Goal: Task Accomplishment & Management: Complete application form

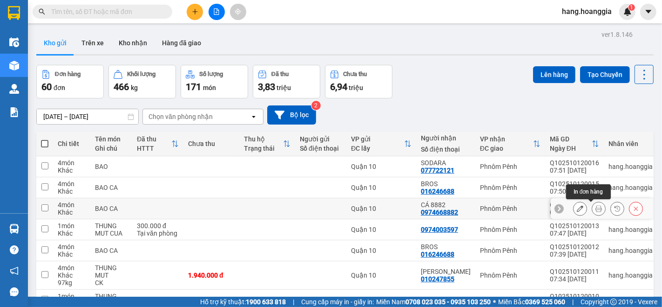
click at [596, 209] on icon at bounding box center [599, 208] width 7 height 7
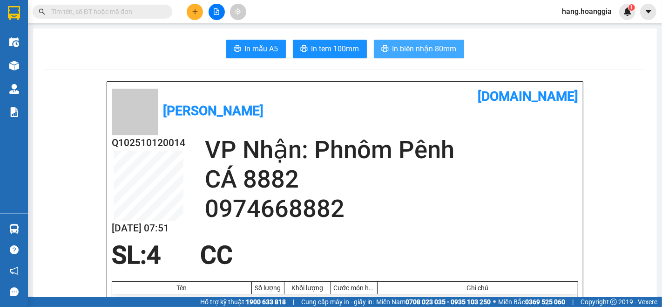
drag, startPoint x: 416, startPoint y: 49, endPoint x: 417, endPoint y: 86, distance: 37.3
click at [415, 50] on span "In biên nhận 80mm" at bounding box center [425, 49] width 64 height 12
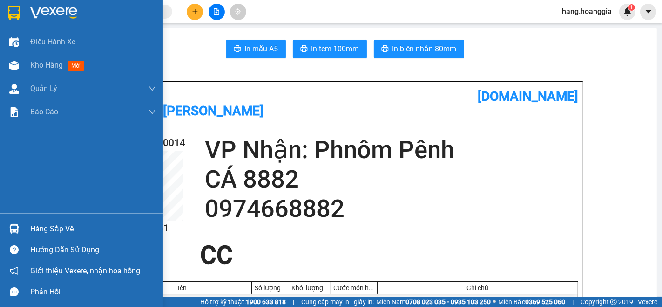
drag, startPoint x: 17, startPoint y: 63, endPoint x: 57, endPoint y: 170, distance: 114.8
click at [17, 63] on img at bounding box center [14, 66] width 10 height 10
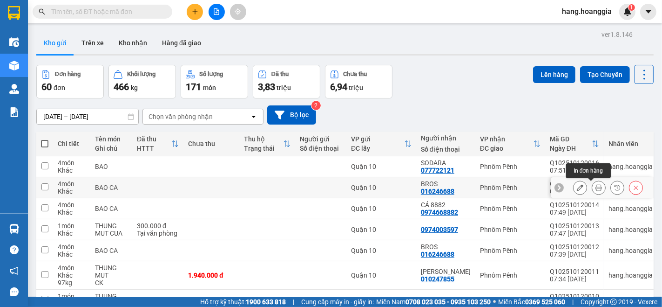
click at [596, 189] on icon at bounding box center [599, 187] width 7 height 7
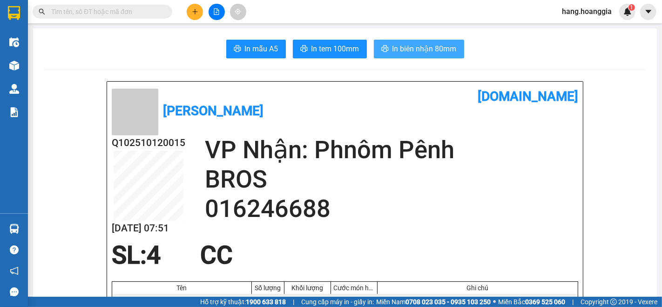
drag, startPoint x: 403, startPoint y: 48, endPoint x: 398, endPoint y: 61, distance: 13.8
click at [402, 48] on span "In biên nhận 80mm" at bounding box center [425, 49] width 64 height 12
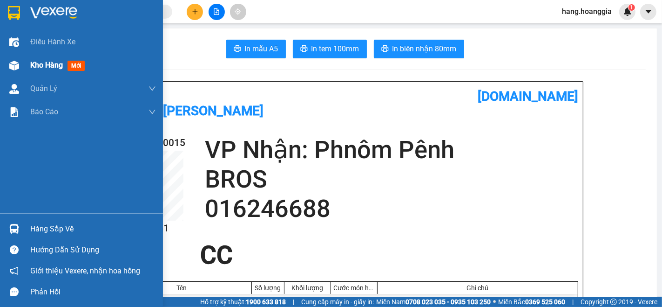
click at [14, 64] on img at bounding box center [14, 66] width 10 height 10
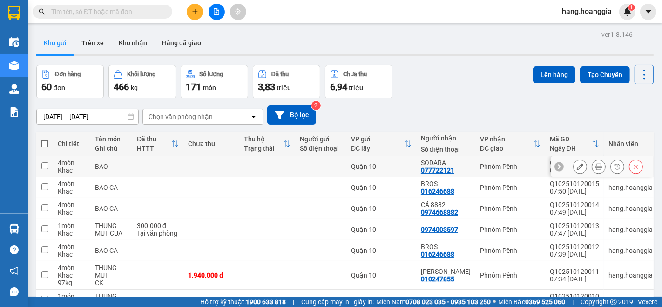
click at [44, 168] on input "checkbox" at bounding box center [44, 165] width 7 height 7
checkbox input "true"
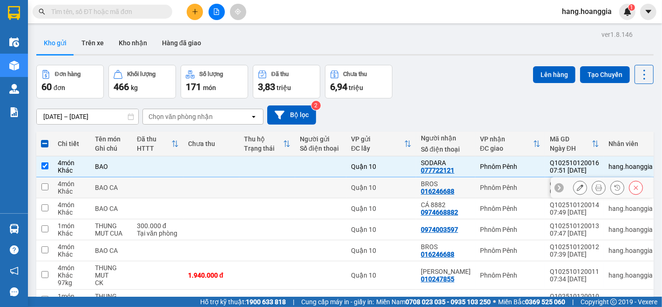
click at [45, 185] on input "checkbox" at bounding box center [44, 186] width 7 height 7
checkbox input "true"
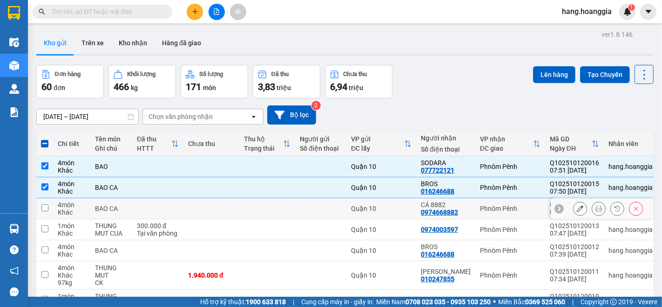
click at [44, 209] on input "checkbox" at bounding box center [44, 207] width 7 height 7
checkbox input "true"
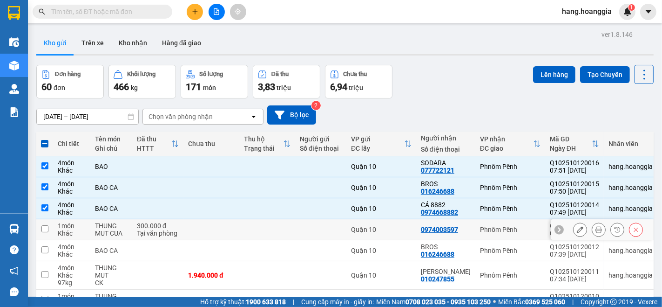
click at [42, 226] on input "checkbox" at bounding box center [44, 228] width 7 height 7
checkbox input "true"
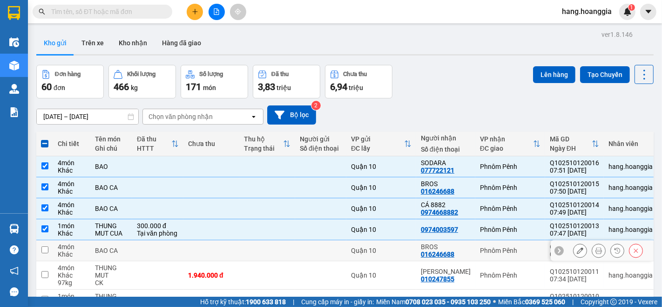
click at [45, 245] on td at bounding box center [44, 250] width 17 height 21
checkbox input "true"
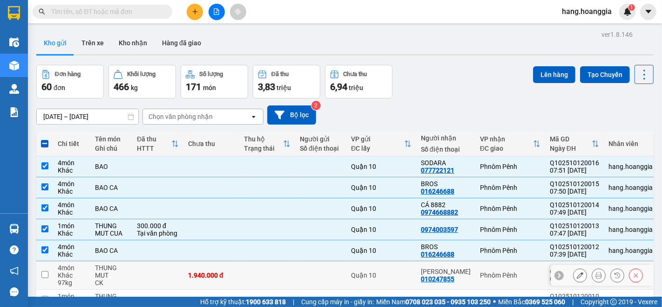
click at [46, 273] on input "checkbox" at bounding box center [44, 274] width 7 height 7
checkbox input "true"
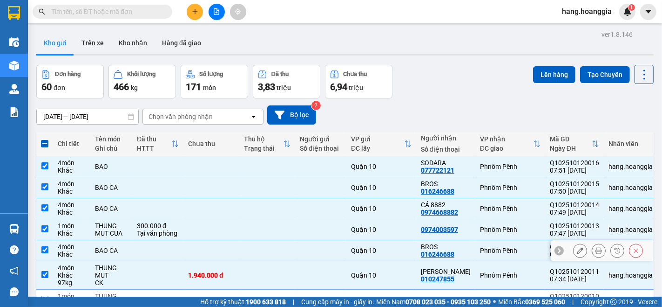
scroll to position [103, 0]
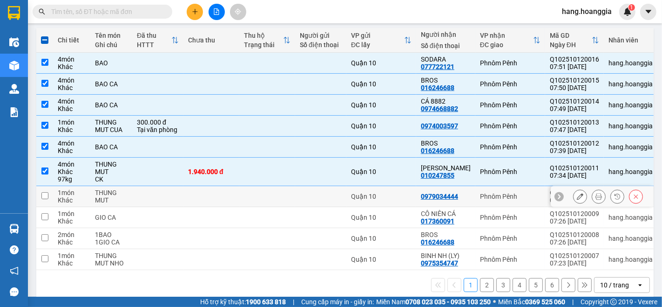
click at [44, 197] on input "checkbox" at bounding box center [44, 195] width 7 height 7
checkbox input "true"
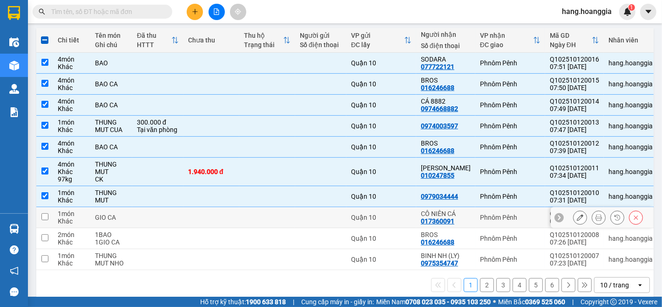
click at [42, 216] on input "checkbox" at bounding box center [44, 216] width 7 height 7
checkbox input "true"
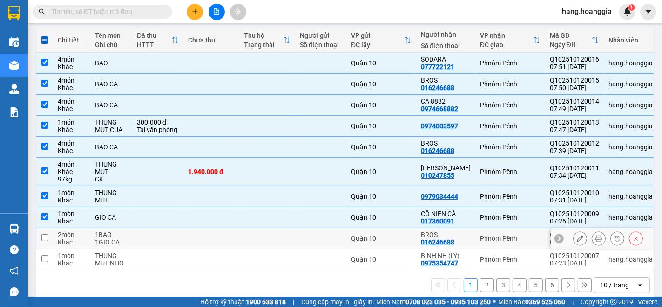
click at [45, 243] on td at bounding box center [44, 238] width 17 height 21
checkbox input "true"
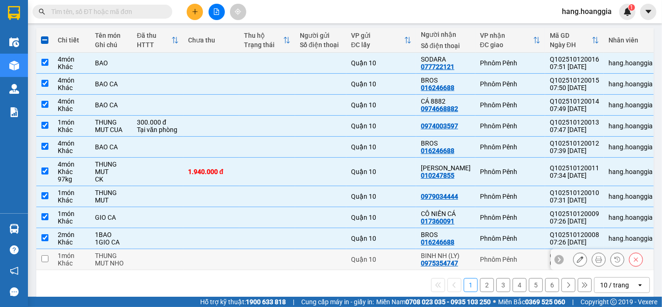
click at [45, 259] on input "checkbox" at bounding box center [44, 258] width 7 height 7
checkbox input "true"
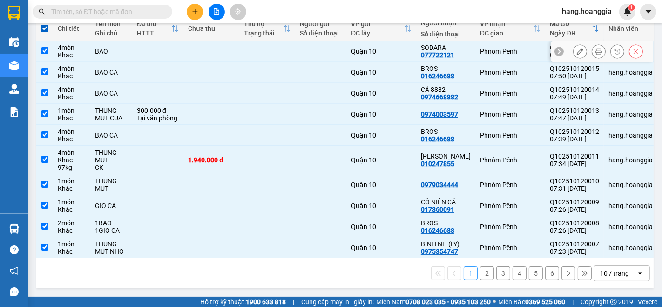
scroll to position [15, 0]
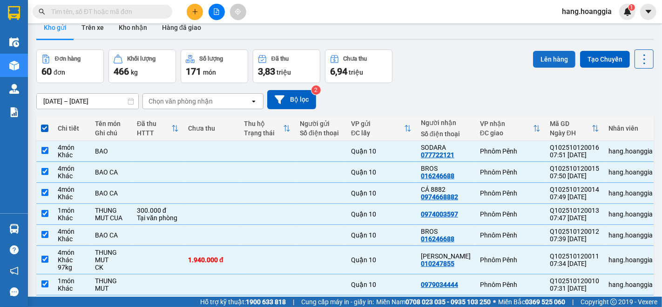
click at [544, 58] on button "Lên hàng" at bounding box center [554, 59] width 42 height 17
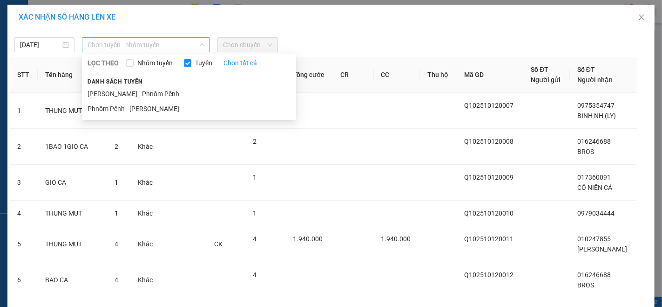
click at [141, 47] on span "Chọn tuyến - nhóm tuyến" at bounding box center [146, 45] width 117 height 14
drag, startPoint x: 133, startPoint y: 89, endPoint x: 139, endPoint y: 76, distance: 14.2
click at [137, 79] on div "Danh sách tuyến [GEOGRAPHIC_DATA] - [GEOGRAPHIC_DATA] Pênh Phnôm Pênh - [GEOGRA…" at bounding box center [189, 96] width 214 height 40
click at [146, 92] on li "[PERSON_NAME] - Phnôm Pênh" at bounding box center [189, 93] width 214 height 15
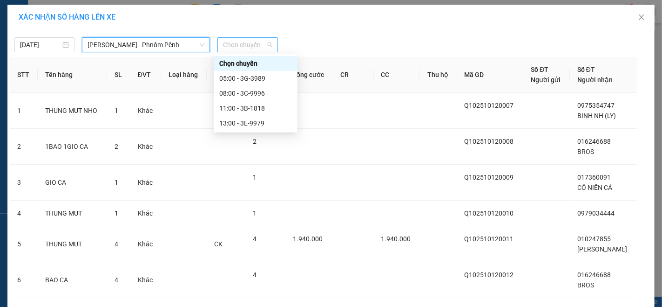
click at [245, 47] on span "Chọn chuyến" at bounding box center [247, 45] width 49 height 14
click at [255, 92] on div "08:00 - 3C-9996" at bounding box center [255, 93] width 73 height 10
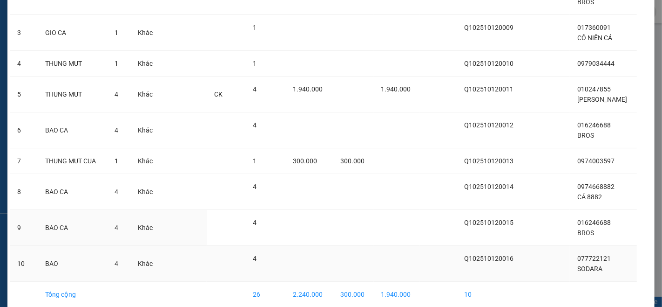
scroll to position [198, 0]
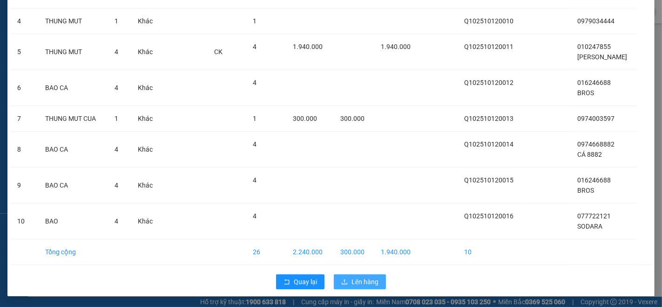
click at [366, 278] on span "Lên hàng" at bounding box center [365, 281] width 27 height 10
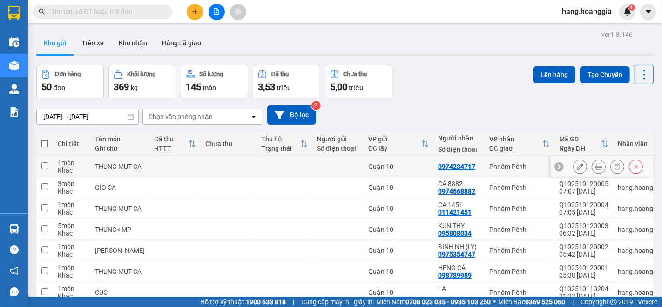
click at [42, 166] on input "checkbox" at bounding box center [44, 165] width 7 height 7
checkbox input "true"
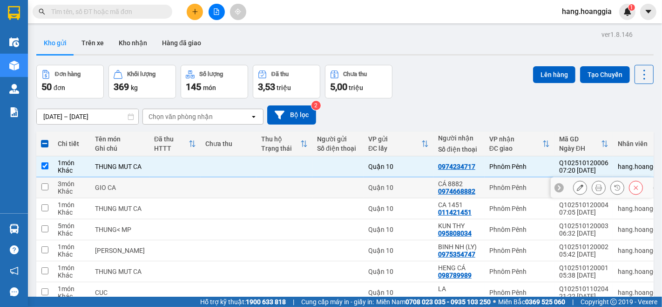
click at [43, 185] on input "checkbox" at bounding box center [44, 186] width 7 height 7
checkbox input "true"
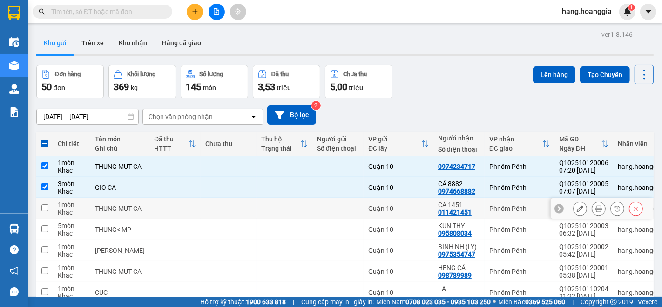
click at [45, 205] on input "checkbox" at bounding box center [44, 207] width 7 height 7
checkbox input "true"
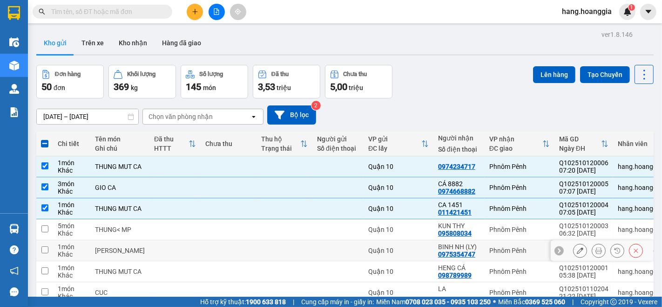
click at [43, 249] on input "checkbox" at bounding box center [44, 249] width 7 height 7
checkbox input "true"
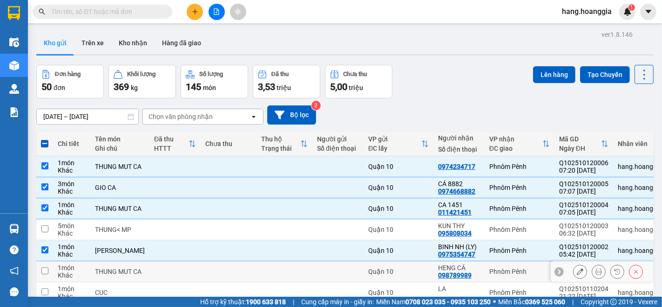
drag, startPoint x: 42, startPoint y: 272, endPoint x: 42, endPoint y: 261, distance: 10.7
click at [42, 271] on input "checkbox" at bounding box center [44, 270] width 7 height 7
checkbox input "true"
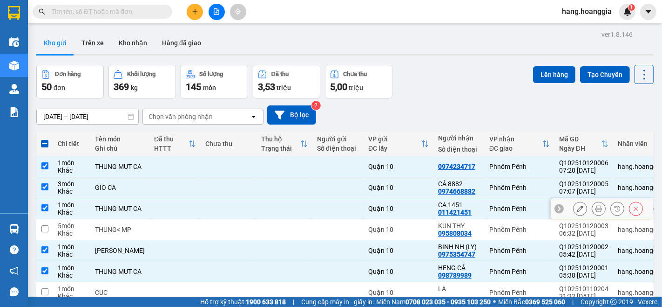
scroll to position [52, 0]
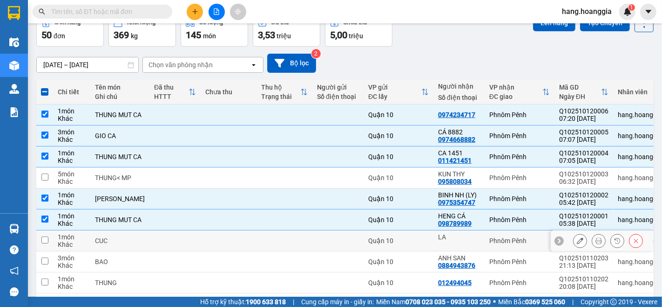
click at [47, 239] on td at bounding box center [44, 240] width 17 height 21
checkbox input "true"
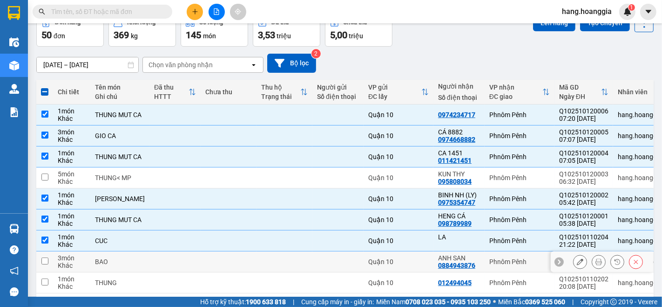
click at [48, 259] on td at bounding box center [44, 261] width 17 height 21
checkbox input "true"
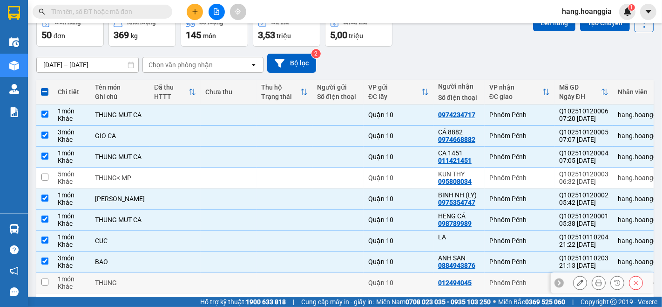
drag, startPoint x: 45, startPoint y: 280, endPoint x: 54, endPoint y: 213, distance: 68.1
click at [45, 280] on input "checkbox" at bounding box center [44, 281] width 7 height 7
checkbox input "true"
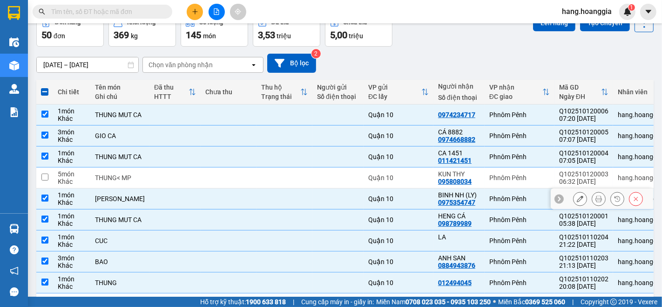
scroll to position [112, 0]
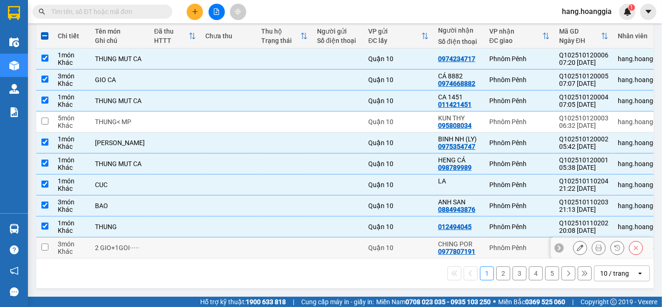
click at [44, 243] on input "checkbox" at bounding box center [44, 246] width 7 height 7
checkbox input "true"
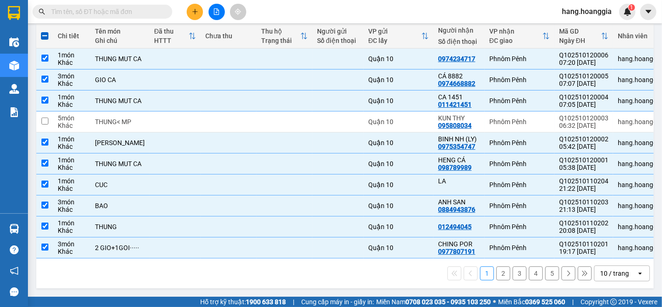
scroll to position [8, 0]
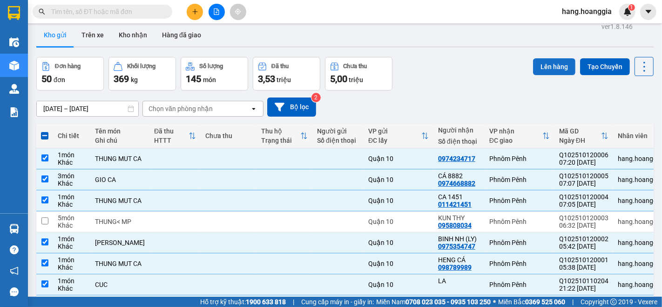
click at [543, 68] on button "Lên hàng" at bounding box center [554, 66] width 42 height 17
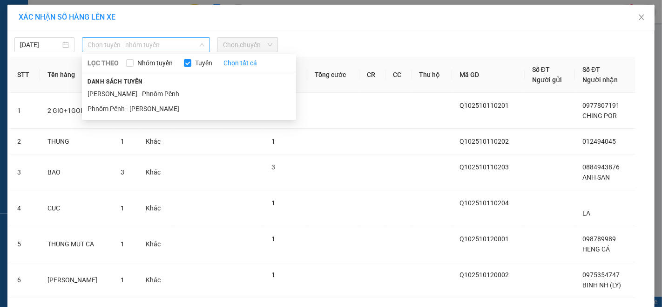
click at [115, 45] on span "Chọn tuyến - nhóm tuyến" at bounding box center [146, 45] width 117 height 14
drag, startPoint x: 156, startPoint y: 90, endPoint x: 161, endPoint y: 76, distance: 15.1
click at [157, 84] on div "Danh sách tuyến [GEOGRAPHIC_DATA] - [GEOGRAPHIC_DATA] Pênh Phnôm Pênh - [GEOGRA…" at bounding box center [189, 96] width 214 height 40
drag, startPoint x: 151, startPoint y: 92, endPoint x: 162, endPoint y: 72, distance: 22.3
click at [152, 92] on li "[PERSON_NAME] - Phnôm Pênh" at bounding box center [189, 93] width 214 height 15
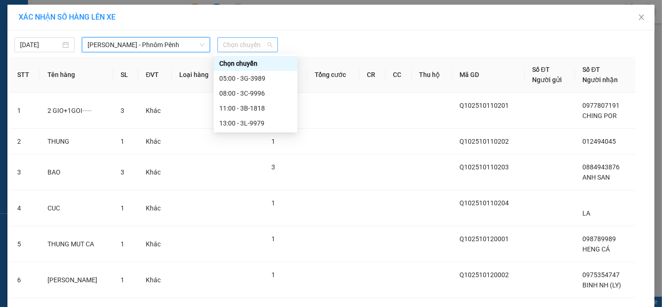
click at [244, 47] on span "Chọn chuyến" at bounding box center [247, 45] width 49 height 14
drag, startPoint x: 248, startPoint y: 92, endPoint x: 245, endPoint y: 96, distance: 5.0
click at [247, 94] on div "08:00 - 3C-9996" at bounding box center [255, 93] width 73 height 10
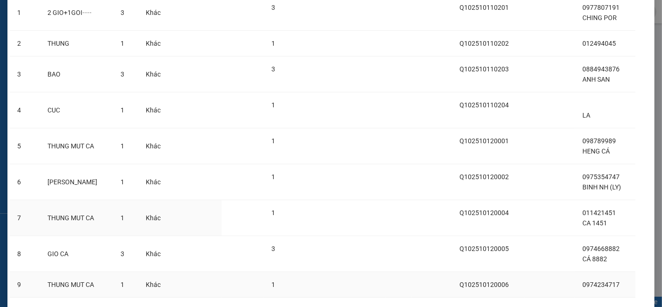
scroll to position [155, 0]
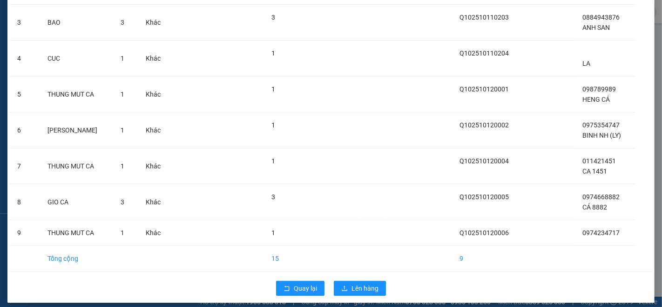
drag, startPoint x: 365, startPoint y: 280, endPoint x: 367, endPoint y: 275, distance: 4.9
click at [367, 279] on div "Quay lại Lên hàng" at bounding box center [331, 288] width 643 height 24
click at [365, 286] on span "Lên hàng" at bounding box center [365, 288] width 27 height 10
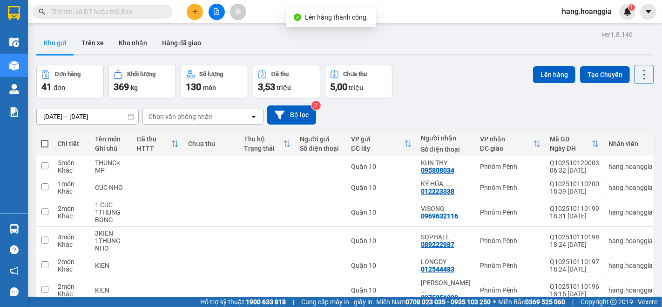
scroll to position [52, 0]
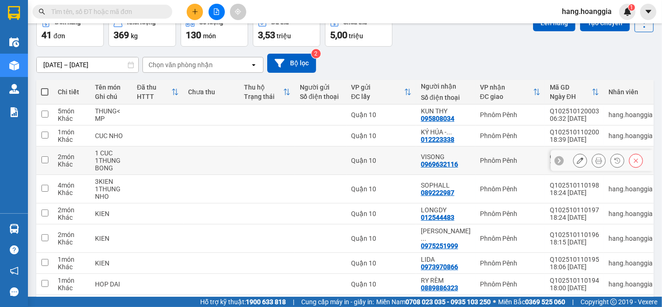
click at [45, 158] on input "checkbox" at bounding box center [44, 159] width 7 height 7
checkbox input "true"
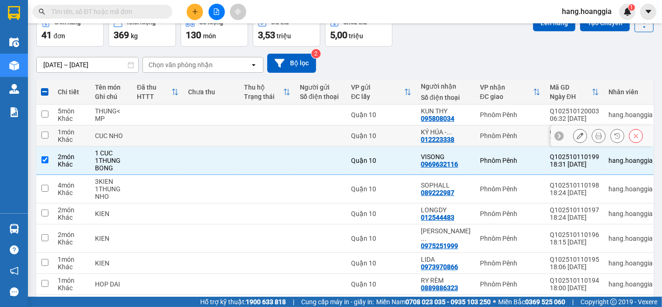
drag, startPoint x: 46, startPoint y: 129, endPoint x: 45, endPoint y: 136, distance: 7.0
click at [45, 136] on td at bounding box center [44, 135] width 17 height 21
checkbox input "true"
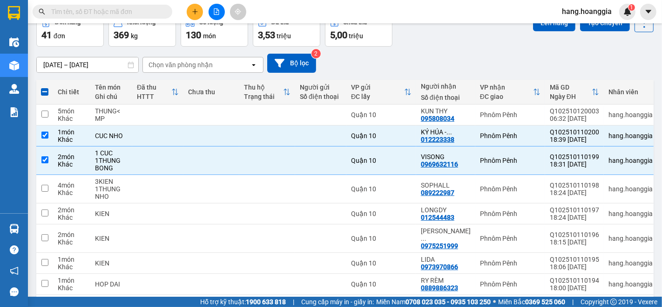
scroll to position [0, 0]
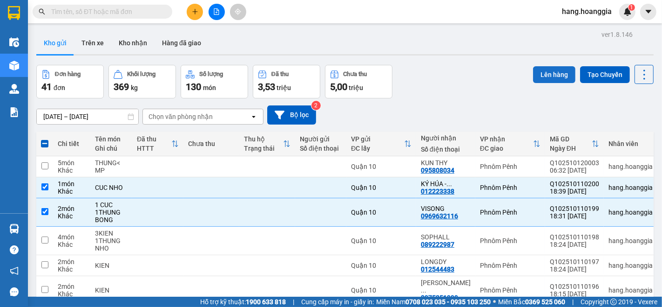
click at [542, 75] on button "Lên hàng" at bounding box center [554, 74] width 42 height 17
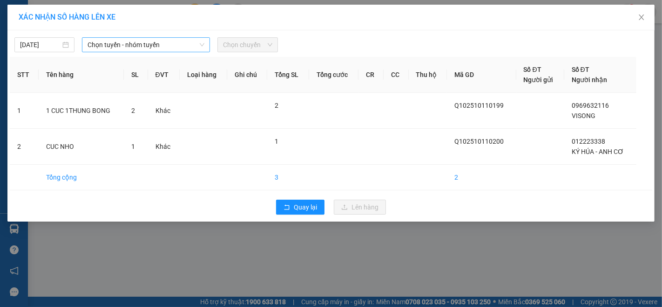
click at [140, 42] on span "Chọn tuyến - nhóm tuyến" at bounding box center [146, 45] width 117 height 14
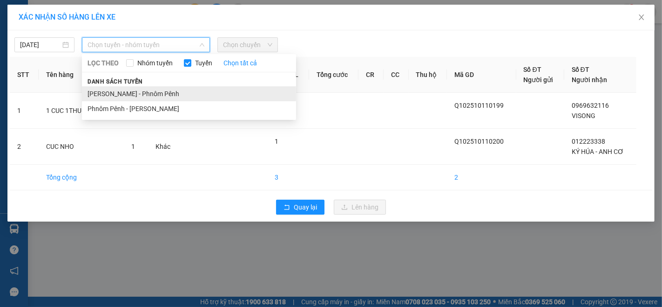
click at [146, 92] on li "[PERSON_NAME] - Phnôm Pênh" at bounding box center [189, 93] width 214 height 15
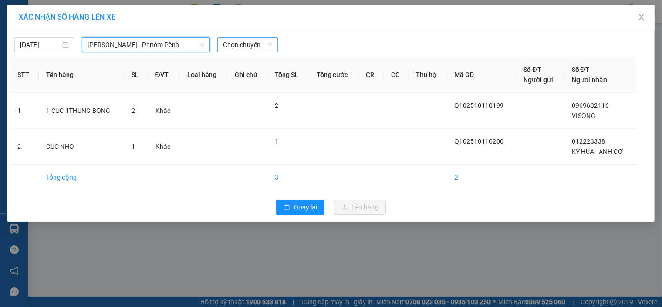
click at [252, 48] on span "Chọn chuyến" at bounding box center [247, 45] width 49 height 14
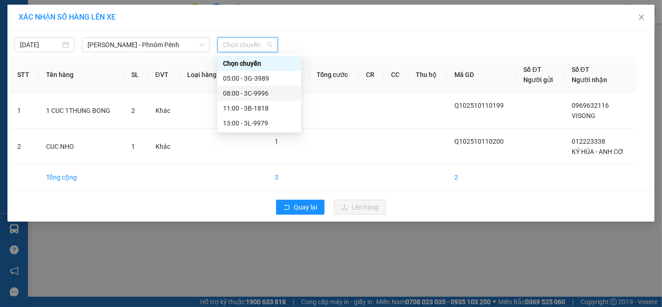
click at [257, 90] on div "08:00 - 3C-9996" at bounding box center [259, 93] width 73 height 10
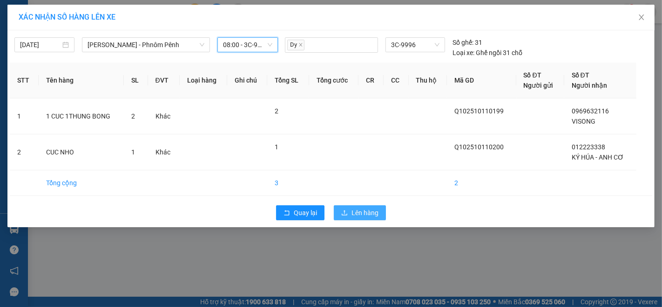
click at [361, 211] on span "Lên hàng" at bounding box center [365, 212] width 27 height 10
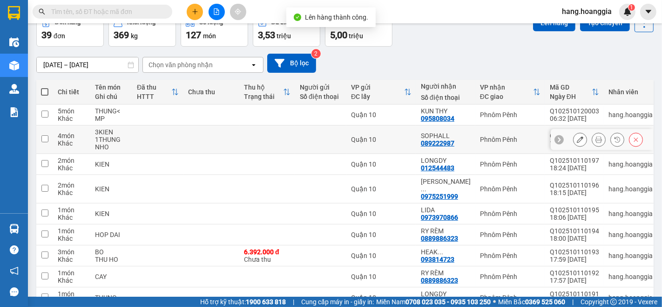
scroll to position [103, 0]
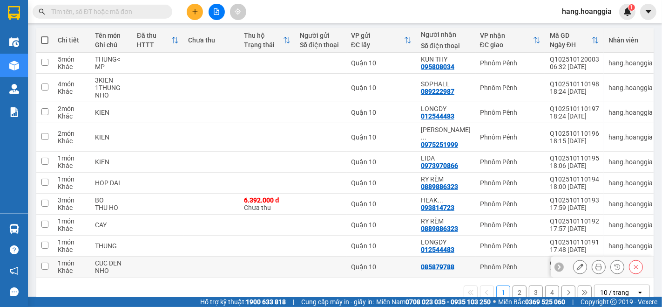
click at [52, 256] on td at bounding box center [44, 266] width 17 height 21
checkbox input "true"
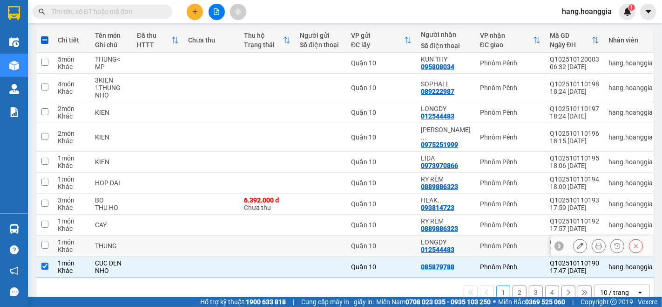
click at [45, 241] on input "checkbox" at bounding box center [44, 244] width 7 height 7
checkbox input "true"
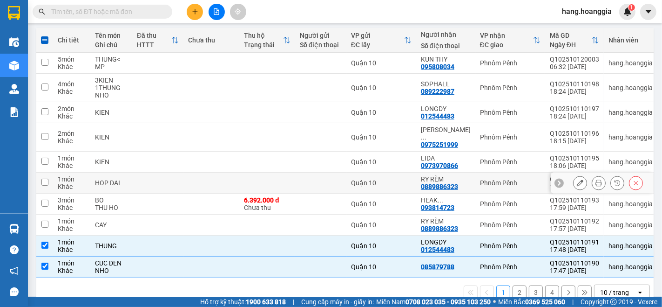
scroll to position [0, 0]
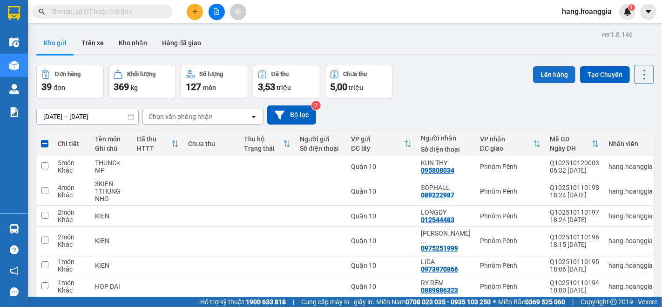
click at [545, 70] on button "Lên hàng" at bounding box center [554, 74] width 42 height 17
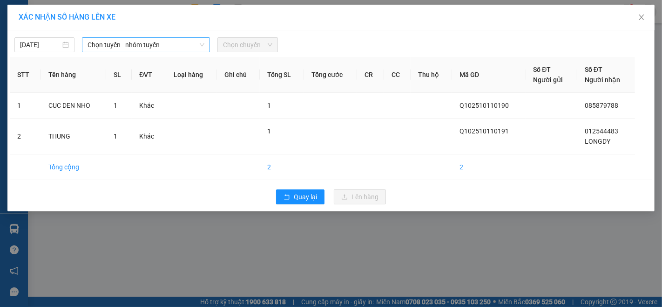
drag, startPoint x: 117, startPoint y: 44, endPoint x: 123, endPoint y: 47, distance: 5.8
click at [118, 44] on span "Chọn tuyến - nhóm tuyến" at bounding box center [146, 45] width 117 height 14
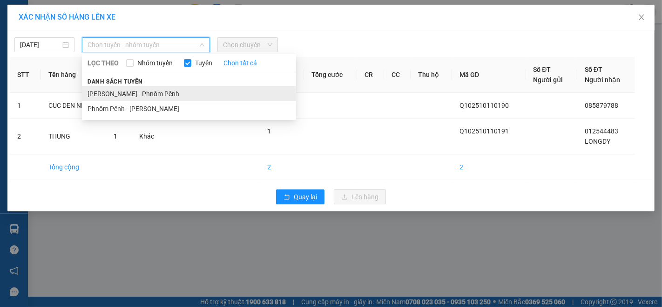
click at [158, 91] on li "[PERSON_NAME] - Phnôm Pênh" at bounding box center [189, 93] width 214 height 15
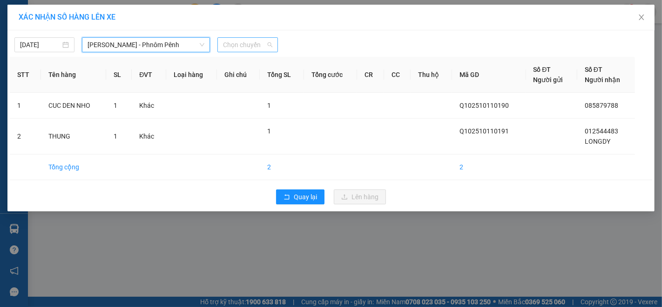
click at [235, 48] on span "Chọn chuyến" at bounding box center [247, 45] width 49 height 14
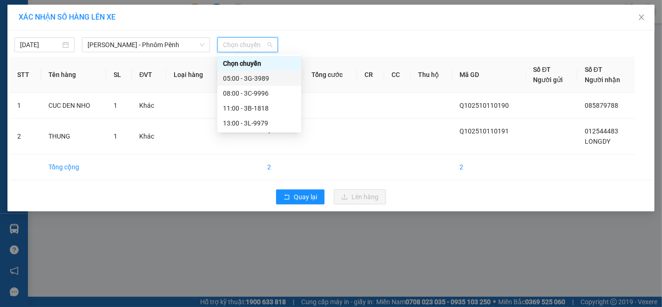
drag, startPoint x: 262, startPoint y: 80, endPoint x: 261, endPoint y: 95, distance: 15.4
click at [262, 82] on div "05:00 - 3G-3989" at bounding box center [259, 78] width 73 height 10
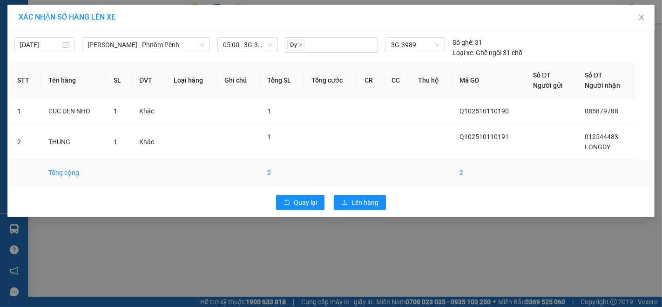
click at [370, 182] on td at bounding box center [370, 173] width 27 height 26
click at [364, 200] on span "Lên hàng" at bounding box center [365, 202] width 27 height 10
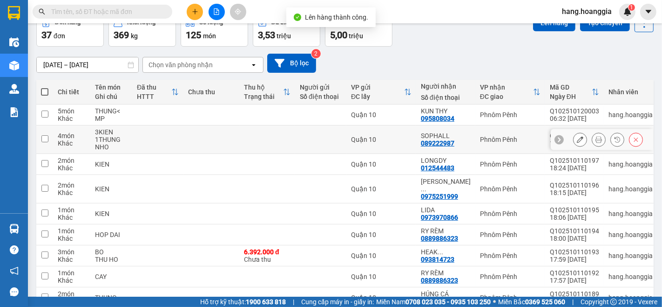
scroll to position [119, 0]
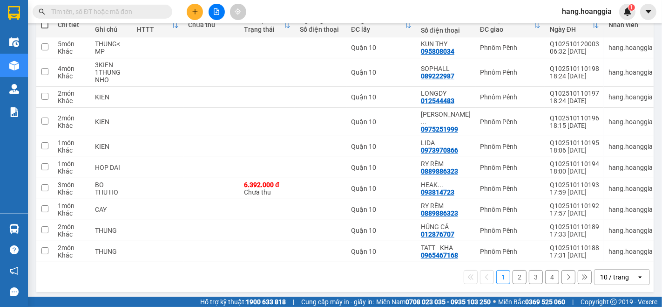
click at [546, 277] on button "4" at bounding box center [552, 277] width 14 height 14
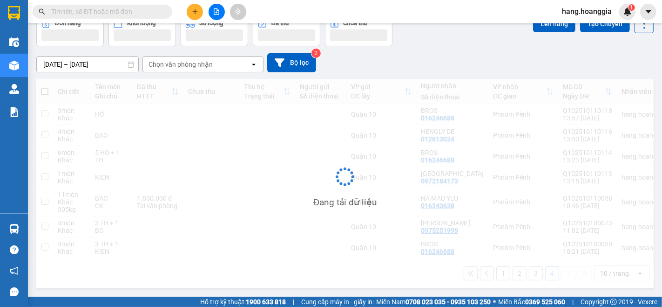
scroll to position [56, 0]
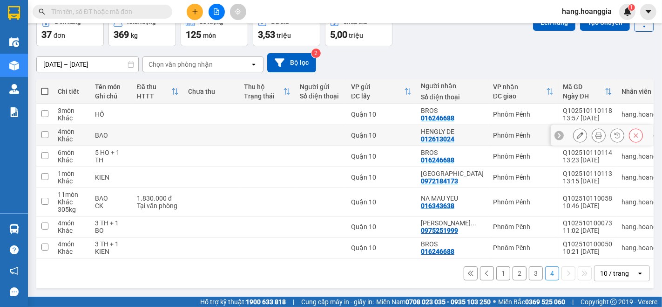
click at [45, 131] on input "checkbox" at bounding box center [44, 134] width 7 height 7
checkbox input "true"
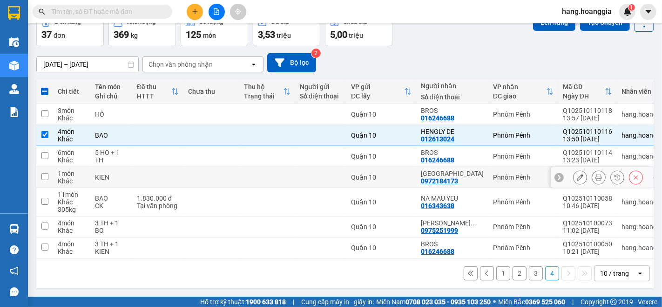
click at [45, 174] on input "checkbox" at bounding box center [44, 176] width 7 height 7
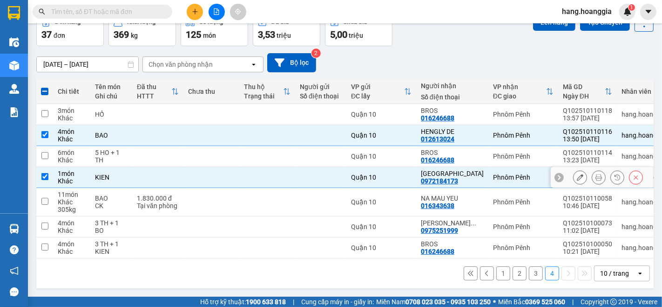
click at [47, 173] on input "checkbox" at bounding box center [44, 176] width 7 height 7
checkbox input "false"
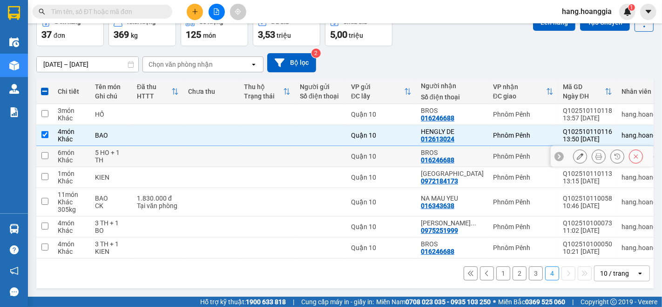
scroll to position [5, 0]
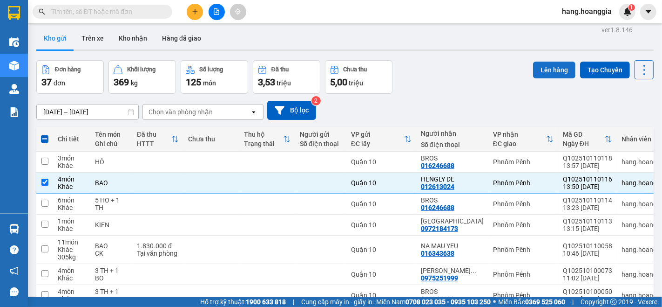
click at [542, 68] on button "Lên hàng" at bounding box center [554, 69] width 42 height 17
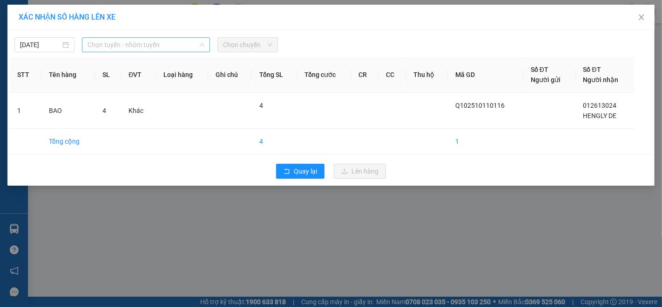
click at [143, 39] on span "Chọn tuyến - nhóm tuyến" at bounding box center [146, 45] width 117 height 14
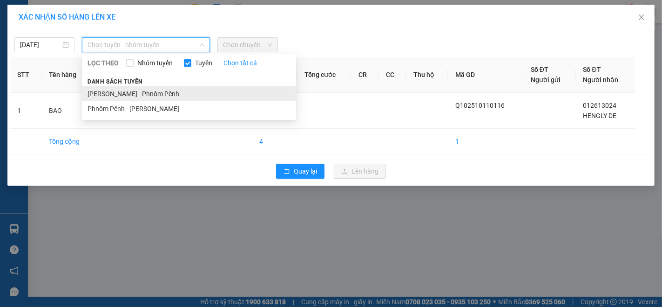
click at [132, 91] on li "[PERSON_NAME] - Phnôm Pênh" at bounding box center [189, 93] width 214 height 15
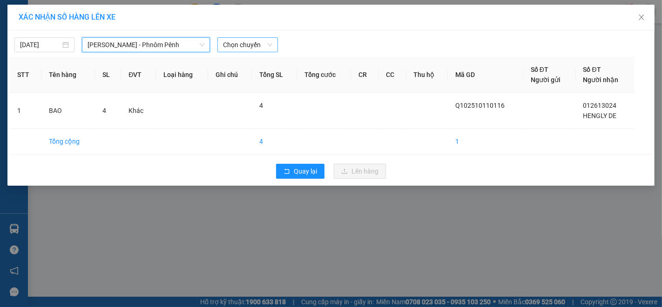
drag, startPoint x: 252, startPoint y: 41, endPoint x: 253, endPoint y: 53, distance: 12.2
click at [252, 42] on span "Chọn chuyến" at bounding box center [247, 45] width 49 height 14
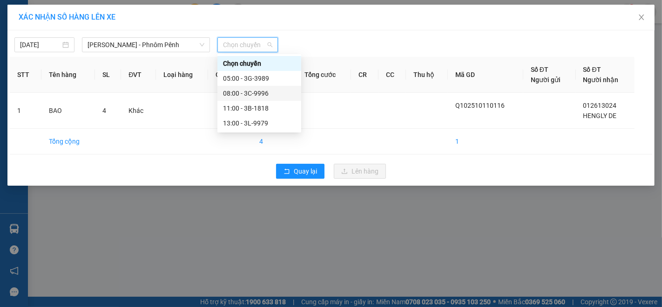
click at [264, 91] on div "08:00 - 3C-9996" at bounding box center [259, 93] width 73 height 10
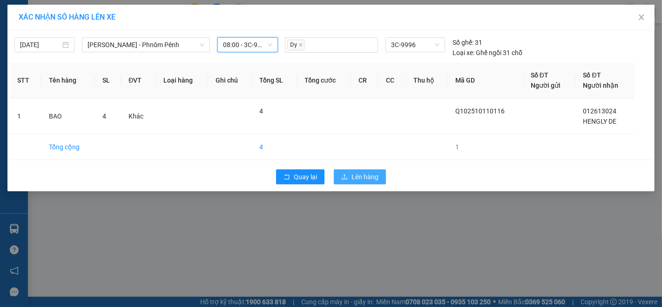
click at [370, 174] on span "Lên hàng" at bounding box center [365, 176] width 27 height 10
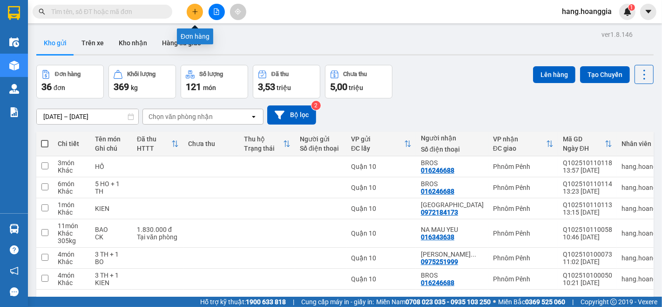
click at [192, 9] on icon "plus" at bounding box center [195, 11] width 7 height 7
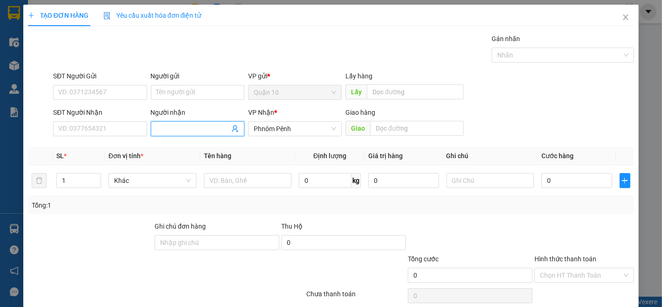
click at [168, 126] on input "Người nhận" at bounding box center [193, 128] width 73 height 10
type input "BR"
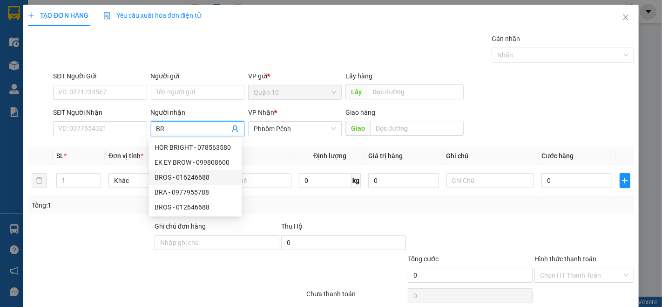
click at [169, 172] on div "BROS - 016246688" at bounding box center [196, 177] width 82 height 10
type input "016246688"
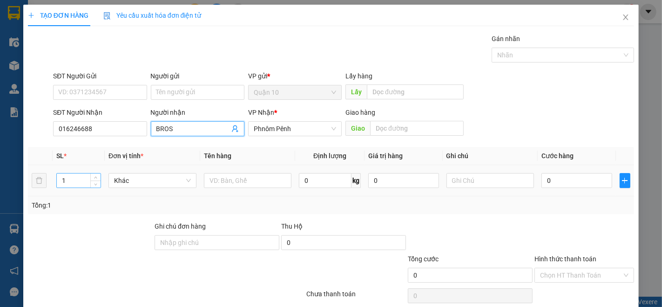
type input "BROS"
drag, startPoint x: 77, startPoint y: 178, endPoint x: 86, endPoint y: 183, distance: 10.2
click at [78, 179] on input "1" at bounding box center [79, 180] width 44 height 14
type input "2"
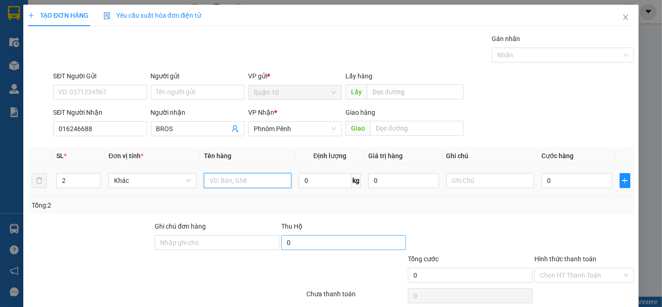
drag, startPoint x: 215, startPoint y: 182, endPoint x: 295, endPoint y: 246, distance: 103.1
click at [213, 189] on div at bounding box center [248, 180] width 88 height 19
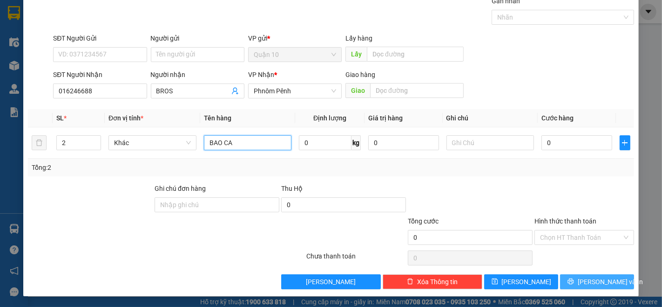
type input "BAO CA"
click at [608, 276] on span "[PERSON_NAME] và In" at bounding box center [610, 281] width 65 height 10
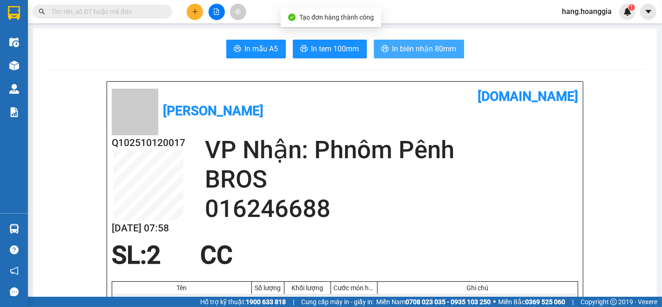
click at [409, 49] on span "In biên nhận 80mm" at bounding box center [425, 49] width 64 height 12
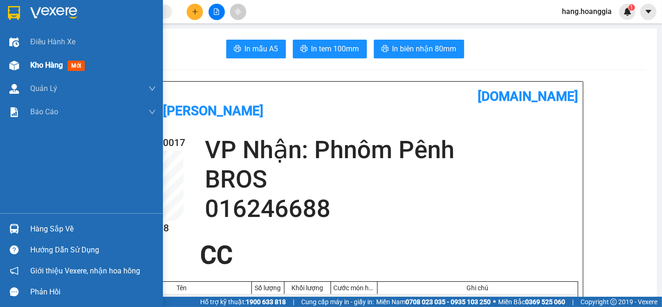
click at [11, 64] on img at bounding box center [14, 66] width 10 height 10
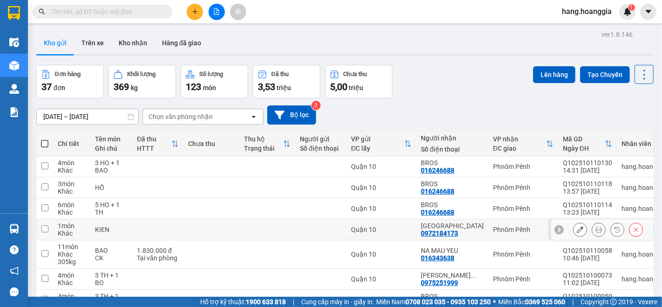
click at [43, 225] on input "checkbox" at bounding box center [44, 228] width 7 height 7
checkbox input "true"
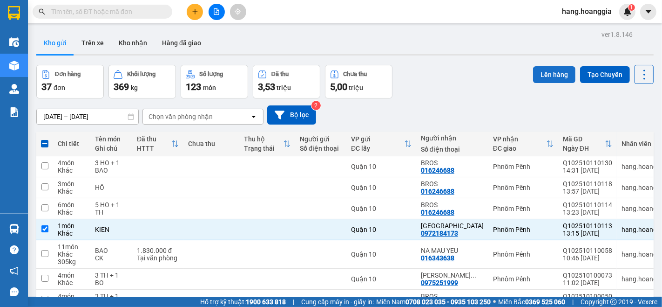
click at [539, 71] on button "Lên hàng" at bounding box center [554, 74] width 42 height 17
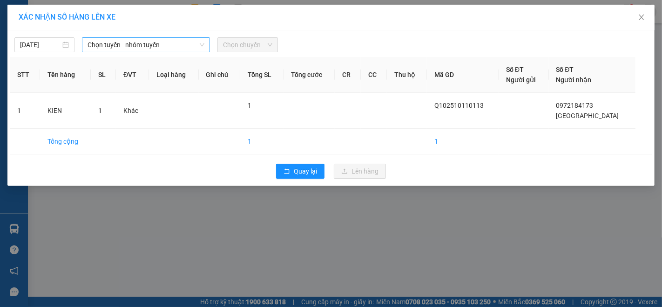
click at [111, 44] on span "Chọn tuyến - nhóm tuyến" at bounding box center [146, 45] width 117 height 14
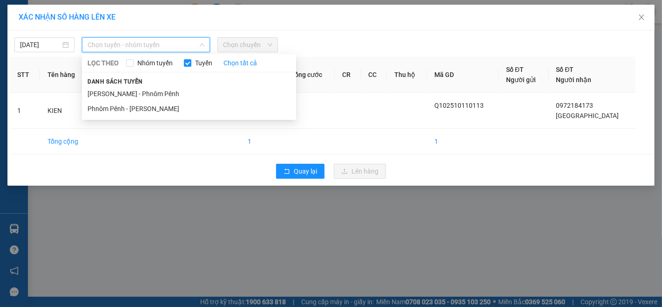
drag, startPoint x: 161, startPoint y: 90, endPoint x: 170, endPoint y: 89, distance: 9.8
click at [160, 90] on li "[PERSON_NAME] - Phnôm Pênh" at bounding box center [189, 93] width 214 height 15
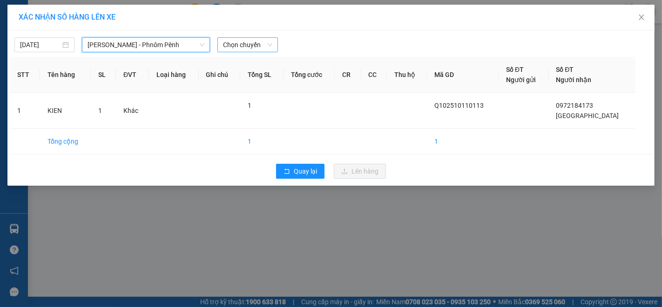
click at [253, 43] on span "Chọn chuyến" at bounding box center [247, 45] width 49 height 14
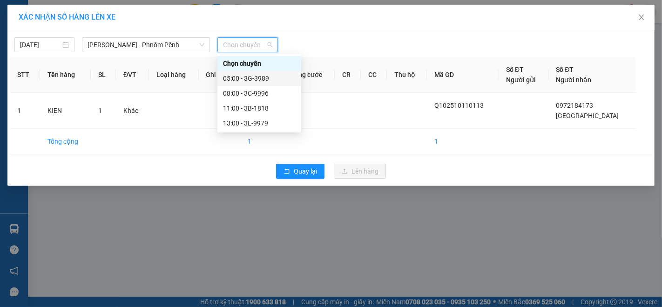
click at [265, 76] on div "05:00 - 3G-3989" at bounding box center [259, 78] width 73 height 10
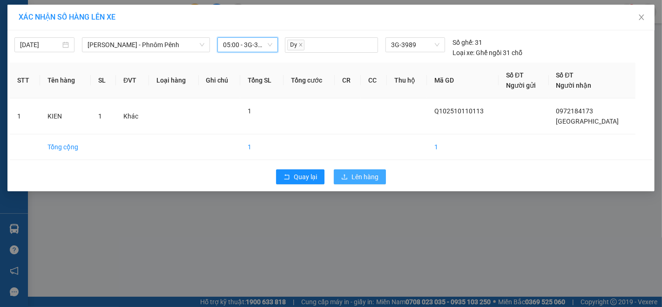
click at [365, 171] on button "Lên hàng" at bounding box center [360, 176] width 52 height 15
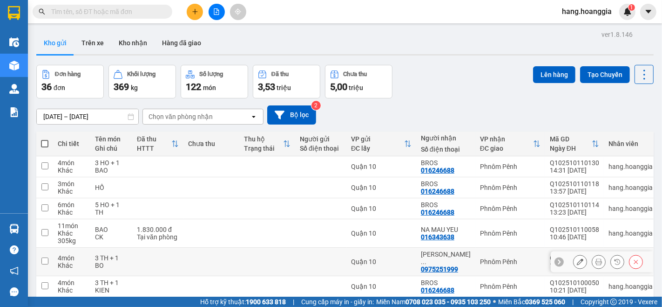
scroll to position [43, 0]
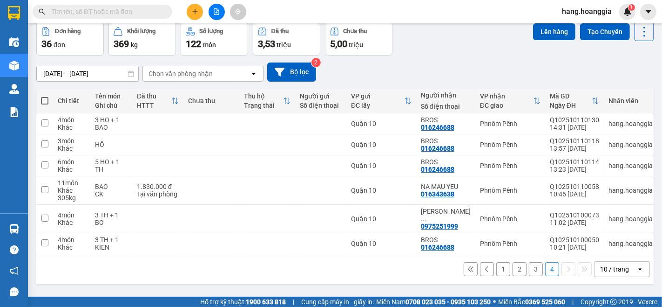
click at [529, 263] on button "3" at bounding box center [536, 269] width 14 height 14
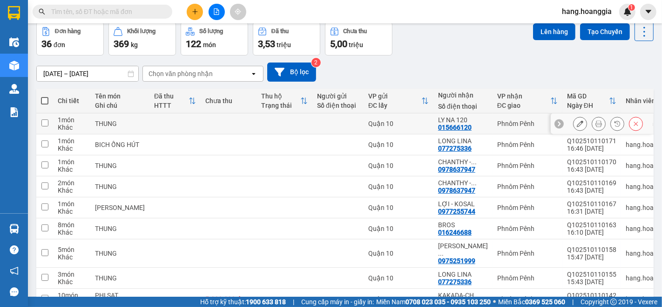
drag, startPoint x: 48, startPoint y: 122, endPoint x: 50, endPoint y: 132, distance: 10.3
click at [48, 123] on td at bounding box center [44, 123] width 17 height 21
checkbox input "true"
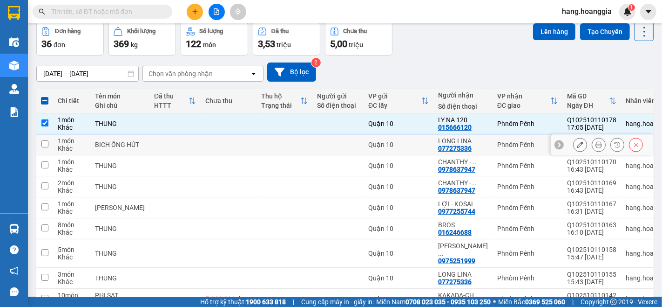
drag, startPoint x: 44, startPoint y: 137, endPoint x: 48, endPoint y: 157, distance: 19.5
click at [44, 139] on td at bounding box center [44, 144] width 17 height 21
checkbox input "true"
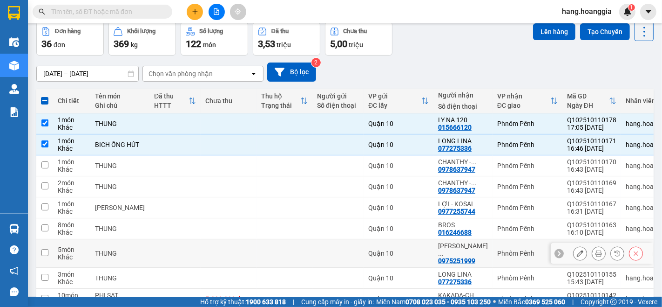
click at [43, 249] on input "checkbox" at bounding box center [44, 252] width 7 height 7
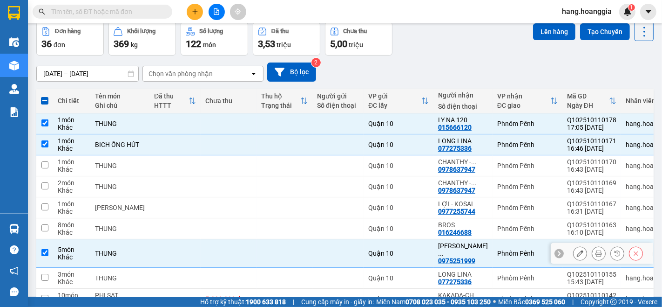
click at [43, 249] on input "checkbox" at bounding box center [44, 252] width 7 height 7
checkbox input "false"
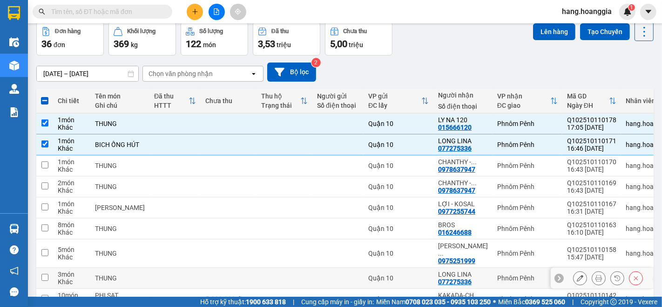
drag, startPoint x: 42, startPoint y: 267, endPoint x: 48, endPoint y: 261, distance: 8.6
click at [42, 273] on input "checkbox" at bounding box center [44, 276] width 7 height 7
checkbox input "true"
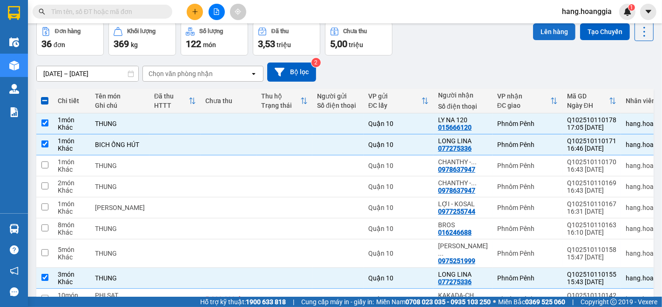
click at [543, 28] on button "Lên hàng" at bounding box center [554, 31] width 42 height 17
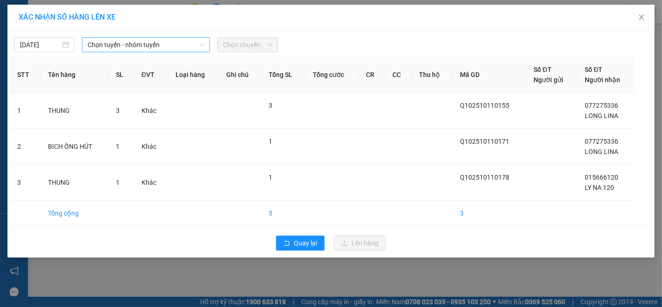
click at [137, 41] on span "Chọn tuyến - nhóm tuyến" at bounding box center [146, 45] width 117 height 14
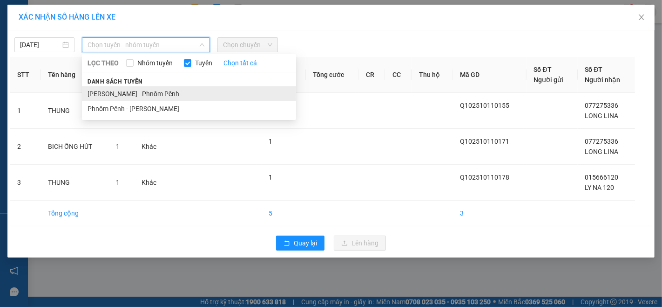
click at [137, 93] on li "[PERSON_NAME] - Phnôm Pênh" at bounding box center [189, 93] width 214 height 15
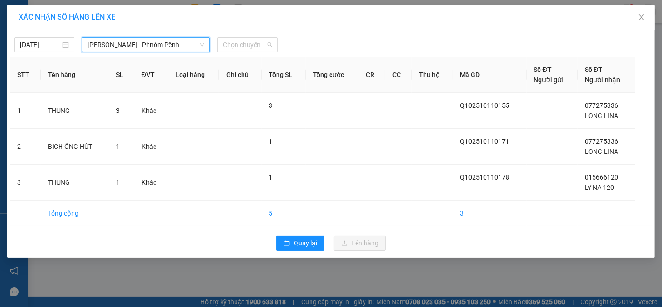
drag, startPoint x: 253, startPoint y: 44, endPoint x: 247, endPoint y: 58, distance: 14.8
click at [252, 44] on span "Chọn chuyến" at bounding box center [247, 45] width 49 height 14
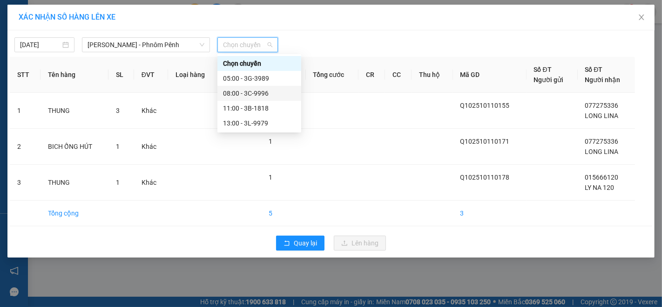
click at [252, 91] on div "08:00 - 3C-9996" at bounding box center [259, 93] width 73 height 10
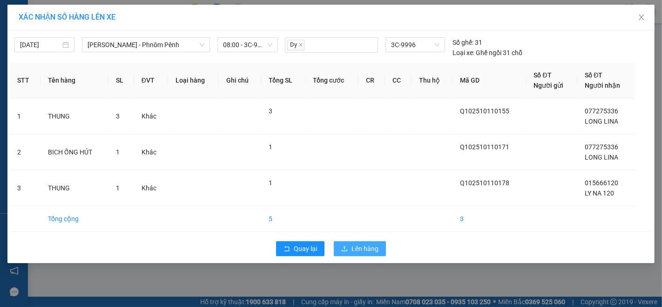
click at [361, 247] on span "Lên hàng" at bounding box center [365, 248] width 27 height 10
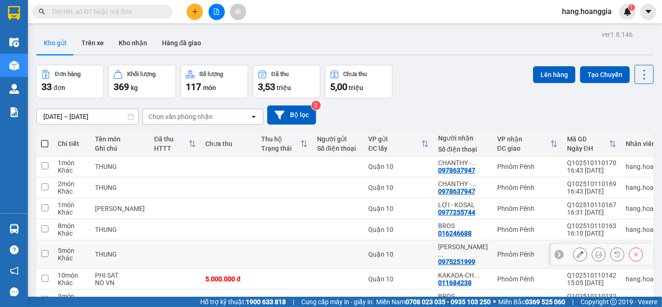
scroll to position [103, 0]
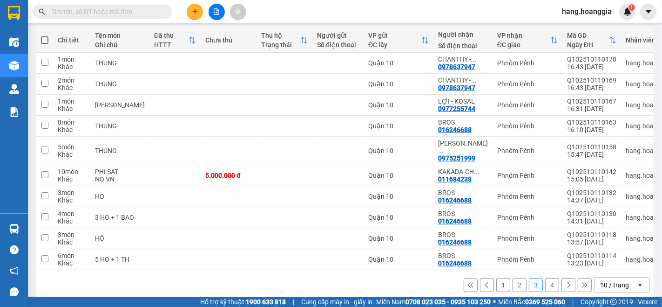
click at [513, 282] on button "2" at bounding box center [520, 285] width 14 height 14
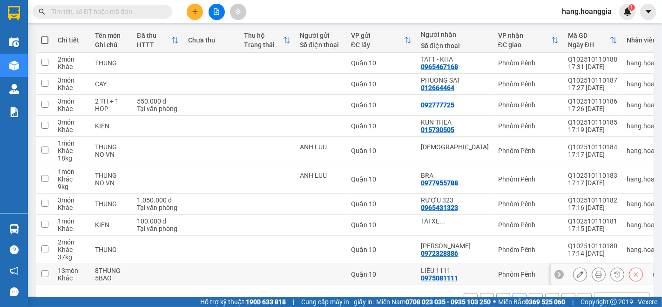
click at [44, 273] on input "checkbox" at bounding box center [44, 273] width 7 height 7
checkbox input "true"
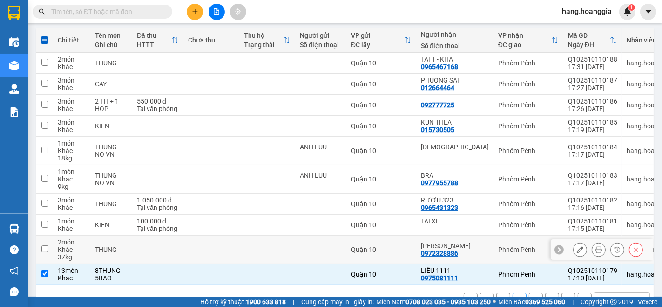
click at [40, 249] on td at bounding box center [44, 249] width 17 height 28
checkbox input "true"
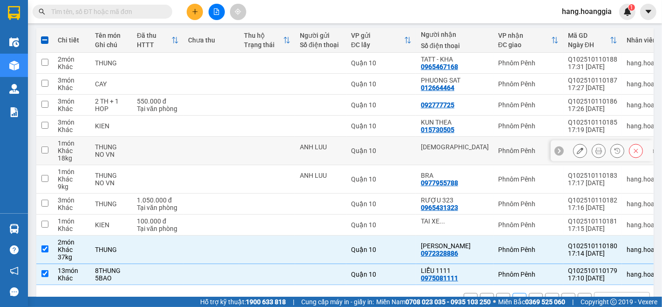
drag, startPoint x: 44, startPoint y: 150, endPoint x: 43, endPoint y: 156, distance: 6.1
click at [43, 150] on input "checkbox" at bounding box center [44, 149] width 7 height 7
checkbox input "true"
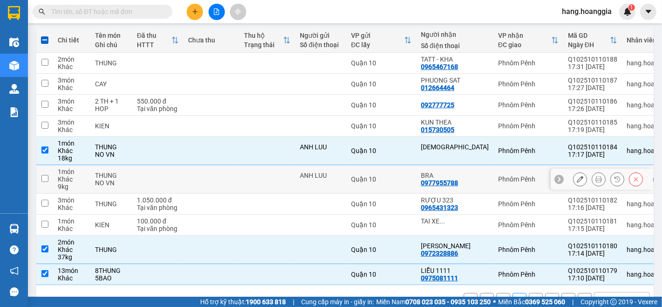
drag, startPoint x: 44, startPoint y: 179, endPoint x: 40, endPoint y: 179, distance: 4.7
click at [41, 179] on input "checkbox" at bounding box center [44, 178] width 7 height 7
checkbox input "true"
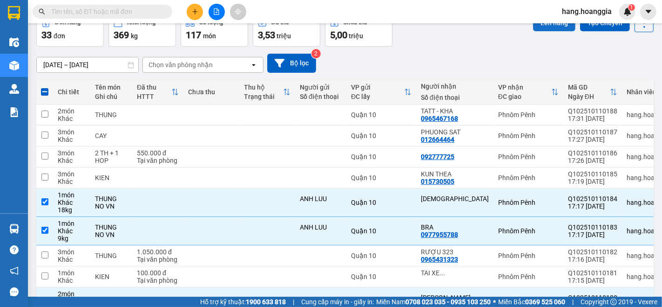
scroll to position [0, 0]
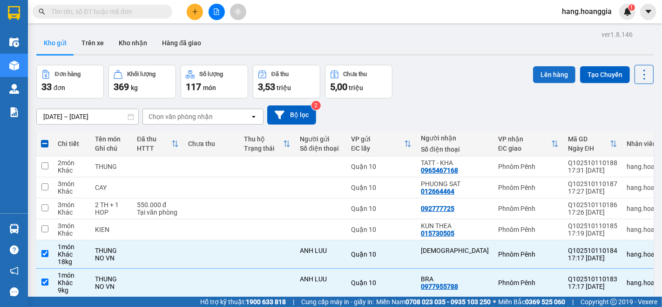
click at [541, 75] on button "Lên hàng" at bounding box center [554, 74] width 42 height 17
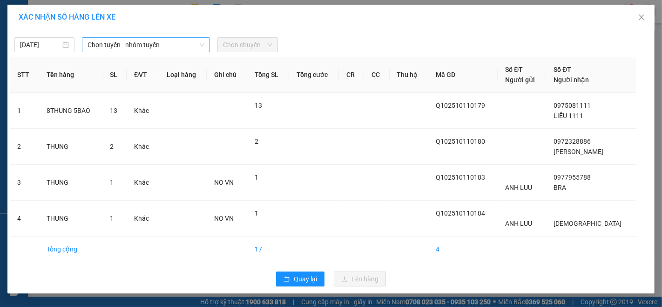
click at [106, 43] on span "Chọn tuyến - nhóm tuyến" at bounding box center [146, 45] width 117 height 14
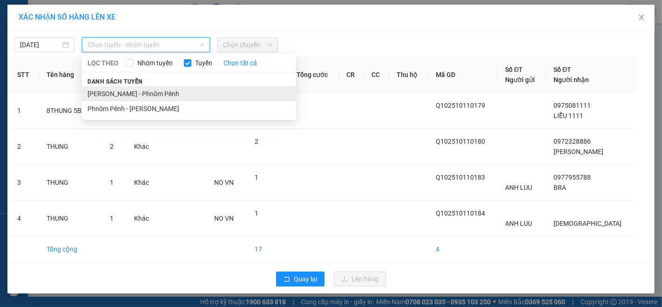
click at [127, 91] on li "[PERSON_NAME] - Phnôm Pênh" at bounding box center [189, 93] width 214 height 15
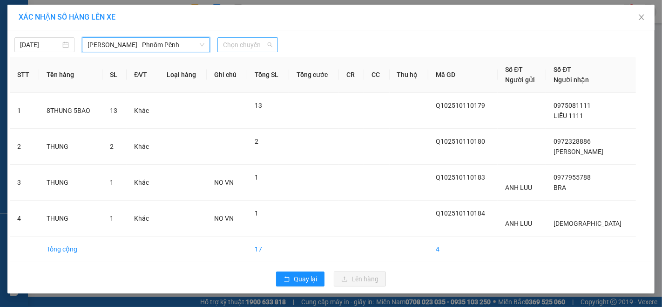
click at [243, 46] on span "Chọn chuyến" at bounding box center [247, 45] width 49 height 14
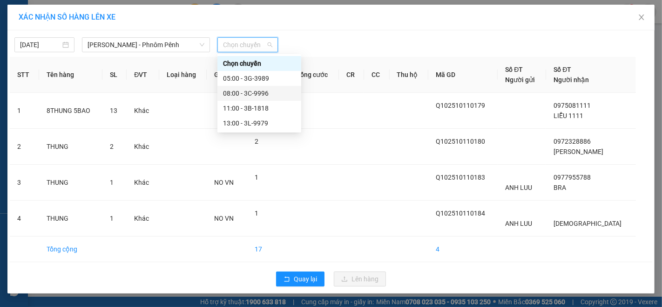
click at [255, 89] on div "08:00 - 3C-9996" at bounding box center [259, 93] width 73 height 10
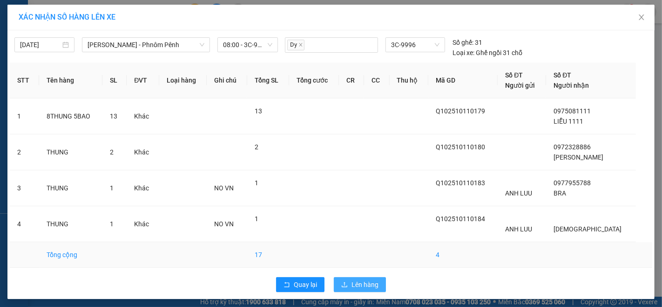
drag, startPoint x: 374, startPoint y: 287, endPoint x: 365, endPoint y: 262, distance: 26.5
click at [370, 268] on div "[DATE] [PERSON_NAME] - Phnôm Pênh LỌC THEO Nhóm tuyến Tuyến Chọn tất cả Danh sá…" at bounding box center [330, 164] width 647 height 268
drag, startPoint x: 357, startPoint y: 282, endPoint x: 350, endPoint y: 280, distance: 7.7
click at [356, 282] on span "Lên hàng" at bounding box center [365, 284] width 27 height 10
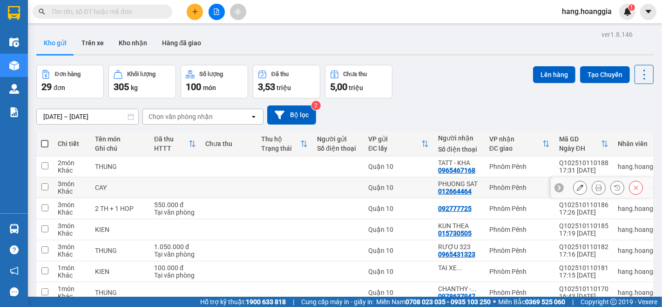
scroll to position [103, 0]
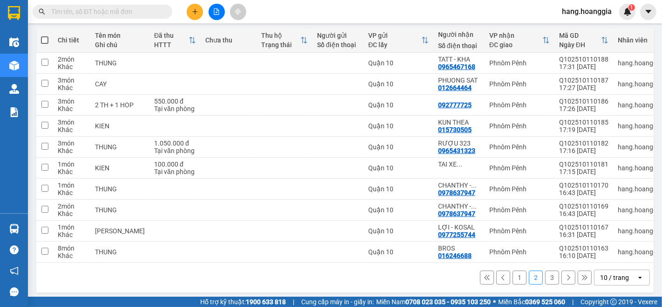
drag, startPoint x: 510, startPoint y: 282, endPoint x: 504, endPoint y: 284, distance: 5.9
click at [513, 283] on button "1" at bounding box center [520, 277] width 14 height 14
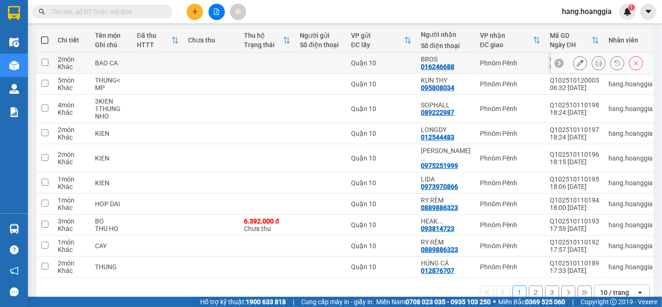
click at [46, 61] on input "checkbox" at bounding box center [44, 62] width 7 height 7
checkbox input "true"
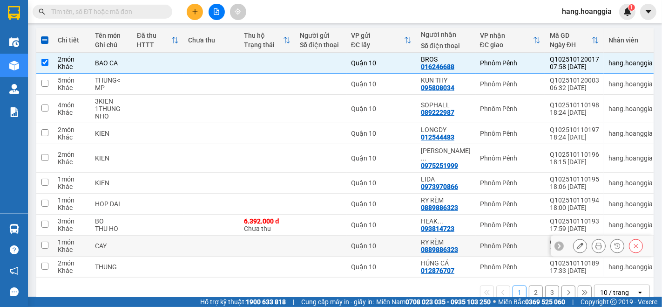
scroll to position [52, 0]
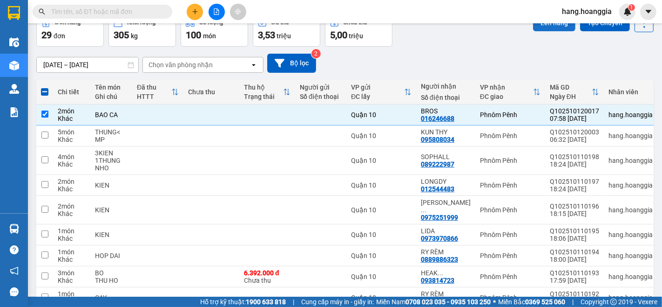
click at [543, 24] on button "Lên hàng" at bounding box center [554, 22] width 42 height 17
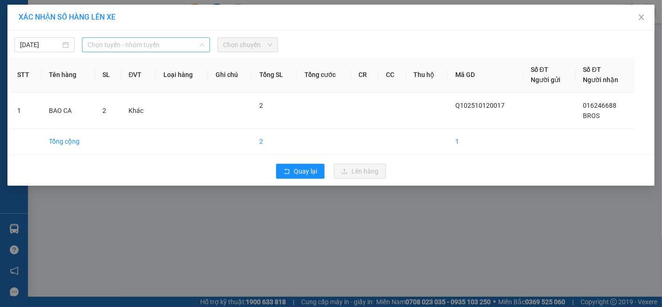
click at [116, 44] on span "Chọn tuyến - nhóm tuyến" at bounding box center [146, 45] width 117 height 14
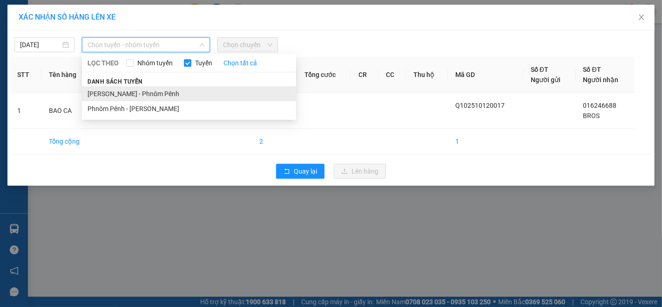
click at [139, 94] on li "[PERSON_NAME] - Phnôm Pênh" at bounding box center [189, 93] width 214 height 15
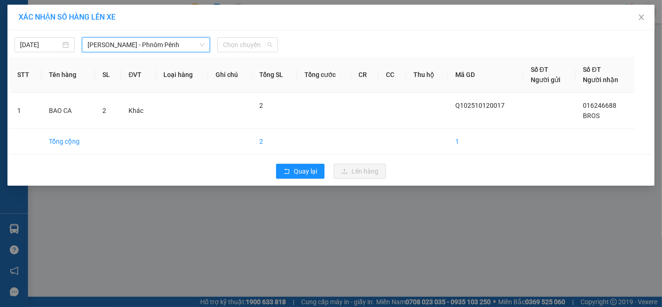
drag, startPoint x: 245, startPoint y: 47, endPoint x: 274, endPoint y: 91, distance: 53.5
click at [245, 46] on span "Chọn chuyến" at bounding box center [247, 45] width 49 height 14
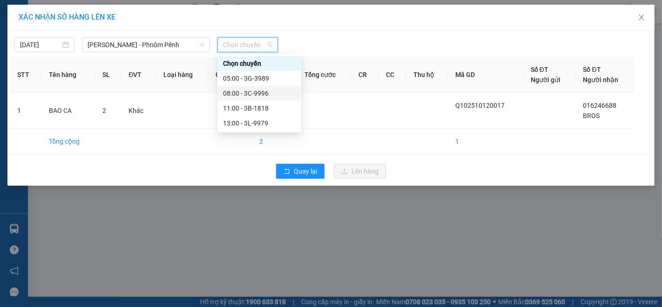
click at [266, 91] on div "08:00 - 3C-9996" at bounding box center [259, 93] width 73 height 10
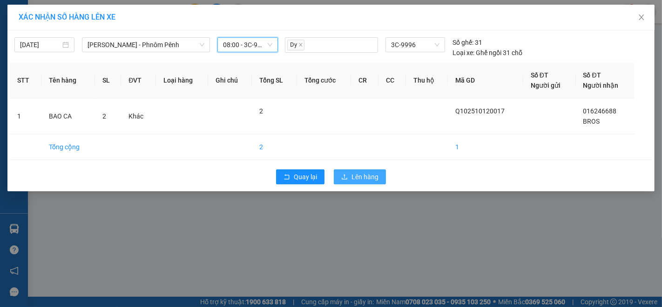
click at [372, 172] on span "Lên hàng" at bounding box center [365, 176] width 27 height 10
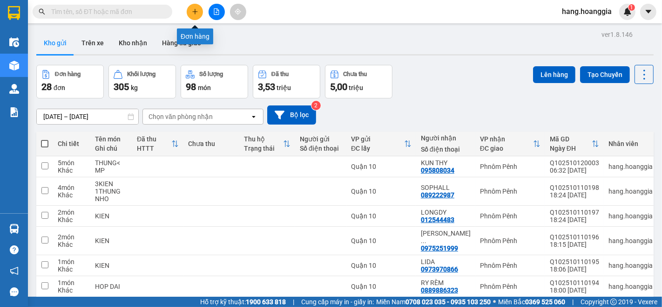
click at [198, 8] on icon "plus" at bounding box center [195, 11] width 7 height 7
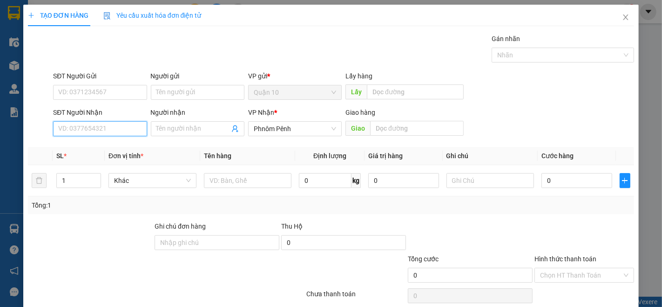
click at [97, 126] on input "SĐT Người Nhận" at bounding box center [100, 128] width 94 height 15
click at [78, 146] on div "0882266778 - [PERSON_NAME]" at bounding box center [104, 147] width 92 height 10
type input "0882266778"
type input "NING"
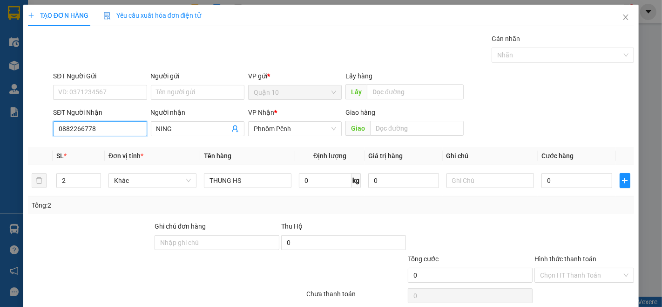
scroll to position [38, 0]
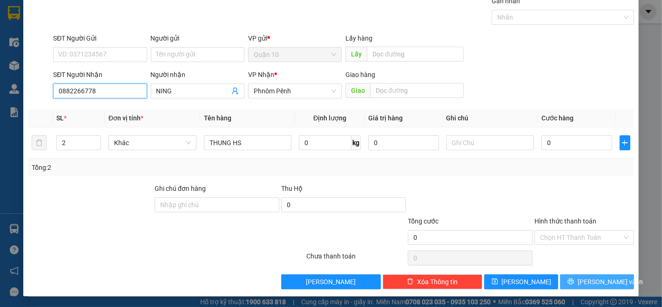
type input "0882266778"
drag, startPoint x: 600, startPoint y: 282, endPoint x: 587, endPoint y: 216, distance: 67.4
click at [600, 281] on span "[PERSON_NAME] và In" at bounding box center [610, 281] width 65 height 10
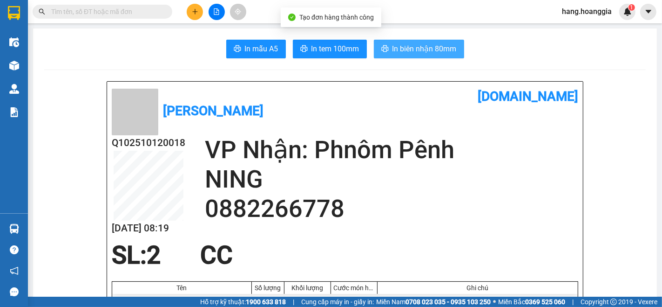
click at [445, 53] on span "In biên nhận 80mm" at bounding box center [425, 49] width 64 height 12
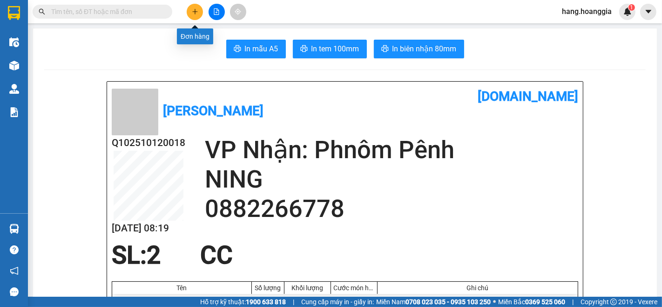
click at [194, 14] on icon "plus" at bounding box center [195, 11] width 7 height 7
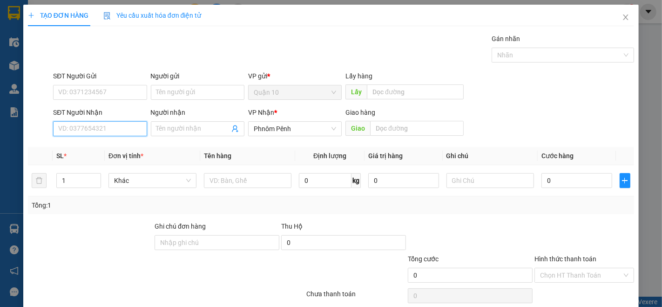
drag, startPoint x: 94, startPoint y: 128, endPoint x: 234, endPoint y: 203, distance: 158.8
click at [100, 142] on div "Transit Pickup Surcharge Ids Transit Deliver Surcharge Ids Transit Deliver Surc…" at bounding box center [331, 180] width 606 height 293
click at [75, 145] on div "0965431323 - RƯỢU 323" at bounding box center [99, 147] width 82 height 10
type input "0965431323"
type input "RƯỢU 323"
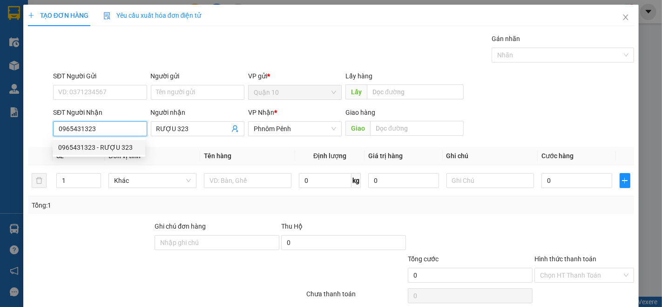
type input "1.050.000"
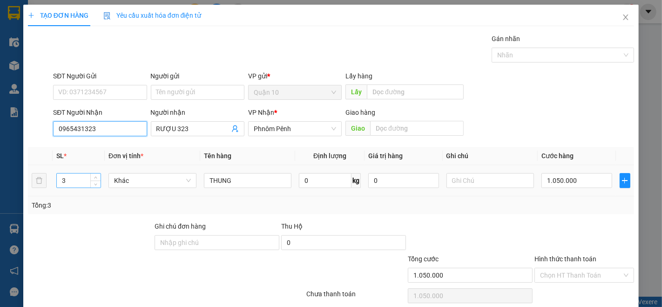
type input "0965431323"
click at [70, 180] on input "3" at bounding box center [79, 180] width 44 height 14
type input "5"
type input "6"
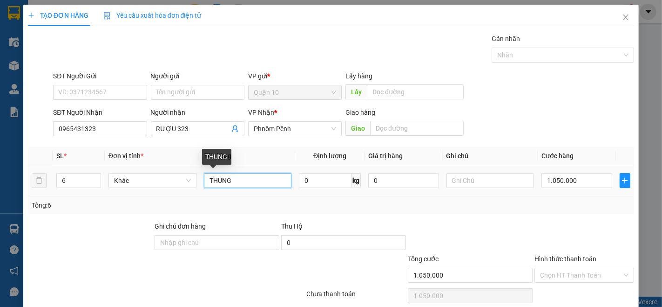
click at [204, 177] on input "THUNG" at bounding box center [248, 180] width 88 height 15
click at [253, 187] on input "5THUNG" at bounding box center [248, 180] width 88 height 15
type input "5THUNG 1CUC DEN RUOU"
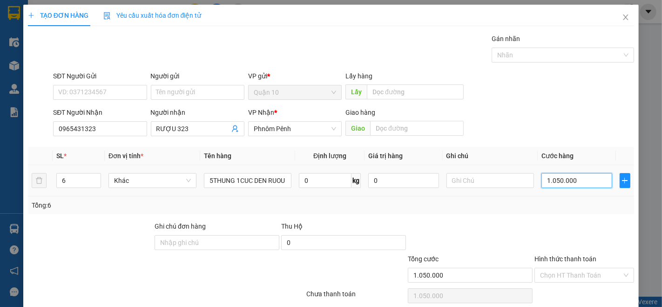
scroll to position [0, 0]
click at [573, 183] on input "1.050.000" at bounding box center [577, 180] width 70 height 15
type input "0"
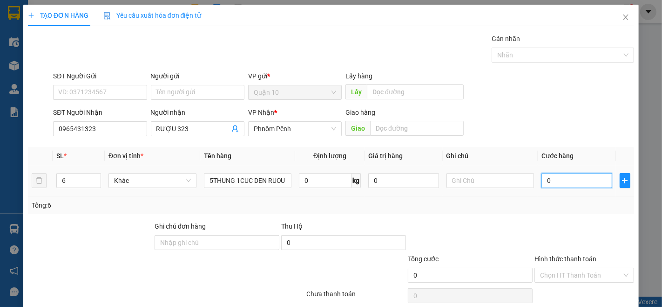
click at [571, 178] on input "0" at bounding box center [577, 180] width 70 height 15
click at [565, 179] on input "0" at bounding box center [577, 180] width 70 height 15
drag, startPoint x: 565, startPoint y: 179, endPoint x: 582, endPoint y: 179, distance: 17.7
click at [568, 179] on input "0" at bounding box center [577, 180] width 70 height 15
drag, startPoint x: 550, startPoint y: 184, endPoint x: 569, endPoint y: 187, distance: 18.9
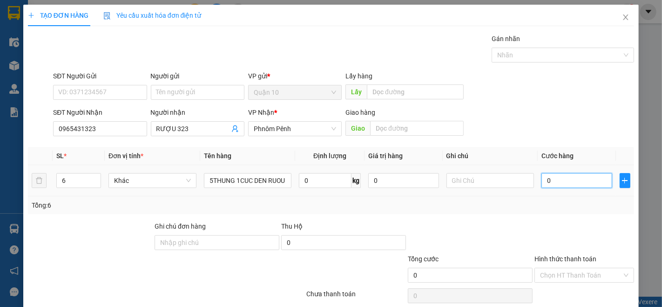
click at [552, 184] on input "0" at bounding box center [577, 180] width 70 height 15
type input "2"
type input "20"
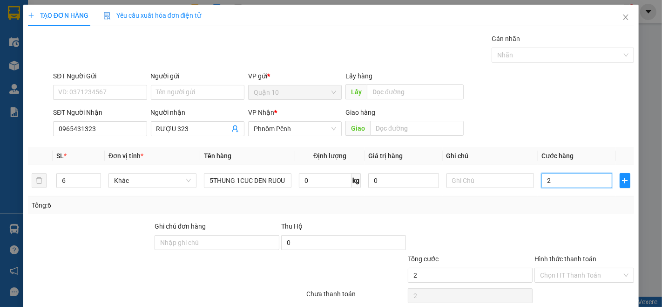
type input "20"
type input "205"
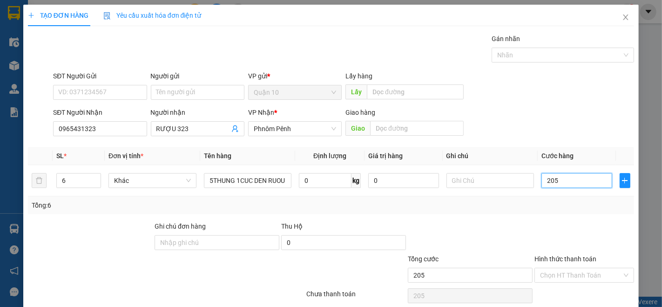
type input "2.050"
type input "2.050.000"
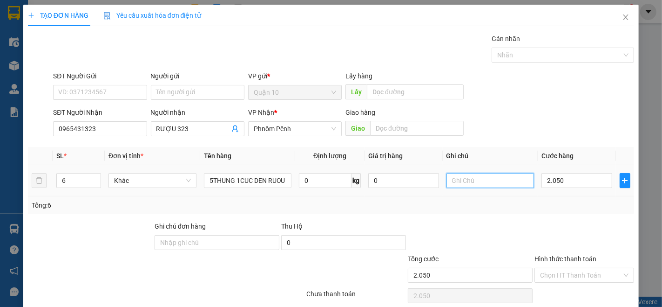
type input "2.050.000"
drag, startPoint x: 493, startPoint y: 179, endPoint x: 504, endPoint y: 199, distance: 22.3
click at [496, 190] on td at bounding box center [490, 180] width 95 height 31
type input "CK"
click at [557, 260] on label "Hình thức thanh toán" at bounding box center [566, 258] width 62 height 7
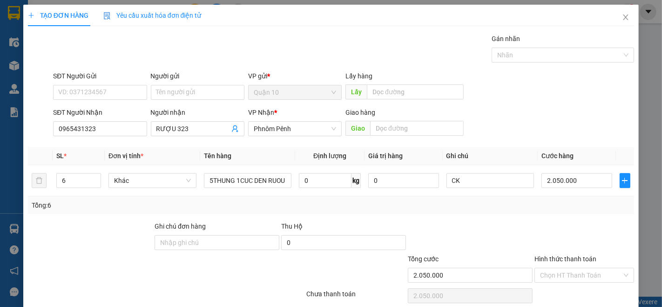
click at [557, 268] on input "Hình thức thanh toán" at bounding box center [581, 275] width 82 height 14
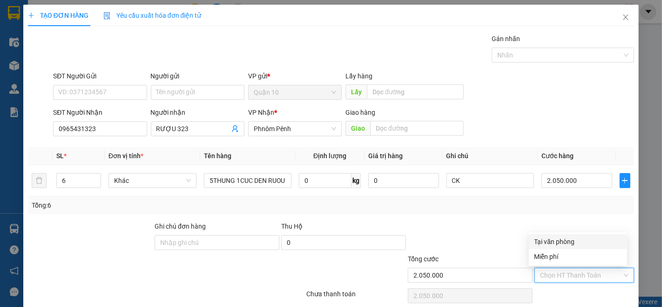
click at [557, 242] on div "Tại văn phòng" at bounding box center [578, 241] width 87 height 10
type input "0"
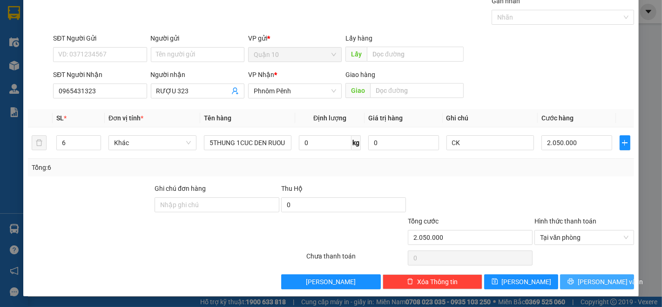
click at [590, 282] on span "[PERSON_NAME] và In" at bounding box center [610, 281] width 65 height 10
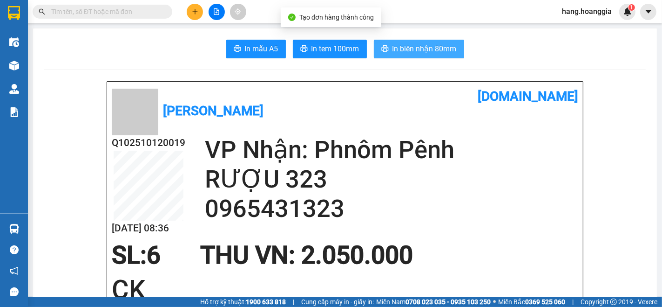
click at [427, 46] on span "In biên nhận 80mm" at bounding box center [425, 49] width 64 height 12
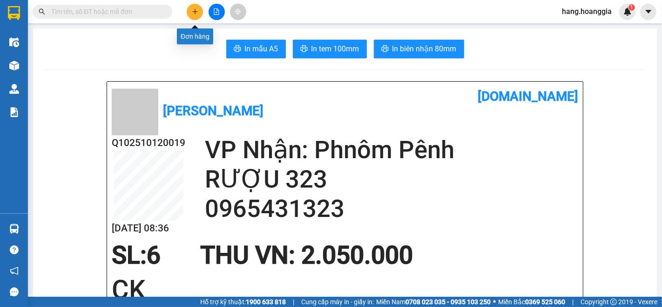
click at [198, 11] on icon "plus" at bounding box center [195, 11] width 7 height 7
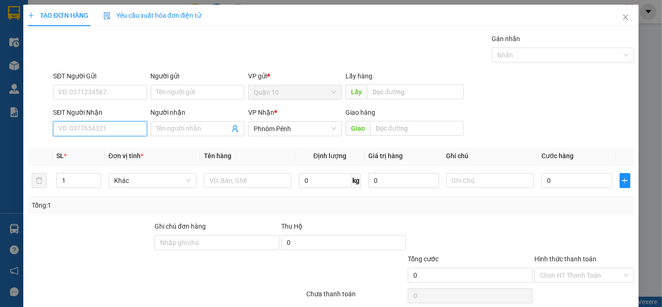
click at [109, 126] on input "SĐT Người Nhận" at bounding box center [100, 128] width 94 height 15
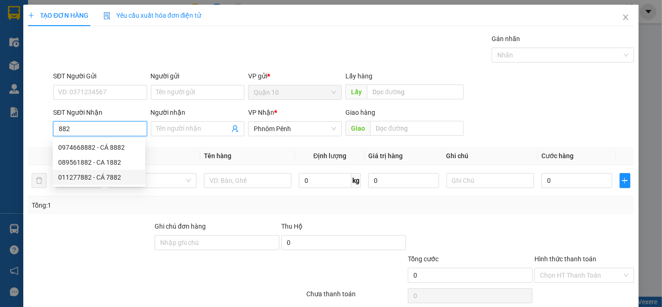
click at [68, 178] on div "011277882 - CÁ 7882" at bounding box center [99, 177] width 82 height 10
type input "011277882"
type input "CÁ 7882"
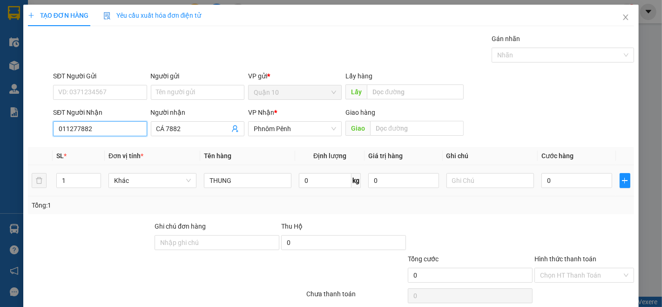
scroll to position [38, 0]
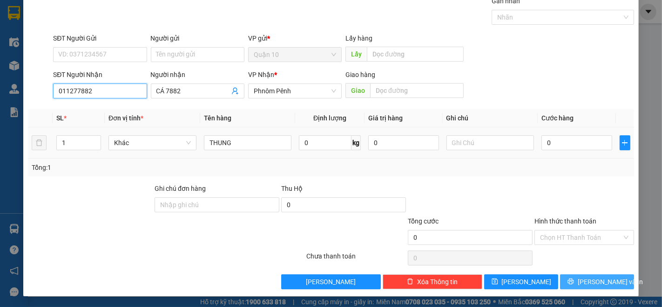
type input "011277882"
click at [590, 276] on span "[PERSON_NAME] và In" at bounding box center [610, 281] width 65 height 10
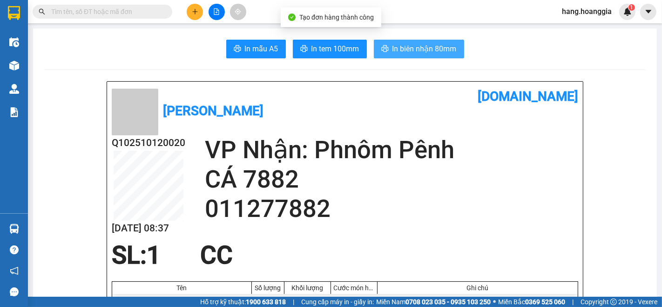
click at [447, 44] on span "In biên nhận 80mm" at bounding box center [425, 49] width 64 height 12
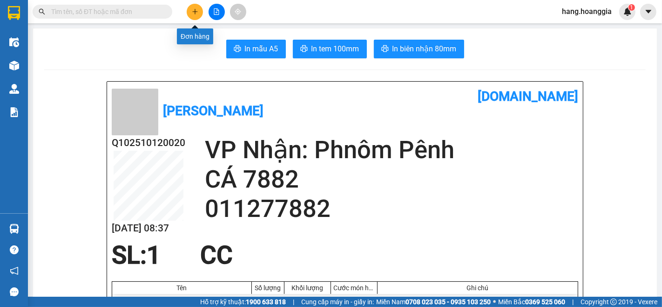
click at [194, 15] on button at bounding box center [195, 12] width 16 height 16
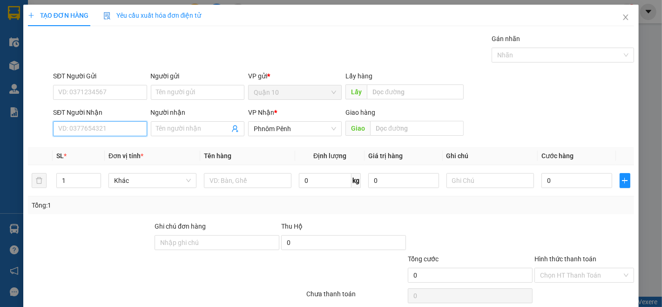
click at [126, 129] on input "SĐT Người Nhận" at bounding box center [100, 128] width 94 height 15
type input "0769678968"
click at [73, 180] on input "1" at bounding box center [79, 180] width 44 height 14
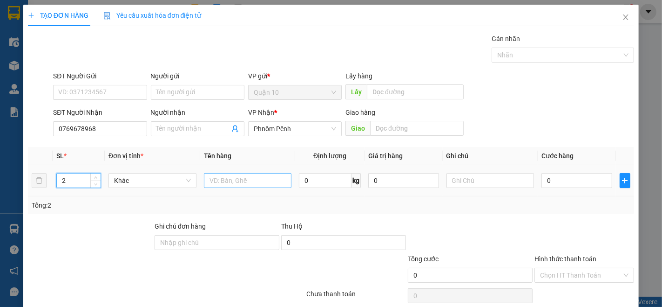
type input "2"
click at [226, 178] on input "text" at bounding box center [248, 180] width 88 height 15
type input "THUNG HS"
drag, startPoint x: 319, startPoint y: 180, endPoint x: 339, endPoint y: 190, distance: 22.1
click at [320, 181] on input "0" at bounding box center [325, 180] width 53 height 15
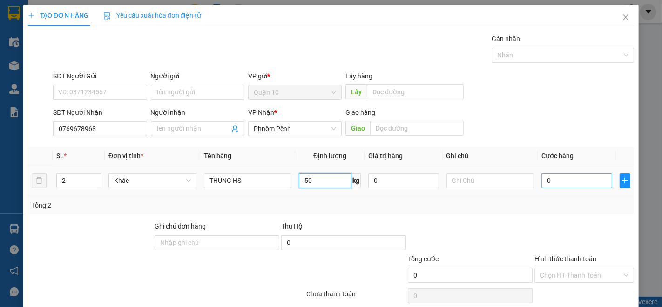
type input "50"
click at [556, 184] on input "0" at bounding box center [577, 180] width 70 height 15
type input "1"
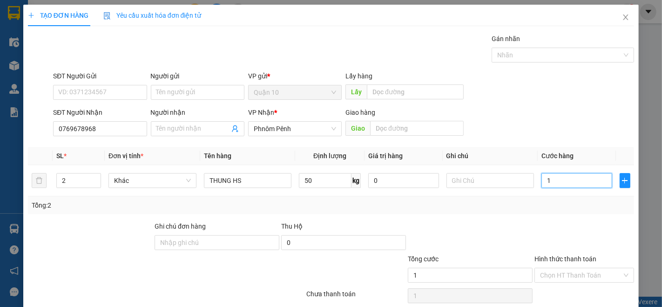
type input "10"
type input "100"
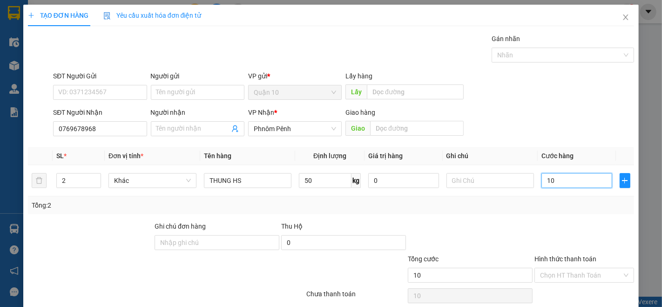
type input "100"
type input "1.000"
type input "1.000.000"
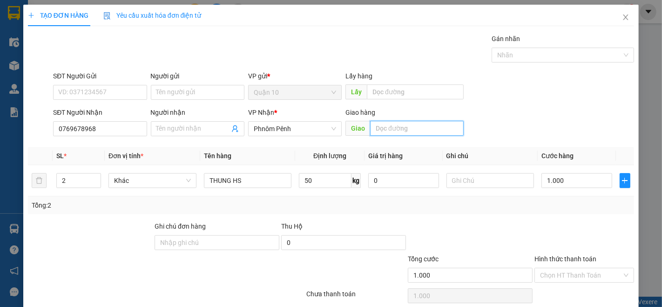
type input "1.000.000"
drag, startPoint x: 391, startPoint y: 130, endPoint x: 361, endPoint y: 180, distance: 58.2
click at [390, 132] on input "text" at bounding box center [417, 128] width 94 height 15
type input "BA VET"
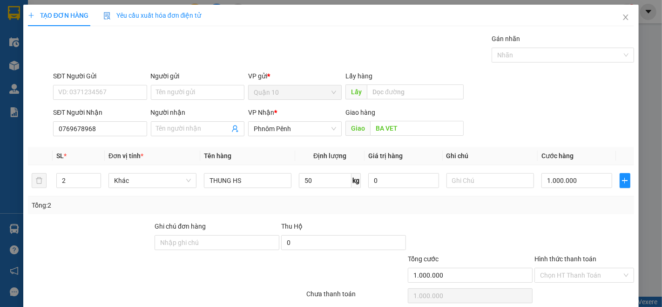
click at [555, 259] on label "Hình thức thanh toán" at bounding box center [566, 258] width 62 height 7
click at [555, 268] on input "Hình thức thanh toán" at bounding box center [581, 275] width 82 height 14
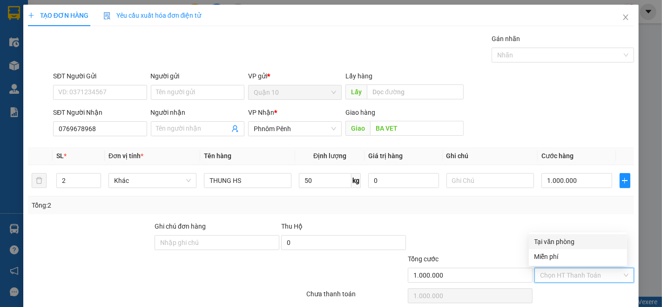
drag, startPoint x: 566, startPoint y: 242, endPoint x: 532, endPoint y: 202, distance: 52.8
click at [565, 242] on div "Tại văn phòng" at bounding box center [578, 241] width 87 height 10
type input "0"
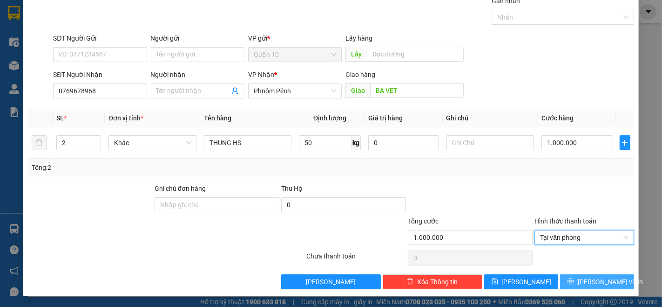
click at [596, 283] on span "[PERSON_NAME] và In" at bounding box center [610, 281] width 65 height 10
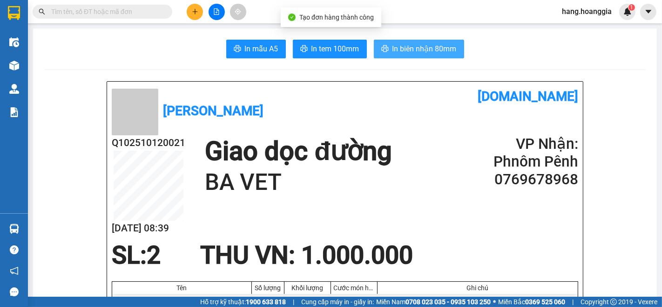
click at [399, 42] on button "In biên nhận 80mm" at bounding box center [419, 49] width 90 height 19
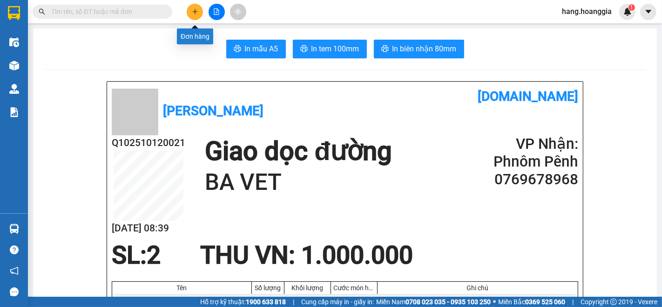
click at [193, 13] on icon "plus" at bounding box center [195, 11] width 7 height 7
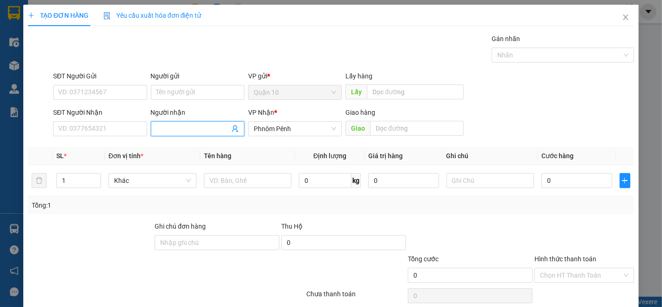
click at [170, 131] on input "Người nhận" at bounding box center [193, 128] width 73 height 10
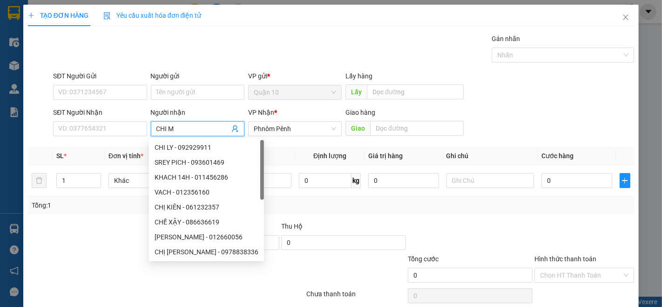
type input "CHI MI"
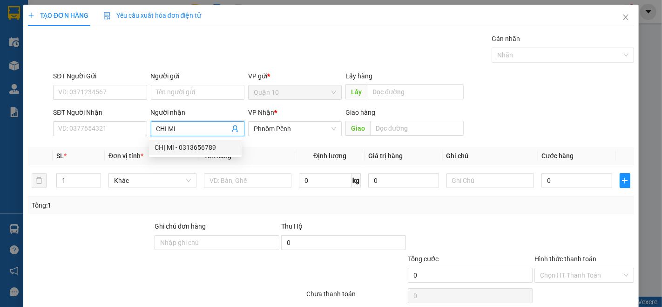
click at [170, 145] on div "CHỊ MI - 0313656789" at bounding box center [196, 147] width 82 height 10
type input "0313656789"
type input "CHỊ MI"
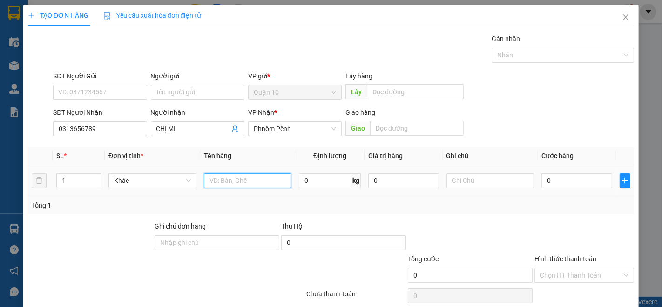
drag, startPoint x: 219, startPoint y: 184, endPoint x: 266, endPoint y: 193, distance: 47.0
click at [218, 184] on input "text" at bounding box center [248, 180] width 88 height 15
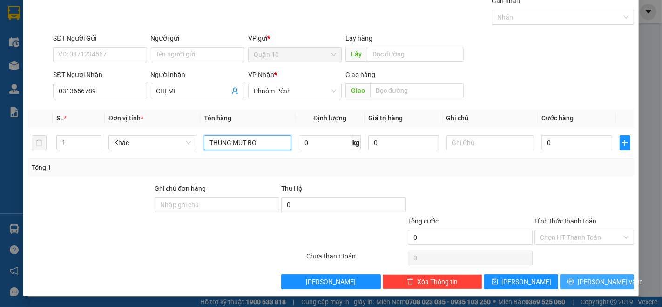
type input "THUNG MUT BO"
drag, startPoint x: 606, startPoint y: 282, endPoint x: 599, endPoint y: 257, distance: 25.7
click at [605, 281] on span "[PERSON_NAME] và In" at bounding box center [610, 281] width 65 height 10
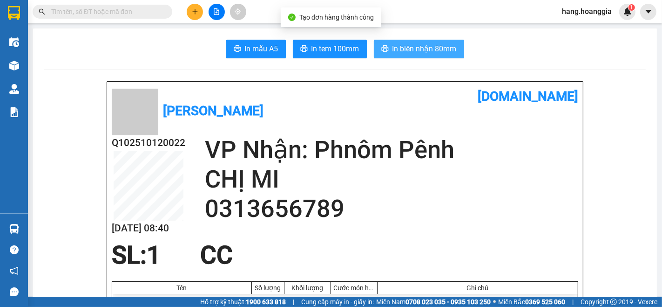
click at [411, 52] on span "In biên nhận 80mm" at bounding box center [425, 49] width 64 height 12
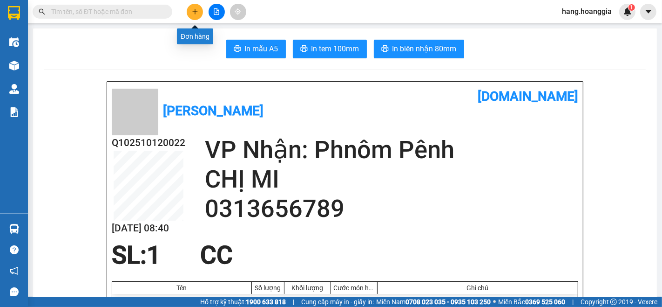
click at [196, 10] on icon "plus" at bounding box center [195, 11] width 7 height 7
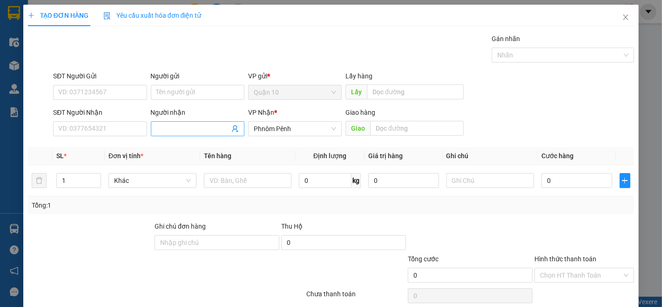
click at [169, 126] on input "Người nhận" at bounding box center [193, 128] width 73 height 10
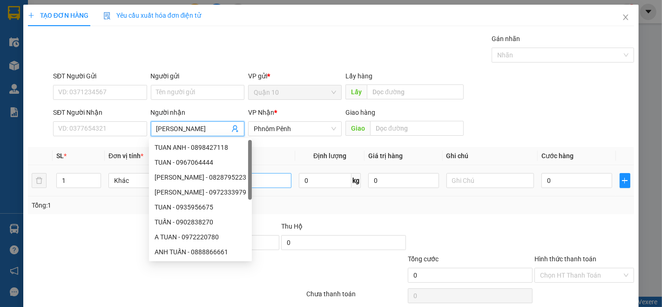
type input "[PERSON_NAME]"
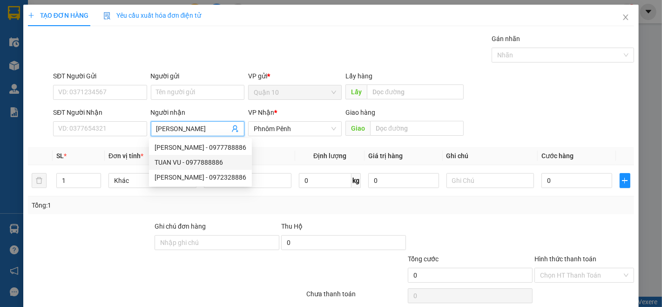
click at [208, 162] on div "TUAN VU - 0977888886" at bounding box center [201, 162] width 92 height 10
type input "0977888886"
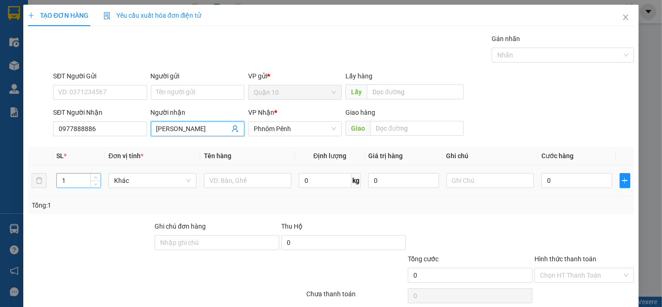
type input "[PERSON_NAME]"
click at [70, 178] on input "1" at bounding box center [79, 180] width 44 height 14
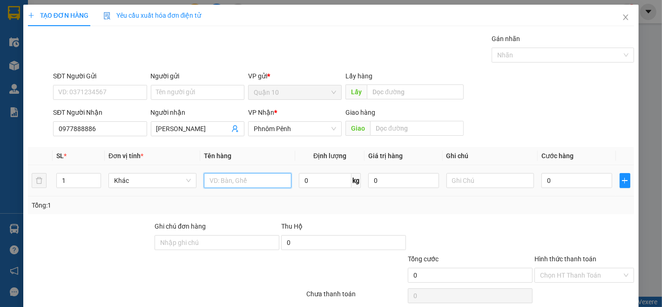
click at [247, 175] on input "text" at bounding box center [248, 180] width 88 height 15
type input "R"
type input "THUNG"
click at [310, 174] on input "0" at bounding box center [325, 180] width 53 height 15
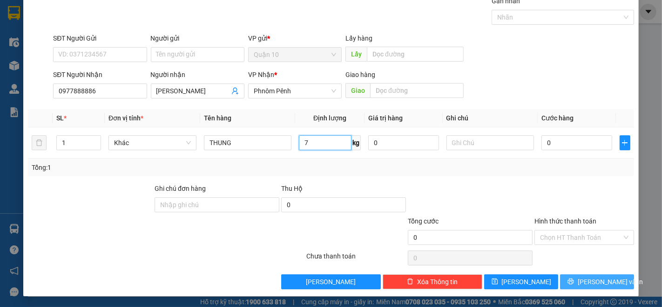
type input "7"
click at [593, 284] on span "[PERSON_NAME] và In" at bounding box center [610, 281] width 65 height 10
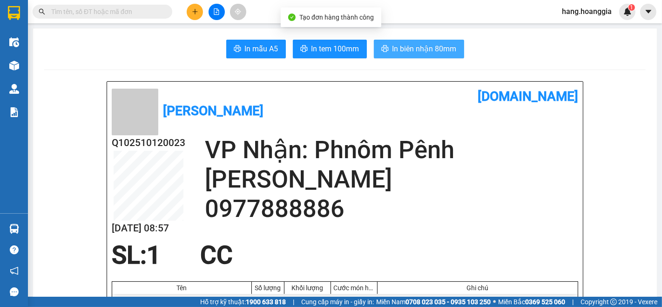
click at [409, 50] on span "In biên nhận 80mm" at bounding box center [425, 49] width 64 height 12
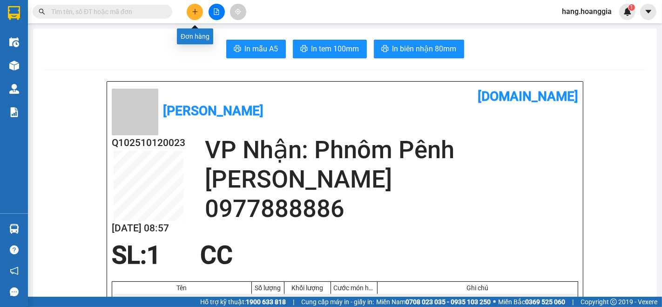
click at [192, 11] on icon "plus" at bounding box center [195, 11] width 7 height 7
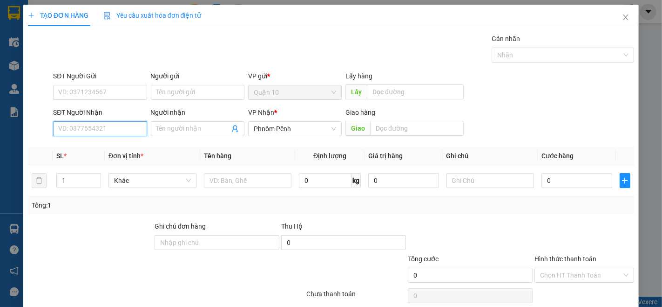
drag, startPoint x: 96, startPoint y: 125, endPoint x: 105, endPoint y: 143, distance: 19.8
click at [97, 129] on input "SĐT Người Nhận" at bounding box center [100, 128] width 94 height 15
drag, startPoint x: 78, startPoint y: 147, endPoint x: 83, endPoint y: 210, distance: 63.5
click at [78, 148] on div "070444239 - [PERSON_NAME]" at bounding box center [102, 147] width 88 height 10
type input "070444239"
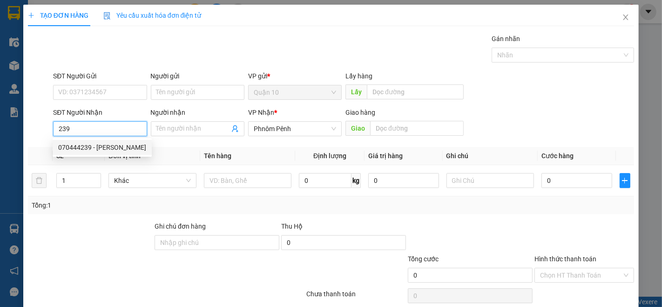
type input "[PERSON_NAME]"
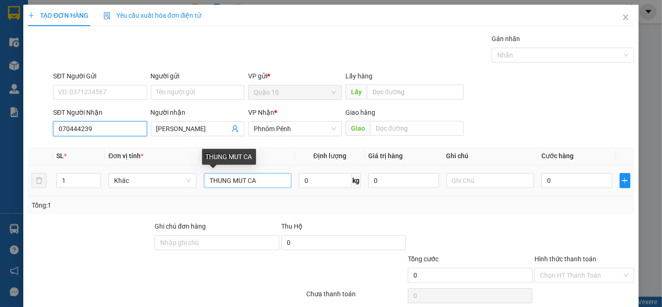
type input "070444239"
click at [258, 179] on input "THUNG MUT CA" at bounding box center [248, 180] width 88 height 15
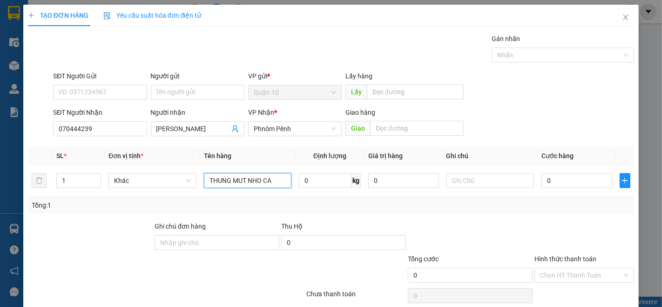
scroll to position [38, 0]
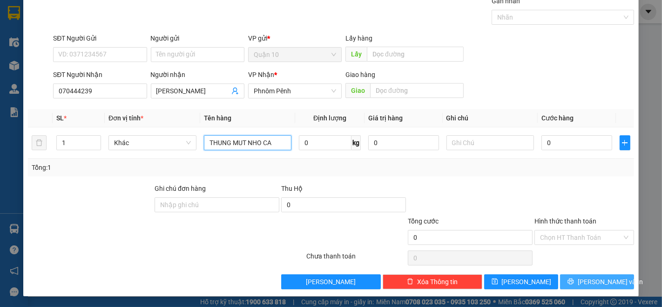
type input "THUNG MUT NHO CA"
click at [599, 281] on span "[PERSON_NAME] và In" at bounding box center [610, 281] width 65 height 10
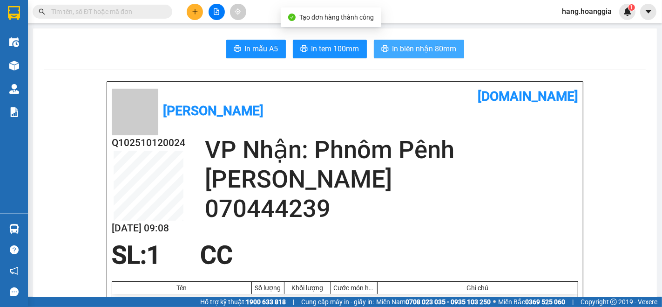
click at [432, 44] on span "In biên nhận 80mm" at bounding box center [425, 49] width 64 height 12
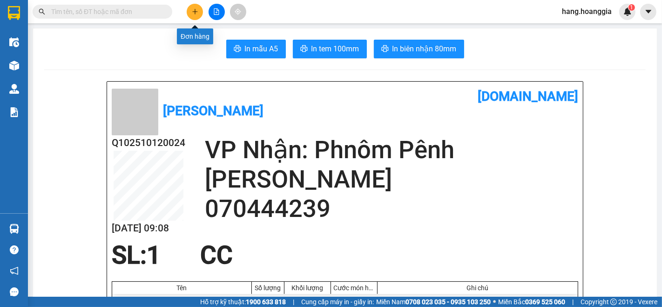
click at [192, 11] on icon "plus" at bounding box center [195, 11] width 7 height 7
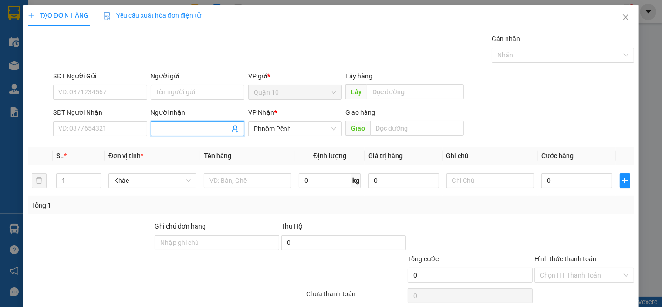
click at [171, 131] on input "Người nhận" at bounding box center [193, 128] width 73 height 10
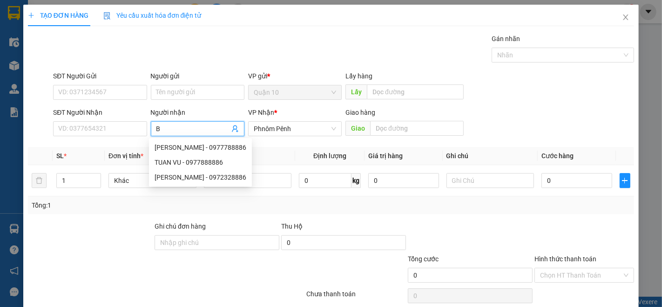
type input "BR"
click at [193, 175] on div "BROS - 016246688" at bounding box center [196, 177] width 82 height 10
type input "016246688"
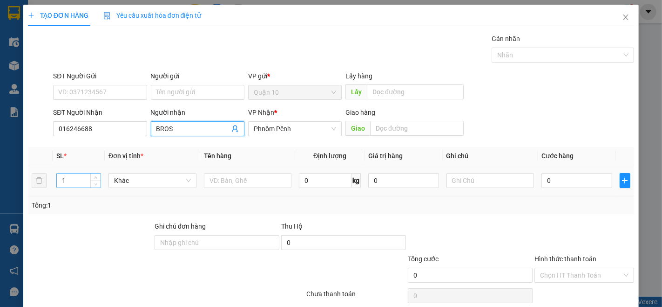
type input "BROS"
drag, startPoint x: 75, startPoint y: 178, endPoint x: 97, endPoint y: 182, distance: 22.1
click at [75, 179] on input "1" at bounding box center [79, 180] width 44 height 14
click at [129, 179] on span "Khác" at bounding box center [152, 180] width 77 height 14
type input "6"
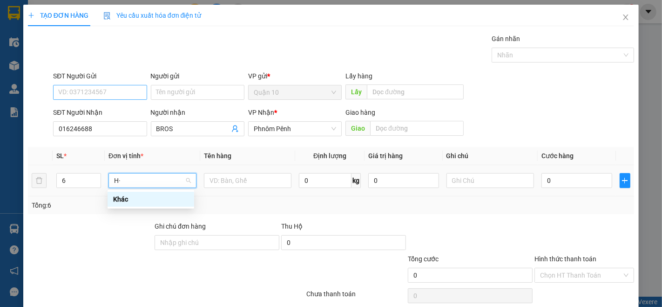
type input "H"
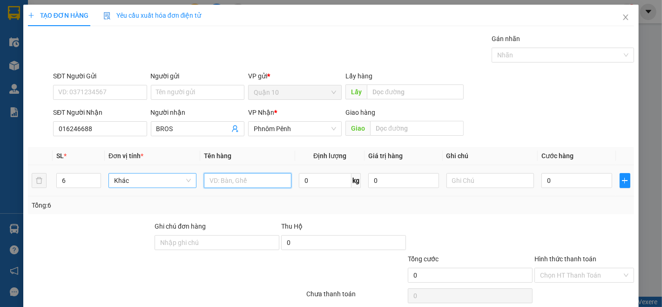
click at [238, 179] on input "text" at bounding box center [248, 180] width 88 height 15
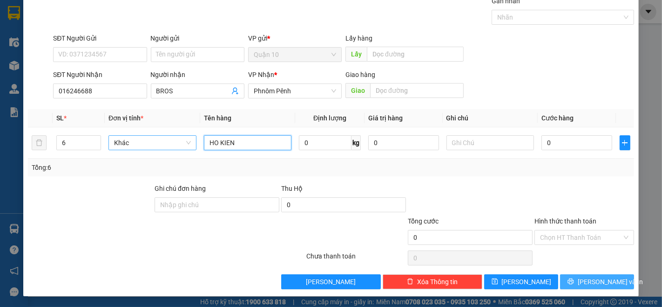
type input "HO KIEN"
click at [600, 282] on span "[PERSON_NAME] và In" at bounding box center [610, 281] width 65 height 10
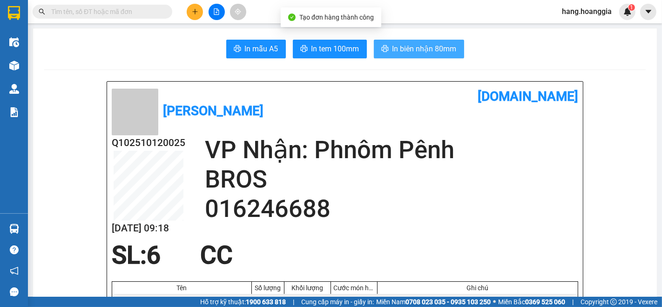
click at [429, 44] on span "In biên nhận 80mm" at bounding box center [425, 49] width 64 height 12
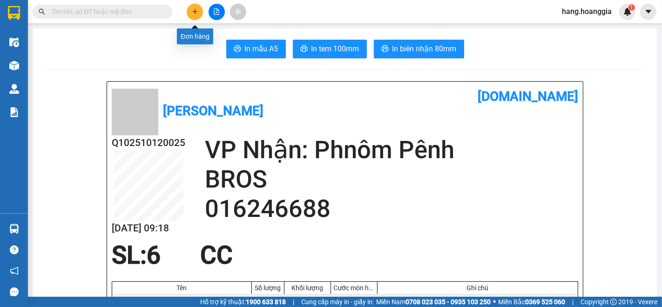
click at [192, 12] on icon "plus" at bounding box center [195, 11] width 7 height 7
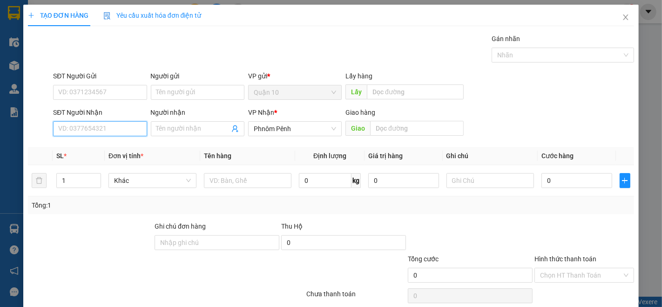
drag, startPoint x: 98, startPoint y: 126, endPoint x: 342, endPoint y: 207, distance: 257.8
click at [99, 126] on input "SĐT Người Nhận" at bounding box center [100, 128] width 94 height 15
drag, startPoint x: 86, startPoint y: 148, endPoint x: 87, endPoint y: 154, distance: 6.6
click at [87, 149] on div "010646427 - EM CHUNG TRA SUA" at bounding box center [107, 147] width 98 height 10
type input "010646427"
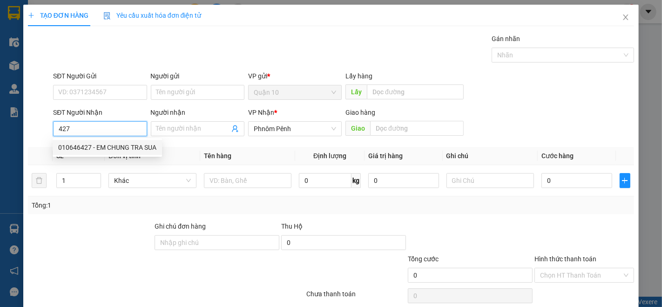
type input "EM CHUNG TRA SUA"
type input "140.000"
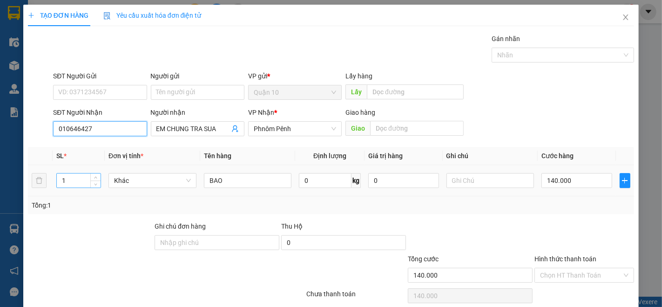
type input "010646427"
drag, startPoint x: 75, startPoint y: 185, endPoint x: 269, endPoint y: 305, distance: 227.4
click at [81, 190] on td "1" at bounding box center [79, 180] width 52 height 31
type input "3"
click at [315, 180] on input "0" at bounding box center [325, 180] width 53 height 15
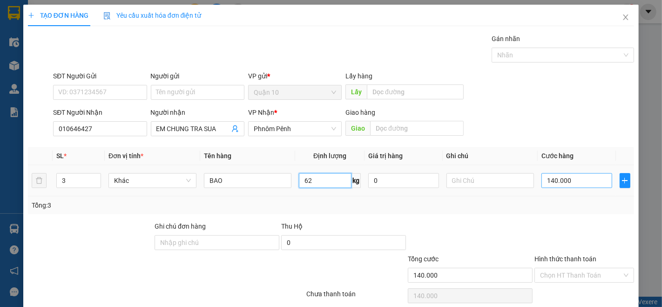
type input "62"
click at [578, 175] on input "140.000" at bounding box center [577, 180] width 70 height 15
type input "0"
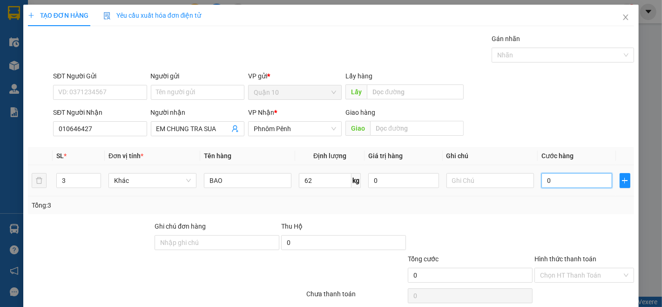
click at [564, 186] on input "0" at bounding box center [577, 180] width 70 height 15
click at [564, 178] on input "0" at bounding box center [577, 180] width 70 height 15
type input "4"
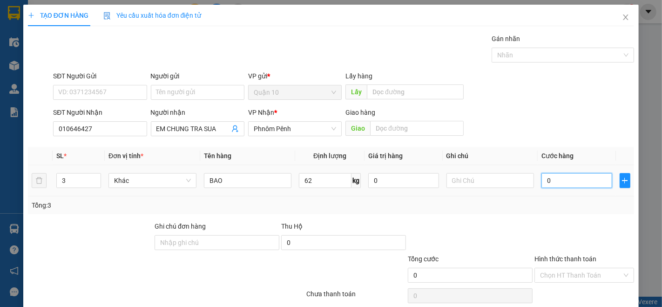
type input "4"
type input "49"
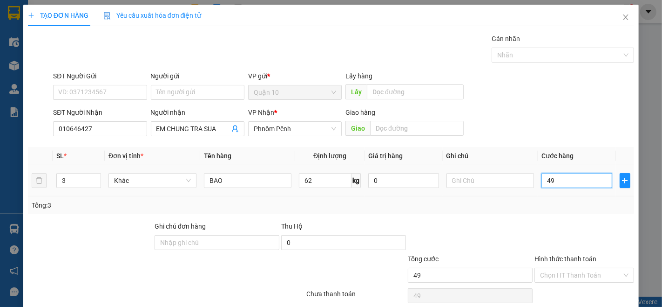
type input "490"
type input "490.000"
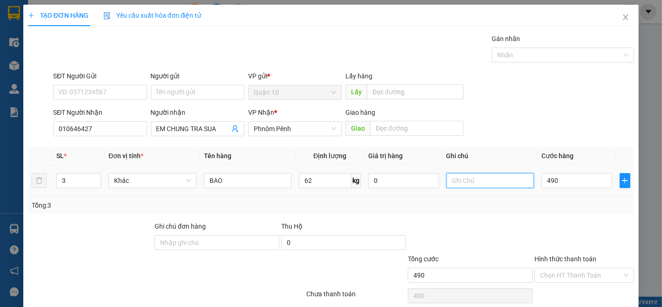
type input "490.000"
click at [479, 179] on input "text" at bounding box center [491, 180] width 88 height 15
type input "CK"
click at [552, 256] on label "Hình thức thanh toán" at bounding box center [566, 258] width 62 height 7
click at [552, 268] on input "Hình thức thanh toán" at bounding box center [581, 275] width 82 height 14
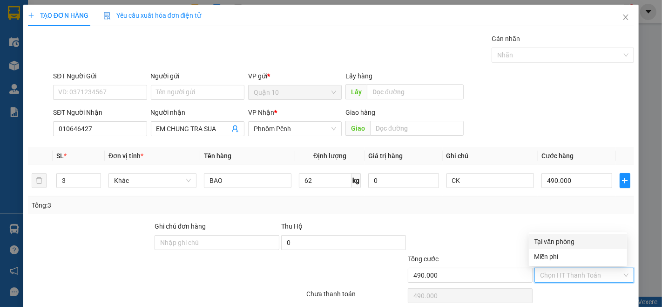
click at [546, 240] on div "Tại văn phòng" at bounding box center [578, 241] width 87 height 10
type input "0"
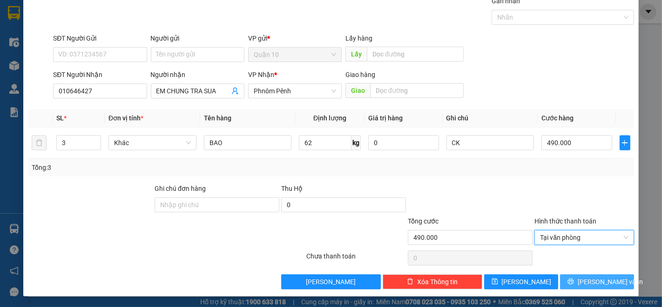
drag, startPoint x: 575, startPoint y: 281, endPoint x: 570, endPoint y: 236, distance: 45.5
click at [574, 280] on icon "printer" at bounding box center [571, 281] width 7 height 7
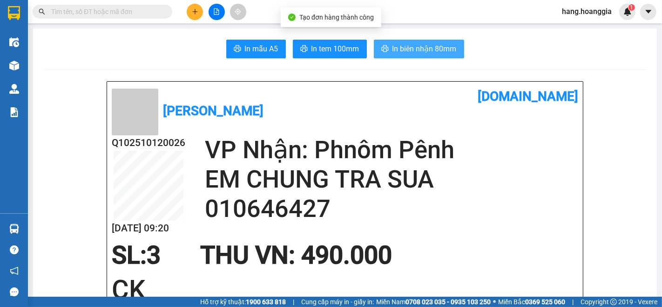
drag, startPoint x: 426, startPoint y: 43, endPoint x: 456, endPoint y: 68, distance: 38.8
click at [432, 43] on span "In biên nhận 80mm" at bounding box center [425, 49] width 64 height 12
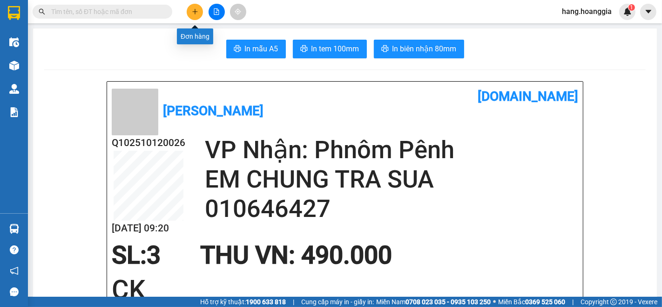
click at [192, 11] on icon "plus" at bounding box center [195, 11] width 7 height 7
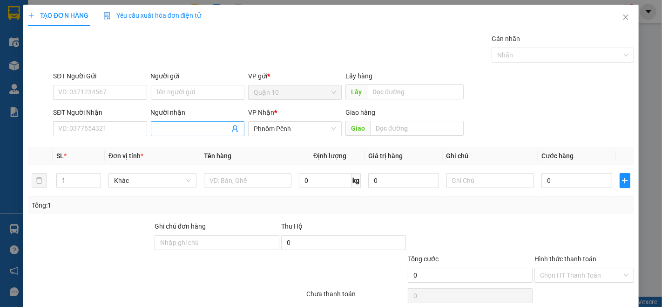
drag, startPoint x: 164, startPoint y: 127, endPoint x: 180, endPoint y: 127, distance: 16.3
click at [166, 127] on input "Người nhận" at bounding box center [193, 128] width 73 height 10
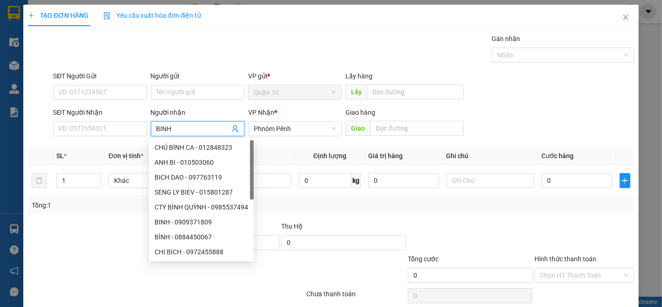
type input "BINH N"
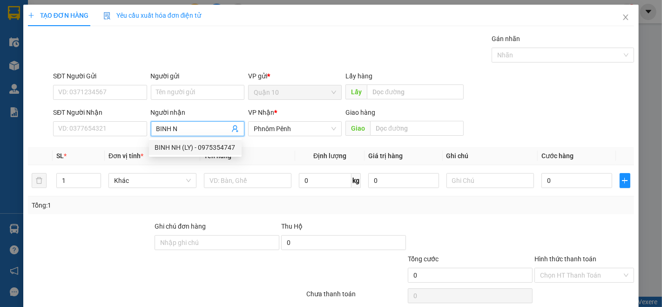
click at [171, 143] on div "BINH NH (LY) - 0975354747" at bounding box center [196, 147] width 82 height 10
type input "0975354747"
type input "BINH NH (LY)"
drag, startPoint x: 70, startPoint y: 180, endPoint x: 136, endPoint y: 212, distance: 73.5
click at [76, 180] on input "1" at bounding box center [79, 180] width 44 height 14
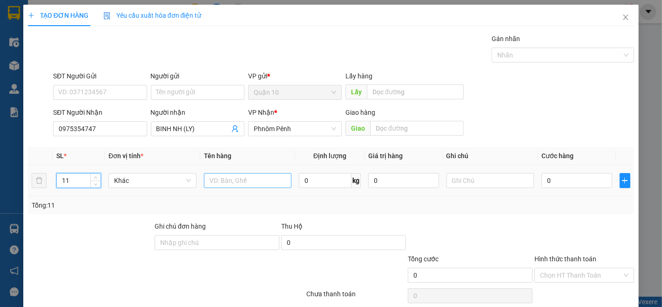
type input "11"
drag, startPoint x: 230, startPoint y: 182, endPoint x: 460, endPoint y: 306, distance: 260.9
click at [230, 183] on input "text" at bounding box center [248, 180] width 88 height 15
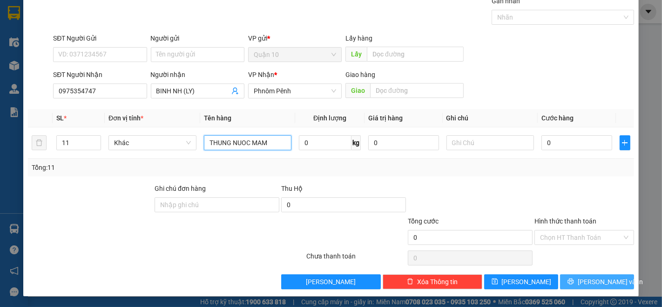
type input "THUNG NUOC MAM"
drag, startPoint x: 594, startPoint y: 280, endPoint x: 588, endPoint y: 250, distance: 30.8
click at [595, 280] on span "[PERSON_NAME] và In" at bounding box center [610, 281] width 65 height 10
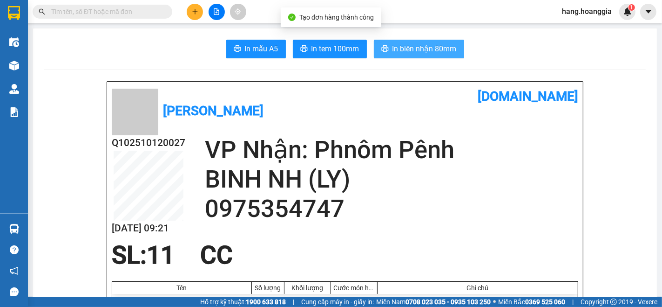
click at [427, 45] on span "In biên nhận 80mm" at bounding box center [425, 49] width 64 height 12
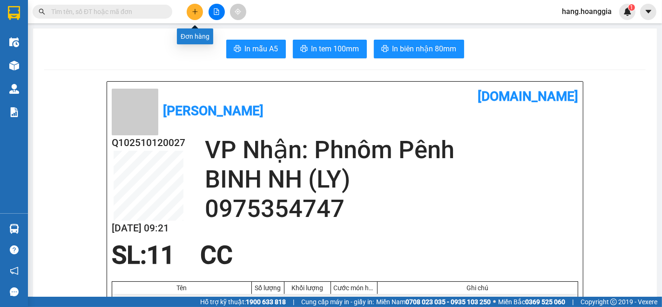
click at [197, 13] on icon "plus" at bounding box center [195, 11] width 7 height 7
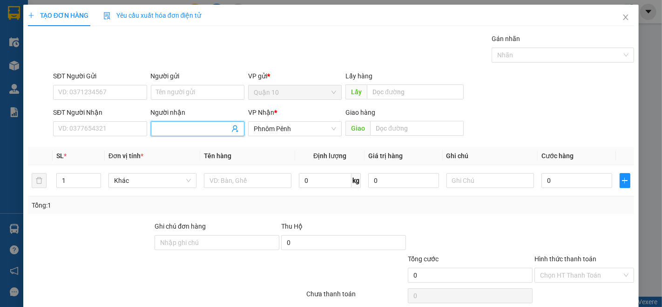
click at [183, 125] on input "Người nhận" at bounding box center [193, 128] width 73 height 10
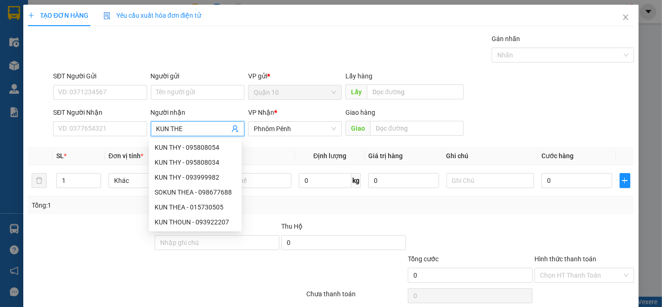
type input "KUN THEA"
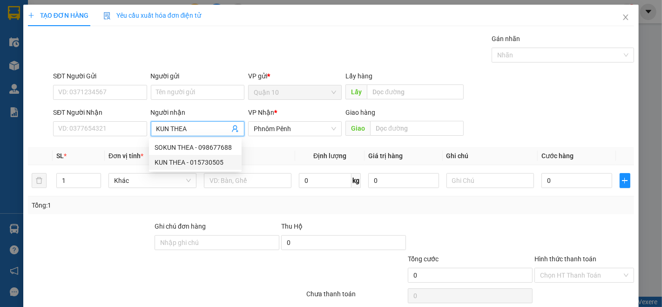
click at [175, 160] on div "KUN THEA - 015730505" at bounding box center [196, 162] width 82 height 10
type input "015730505"
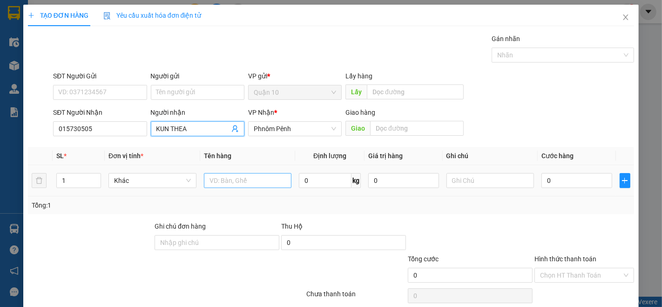
type input "KUN THEA"
click at [225, 178] on input "text" at bounding box center [248, 180] width 88 height 15
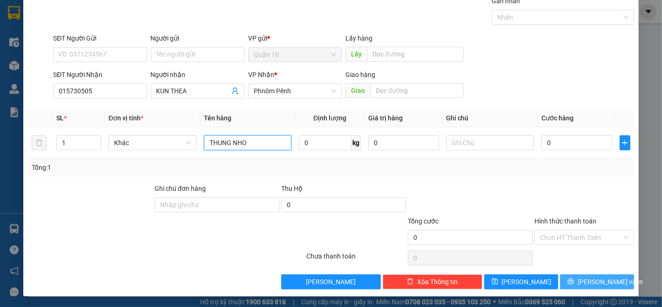
type input "THUNG NHO"
drag, startPoint x: 594, startPoint y: 279, endPoint x: 587, endPoint y: 271, distance: 10.6
click at [593, 279] on span "[PERSON_NAME] và In" at bounding box center [610, 281] width 65 height 10
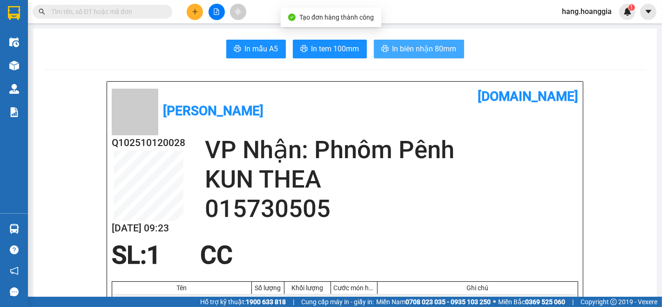
click at [431, 48] on span "In biên nhận 80mm" at bounding box center [425, 49] width 64 height 12
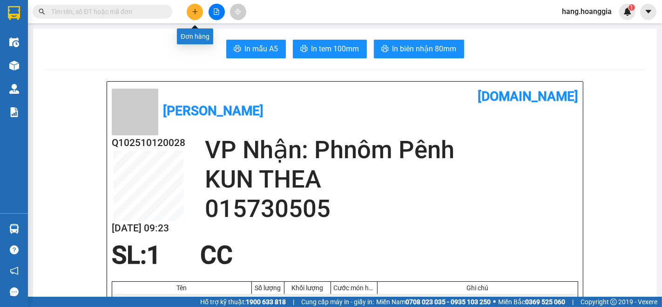
click at [190, 11] on button at bounding box center [195, 12] width 16 height 16
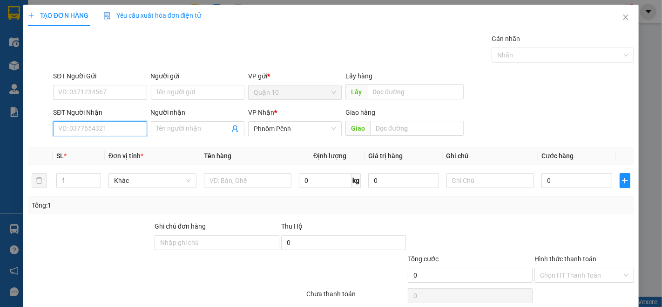
drag, startPoint x: 82, startPoint y: 126, endPoint x: 89, endPoint y: 126, distance: 7.5
click at [84, 126] on input "SĐT Người Nhận" at bounding box center [100, 128] width 94 height 15
click at [68, 149] on div "086247890 - TUYEN" at bounding box center [99, 147] width 82 height 10
type input "086247890"
type input "TUYEN"
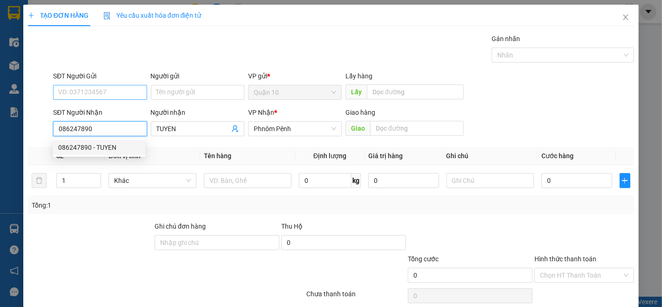
type input "300.000"
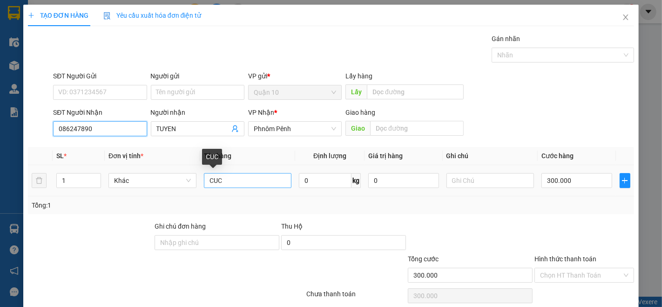
type input "086247890"
click at [226, 182] on input "CUC" at bounding box center [248, 180] width 88 height 15
type input "C"
type input "ONG TRON"
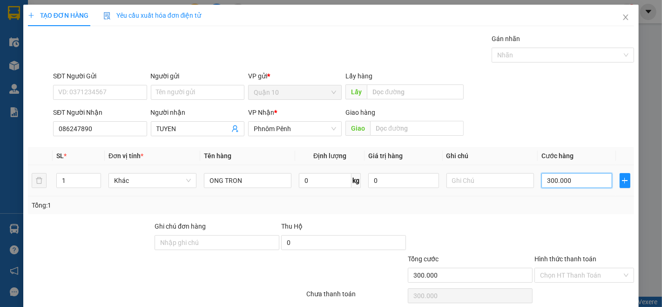
click at [567, 184] on input "300.000" at bounding box center [577, 180] width 70 height 15
type input "0"
click at [578, 177] on input "0" at bounding box center [577, 180] width 70 height 15
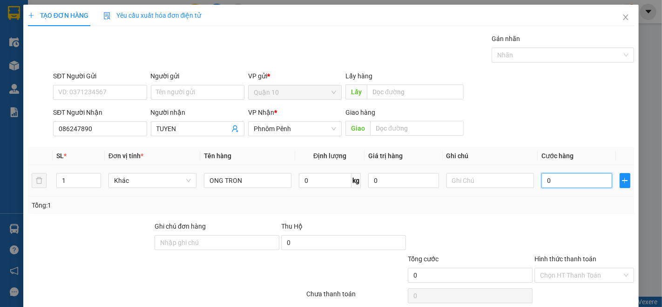
type input "5"
type input "50"
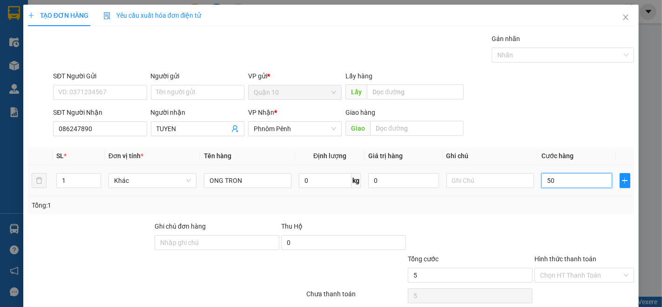
type input "50"
type input "500"
type input "50"
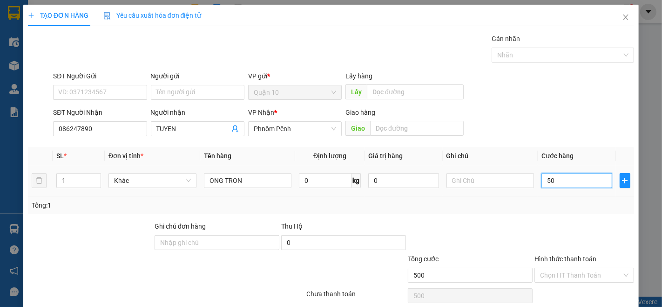
type input "50"
type input "50.000"
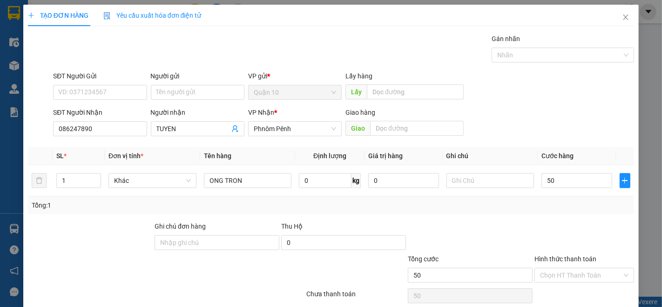
type input "50.000"
click at [558, 261] on label "Hình thức thanh toán" at bounding box center [566, 258] width 62 height 7
click at [558, 268] on input "Hình thức thanh toán" at bounding box center [581, 275] width 82 height 14
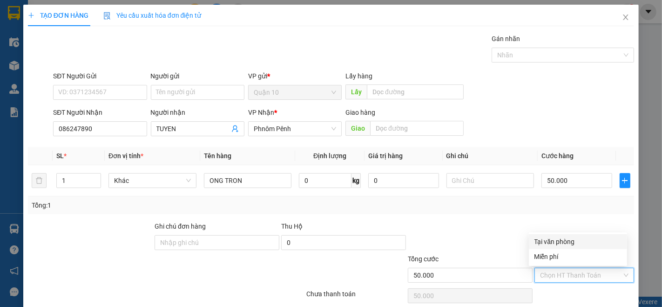
click at [558, 241] on div "Tại văn phòng" at bounding box center [578, 241] width 87 height 10
type input "0"
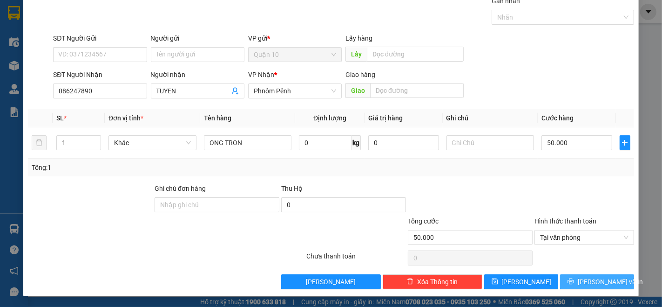
click at [602, 279] on span "[PERSON_NAME] và In" at bounding box center [610, 281] width 65 height 10
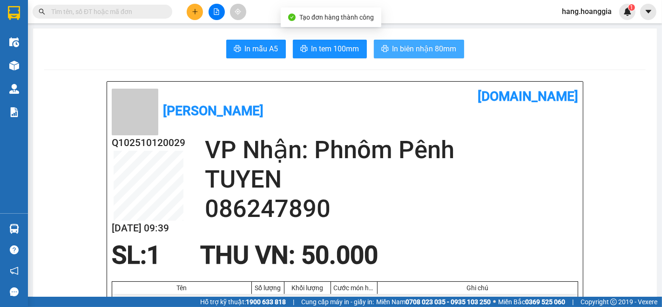
drag, startPoint x: 433, startPoint y: 50, endPoint x: 443, endPoint y: 66, distance: 18.0
click at [434, 52] on span "In biên nhận 80mm" at bounding box center [425, 49] width 64 height 12
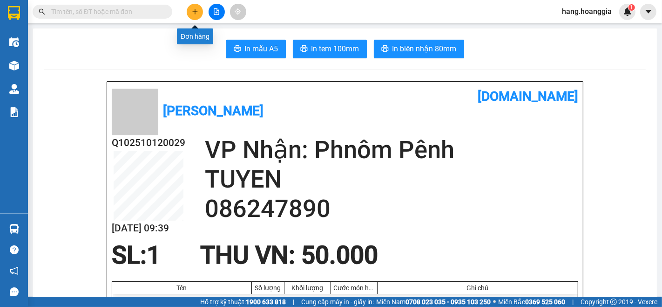
click at [197, 11] on icon "plus" at bounding box center [195, 11] width 7 height 7
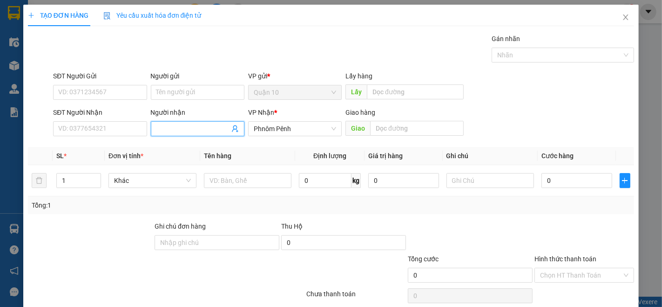
click at [161, 130] on input "Người nhận" at bounding box center [193, 128] width 73 height 10
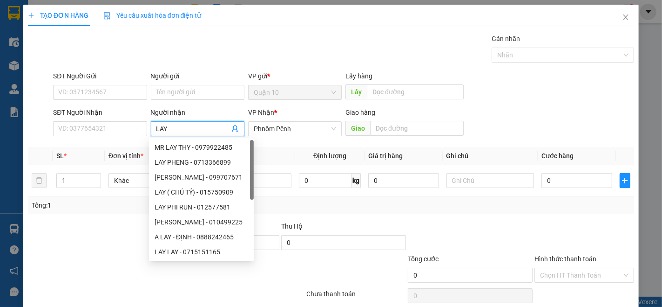
type input "LAY L"
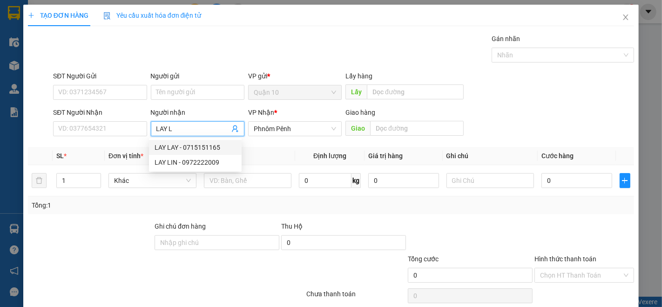
drag, startPoint x: 185, startPoint y: 146, endPoint x: 207, endPoint y: 142, distance: 22.3
click at [187, 146] on div "LAY LAY - 0715151165" at bounding box center [196, 147] width 82 height 10
type input "0715151165"
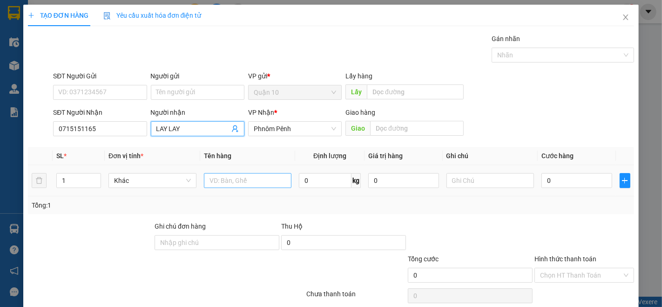
type input "LAY LAY"
drag, startPoint x: 220, startPoint y: 183, endPoint x: 271, endPoint y: 207, distance: 56.7
click at [217, 183] on input "text" at bounding box center [248, 180] width 88 height 15
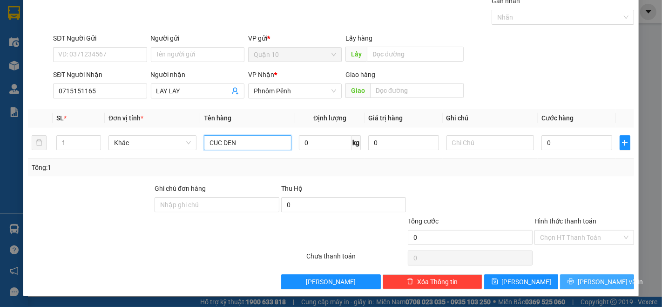
type input "CUC DEN"
drag, startPoint x: 591, startPoint y: 282, endPoint x: 586, endPoint y: 254, distance: 28.4
click at [591, 278] on span "[PERSON_NAME] và In" at bounding box center [610, 281] width 65 height 10
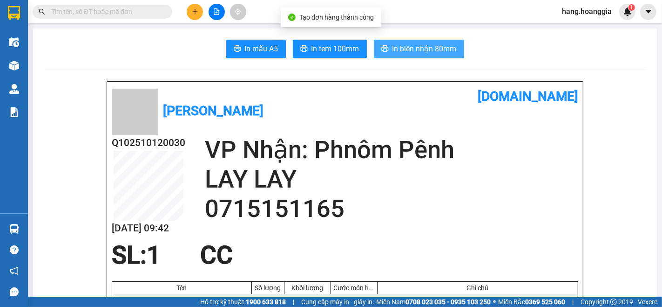
click at [421, 53] on span "In biên nhận 80mm" at bounding box center [425, 49] width 64 height 12
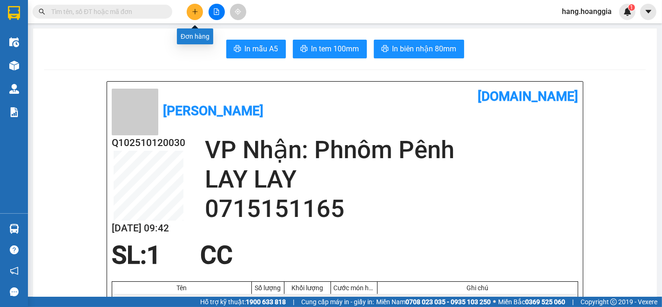
click at [194, 11] on icon "plus" at bounding box center [194, 11] width 5 height 0
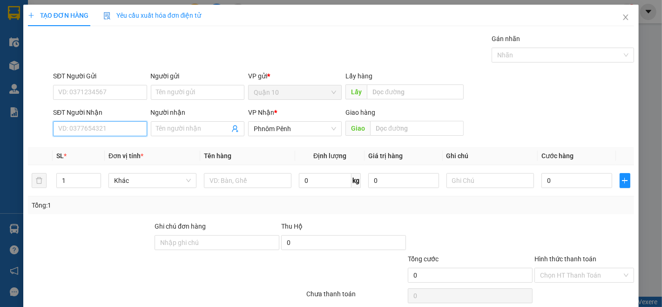
drag, startPoint x: 100, startPoint y: 129, endPoint x: 249, endPoint y: 215, distance: 171.5
click at [109, 146] on div "Transit Pickup Surcharge Ids Transit Deliver Surcharge Ids Transit Deliver Surc…" at bounding box center [331, 180] width 606 height 293
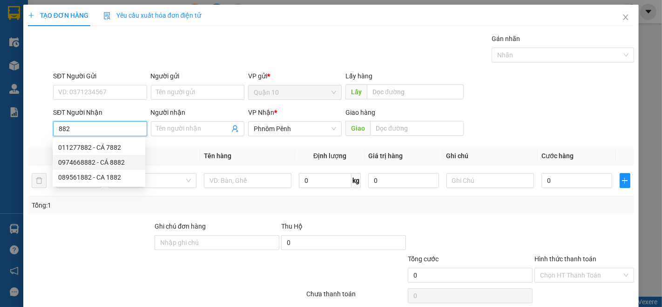
click at [77, 164] on div "0974668882 - CÁ 8882" at bounding box center [99, 162] width 82 height 10
type input "0974668882"
type input "CÁ 8882"
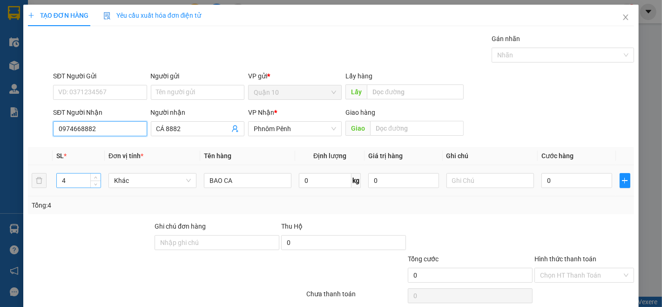
type input "0974668882"
click at [66, 182] on input "4" at bounding box center [79, 180] width 44 height 14
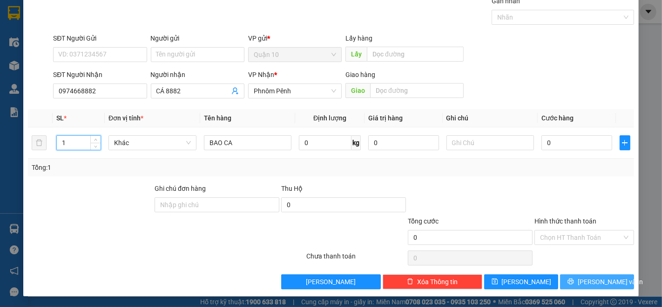
type input "1"
drag, startPoint x: 589, startPoint y: 285, endPoint x: 558, endPoint y: 218, distance: 73.8
click at [588, 283] on span "[PERSON_NAME] và In" at bounding box center [610, 281] width 65 height 10
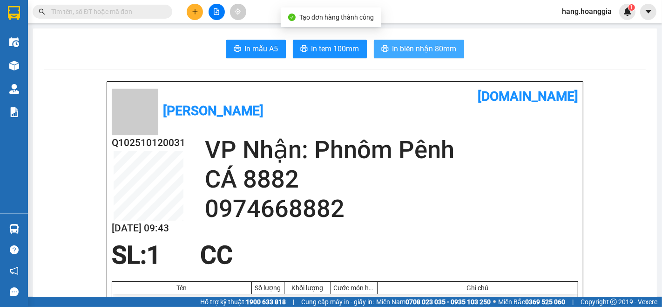
click at [424, 49] on span "In biên nhận 80mm" at bounding box center [425, 49] width 64 height 12
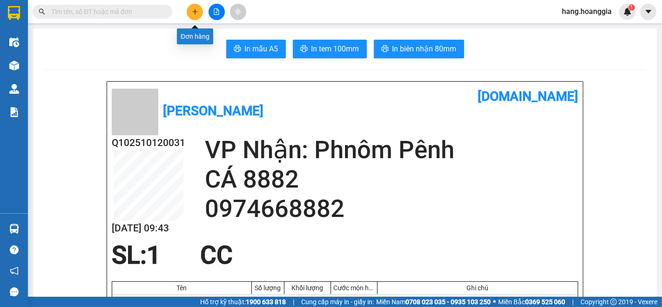
click at [188, 8] on button at bounding box center [195, 12] width 16 height 16
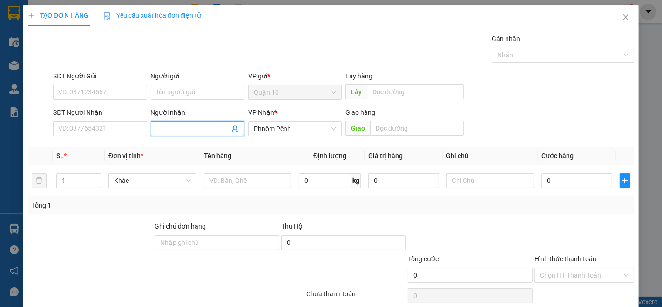
click at [192, 124] on input "Người nhận" at bounding box center [193, 128] width 73 height 10
type input "[PERSON_NAME]"
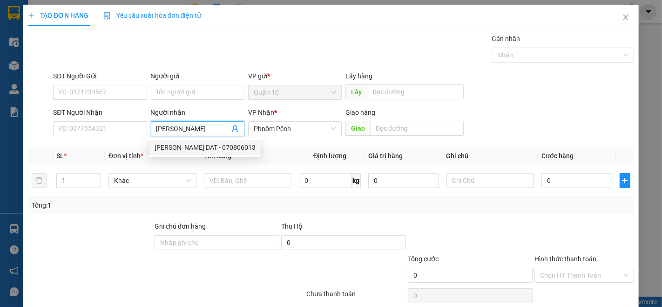
click at [189, 146] on div "[PERSON_NAME] DAT - 070806013" at bounding box center [205, 147] width 101 height 10
type input "070806013"
type input "[PERSON_NAME]"
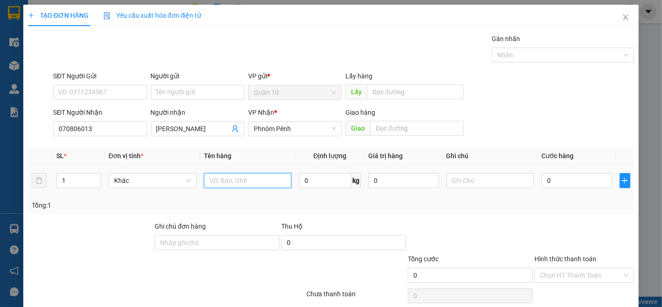
click at [224, 176] on input "text" at bounding box center [248, 180] width 88 height 15
type input "XO XANH"
type input "2"
click at [94, 177] on icon "up" at bounding box center [95, 178] width 3 height 3
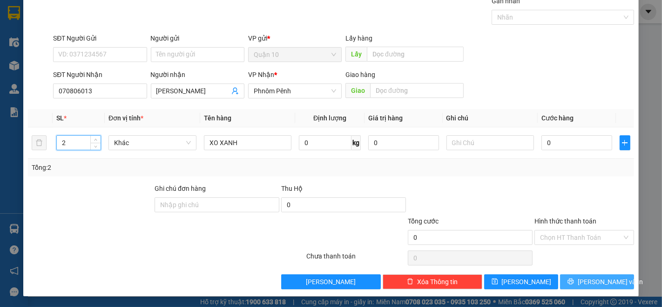
click at [589, 275] on button "[PERSON_NAME] và In" at bounding box center [597, 281] width 74 height 15
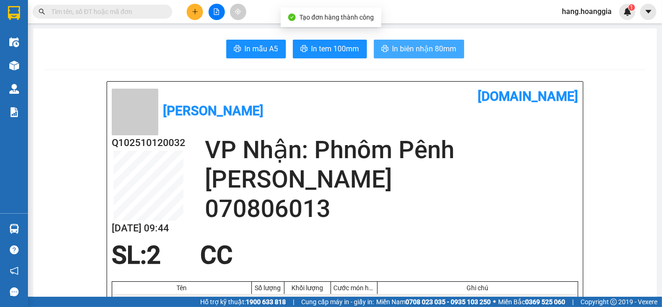
drag, startPoint x: 405, startPoint y: 49, endPoint x: 418, endPoint y: 173, distance: 125.1
drag, startPoint x: 413, startPoint y: 45, endPoint x: 420, endPoint y: 68, distance: 24.3
click at [413, 43] on span "In biên nhận 80mm" at bounding box center [425, 49] width 64 height 12
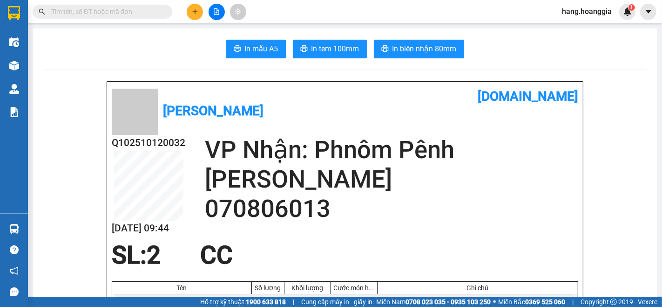
drag, startPoint x: 193, startPoint y: 149, endPoint x: 201, endPoint y: 154, distance: 9.2
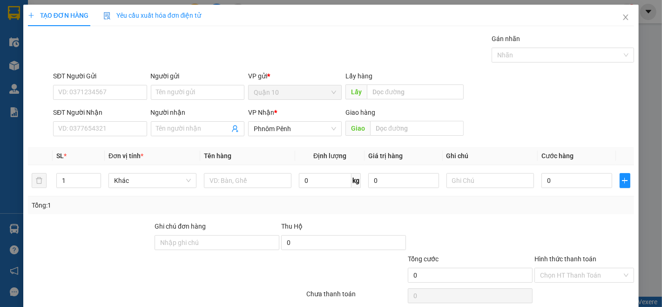
click at [183, 119] on div "Người nhận" at bounding box center [198, 114] width 94 height 14
click at [183, 123] on input "Người nhận" at bounding box center [193, 128] width 73 height 10
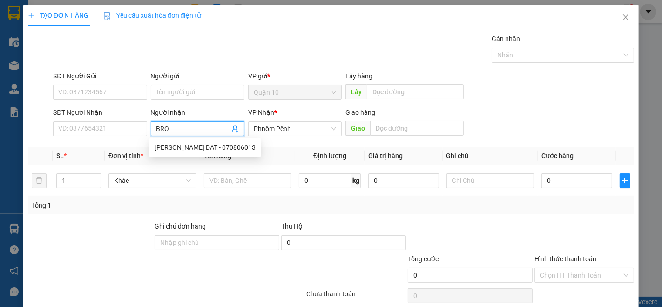
type input "BROS"
drag, startPoint x: 188, startPoint y: 146, endPoint x: 310, endPoint y: 194, distance: 131.1
click at [189, 146] on div "BROS - 016246688" at bounding box center [196, 147] width 82 height 10
type input "016246688"
type input "BROS"
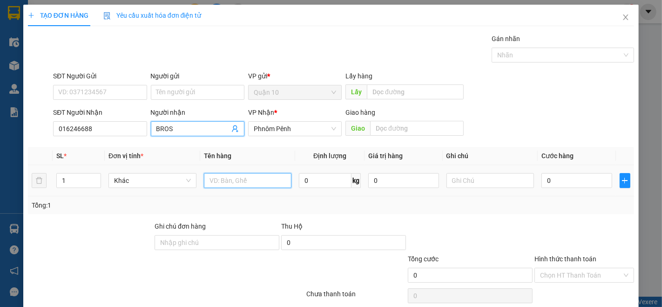
click at [226, 184] on input "text" at bounding box center [248, 180] width 88 height 15
type input "3 HO + 1 BAO"
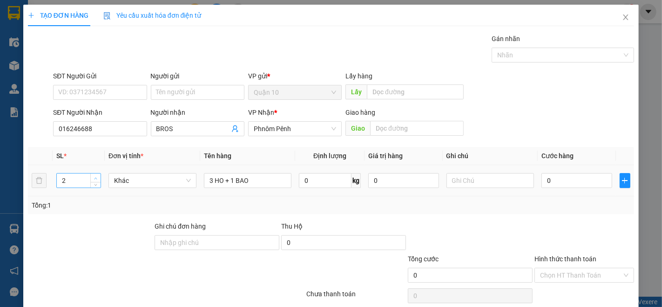
click at [93, 177] on span "up" at bounding box center [96, 178] width 6 height 6
type input "4"
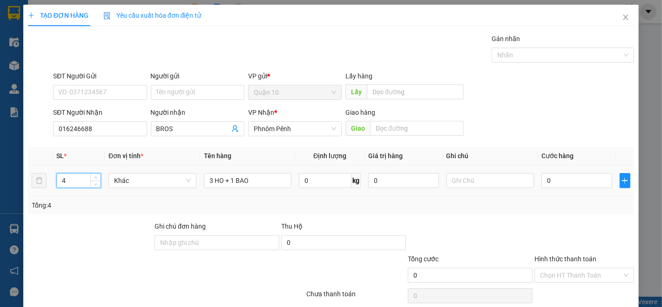
drag, startPoint x: 95, startPoint y: 184, endPoint x: 10, endPoint y: 185, distance: 85.7
click at [94, 185] on span "down" at bounding box center [96, 184] width 6 height 6
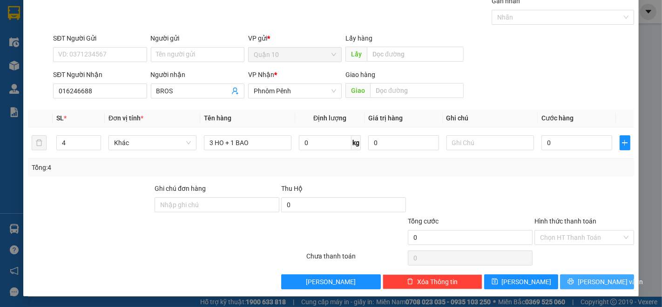
click at [598, 285] on span "[PERSON_NAME] và In" at bounding box center [610, 281] width 65 height 10
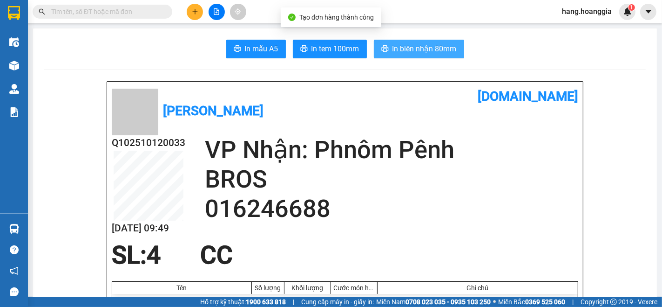
click at [441, 53] on span "In biên nhận 80mm" at bounding box center [425, 49] width 64 height 12
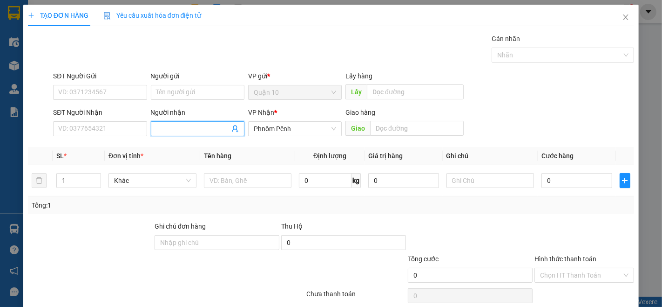
click at [194, 122] on span at bounding box center [198, 128] width 94 height 15
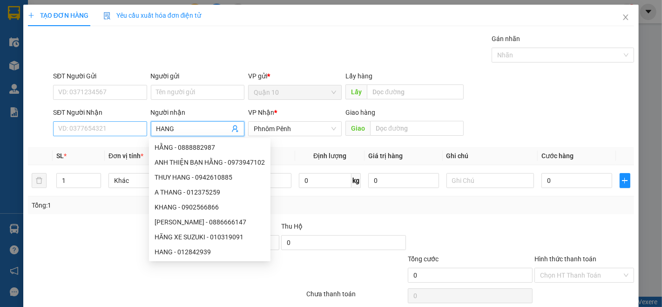
type input "HANG"
click at [131, 126] on input "SĐT Người Nhận" at bounding box center [100, 128] width 94 height 15
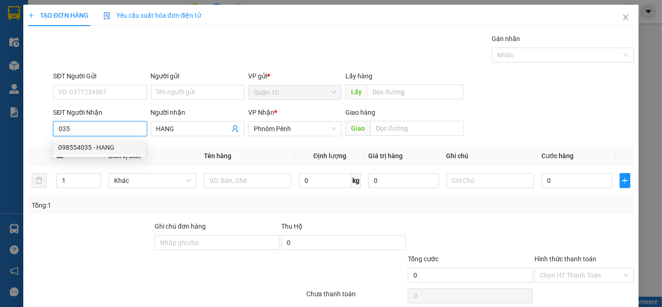
click at [113, 147] on div "098554035 - HANG" at bounding box center [99, 147] width 82 height 10
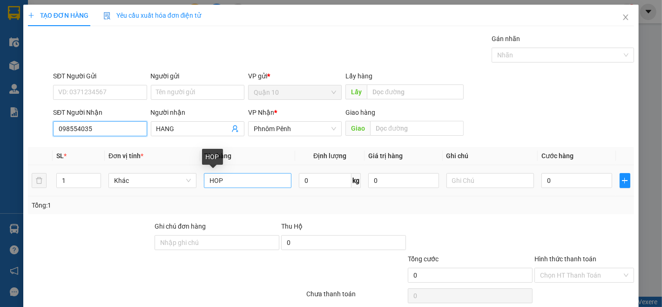
type input "098554035"
click at [241, 174] on input "HOP" at bounding box center [248, 180] width 88 height 15
click at [243, 174] on input "HOP" at bounding box center [248, 180] width 88 height 15
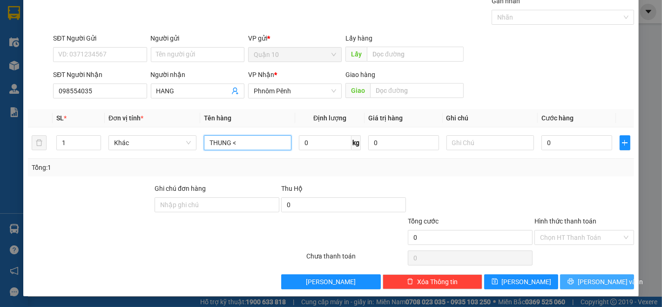
type input "THUNG <"
click at [573, 280] on button "[PERSON_NAME] và In" at bounding box center [597, 281] width 74 height 15
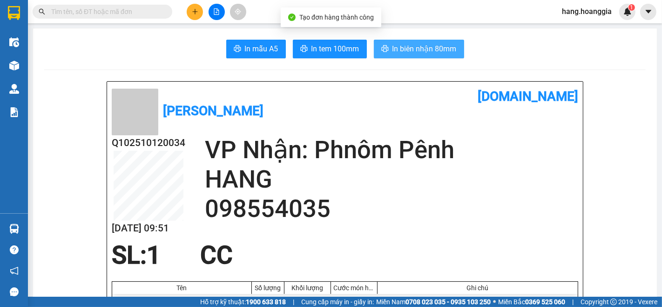
click at [414, 40] on button "In biên nhận 80mm" at bounding box center [419, 49] width 90 height 19
drag, startPoint x: 414, startPoint y: 48, endPoint x: 420, endPoint y: 65, distance: 18.7
click at [414, 48] on span "In biên nhận 80mm" at bounding box center [425, 49] width 64 height 12
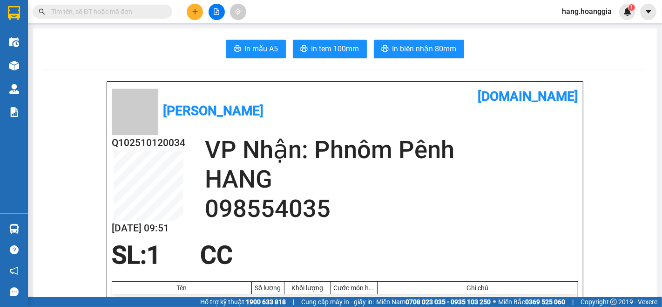
scroll to position [52, 0]
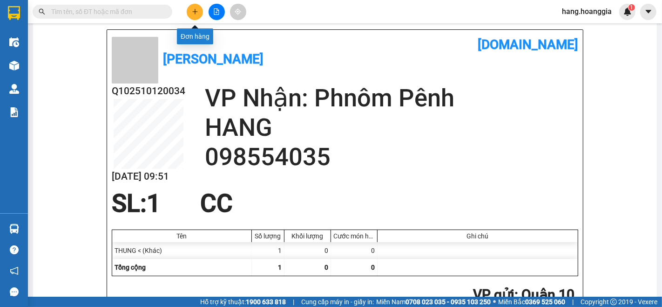
click at [194, 14] on icon "plus" at bounding box center [195, 11] width 7 height 7
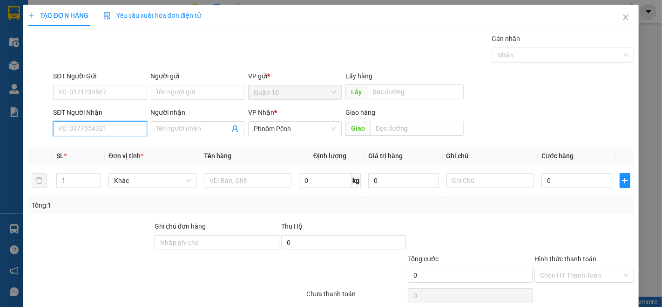
click at [128, 129] on input "SĐT Người Nhận" at bounding box center [100, 128] width 94 height 15
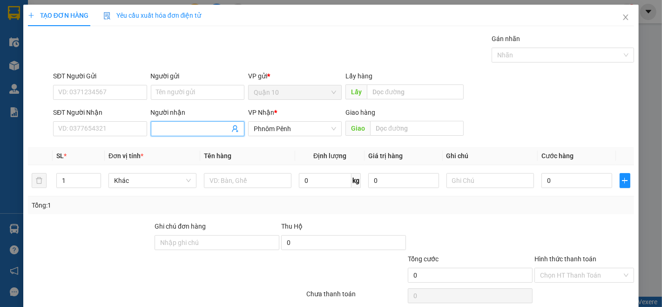
click at [173, 128] on input "Người nhận" at bounding box center [193, 128] width 73 height 10
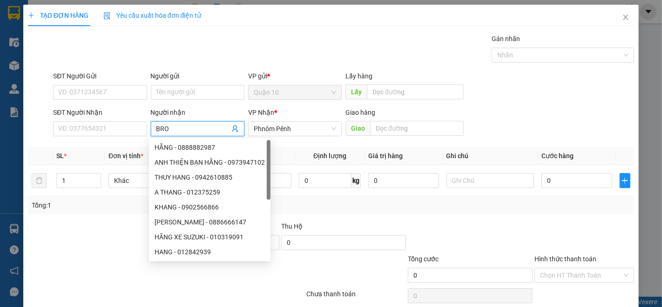
type input "BROS"
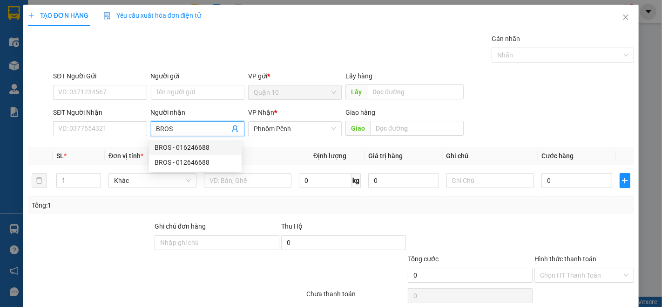
click at [187, 146] on div "BROS - 016246688" at bounding box center [196, 147] width 82 height 10
type input "016246688"
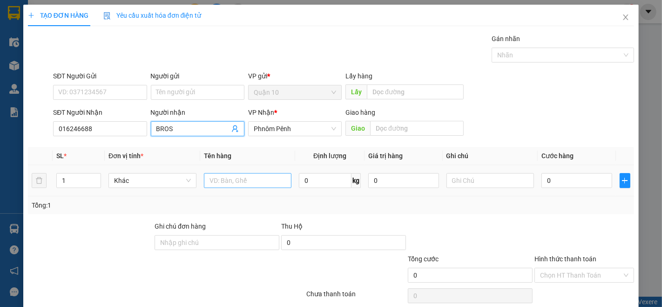
type input "BROS"
click at [243, 178] on input "text" at bounding box center [248, 180] width 88 height 15
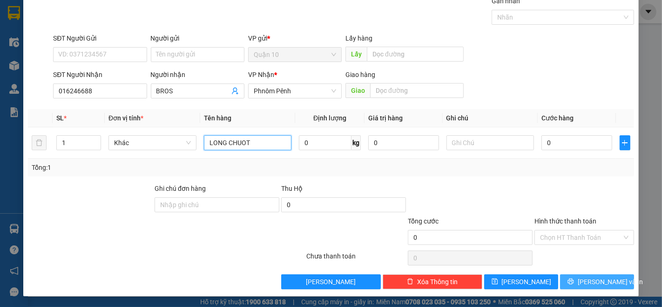
type input "LONG CHUOT"
drag, startPoint x: 581, startPoint y: 284, endPoint x: 566, endPoint y: 265, distance: 24.9
click at [581, 285] on button "[PERSON_NAME] và In" at bounding box center [597, 281] width 74 height 15
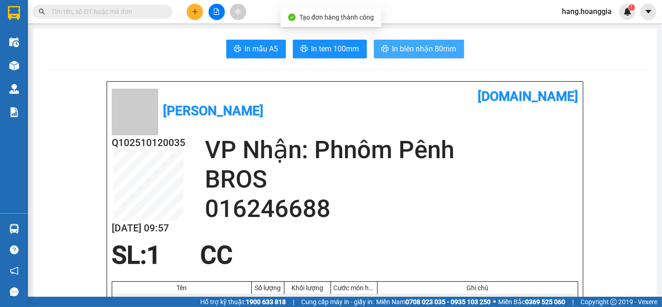
drag, startPoint x: 446, startPoint y: 55, endPoint x: 359, endPoint y: 59, distance: 86.7
click at [443, 55] on button "In biên nhận 80mm" at bounding box center [419, 49] width 90 height 19
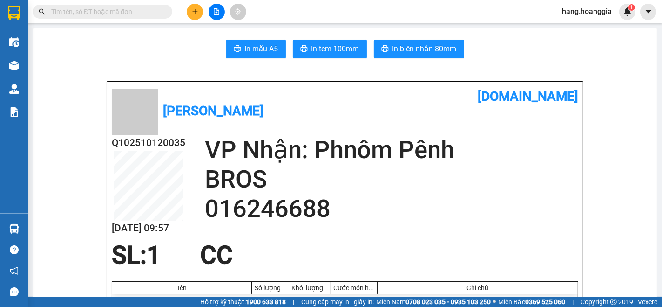
click at [194, 13] on icon "plus" at bounding box center [195, 11] width 7 height 7
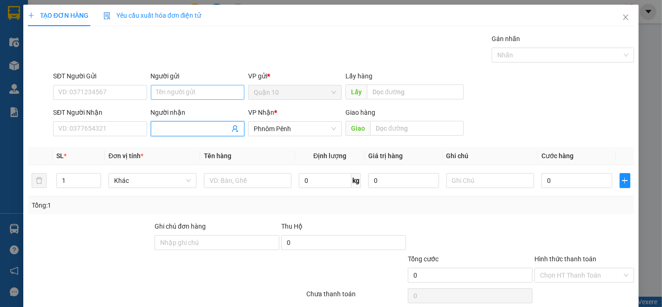
drag, startPoint x: 173, startPoint y: 126, endPoint x: 179, endPoint y: 90, distance: 36.4
click at [173, 122] on span at bounding box center [198, 128] width 94 height 15
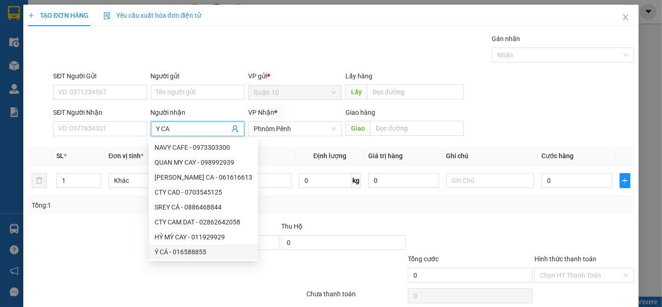
click at [176, 250] on div "Ý CÁ - 016588855" at bounding box center [204, 251] width 98 height 10
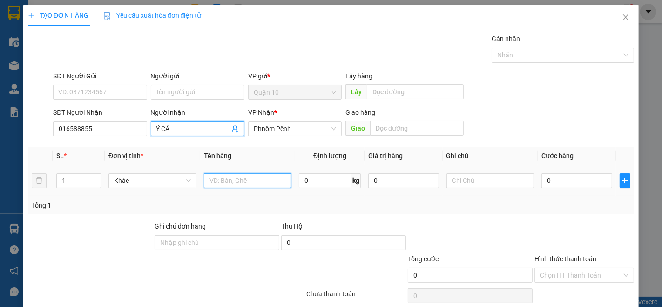
click at [250, 188] on input "text" at bounding box center [248, 180] width 88 height 15
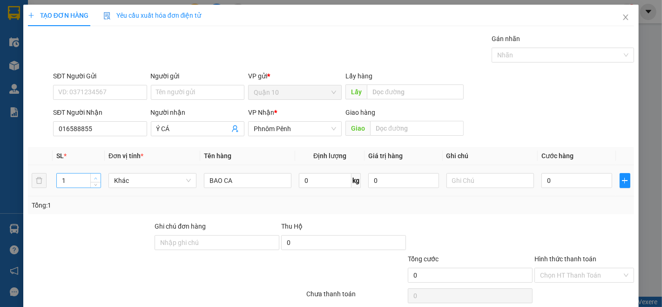
click at [95, 180] on span "up" at bounding box center [96, 178] width 6 height 6
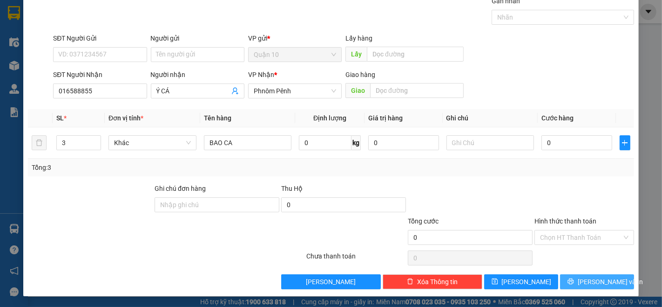
click at [574, 280] on icon "printer" at bounding box center [571, 281] width 6 height 6
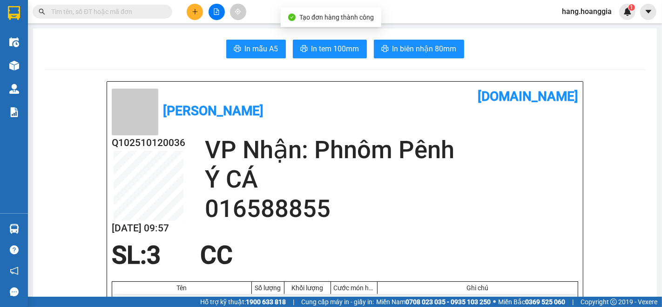
scroll to position [52, 0]
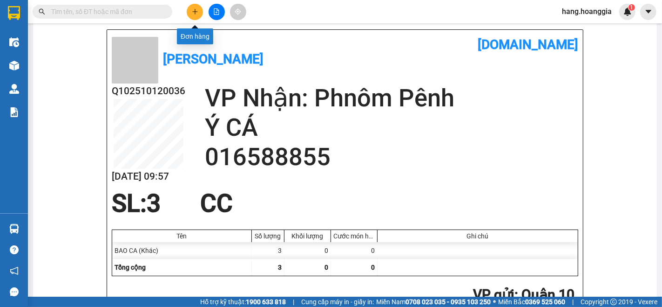
click at [192, 13] on icon "plus" at bounding box center [195, 11] width 7 height 7
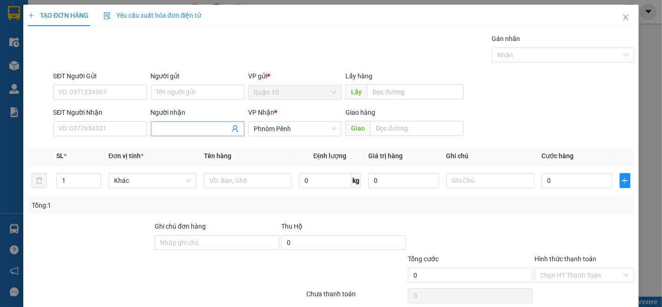
click at [169, 124] on input "Người nhận" at bounding box center [193, 128] width 73 height 10
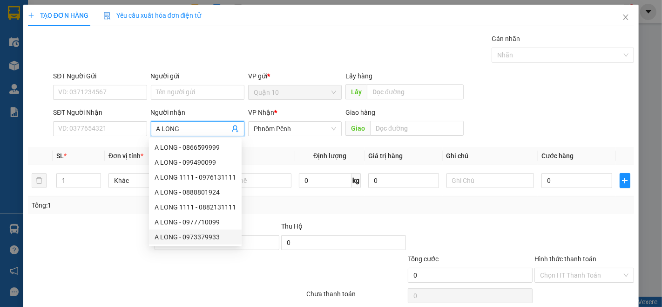
click at [196, 233] on div "A LONG - 0973379933" at bounding box center [196, 237] width 82 height 10
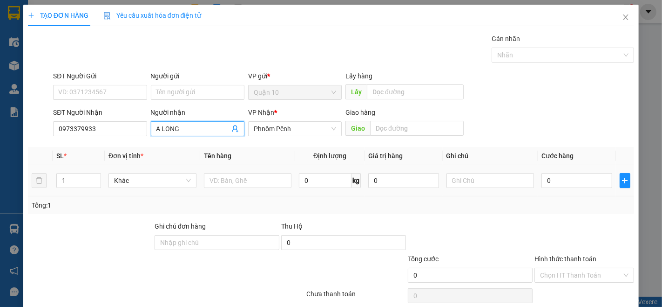
click at [266, 172] on div at bounding box center [248, 180] width 88 height 19
click at [267, 172] on div at bounding box center [248, 180] width 88 height 19
click at [222, 184] on input "text" at bounding box center [248, 180] width 88 height 15
click at [318, 176] on input "0" at bounding box center [325, 180] width 53 height 15
click at [567, 175] on input "0" at bounding box center [577, 180] width 70 height 15
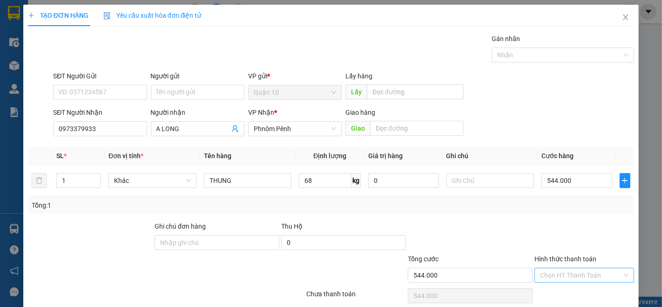
drag, startPoint x: 590, startPoint y: 237, endPoint x: 587, endPoint y: 267, distance: 30.9
click at [589, 238] on div at bounding box center [585, 237] width 102 height 33
click at [588, 280] on input "Hình thức thanh toán" at bounding box center [581, 275] width 82 height 14
click at [582, 247] on div "Tại văn phòng" at bounding box center [578, 241] width 98 height 15
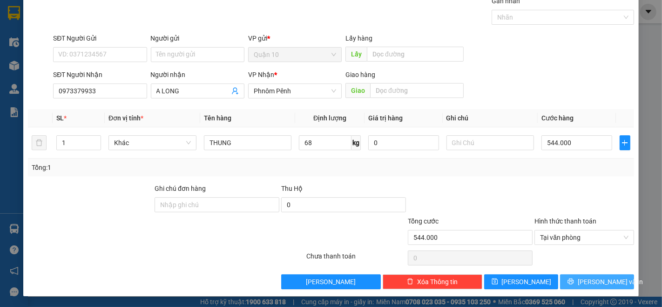
click at [588, 286] on span "[PERSON_NAME] và In" at bounding box center [610, 281] width 65 height 10
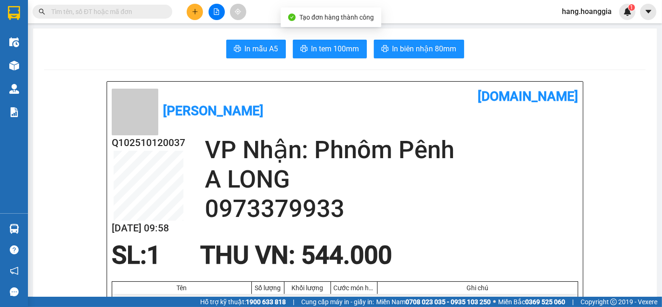
scroll to position [52, 0]
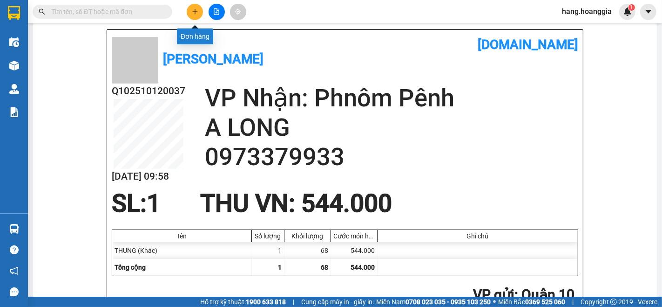
click at [192, 10] on icon "plus" at bounding box center [195, 11] width 7 height 7
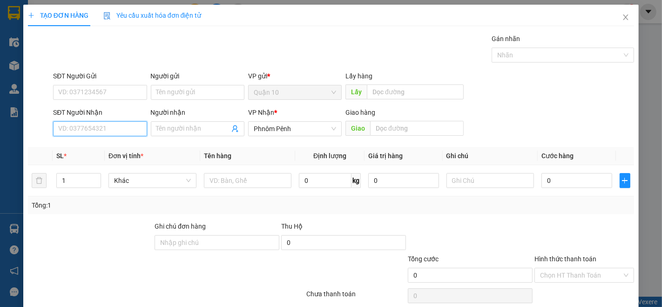
click at [100, 129] on input "SĐT Người Nhận" at bounding box center [100, 128] width 94 height 15
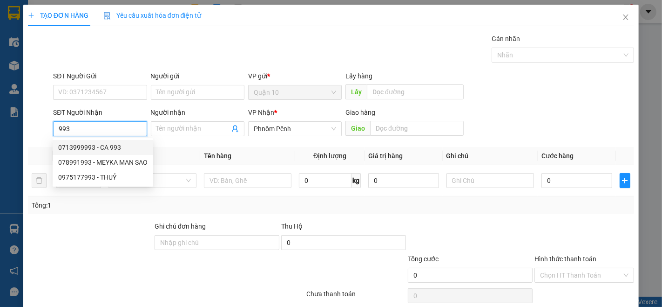
click at [109, 143] on div "0713999993 - CA 993" at bounding box center [102, 147] width 89 height 10
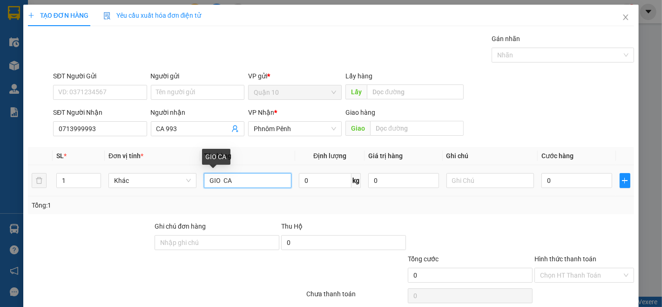
click at [242, 185] on input "GIO CA" at bounding box center [248, 180] width 88 height 15
click at [95, 173] on div "1" at bounding box center [78, 180] width 45 height 15
click at [95, 182] on icon "down" at bounding box center [95, 183] width 3 height 3
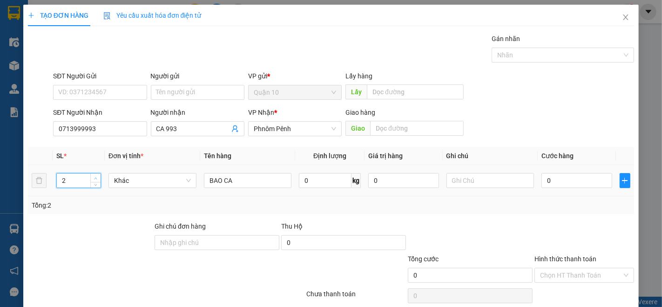
click at [94, 178] on icon "up" at bounding box center [95, 178] width 3 height 3
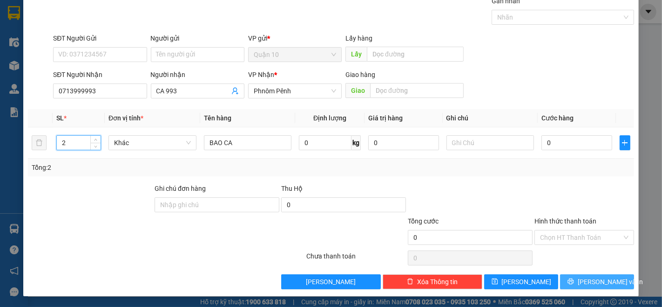
click at [597, 283] on span "[PERSON_NAME] và In" at bounding box center [610, 281] width 65 height 10
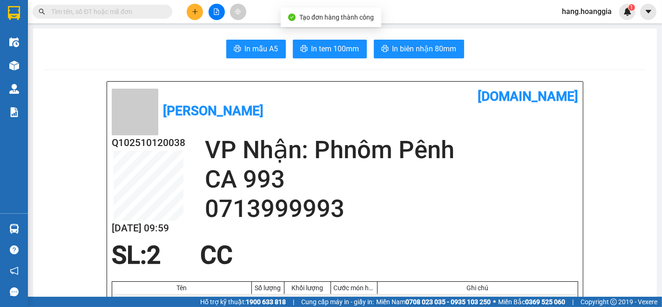
scroll to position [52, 0]
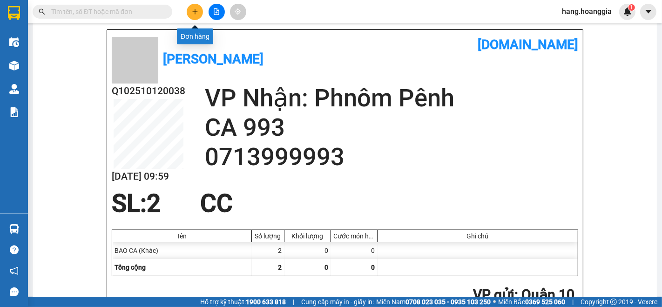
click at [194, 10] on icon "plus" at bounding box center [195, 11] width 7 height 7
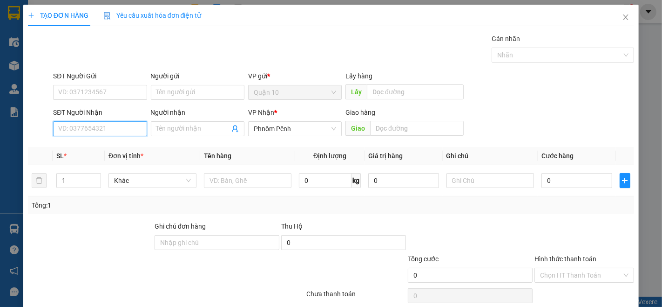
click at [103, 127] on input "SĐT Người Nhận" at bounding box center [100, 128] width 94 height 15
click at [84, 142] on div "081250358" at bounding box center [99, 147] width 82 height 10
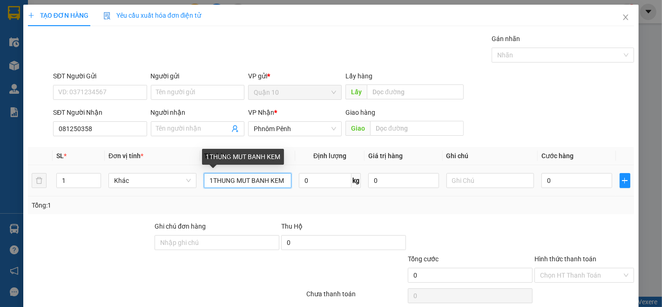
click at [273, 176] on input "1THUNG MUT BANH KEM" at bounding box center [248, 180] width 88 height 15
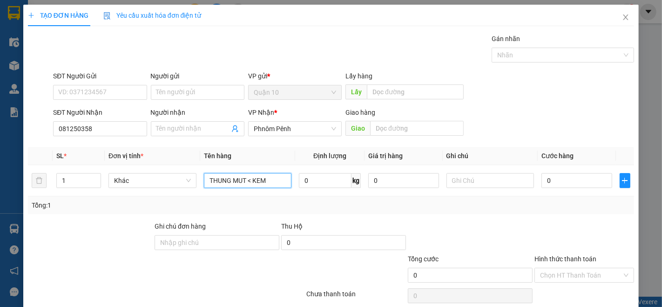
scroll to position [38, 0]
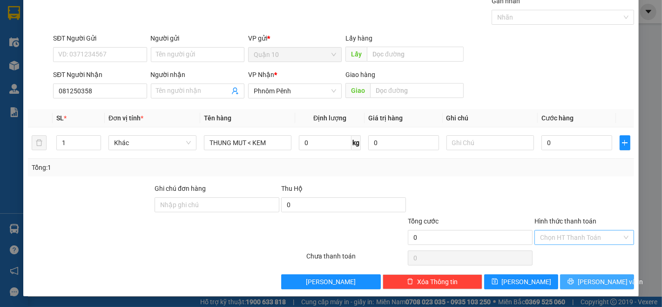
drag, startPoint x: 582, startPoint y: 283, endPoint x: 537, endPoint y: 244, distance: 59.5
click at [580, 283] on button "[PERSON_NAME] và In" at bounding box center [597, 281] width 74 height 15
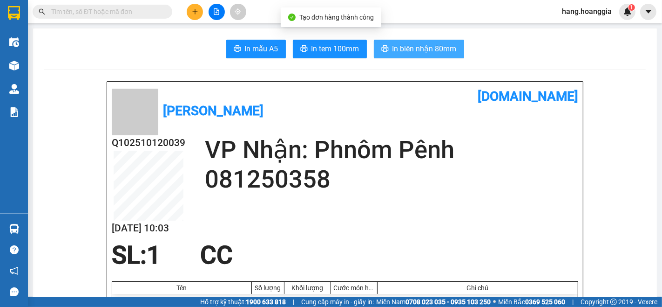
drag, startPoint x: 420, startPoint y: 46, endPoint x: 411, endPoint y: 72, distance: 27.4
click at [420, 47] on span "In biên nhận 80mm" at bounding box center [425, 49] width 64 height 12
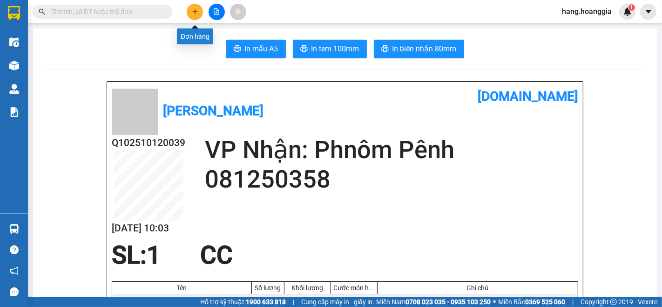
click at [192, 4] on button at bounding box center [195, 12] width 16 height 16
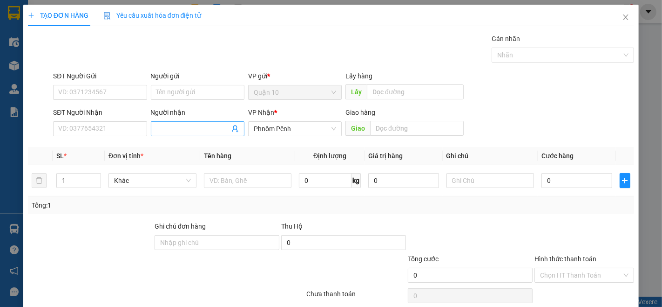
click at [169, 126] on input "Người nhận" at bounding box center [193, 128] width 73 height 10
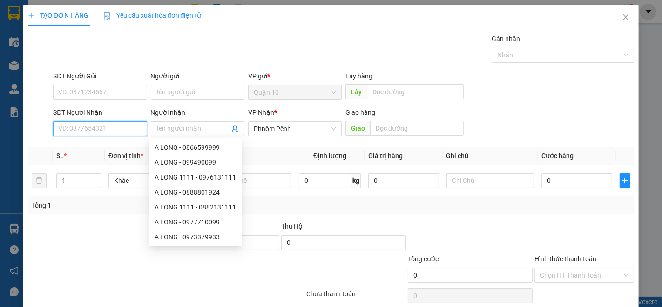
click at [100, 126] on input "SĐT Người Nhận" at bounding box center [100, 128] width 94 height 15
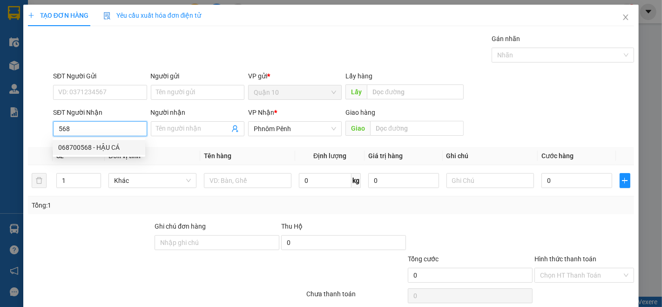
drag, startPoint x: 109, startPoint y: 146, endPoint x: 276, endPoint y: 199, distance: 175.5
click at [113, 148] on div "068700568 - HẬU CÁ" at bounding box center [99, 147] width 82 height 10
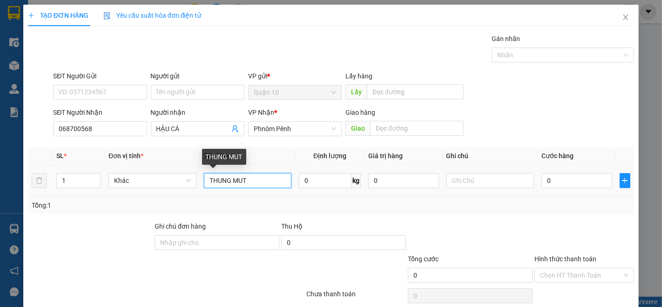
click at [271, 181] on input "THUNG MUT" at bounding box center [248, 180] width 88 height 15
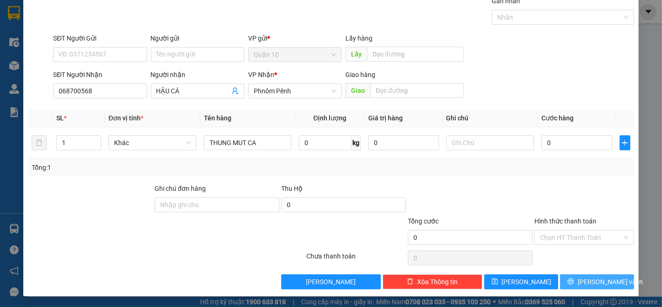
drag, startPoint x: 595, startPoint y: 287, endPoint x: 572, endPoint y: 226, distance: 65.8
click at [595, 286] on button "[PERSON_NAME] và In" at bounding box center [597, 281] width 74 height 15
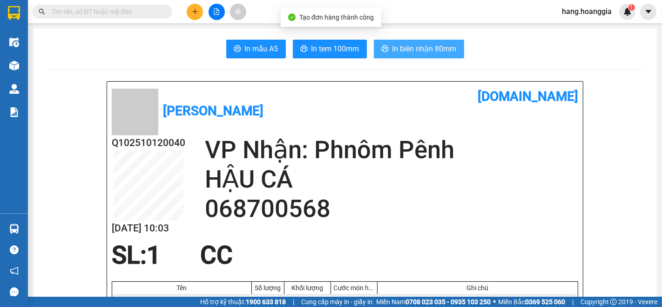
click at [446, 48] on span "In biên nhận 80mm" at bounding box center [425, 49] width 64 height 12
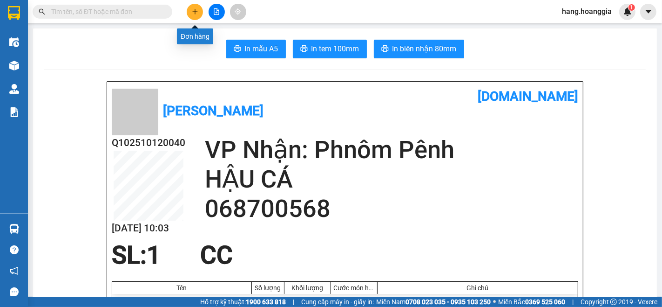
click at [196, 15] on button at bounding box center [195, 12] width 16 height 16
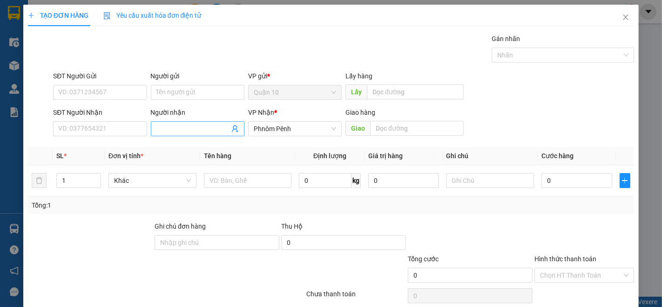
drag, startPoint x: 182, startPoint y: 122, endPoint x: 183, endPoint y: 136, distance: 14.0
click at [183, 134] on span at bounding box center [198, 128] width 94 height 15
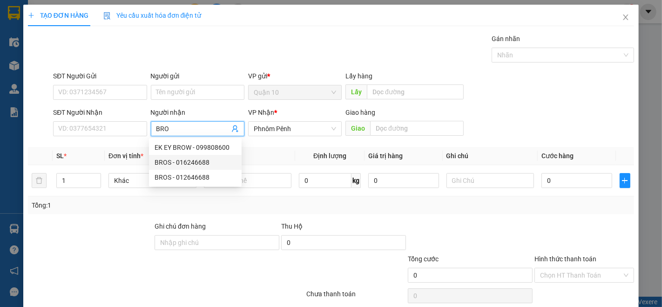
click at [187, 162] on div "BROS - 016246688" at bounding box center [196, 162] width 82 height 10
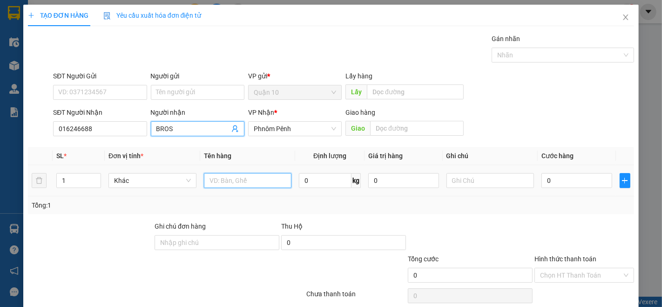
click at [284, 184] on input "text" at bounding box center [248, 180] width 88 height 15
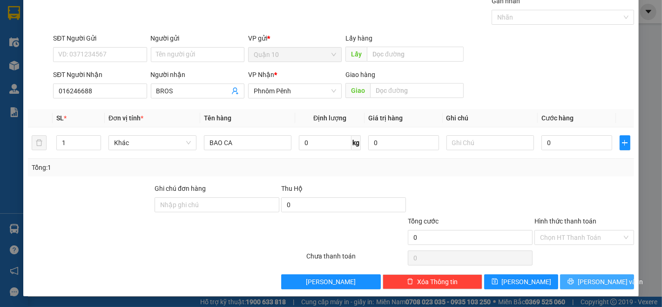
click at [606, 277] on span "[PERSON_NAME] và In" at bounding box center [610, 281] width 65 height 10
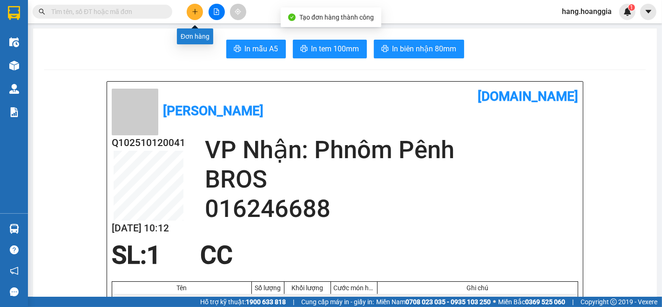
click at [197, 7] on button at bounding box center [195, 12] width 16 height 16
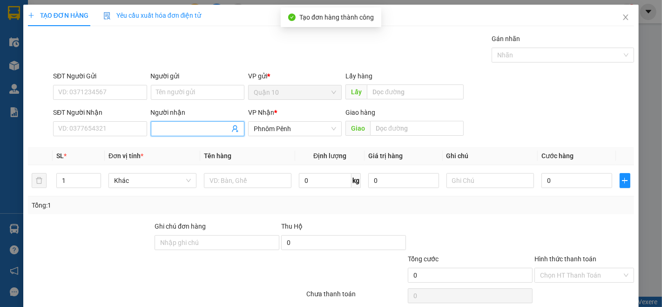
click at [205, 127] on input "Người nhận" at bounding box center [193, 128] width 73 height 10
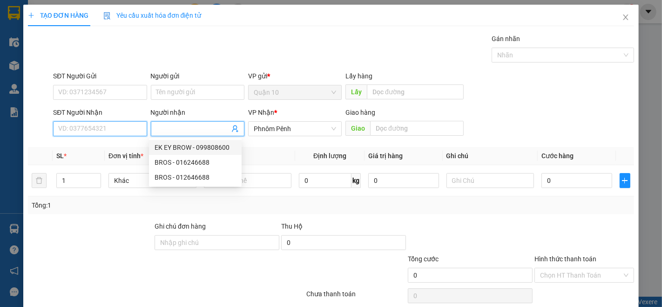
click at [131, 127] on input "SĐT Người Nhận" at bounding box center [100, 128] width 94 height 15
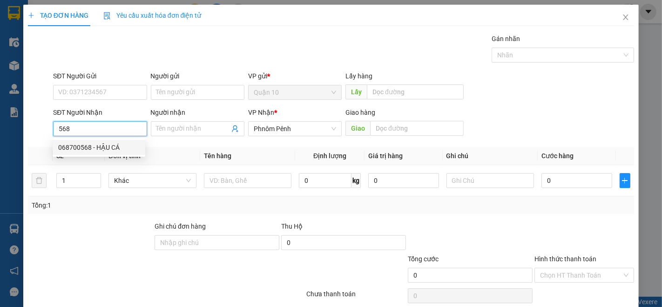
drag, startPoint x: 108, startPoint y: 146, endPoint x: 309, endPoint y: 225, distance: 216.7
click at [128, 160] on body "Kết quả tìm kiếm ( 0 ) Bộ lọc No Data hang.hoanggia 1 Điều hành xe Kho hàng mới…" at bounding box center [331, 153] width 662 height 307
click at [114, 145] on div "068700568 - HẬU CÁ" at bounding box center [99, 147] width 82 height 10
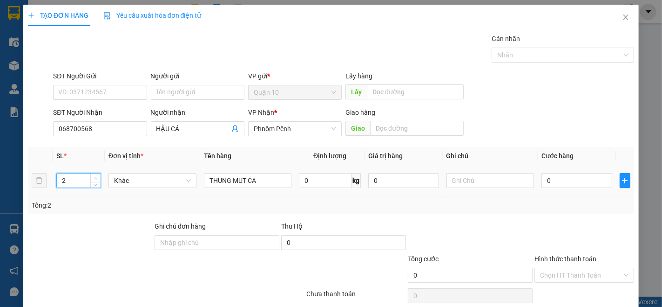
click at [97, 177] on span "up" at bounding box center [96, 178] width 6 height 6
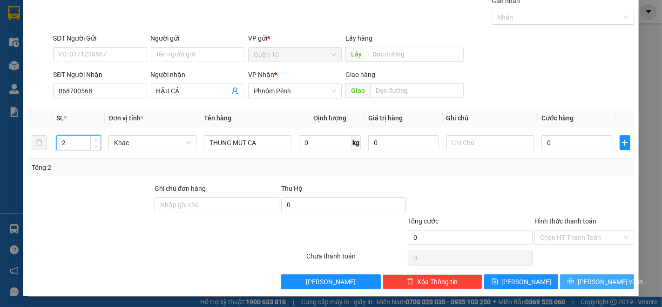
drag, startPoint x: 606, startPoint y: 284, endPoint x: 594, endPoint y: 306, distance: 24.6
click at [606, 289] on button "[PERSON_NAME] và In" at bounding box center [597, 281] width 74 height 15
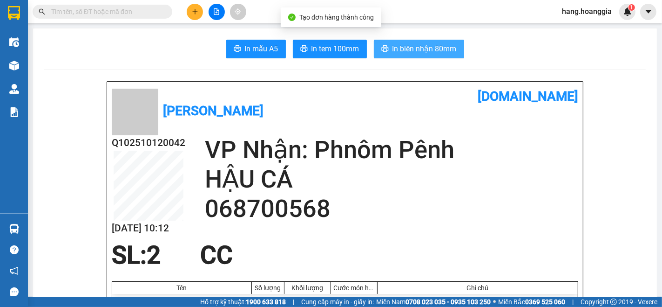
click at [398, 52] on span "In biên nhận 80mm" at bounding box center [425, 49] width 64 height 12
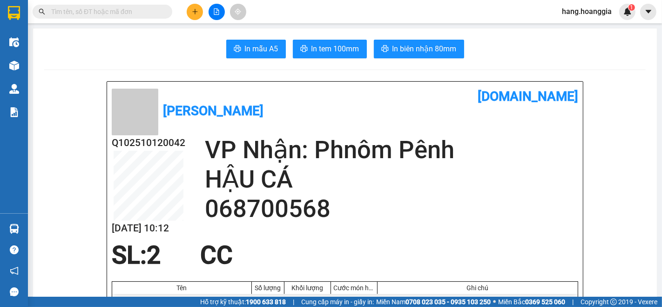
click at [185, 16] on div at bounding box center [217, 12] width 70 height 16
drag, startPoint x: 192, startPoint y: 14, endPoint x: 108, endPoint y: 102, distance: 121.6
click at [191, 20] on div at bounding box center [217, 12] width 70 height 16
click at [198, 13] on icon "plus" at bounding box center [195, 11] width 7 height 7
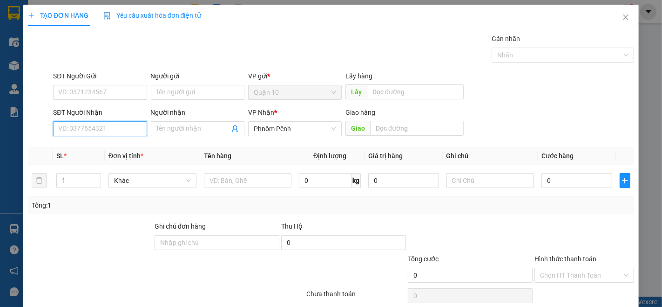
drag, startPoint x: 106, startPoint y: 131, endPoint x: 109, endPoint y: 127, distance: 5.7
click at [106, 129] on input "SĐT Người Nhận" at bounding box center [100, 128] width 94 height 15
click at [90, 150] on div "0714436353" at bounding box center [99, 147] width 82 height 10
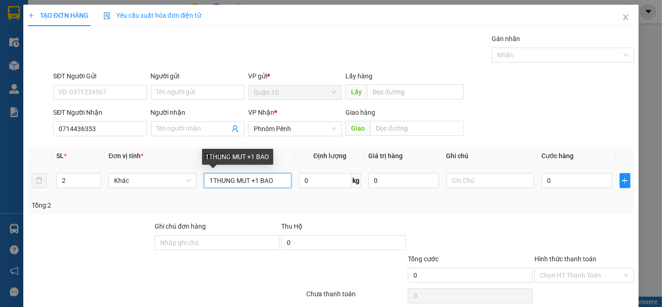
click at [276, 179] on input "1THUNG MUT +1 BAO" at bounding box center [248, 180] width 88 height 15
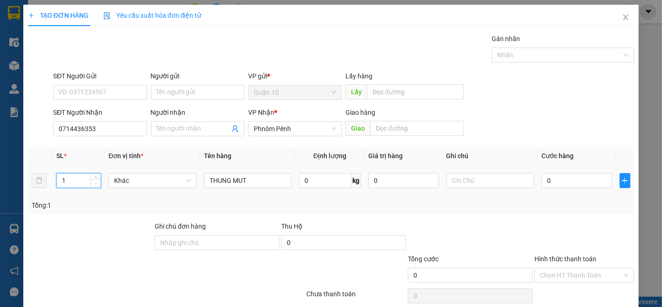
click at [98, 187] on span "Decrease Value" at bounding box center [95, 183] width 10 height 8
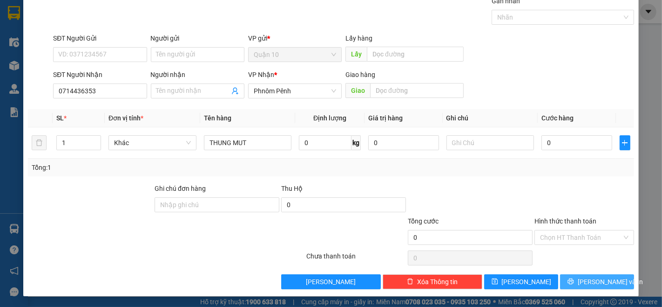
click at [601, 277] on span "[PERSON_NAME] và In" at bounding box center [610, 281] width 65 height 10
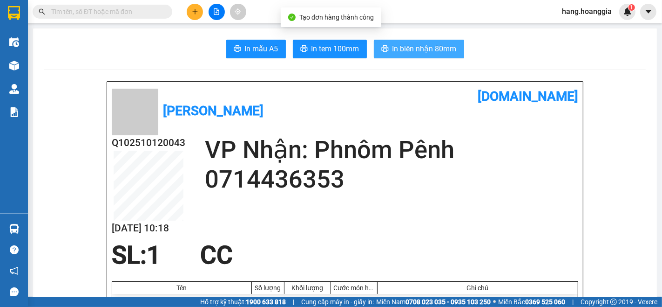
click at [425, 51] on span "In biên nhận 80mm" at bounding box center [425, 49] width 64 height 12
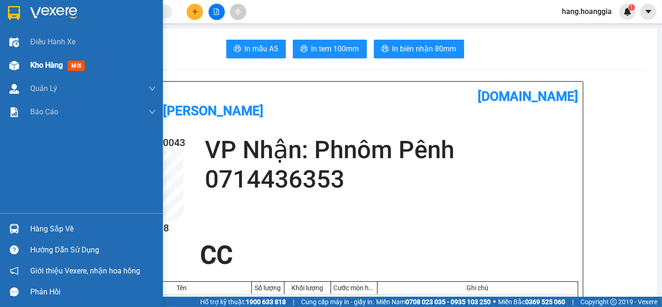
click at [55, 63] on span "Kho hàng" at bounding box center [46, 65] width 33 height 9
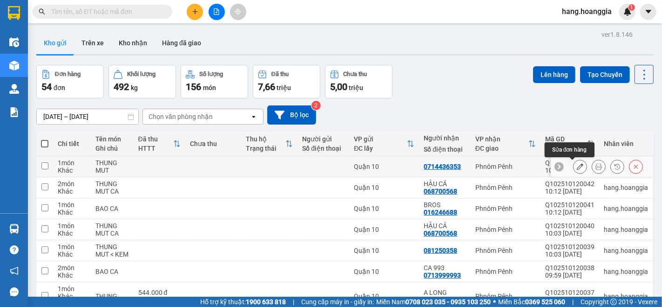
click at [577, 166] on icon at bounding box center [580, 166] width 7 height 7
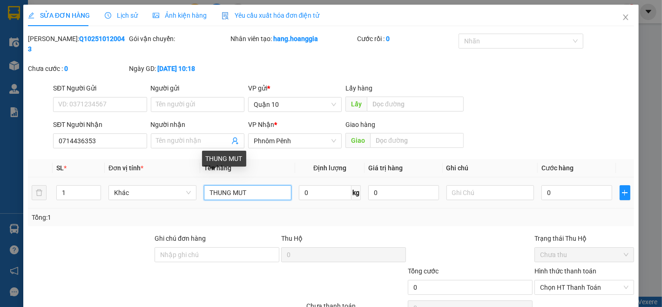
drag, startPoint x: 259, startPoint y: 180, endPoint x: 267, endPoint y: 192, distance: 15.0
click at [263, 185] on input "THUNG MUT" at bounding box center [248, 192] width 88 height 15
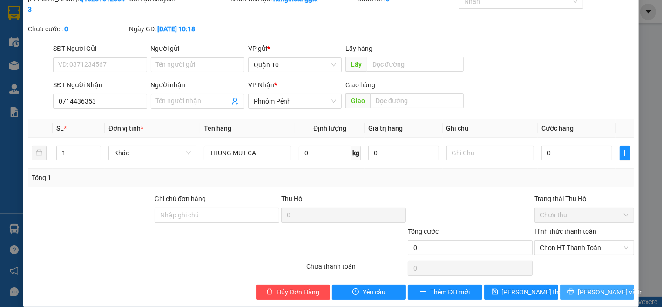
click at [603, 286] on span "[PERSON_NAME] và In" at bounding box center [610, 291] width 65 height 10
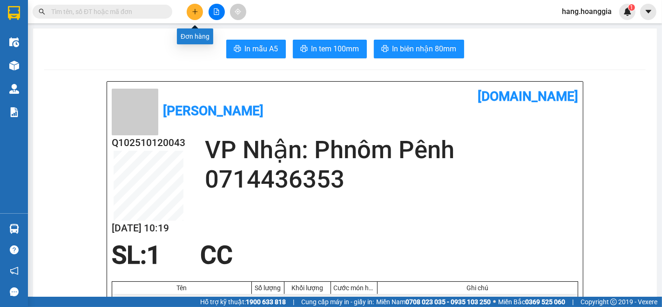
click at [188, 11] on button at bounding box center [195, 12] width 16 height 16
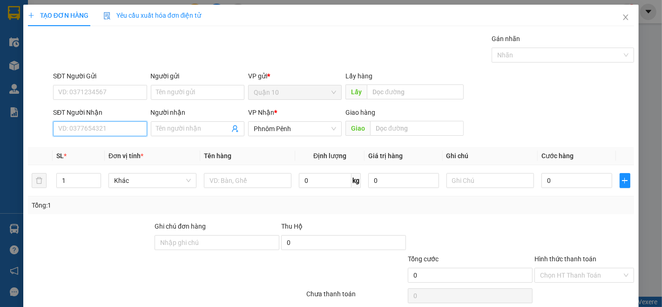
click at [128, 131] on input "SĐT Người Nhận" at bounding box center [100, 128] width 94 height 15
click at [108, 145] on div "092837325 - VEASNA" at bounding box center [99, 147] width 82 height 10
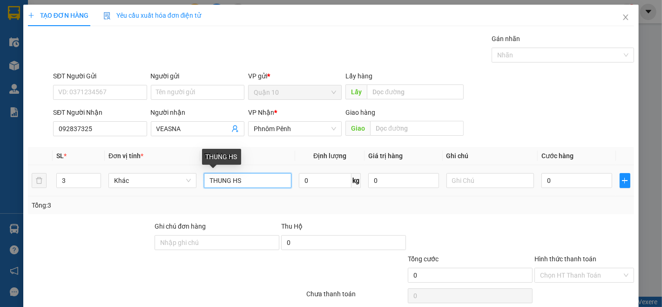
click at [255, 177] on input "THUNG HS" at bounding box center [248, 180] width 88 height 15
drag, startPoint x: 231, startPoint y: 180, endPoint x: 231, endPoint y: 167, distance: 13.1
click at [231, 180] on input "THUNG HS" at bounding box center [248, 180] width 88 height 15
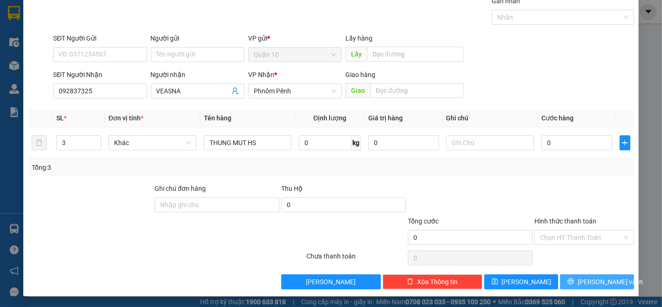
drag, startPoint x: 603, startPoint y: 275, endPoint x: 593, endPoint y: 278, distance: 10.5
click at [602, 275] on button "[PERSON_NAME] và In" at bounding box center [597, 281] width 74 height 15
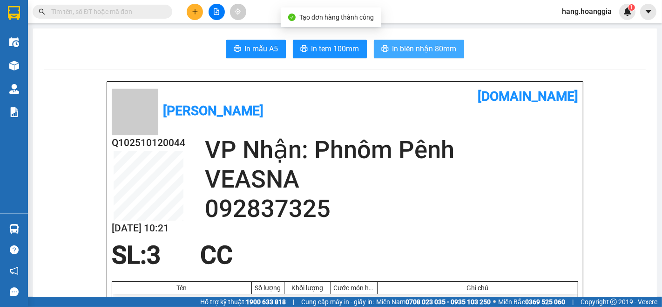
drag, startPoint x: 433, startPoint y: 36, endPoint x: 435, endPoint y: 56, distance: 20.1
click at [436, 55] on button "In biên nhận 80mm" at bounding box center [419, 49] width 90 height 19
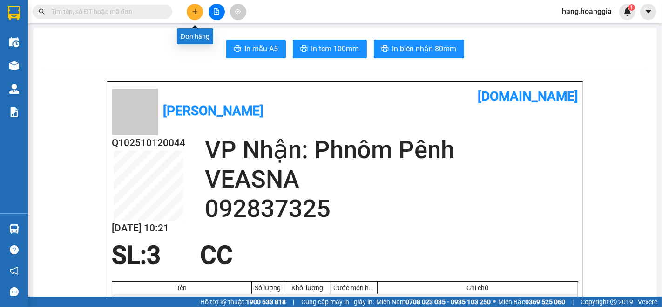
click at [193, 15] on button at bounding box center [195, 12] width 16 height 16
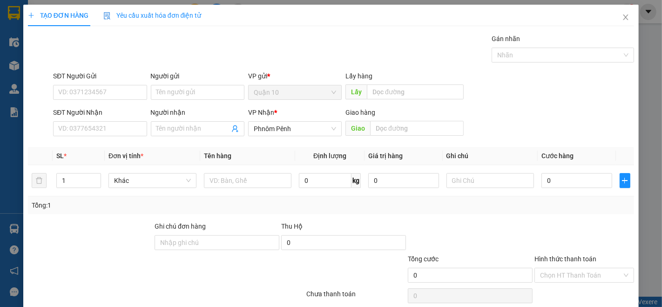
click at [106, 103] on div "SĐT Người Gửi VD: 0371234567" at bounding box center [100, 87] width 94 height 33
drag, startPoint x: 119, startPoint y: 136, endPoint x: 662, endPoint y: 51, distance: 549.2
click at [124, 136] on input "SĐT Người Nhận" at bounding box center [100, 128] width 94 height 15
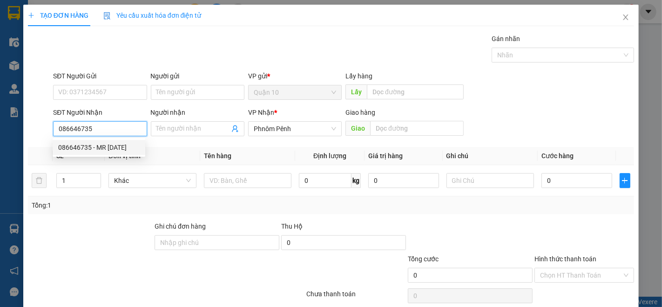
click at [117, 142] on div "086646735 - MR [DATE]" at bounding box center [99, 147] width 82 height 10
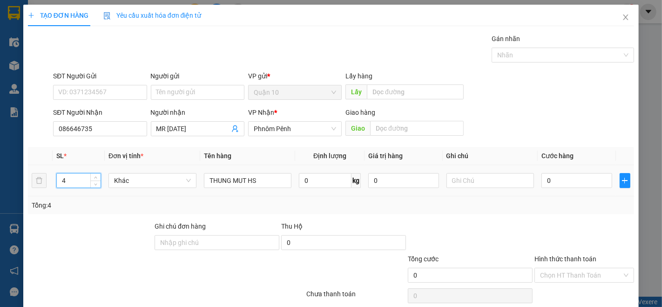
click at [69, 178] on input "4" at bounding box center [79, 180] width 44 height 14
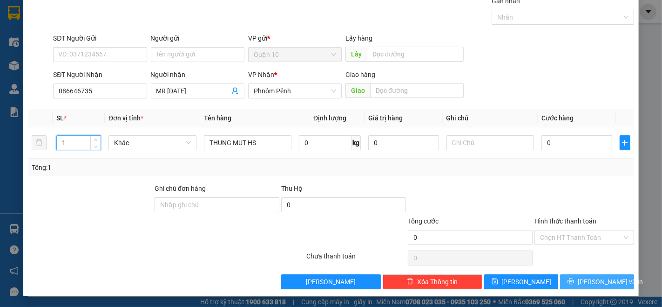
click at [579, 288] on button "[PERSON_NAME] và In" at bounding box center [597, 281] width 74 height 15
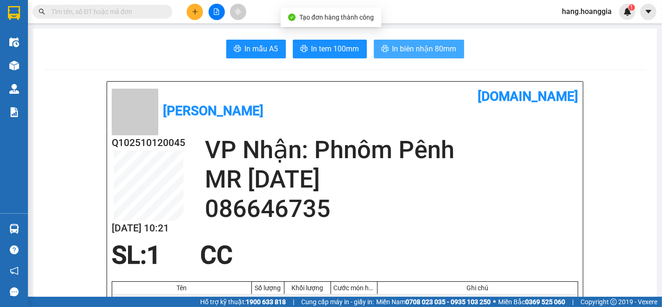
click at [444, 41] on button "In biên nhận 80mm" at bounding box center [419, 49] width 90 height 19
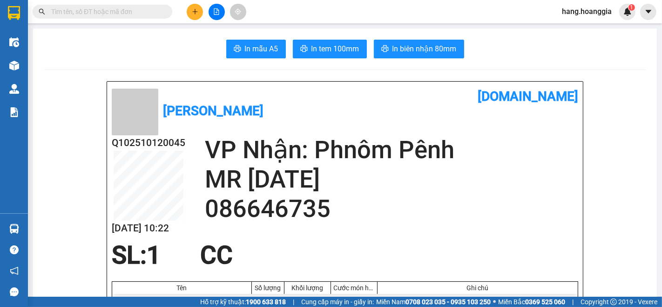
drag, startPoint x: 505, startPoint y: 127, endPoint x: 492, endPoint y: 127, distance: 13.5
click at [505, 127] on div "[PERSON_NAME] [DOMAIN_NAME]" at bounding box center [345, 110] width 467 height 49
click at [189, 11] on button at bounding box center [195, 12] width 16 height 16
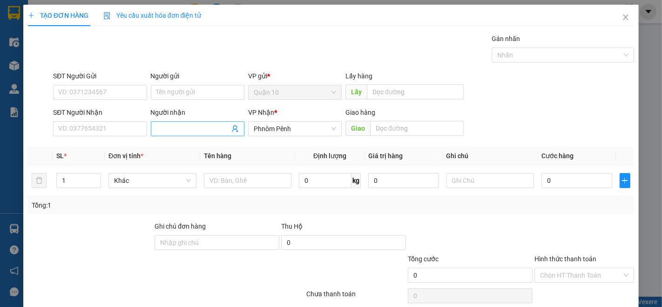
click at [180, 126] on input "Người nhận" at bounding box center [193, 128] width 73 height 10
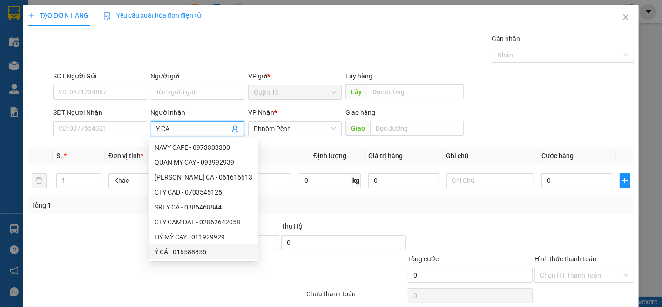
click at [193, 252] on div "Ý CÁ - 016588855" at bounding box center [204, 251] width 98 height 10
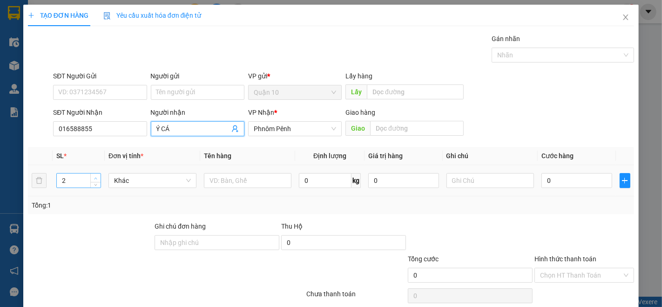
click at [92, 173] on span "Increase Value" at bounding box center [95, 177] width 10 height 8
click at [96, 185] on span "down" at bounding box center [96, 184] width 6 height 6
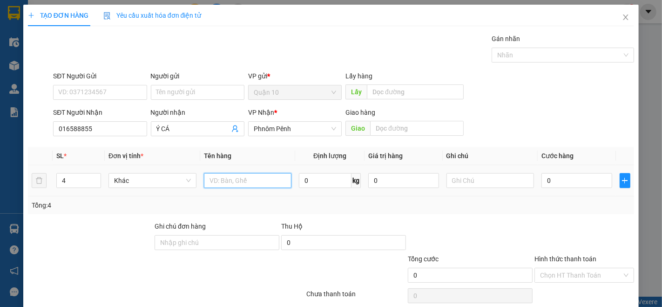
click at [231, 184] on input "text" at bounding box center [248, 180] width 88 height 15
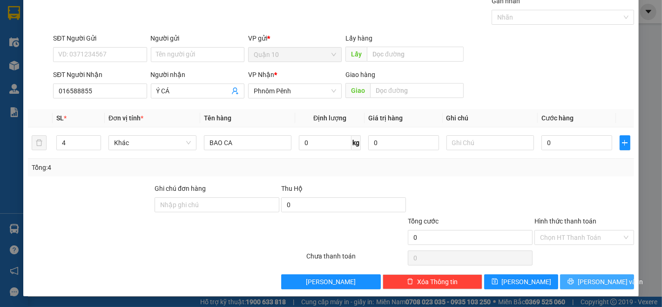
click at [585, 287] on button "[PERSON_NAME] và In" at bounding box center [597, 281] width 74 height 15
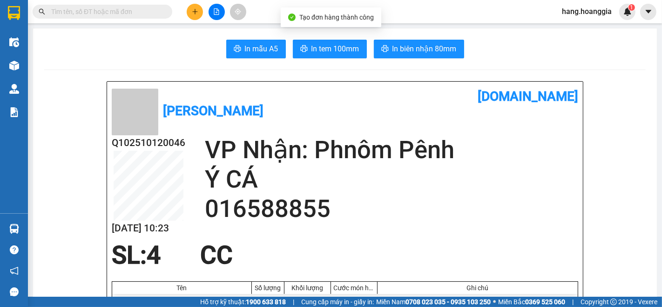
scroll to position [52, 0]
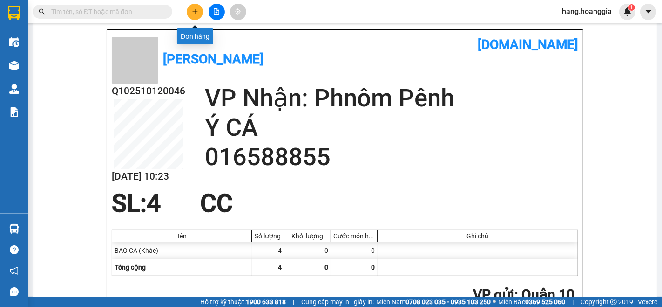
click at [199, 13] on button at bounding box center [195, 12] width 16 height 16
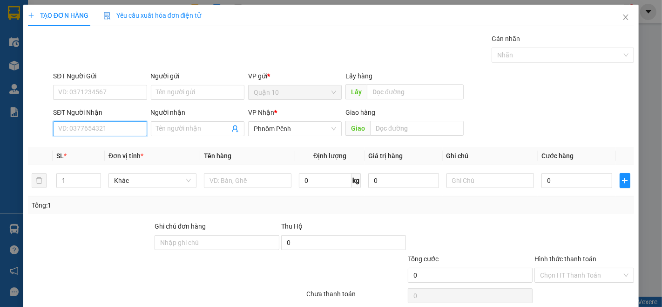
click at [113, 127] on input "SĐT Người Nhận" at bounding box center [100, 128] width 94 height 15
click at [89, 147] on div "092777725" at bounding box center [99, 147] width 82 height 10
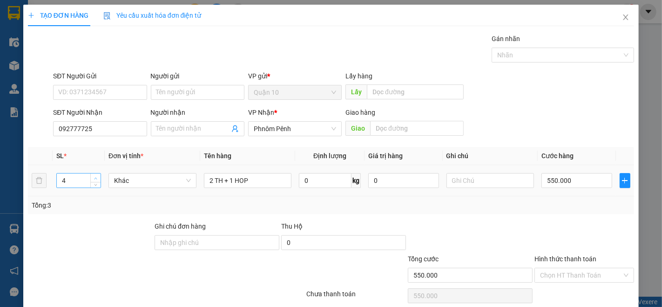
click at [96, 177] on icon "up" at bounding box center [95, 178] width 3 height 3
click at [284, 187] on input "2 TH + 1 HOP" at bounding box center [248, 180] width 88 height 15
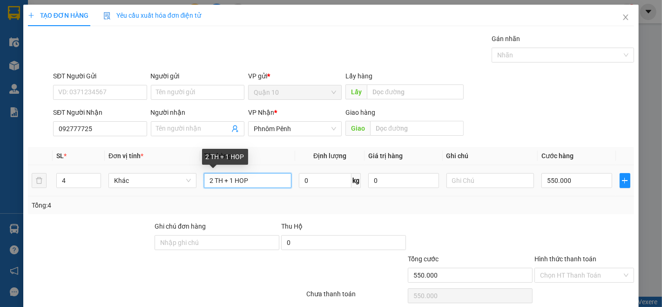
click at [284, 187] on input "2 TH + 1 HOP" at bounding box center [248, 180] width 88 height 15
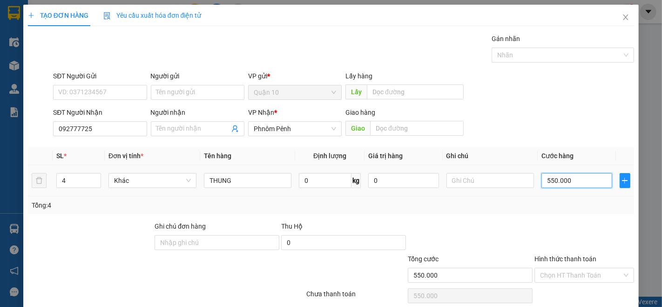
click at [565, 187] on input "550.000" at bounding box center [577, 180] width 70 height 15
drag, startPoint x: 491, startPoint y: 207, endPoint x: 570, endPoint y: 236, distance: 83.7
click at [497, 212] on div "Tổng: 4" at bounding box center [331, 205] width 606 height 18
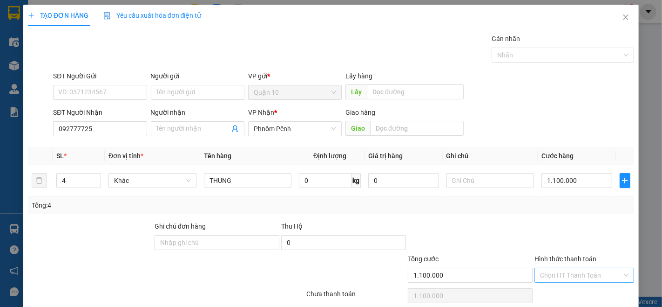
drag, startPoint x: 564, startPoint y: 279, endPoint x: 564, endPoint y: 269, distance: 9.8
click at [564, 278] on input "Hình thức thanh toán" at bounding box center [581, 275] width 82 height 14
click at [558, 238] on div "Tại văn phòng" at bounding box center [578, 241] width 87 height 10
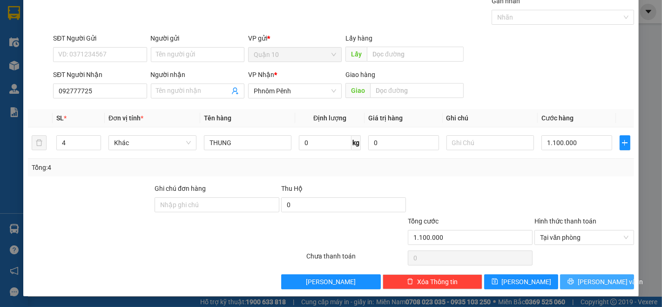
click at [588, 285] on span "[PERSON_NAME] và In" at bounding box center [610, 281] width 65 height 10
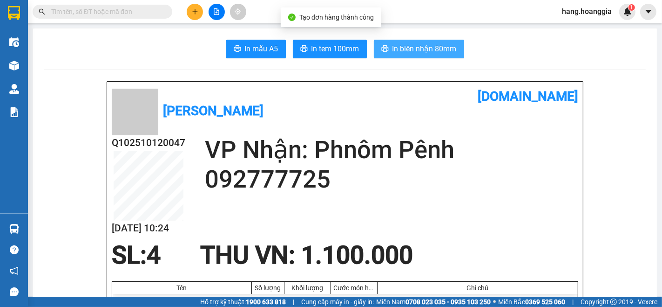
click at [424, 42] on button "In biên nhận 80mm" at bounding box center [419, 49] width 90 height 19
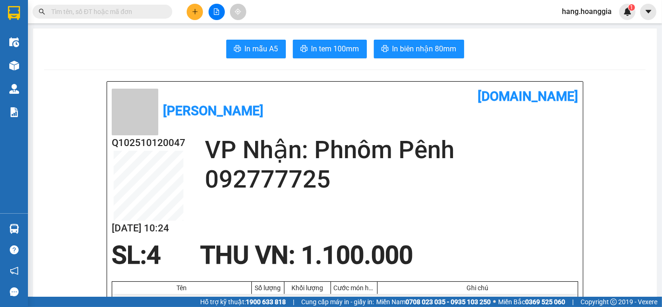
click at [194, 22] on div "Kết quả tìm kiếm ( 0 ) Bộ lọc No Data hang.hoanggia 1" at bounding box center [331, 11] width 662 height 23
click at [199, 14] on button at bounding box center [195, 12] width 16 height 16
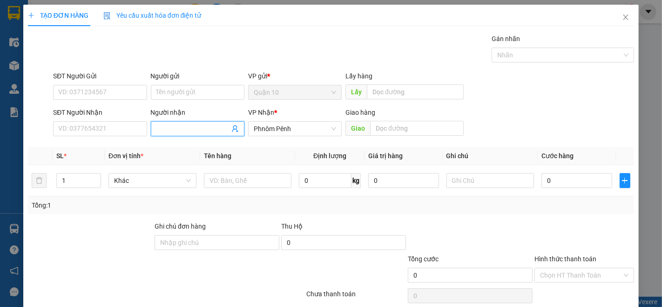
drag, startPoint x: 182, startPoint y: 129, endPoint x: 176, endPoint y: 129, distance: 6.1
click at [182, 129] on input "Người nhận" at bounding box center [193, 128] width 73 height 10
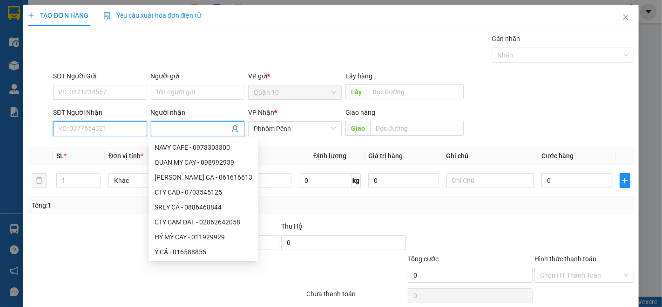
click at [85, 127] on input "SĐT Người Nhận" at bounding box center [100, 128] width 94 height 15
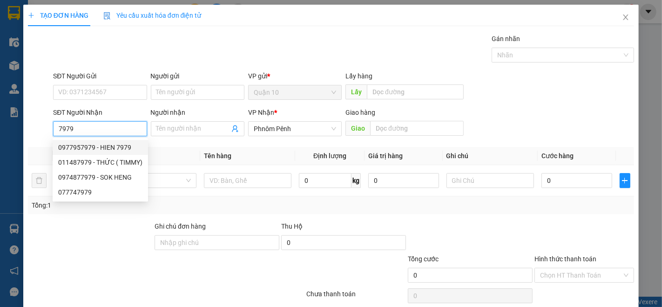
drag, startPoint x: 115, startPoint y: 145, endPoint x: 162, endPoint y: 155, distance: 48.5
click at [118, 145] on div "0977957979 - HIEN 7979" at bounding box center [100, 147] width 84 height 10
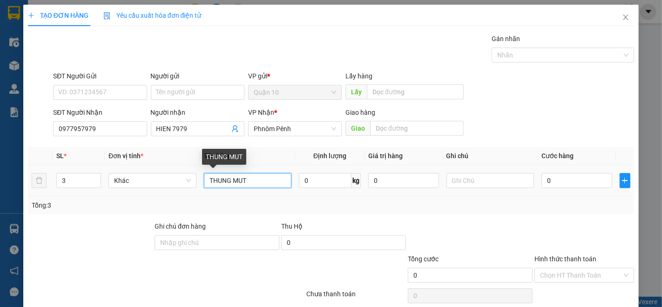
click at [272, 188] on input "THUNG MUT" at bounding box center [248, 180] width 88 height 15
drag, startPoint x: 272, startPoint y: 188, endPoint x: 287, endPoint y: 160, distance: 31.5
click at [272, 186] on input "THUNG MUT" at bounding box center [248, 180] width 88 height 15
drag, startPoint x: 287, startPoint y: 160, endPoint x: 273, endPoint y: 187, distance: 30.6
click at [280, 174] on table "SL * Đơn vị tính * Tên hàng Định lượng Giá trị hàng Ghi chú Cước hàng 3 Khác TH…" at bounding box center [331, 171] width 606 height 49
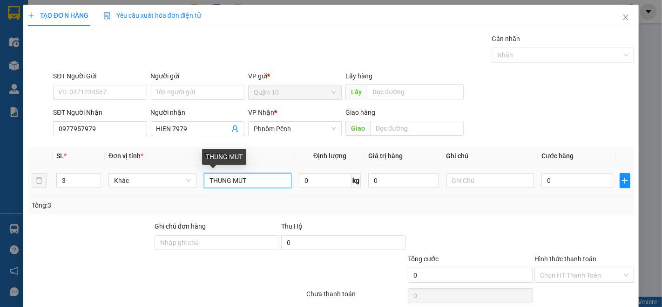
click at [267, 185] on input "THUNG MUT" at bounding box center [248, 180] width 88 height 15
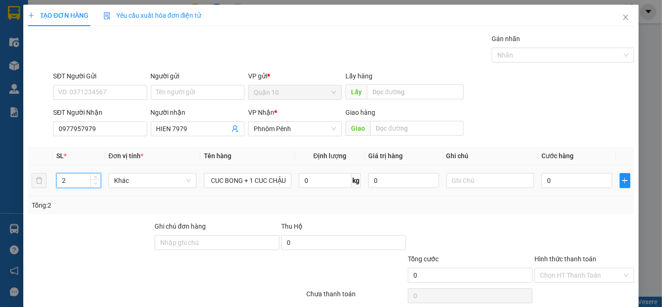
click at [97, 185] on span "down" at bounding box center [96, 184] width 6 height 6
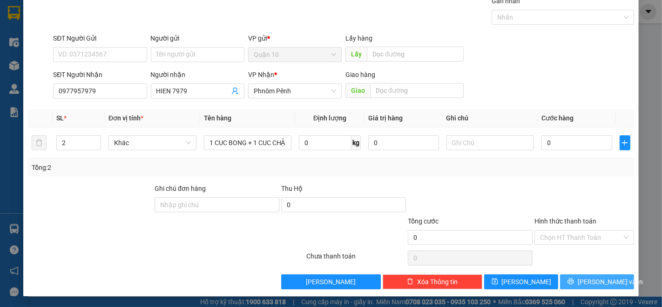
drag, startPoint x: 584, startPoint y: 282, endPoint x: 530, endPoint y: 227, distance: 77.4
click at [581, 282] on button "[PERSON_NAME] và In" at bounding box center [597, 281] width 74 height 15
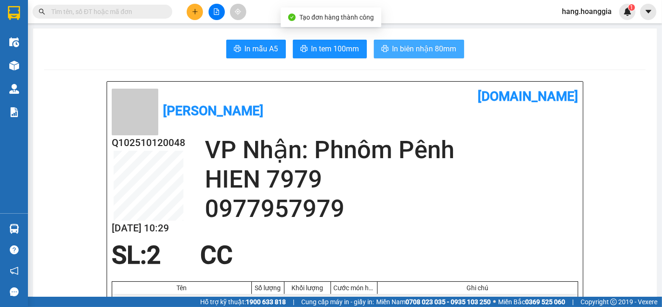
click at [436, 45] on span "In biên nhận 80mm" at bounding box center [425, 49] width 64 height 12
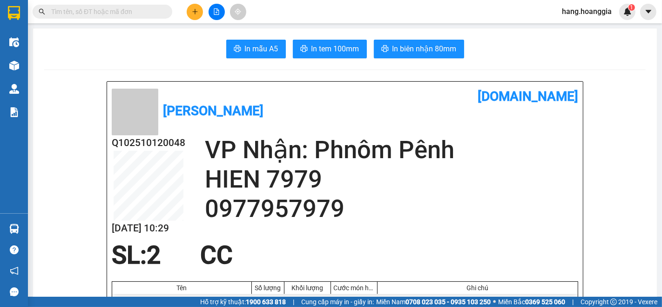
click at [187, 7] on div at bounding box center [217, 12] width 70 height 16
click at [187, 7] on button at bounding box center [195, 12] width 16 height 16
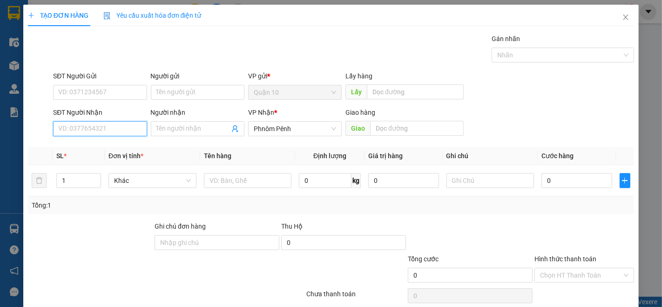
drag, startPoint x: 106, startPoint y: 127, endPoint x: 662, endPoint y: 305, distance: 583.7
click at [112, 127] on input "SĐT Người Nhận" at bounding box center [100, 128] width 94 height 15
click at [131, 143] on div "077502573" at bounding box center [99, 147] width 82 height 10
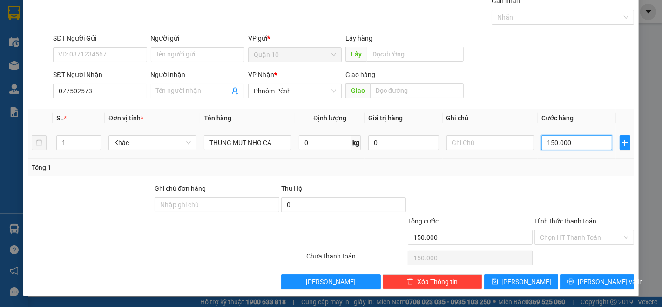
click at [586, 140] on input "150.000" at bounding box center [577, 142] width 70 height 15
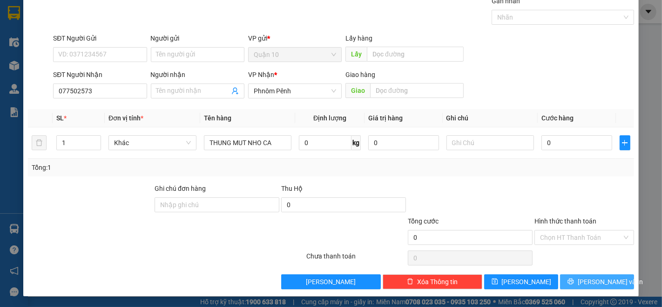
click at [593, 278] on span "[PERSON_NAME] và In" at bounding box center [610, 281] width 65 height 10
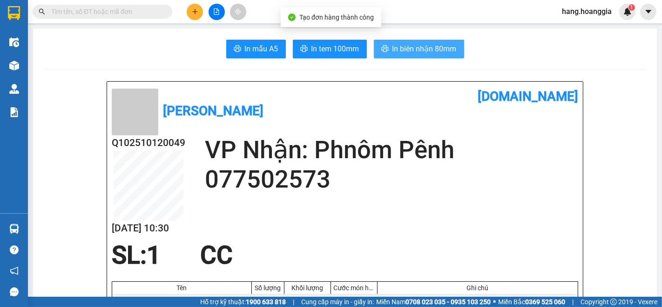
click at [435, 53] on span "In biên nhận 80mm" at bounding box center [425, 49] width 64 height 12
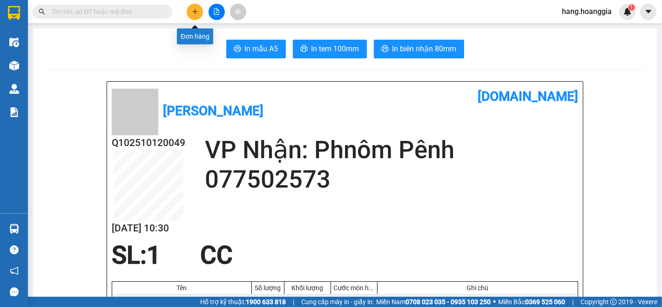
click at [201, 7] on button at bounding box center [195, 12] width 16 height 16
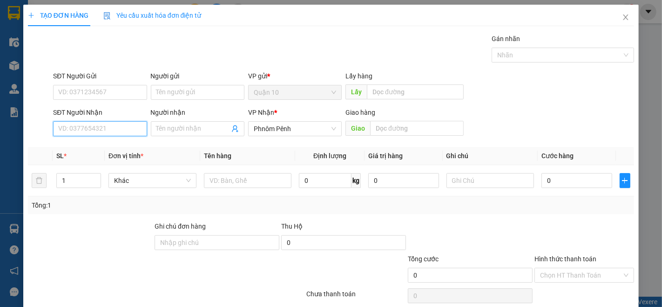
click at [110, 126] on input "SĐT Người Nhận" at bounding box center [100, 128] width 94 height 15
click at [168, 123] on input "Người nhận" at bounding box center [193, 128] width 73 height 10
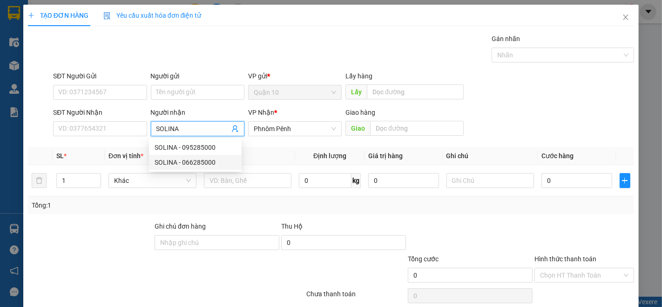
click at [211, 164] on div "SOLINA - 066285000" at bounding box center [196, 162] width 82 height 10
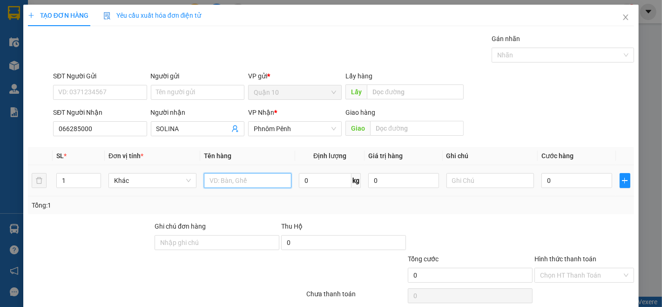
click at [245, 178] on input "text" at bounding box center [248, 180] width 88 height 15
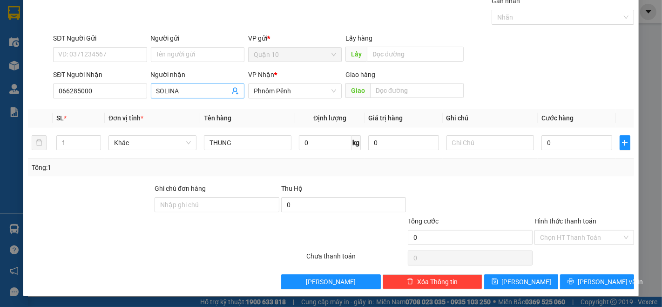
click at [208, 87] on input "SOLINA" at bounding box center [193, 91] width 73 height 10
click at [175, 129] on div "SOLINA - 066285000" at bounding box center [196, 124] width 82 height 10
click at [579, 277] on button "[PERSON_NAME] và In" at bounding box center [597, 281] width 74 height 15
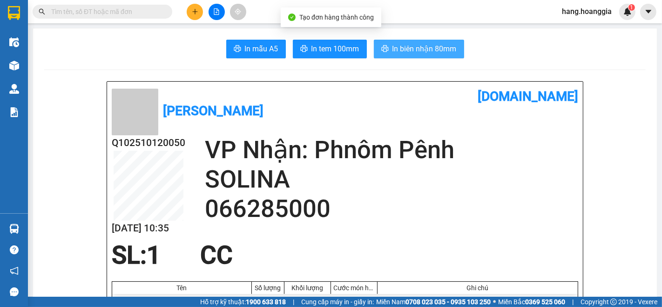
click at [417, 50] on span "In biên nhận 80mm" at bounding box center [425, 49] width 64 height 12
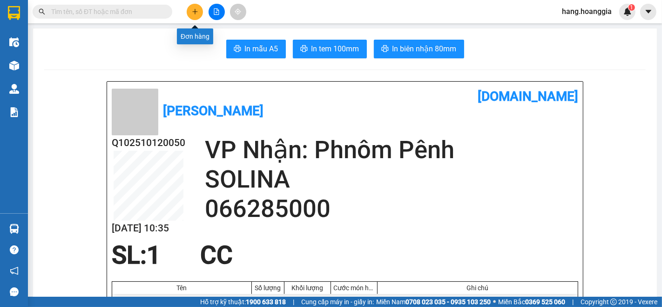
click at [191, 14] on button at bounding box center [195, 12] width 16 height 16
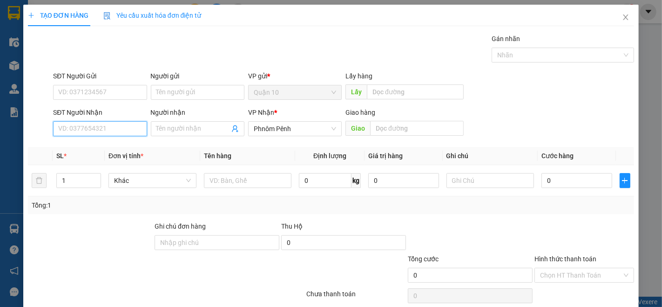
drag, startPoint x: 99, startPoint y: 132, endPoint x: 662, endPoint y: 291, distance: 584.7
click at [127, 133] on input "SĐT Người Nhận" at bounding box center [100, 128] width 94 height 15
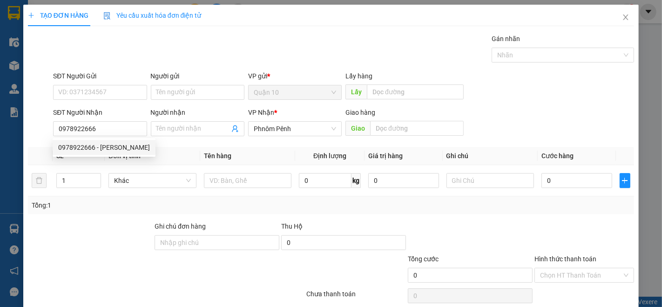
drag, startPoint x: 67, startPoint y: 138, endPoint x: 96, endPoint y: 152, distance: 32.1
click at [68, 139] on div "0978922666 0978922666 - [PERSON_NAME]" at bounding box center [104, 147] width 103 height 19
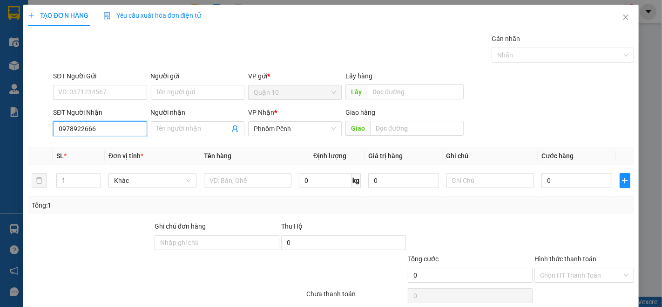
click at [117, 128] on input "0978922666" at bounding box center [100, 128] width 94 height 15
click at [113, 147] on div "0978922666 - [PERSON_NAME]" at bounding box center [104, 147] width 92 height 10
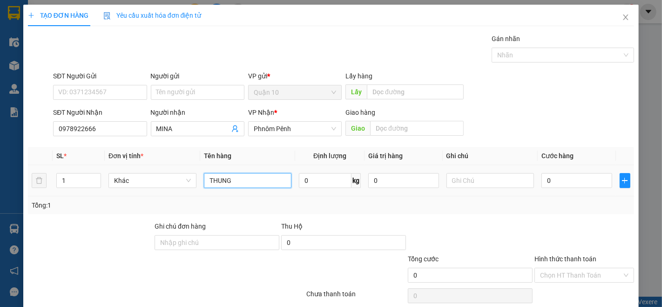
click at [262, 175] on input "THUNG" at bounding box center [248, 180] width 88 height 15
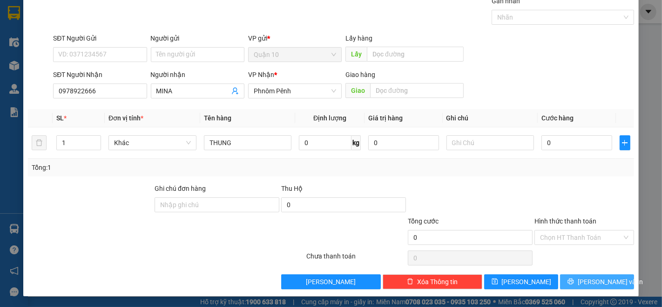
click at [588, 278] on span "[PERSON_NAME] và In" at bounding box center [610, 281] width 65 height 10
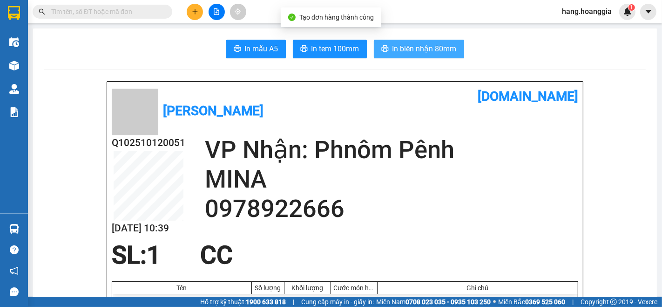
click at [441, 54] on span "In biên nhận 80mm" at bounding box center [425, 49] width 64 height 12
click at [196, 8] on icon "plus" at bounding box center [195, 11] width 7 height 7
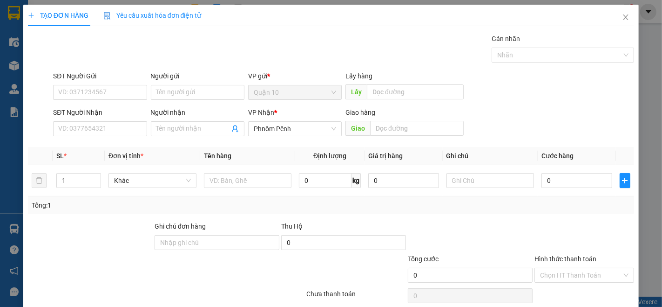
click at [188, 131] on input "Người nhận" at bounding box center [193, 128] width 73 height 10
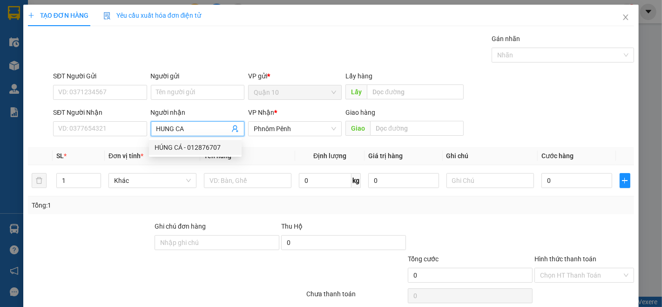
click at [206, 148] on div "HÚNG CÁ - 012876707" at bounding box center [196, 147] width 82 height 10
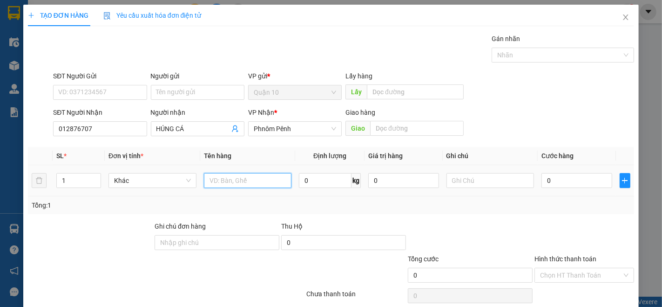
click at [217, 178] on input "text" at bounding box center [248, 180] width 88 height 15
click at [97, 178] on span "up" at bounding box center [96, 178] width 6 height 6
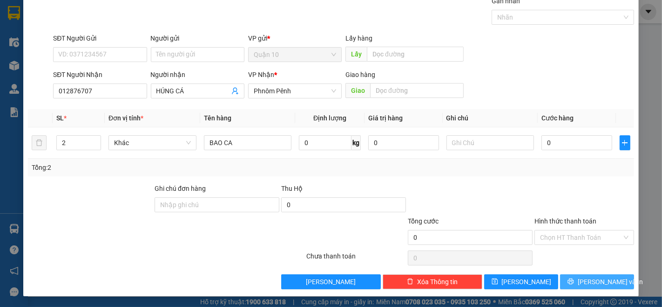
click at [589, 286] on button "[PERSON_NAME] và In" at bounding box center [597, 281] width 74 height 15
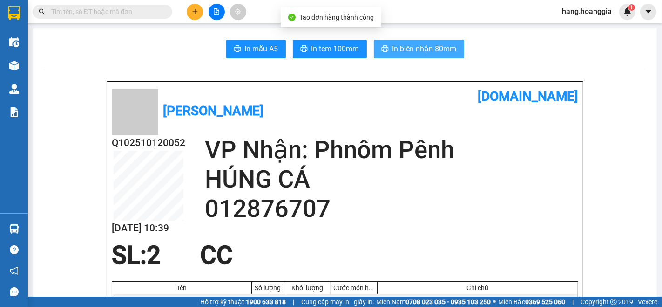
click at [446, 42] on button "In biên nhận 80mm" at bounding box center [419, 49] width 90 height 19
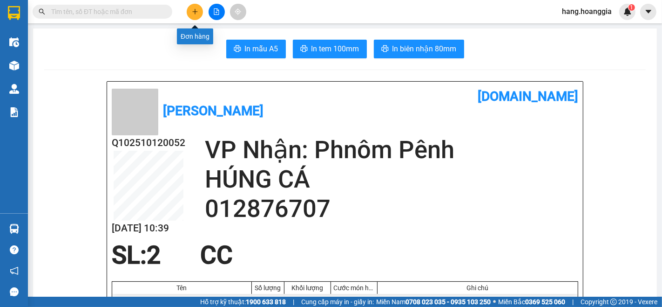
click at [190, 12] on button at bounding box center [195, 12] width 16 height 16
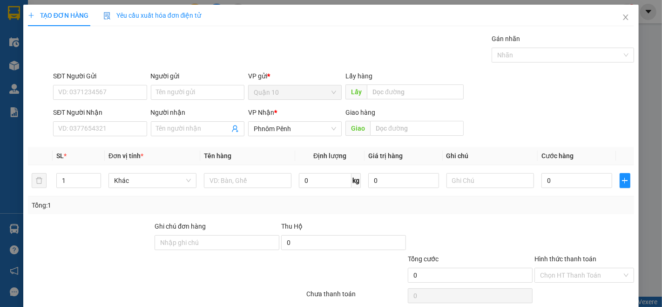
click at [569, 101] on div "SĐT Người Gửi VD: 0371234567 Người gửi Tên người gửi VP gửi * Quận 10 Lấy hàng …" at bounding box center [343, 87] width 585 height 33
click at [202, 127] on input "Người nhận" at bounding box center [193, 128] width 73 height 10
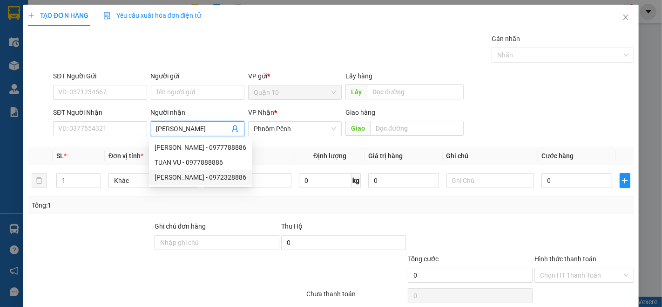
click at [197, 171] on div "[PERSON_NAME] - 0972328886" at bounding box center [200, 177] width 103 height 15
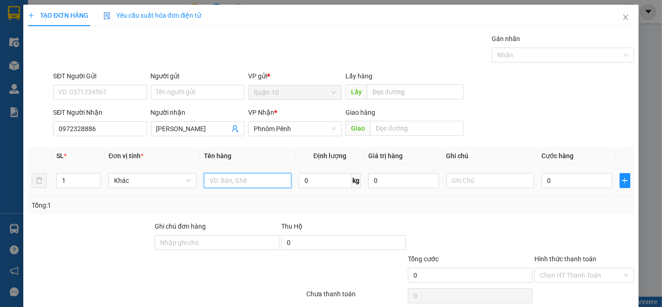
click at [259, 186] on input "text" at bounding box center [248, 180] width 88 height 15
drag, startPoint x: 410, startPoint y: 196, endPoint x: 404, endPoint y: 204, distance: 10.0
click at [409, 199] on div "SL * Đơn vị tính * Tên hàng Định lượng Giá trị hàng Ghi chú Cước hàng 1 Khác BA…" at bounding box center [331, 180] width 606 height 67
click at [318, 176] on input "0" at bounding box center [325, 180] width 53 height 15
click at [98, 176] on span "Increase Value" at bounding box center [95, 177] width 10 height 8
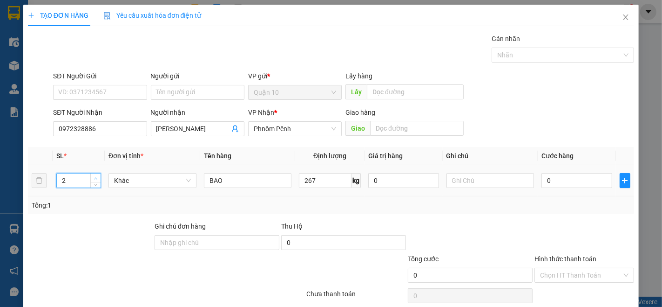
click at [98, 176] on span "Increase Value" at bounding box center [95, 177] width 10 height 8
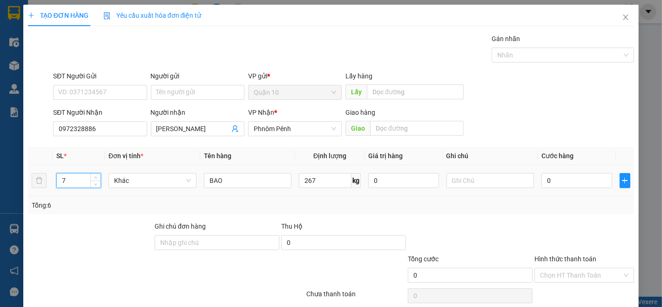
click at [102, 176] on td "7" at bounding box center [79, 180] width 52 height 31
click at [93, 176] on span "up" at bounding box center [96, 178] width 6 height 6
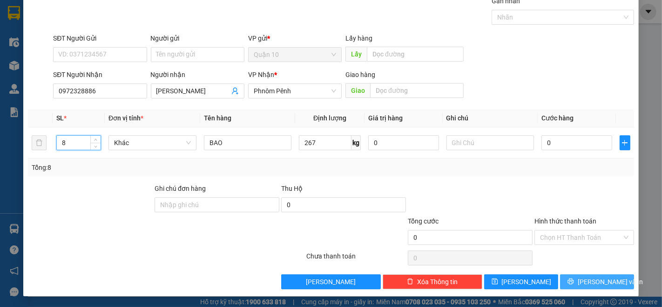
drag, startPoint x: 570, startPoint y: 280, endPoint x: 570, endPoint y: 301, distance: 21.4
click at [569, 284] on button "[PERSON_NAME] và In" at bounding box center [597, 281] width 74 height 15
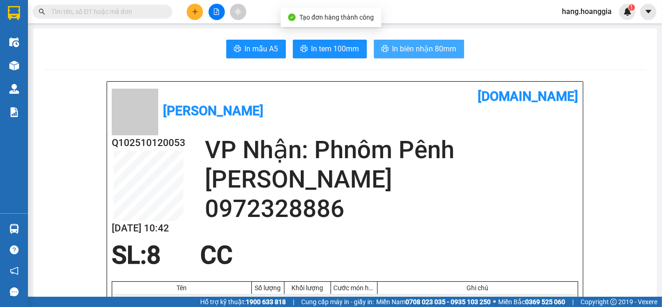
click at [382, 43] on button "In biên nhận 80mm" at bounding box center [419, 49] width 90 height 19
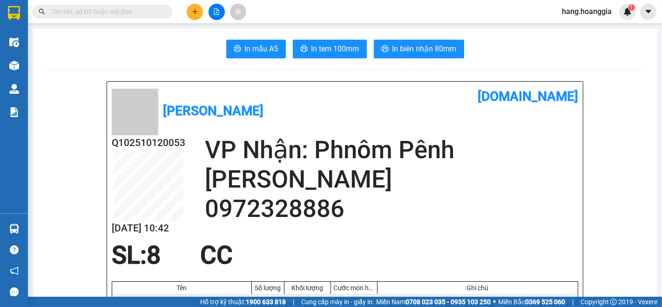
scroll to position [52, 0]
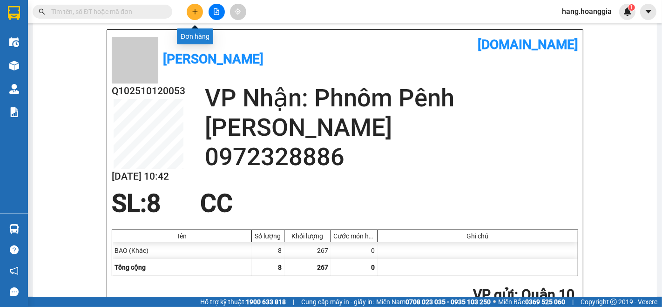
click at [198, 4] on button at bounding box center [195, 12] width 16 height 16
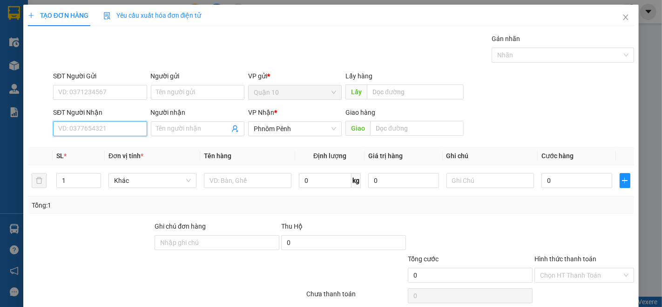
drag, startPoint x: 98, startPoint y: 132, endPoint x: 233, endPoint y: 287, distance: 205.7
click at [98, 140] on div "Transit Pickup Surcharge Ids Transit Deliver Surcharge Ids Transit Deliver Surc…" at bounding box center [331, 180] width 606 height 293
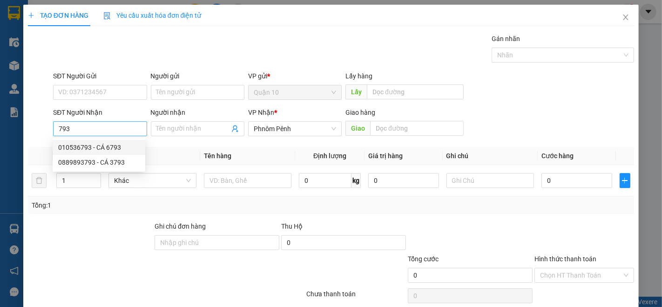
click at [92, 130] on input "793" at bounding box center [100, 128] width 94 height 15
click at [92, 131] on input "793" at bounding box center [100, 128] width 94 height 15
drag, startPoint x: 108, startPoint y: 122, endPoint x: 655, endPoint y: 306, distance: 576.8
click at [109, 127] on input "SĐT Người Nhận" at bounding box center [100, 128] width 94 height 15
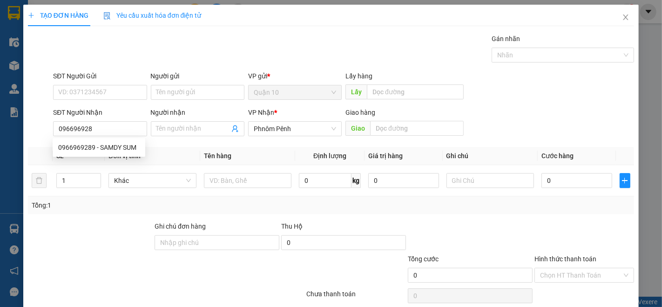
type input "0966969289"
click at [86, 141] on div "0966969289 - SAMDY SUM" at bounding box center [99, 147] width 93 height 15
type input "SAMDY SUM"
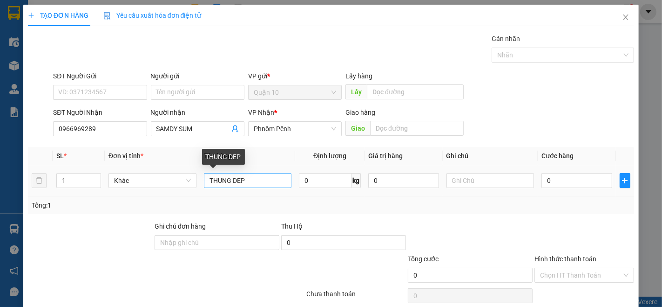
type input "0966969289"
click at [264, 182] on input "THUNG DEP" at bounding box center [248, 180] width 88 height 15
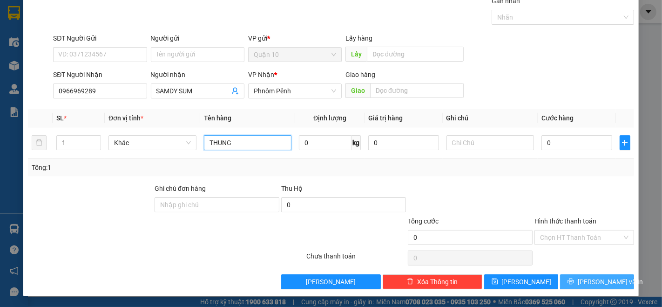
type input "THUNG"
click at [613, 281] on button "[PERSON_NAME] và In" at bounding box center [597, 281] width 74 height 15
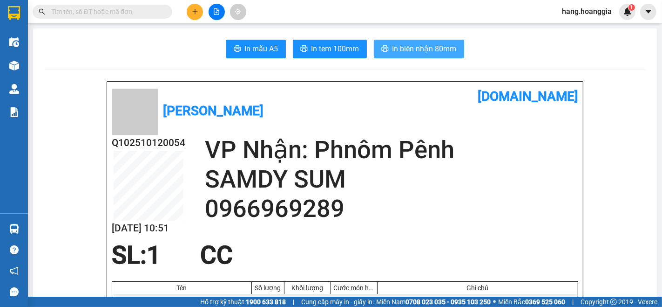
click at [397, 43] on span "In biên nhận 80mm" at bounding box center [425, 49] width 64 height 12
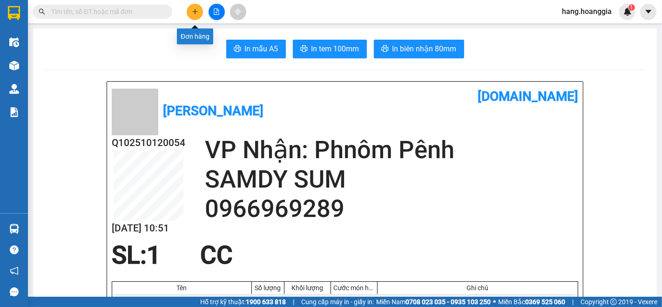
click at [196, 11] on icon "plus" at bounding box center [195, 11] width 7 height 7
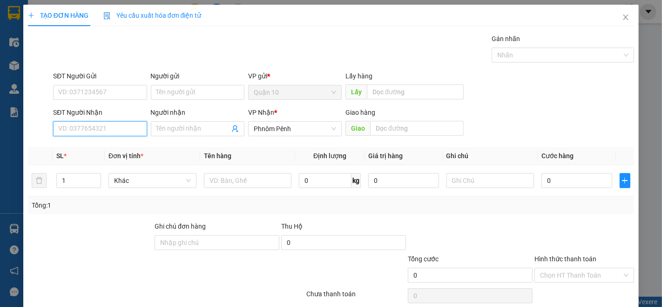
drag, startPoint x: 108, startPoint y: 123, endPoint x: 183, endPoint y: 165, distance: 85.7
click at [109, 123] on input "SĐT Người Nhận" at bounding box center [100, 128] width 94 height 15
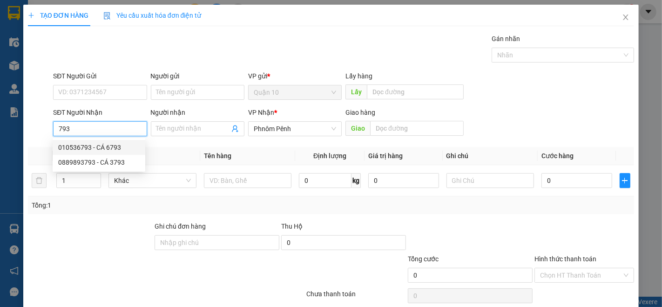
click at [115, 147] on div "010536793 - CÁ 6793" at bounding box center [99, 147] width 82 height 10
type input "010536793"
type input "CÁ 6793"
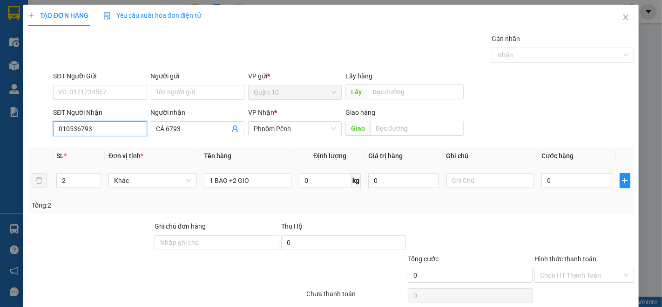
type input "010536793"
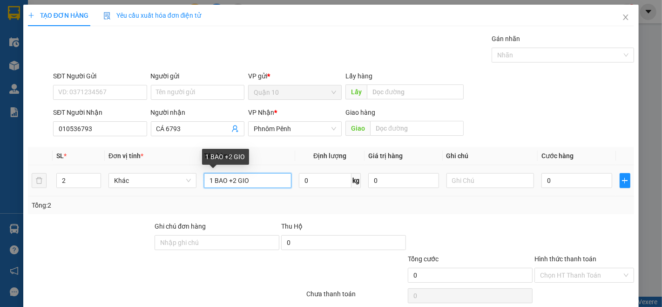
click at [254, 184] on input "1 BAO +2 GIO" at bounding box center [248, 180] width 88 height 15
type input "BAO CA"
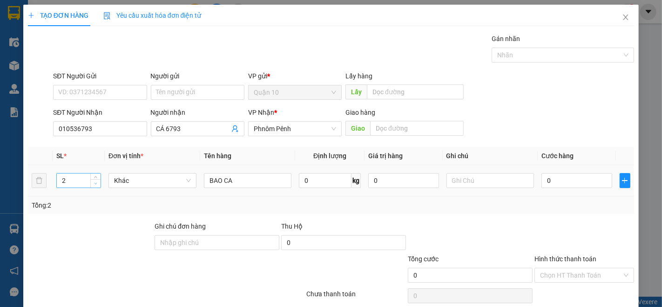
type input "1"
click at [95, 184] on icon "down" at bounding box center [95, 183] width 3 height 3
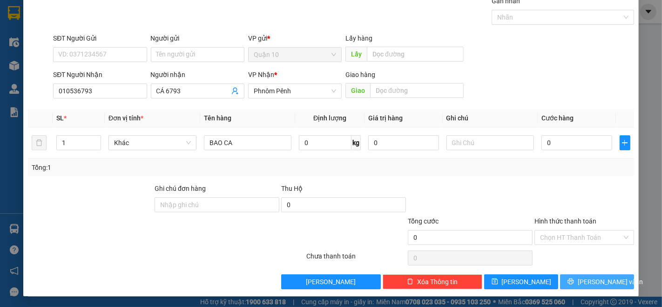
click at [573, 275] on button "[PERSON_NAME] và In" at bounding box center [597, 281] width 74 height 15
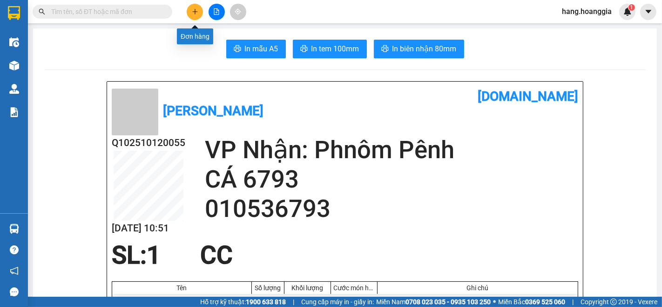
click at [192, 9] on icon "plus" at bounding box center [195, 11] width 7 height 7
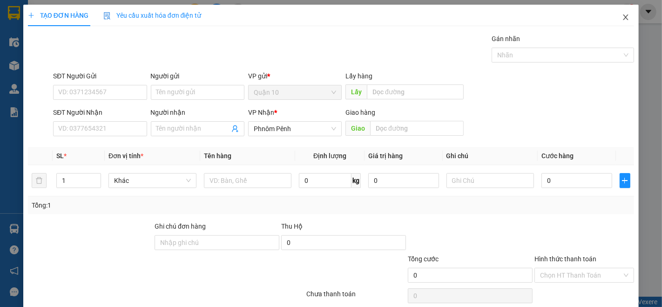
click at [623, 14] on span "Close" at bounding box center [626, 18] width 26 height 26
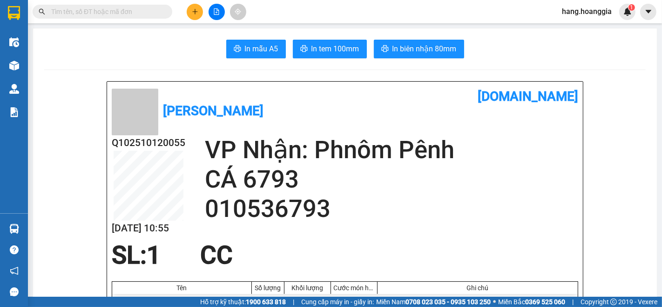
scroll to position [52, 0]
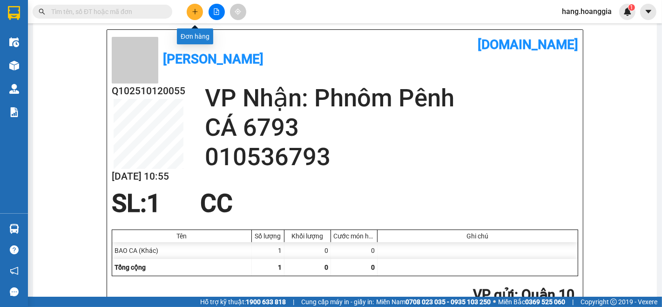
click at [190, 13] on button at bounding box center [195, 12] width 16 height 16
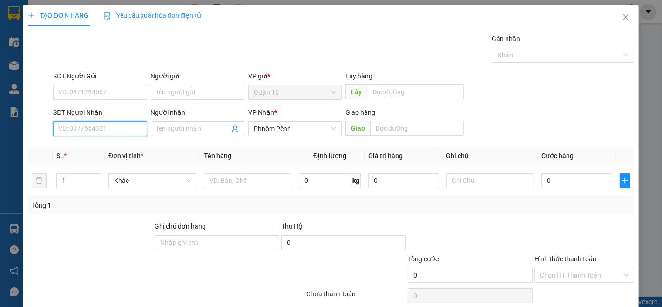
drag, startPoint x: 114, startPoint y: 129, endPoint x: 146, endPoint y: 132, distance: 32.3
click at [116, 129] on input "SĐT Người Nhận" at bounding box center [100, 128] width 94 height 15
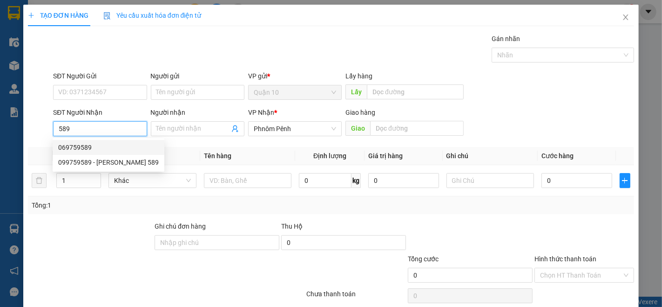
click at [115, 148] on div "069759589" at bounding box center [108, 147] width 101 height 10
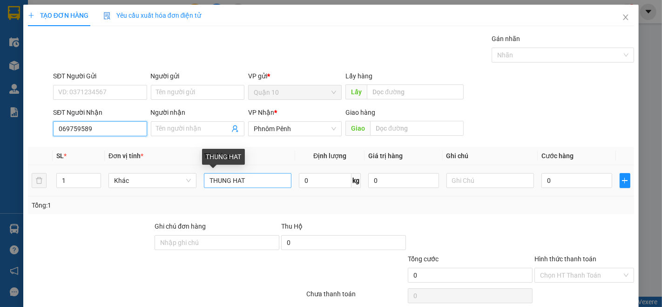
type input "069759589"
click at [269, 180] on input "THUNG HAT" at bounding box center [248, 180] width 88 height 15
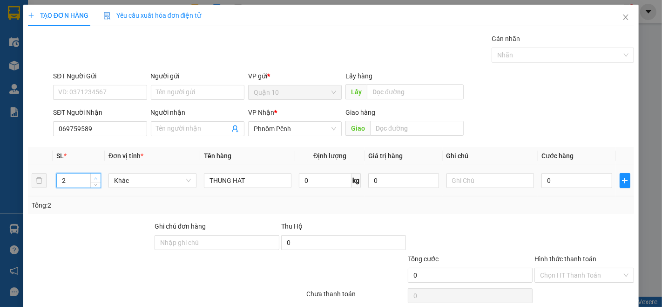
click at [92, 173] on span "Increase Value" at bounding box center [95, 177] width 10 height 8
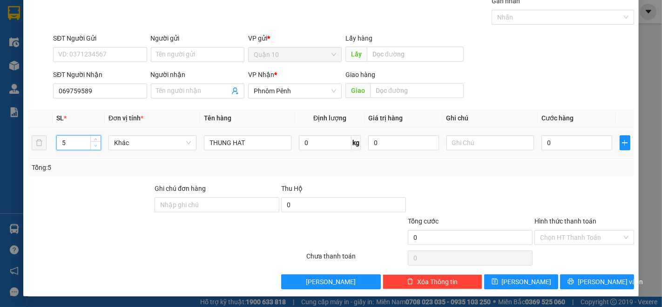
type input "4"
click at [95, 147] on span "down" at bounding box center [96, 146] width 6 height 6
click at [592, 278] on span "[PERSON_NAME] và In" at bounding box center [610, 281] width 65 height 10
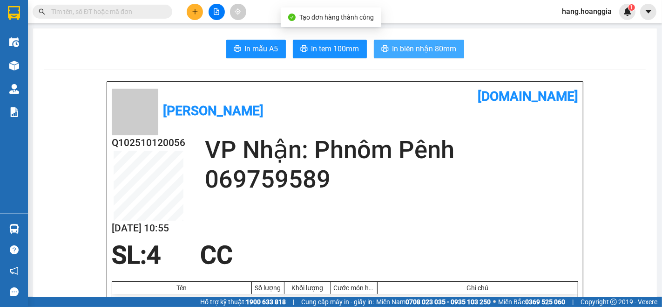
click at [453, 42] on button "In biên nhận 80mm" at bounding box center [419, 49] width 90 height 19
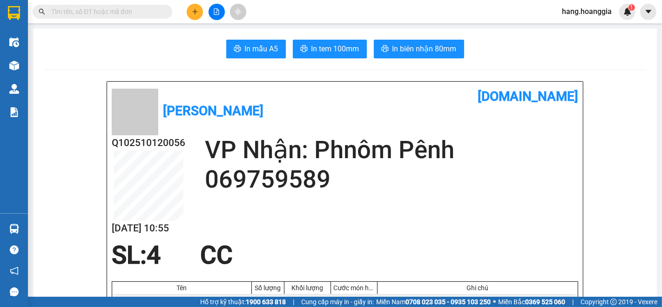
click at [197, 15] on button at bounding box center [195, 12] width 16 height 16
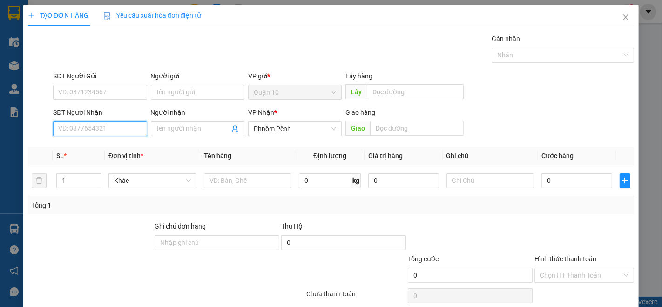
click at [124, 123] on input "SĐT Người Nhận" at bounding box center [100, 128] width 94 height 15
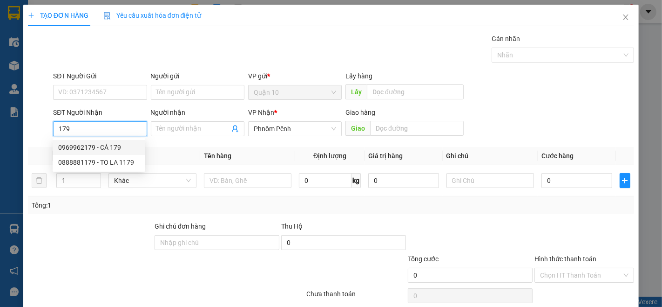
click at [99, 143] on div "0969962179 - CÁ 179" at bounding box center [99, 147] width 82 height 10
type input "0969962179"
type input "CÁ 179"
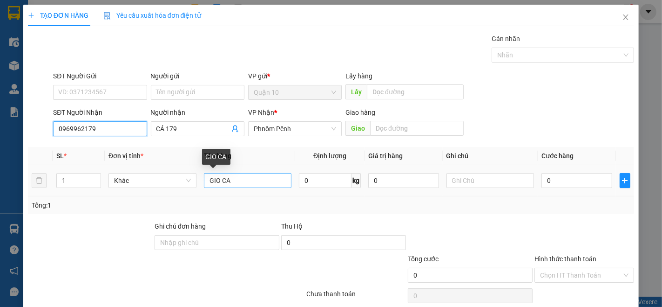
type input "0969962179"
click at [265, 183] on input "GIO CA" at bounding box center [248, 180] width 88 height 15
type input "BAO CA"
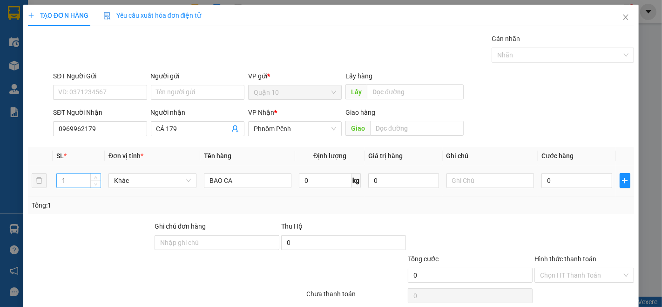
click at [91, 173] on div "1" at bounding box center [78, 180] width 45 height 15
type input "2"
click at [91, 176] on span "Increase Value" at bounding box center [95, 177] width 10 height 8
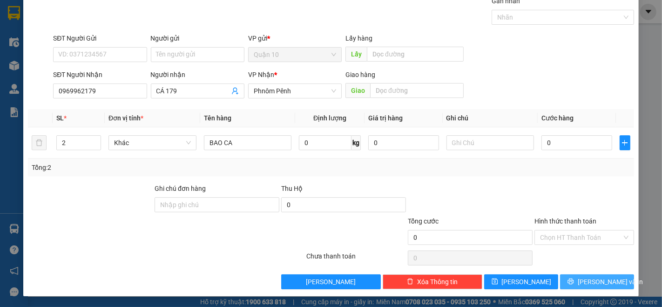
click at [608, 285] on button "[PERSON_NAME] và In" at bounding box center [597, 281] width 74 height 15
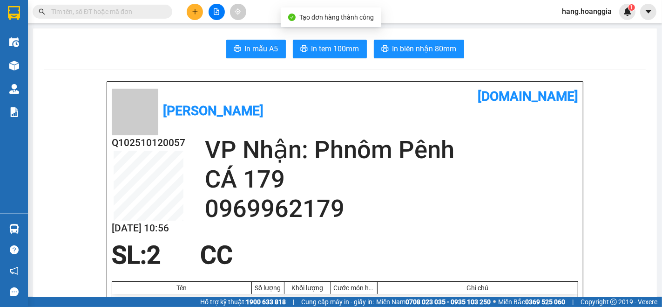
scroll to position [52, 0]
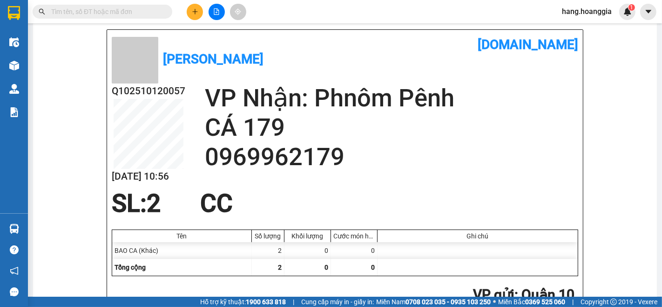
click at [193, 5] on button at bounding box center [195, 12] width 16 height 16
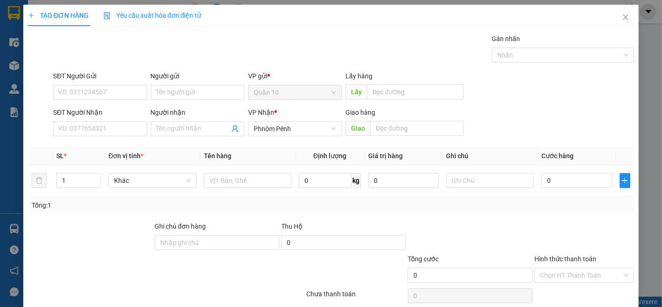
click at [169, 138] on div "Người nhận Tên người nhận" at bounding box center [198, 123] width 94 height 33
click at [175, 129] on input "Người nhận" at bounding box center [193, 128] width 73 height 10
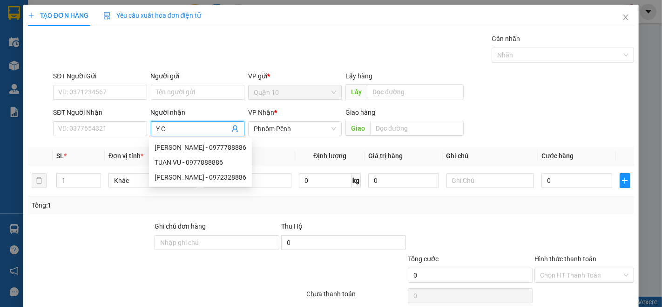
type input "Y CA"
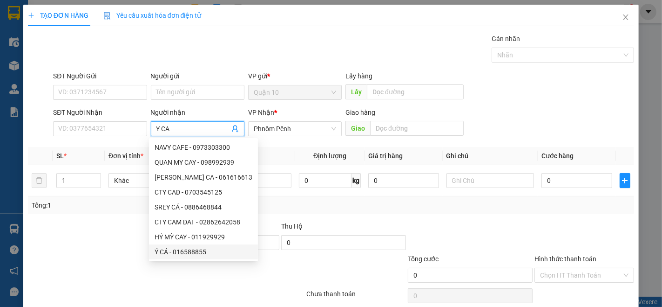
drag, startPoint x: 185, startPoint y: 253, endPoint x: 129, endPoint y: 220, distance: 65.8
click at [185, 253] on div "Ý CÁ - 016588855" at bounding box center [204, 251] width 98 height 10
type input "016588855"
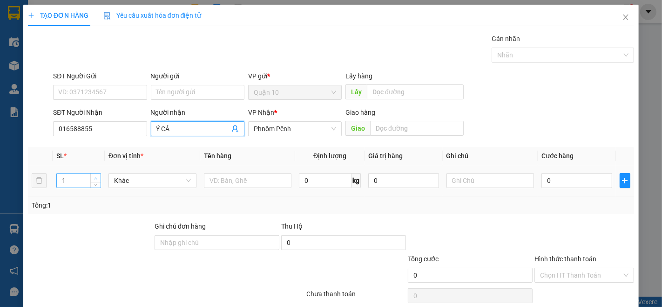
type input "Ý CÁ"
type input "2"
click at [95, 174] on span "Increase Value" at bounding box center [95, 177] width 10 height 8
click at [247, 184] on input "text" at bounding box center [248, 180] width 88 height 15
type input "V"
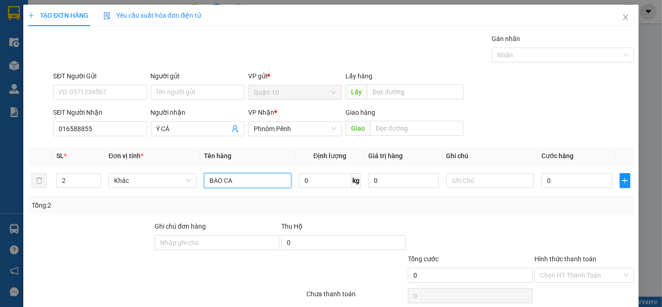
scroll to position [38, 0]
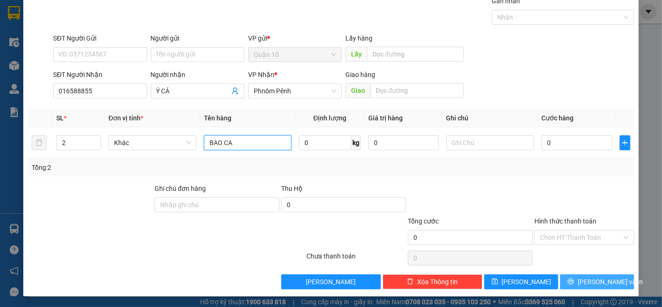
type input "BAO CA"
click at [584, 283] on span "[PERSON_NAME] và In" at bounding box center [610, 281] width 65 height 10
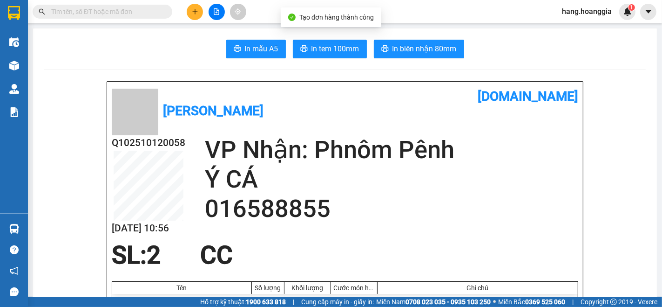
scroll to position [52, 0]
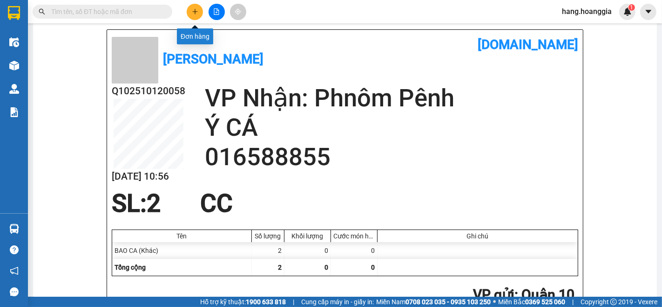
click at [189, 7] on button at bounding box center [195, 12] width 16 height 16
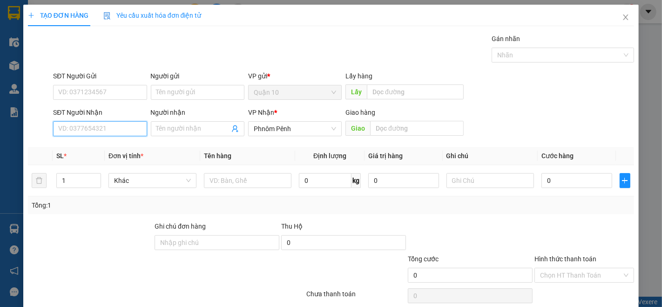
drag, startPoint x: 127, startPoint y: 136, endPoint x: 140, endPoint y: 149, distance: 18.1
click at [129, 138] on div "SĐT Người Nhận VD: 0377654321" at bounding box center [100, 123] width 94 height 33
click at [92, 148] on div "0712226022 - PICH CÁ" at bounding box center [99, 147] width 82 height 10
type input "0712226022"
type input "PICH CÁ"
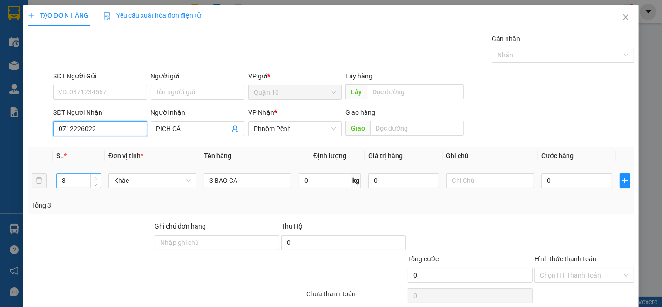
type input "0712226022"
type input "4"
click at [91, 173] on span "Increase Value" at bounding box center [95, 177] width 10 height 8
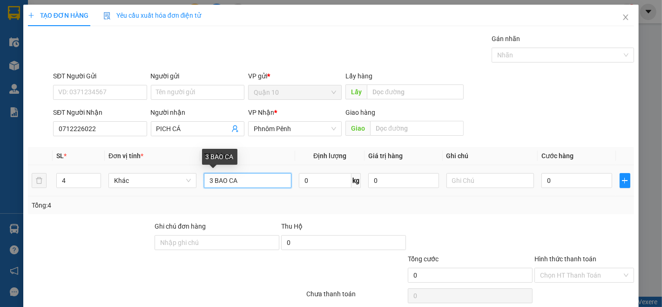
click at [211, 177] on input "3 BAO CA" at bounding box center [248, 180] width 88 height 15
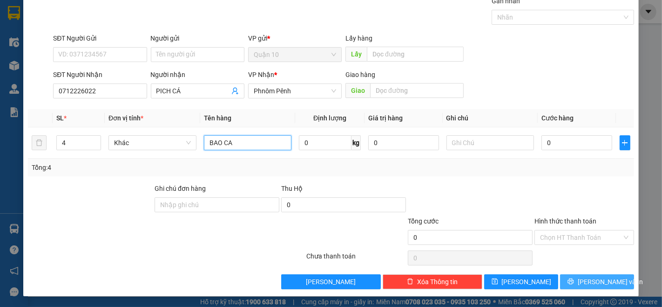
type input "BAO CA"
click at [574, 282] on icon "printer" at bounding box center [571, 281] width 6 height 6
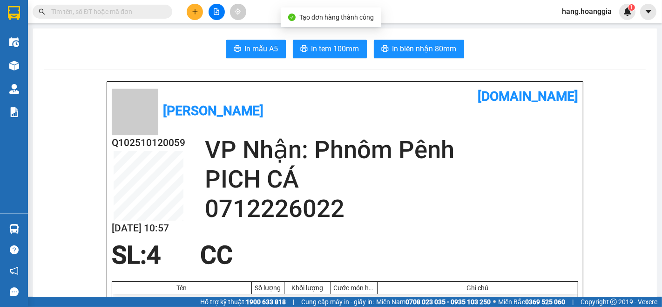
scroll to position [52, 0]
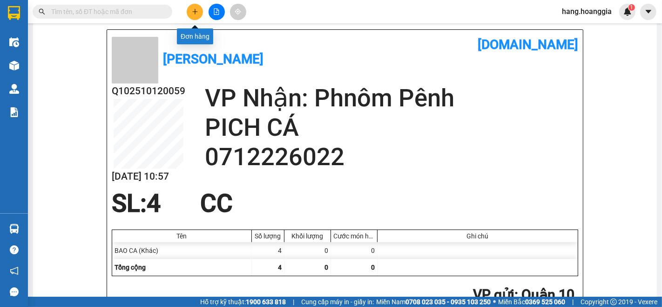
click at [192, 11] on icon "plus" at bounding box center [195, 11] width 7 height 7
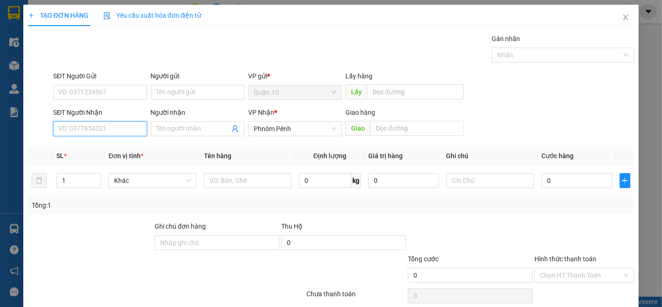
click at [94, 132] on input "SĐT Người Nhận" at bounding box center [100, 128] width 94 height 15
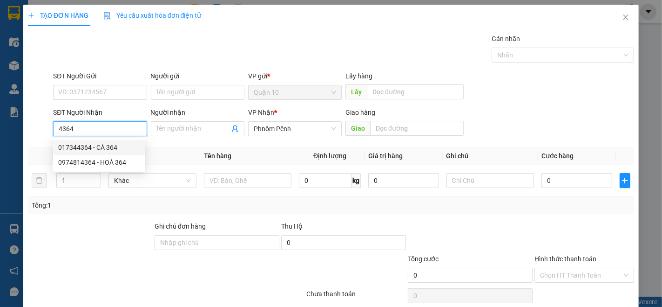
click at [111, 146] on div "017344364 - CÁ 364" at bounding box center [99, 147] width 82 height 10
type input "017344364"
type input "CÁ 364"
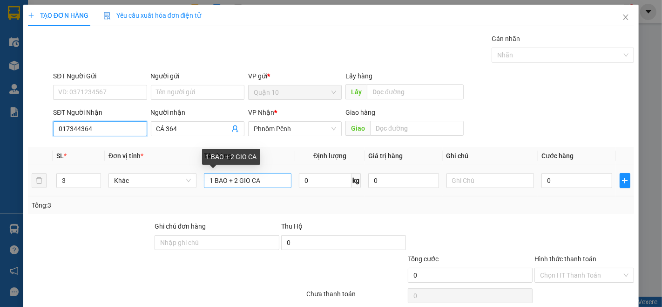
type input "017344364"
click at [272, 180] on input "1 BAO + 2 GIO CA" at bounding box center [248, 180] width 88 height 15
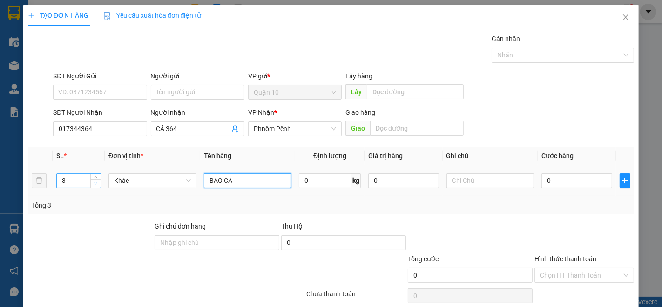
type input "BAO CA"
click at [94, 183] on icon "down" at bounding box center [95, 183] width 3 height 3
type input "1"
click at [94, 183] on icon "down" at bounding box center [95, 183] width 3 height 3
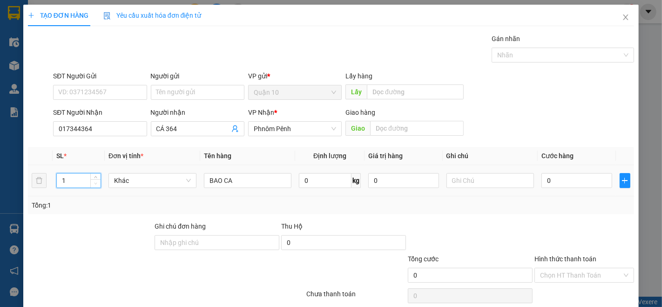
click at [94, 183] on icon "down" at bounding box center [95, 183] width 3 height 3
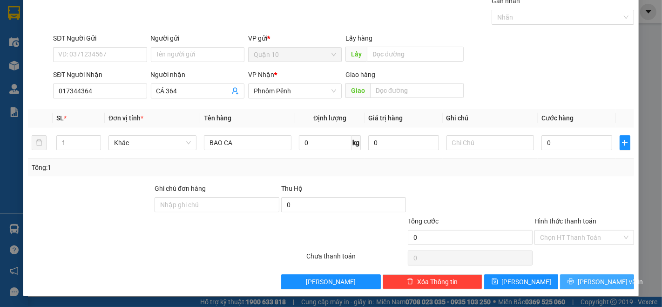
click at [592, 282] on span "[PERSON_NAME] và In" at bounding box center [610, 281] width 65 height 10
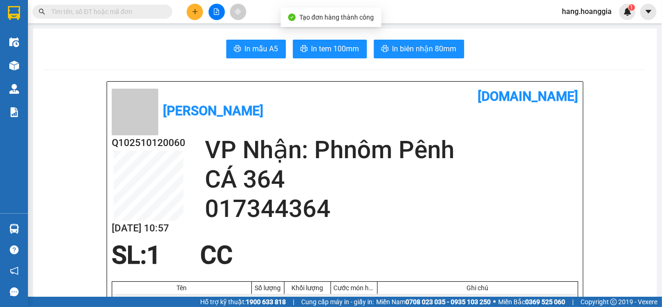
scroll to position [52, 0]
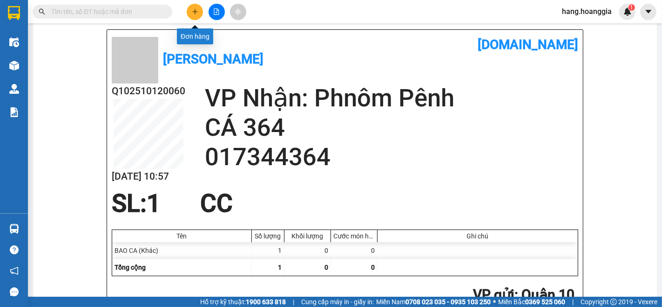
click at [196, 5] on button at bounding box center [195, 12] width 16 height 16
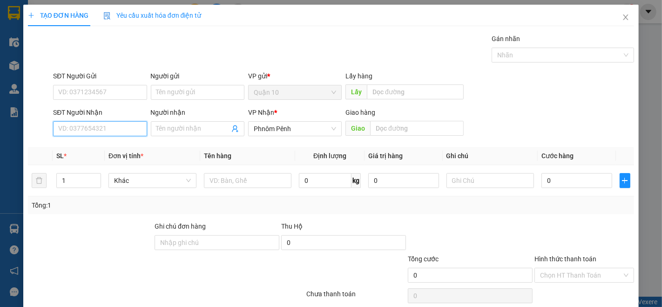
click at [129, 132] on input "SĐT Người Nhận" at bounding box center [100, 128] width 94 height 15
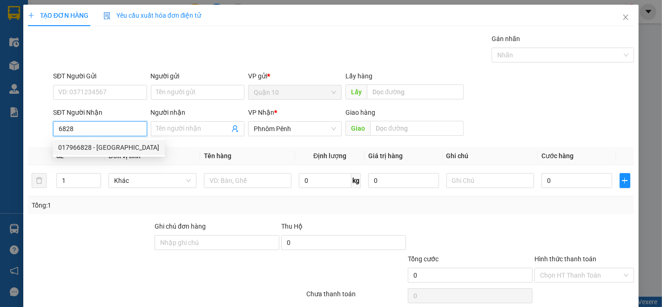
click at [112, 149] on div "017966828 - CO HOA CA" at bounding box center [108, 147] width 101 height 10
type input "017966828"
type input "CO HOA CA"
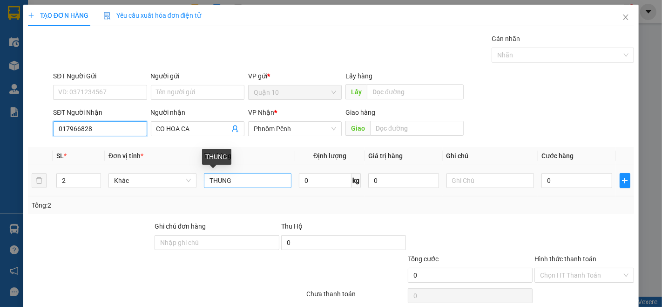
type input "017966828"
click at [269, 188] on input "THUNG" at bounding box center [248, 180] width 88 height 15
type input "GIO CA"
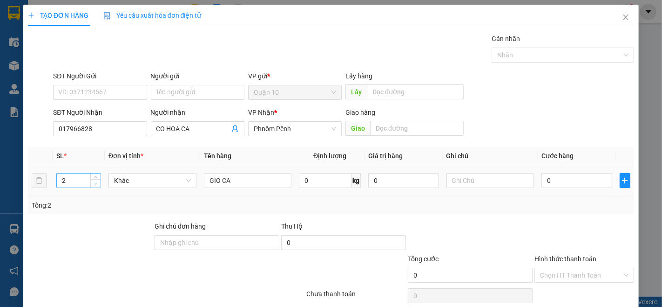
type input "1"
click at [98, 181] on span "Decrease Value" at bounding box center [95, 183] width 10 height 8
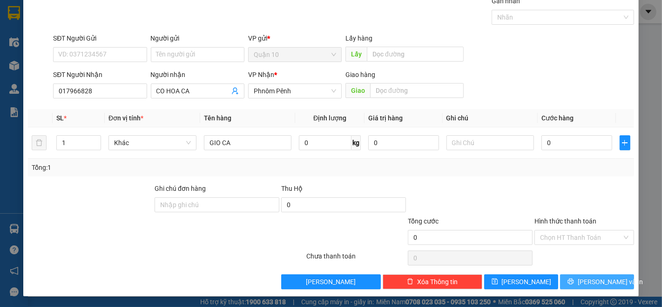
click at [617, 279] on button "[PERSON_NAME] và In" at bounding box center [597, 281] width 74 height 15
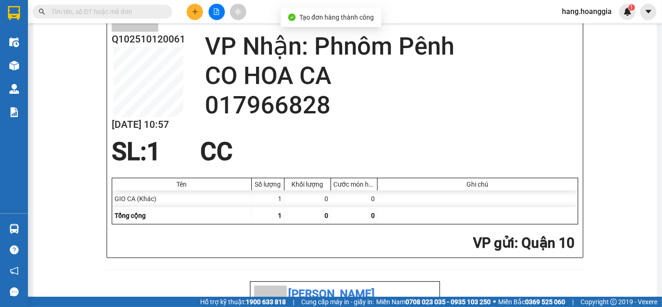
scroll to position [52, 0]
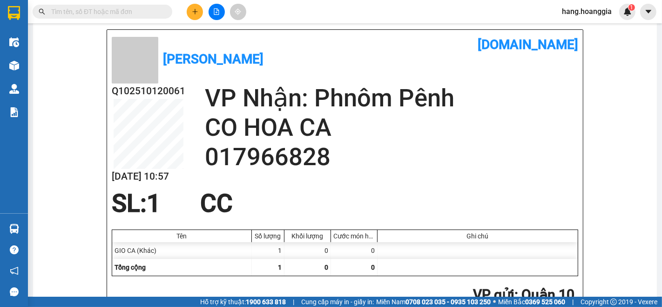
click at [532, 158] on h2 "017966828" at bounding box center [392, 156] width 374 height 29
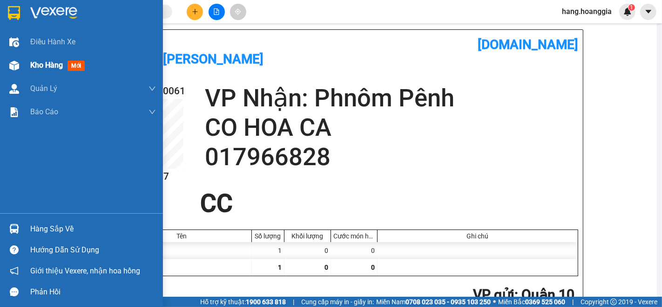
drag, startPoint x: 53, startPoint y: 63, endPoint x: 662, endPoint y: 291, distance: 650.0
click at [54, 63] on span "Kho hàng" at bounding box center [46, 65] width 33 height 9
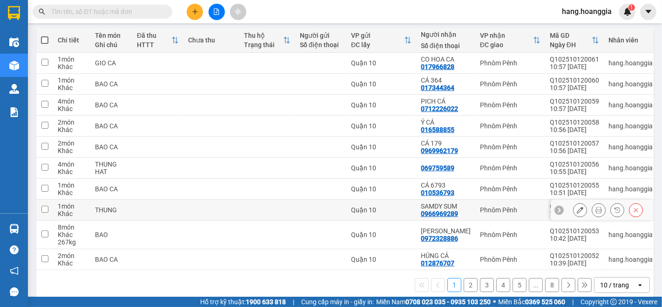
scroll to position [119, 0]
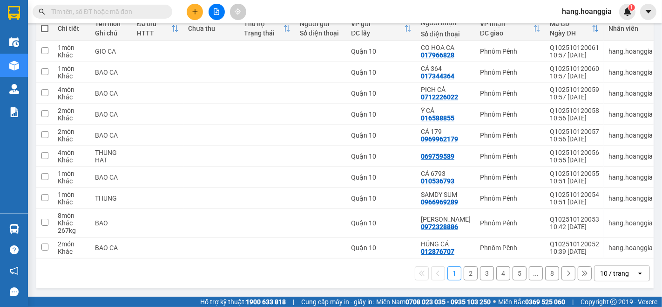
click at [545, 273] on button "8" at bounding box center [552, 273] width 14 height 14
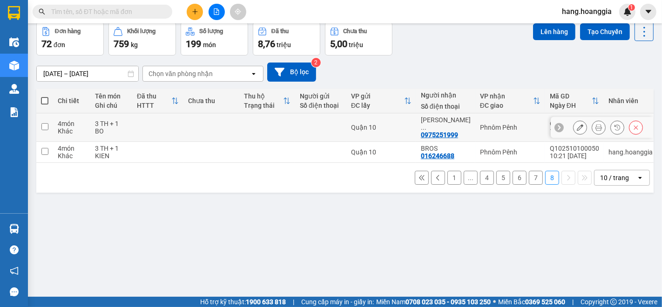
click at [180, 123] on td at bounding box center [157, 127] width 51 height 28
checkbox input "true"
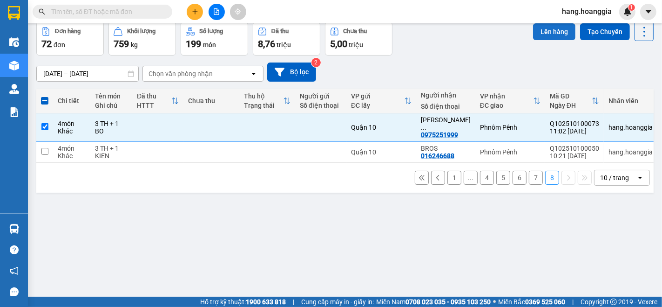
click at [556, 39] on button "Lên hàng" at bounding box center [554, 31] width 42 height 17
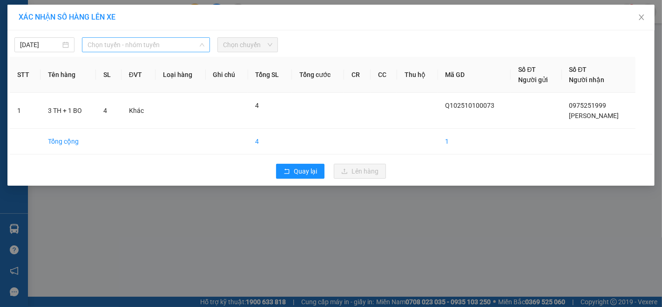
click at [133, 45] on span "Chọn tuyến - nhóm tuyến" at bounding box center [146, 45] width 117 height 14
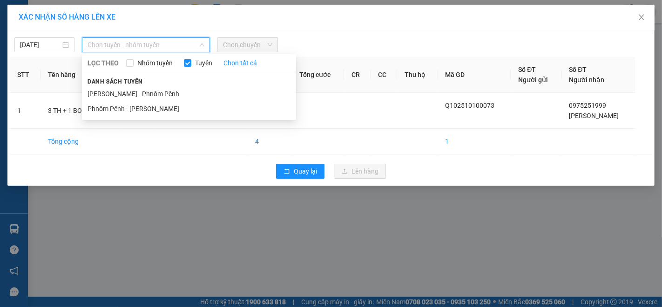
drag, startPoint x: 136, startPoint y: 91, endPoint x: 110, endPoint y: 56, distance: 44.0
click at [136, 91] on li "[PERSON_NAME] - Phnôm Pênh" at bounding box center [189, 93] width 214 height 15
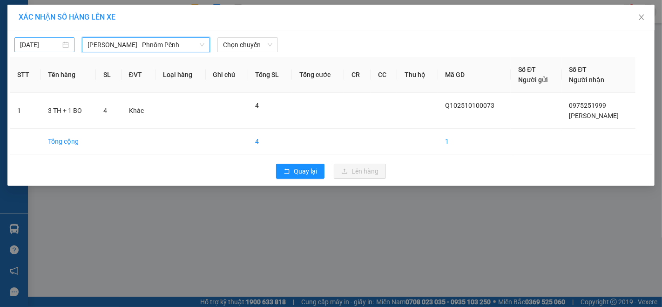
type input "[DATE]"
click at [56, 47] on input "[DATE]" at bounding box center [40, 45] width 41 height 10
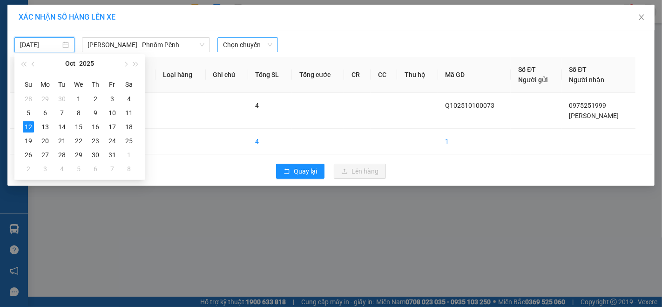
click at [241, 45] on span "Chọn chuyến" at bounding box center [247, 45] width 49 height 14
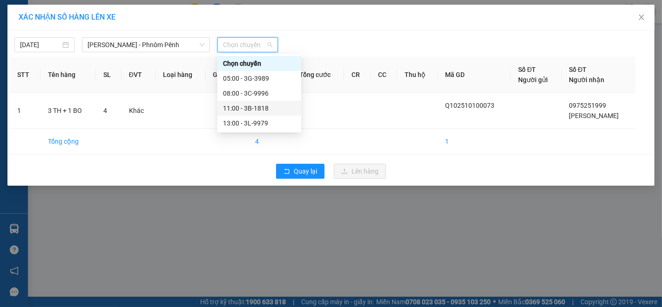
click at [261, 109] on div "11:00 - 3B-1818" at bounding box center [259, 108] width 73 height 10
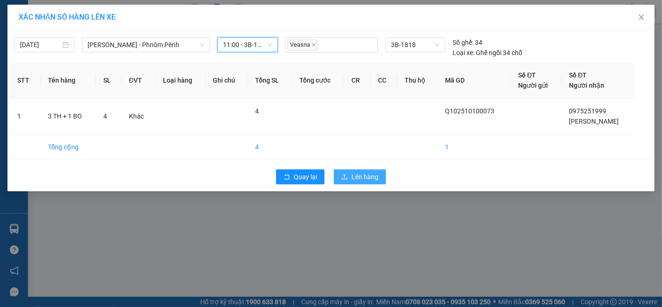
click at [355, 171] on span "Lên hàng" at bounding box center [365, 176] width 27 height 10
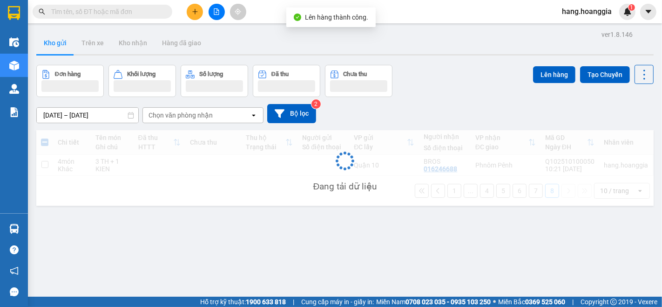
scroll to position [43, 0]
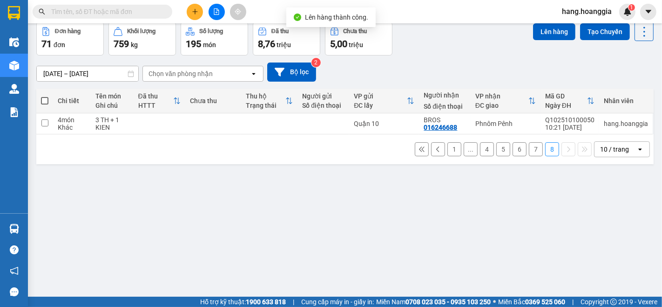
click at [529, 152] on button "7" at bounding box center [536, 149] width 14 height 14
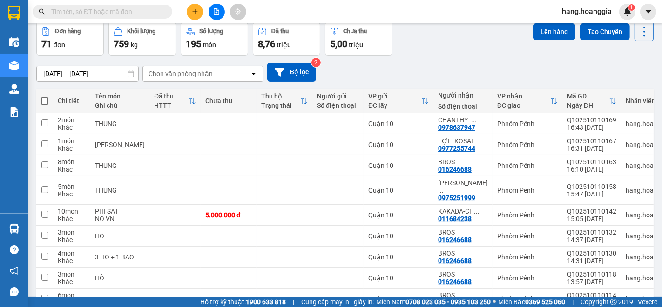
click at [48, 98] on span at bounding box center [44, 100] width 7 height 7
click at [45, 96] on input "checkbox" at bounding box center [45, 96] width 0 height 0
checkbox input "true"
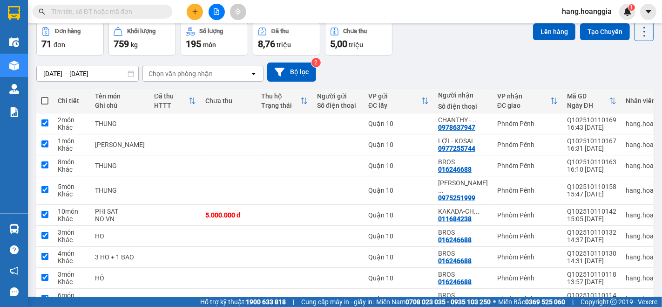
checkbox input "true"
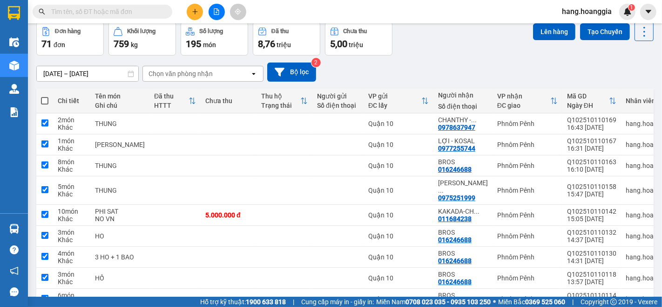
checkbox input "true"
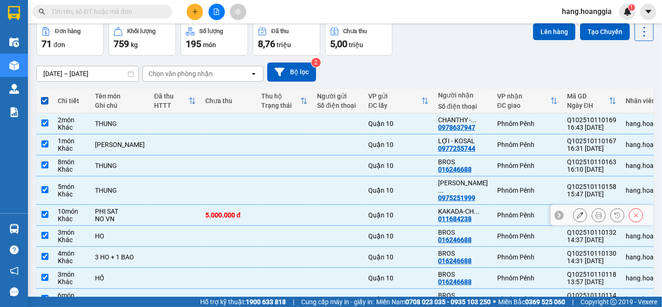
click at [45, 213] on td at bounding box center [44, 214] width 17 height 21
checkbox input "false"
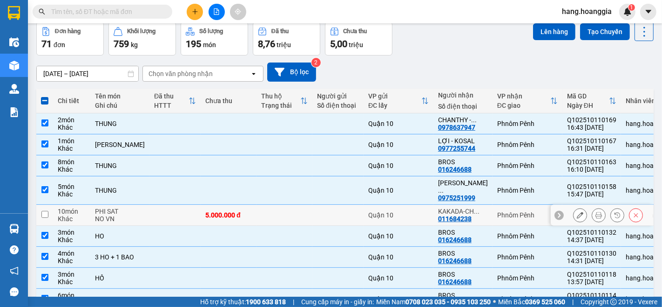
scroll to position [119, 0]
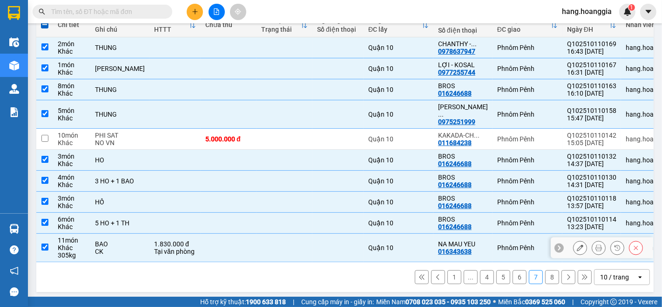
click at [64, 251] on div "305 kg" at bounding box center [72, 254] width 28 height 7
checkbox input "false"
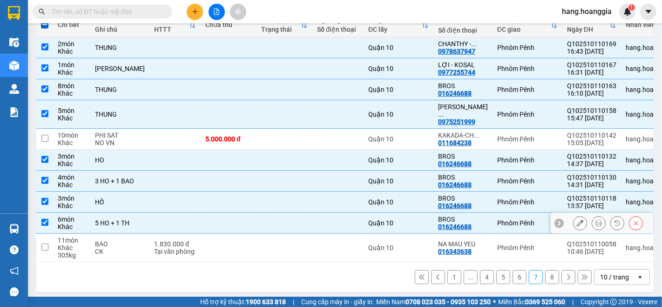
click at [88, 213] on td "6 món Khác" at bounding box center [71, 222] width 37 height 21
checkbox input "false"
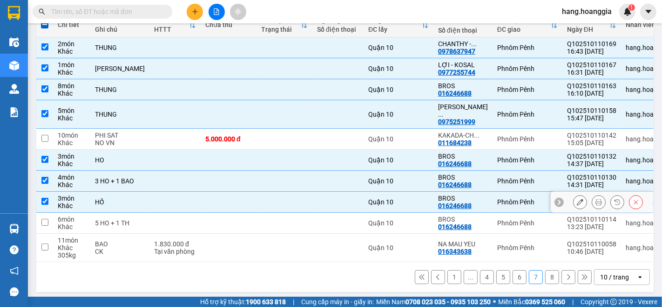
click at [99, 198] on div "HỒ" at bounding box center [120, 201] width 50 height 7
checkbox input "false"
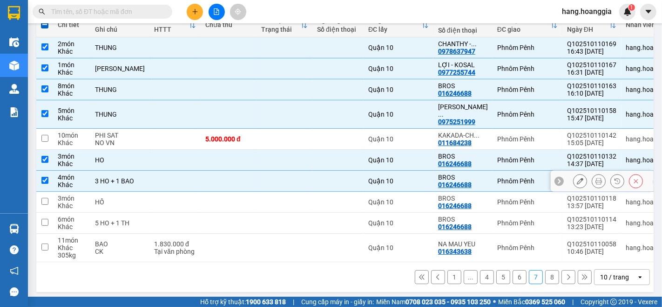
click at [115, 177] on div "3 HO + 1 BAO" at bounding box center [120, 180] width 50 height 7
checkbox input "false"
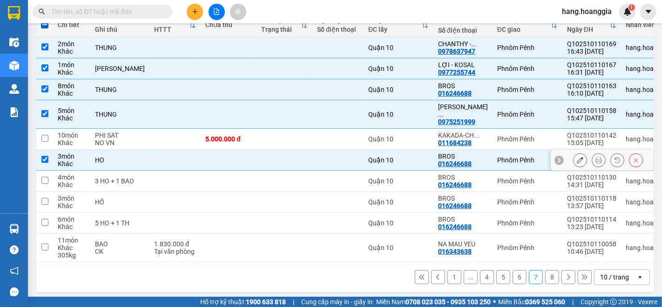
click at [127, 156] on div "HO" at bounding box center [120, 159] width 50 height 7
checkbox input "false"
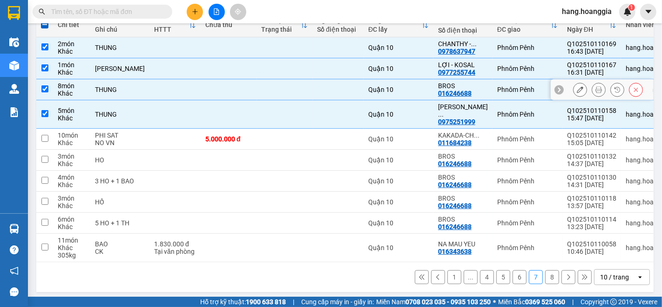
click at [204, 91] on td at bounding box center [229, 89] width 56 height 21
checkbox input "false"
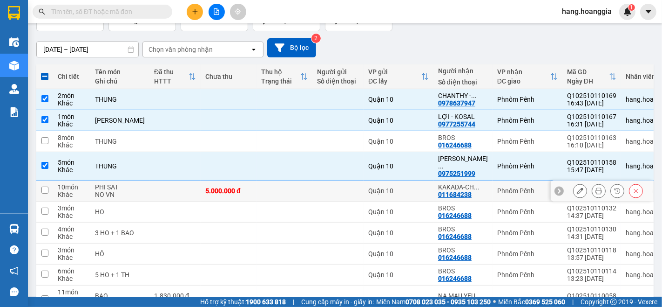
scroll to position [15, 0]
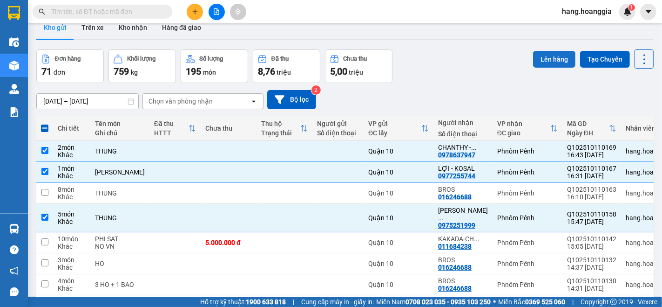
click at [556, 61] on button "Lên hàng" at bounding box center [554, 59] width 42 height 17
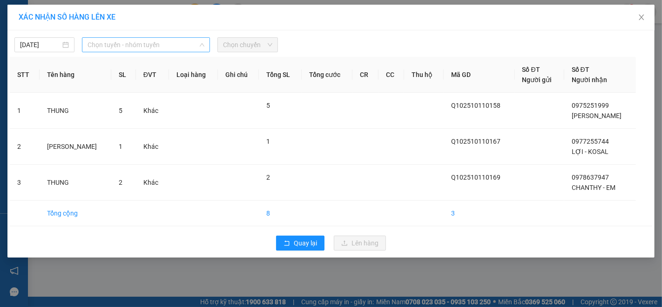
click at [126, 49] on span "Chọn tuyến - nhóm tuyến" at bounding box center [146, 45] width 117 height 14
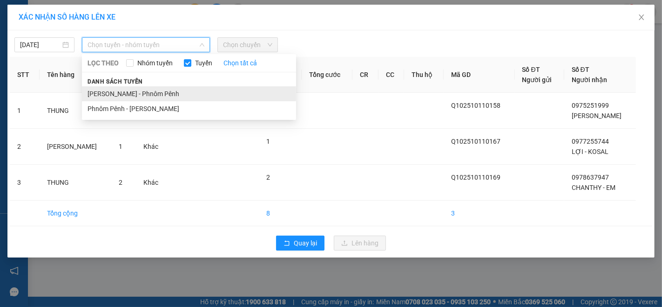
click at [115, 95] on li "[PERSON_NAME] - Phnôm Pênh" at bounding box center [189, 93] width 214 height 15
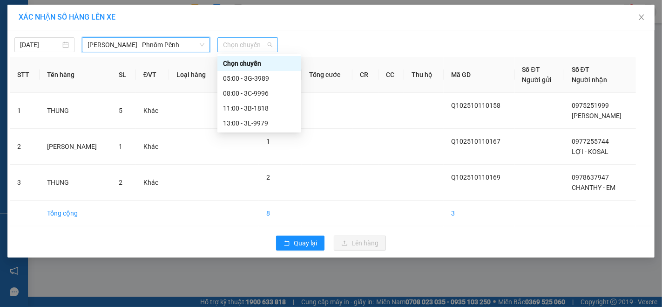
click at [239, 46] on span "Chọn chuyến" at bounding box center [247, 45] width 49 height 14
click at [248, 109] on div "11:00 - 3B-1818" at bounding box center [259, 108] width 73 height 10
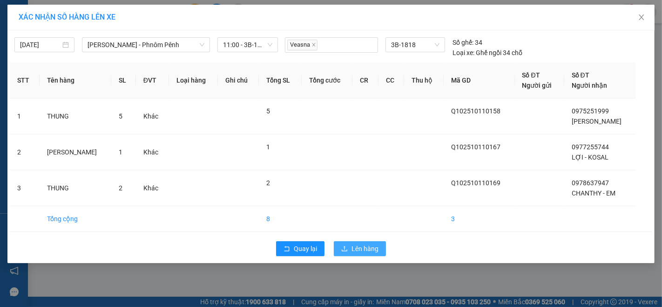
click at [375, 253] on span "Lên hàng" at bounding box center [365, 248] width 27 height 10
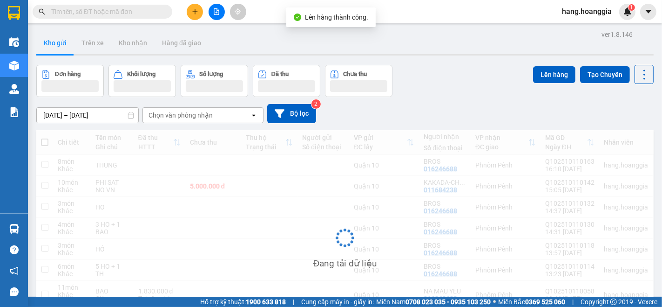
scroll to position [75, 0]
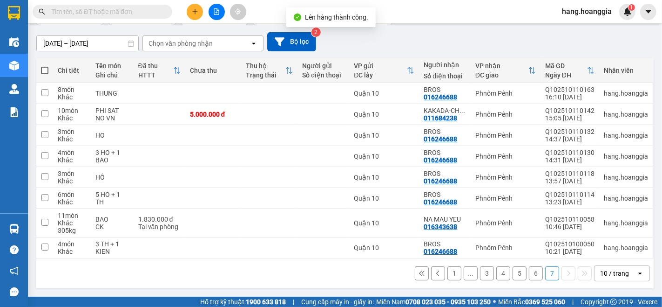
click at [529, 276] on button "6" at bounding box center [536, 273] width 14 height 14
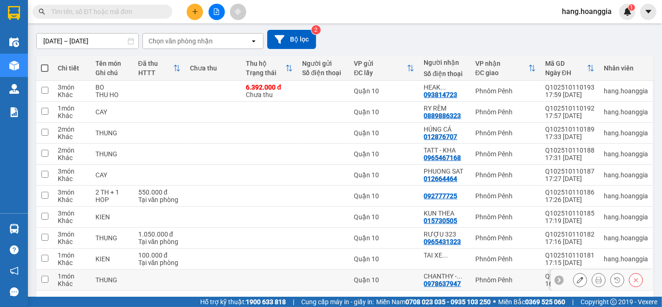
click at [169, 282] on td at bounding box center [160, 279] width 52 height 21
checkbox input "true"
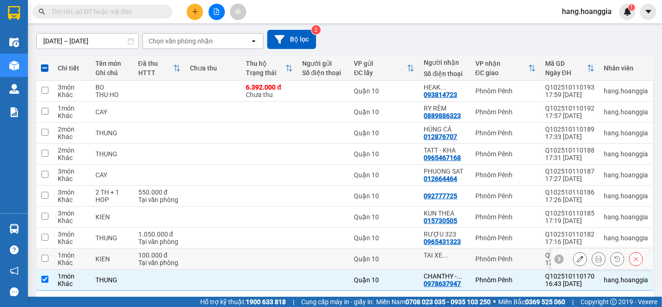
click at [169, 253] on div "100.000 đ" at bounding box center [159, 254] width 42 height 7
checkbox input "true"
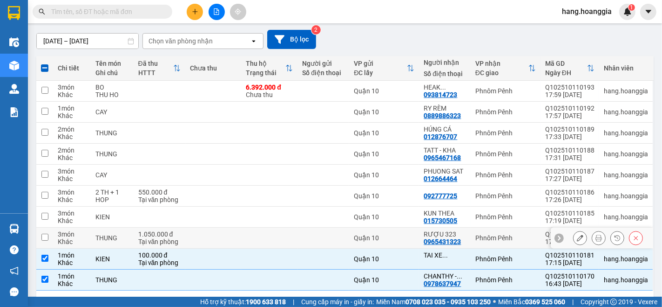
click at [176, 235] on div "1.050.000 đ" at bounding box center [159, 233] width 42 height 7
checkbox input "true"
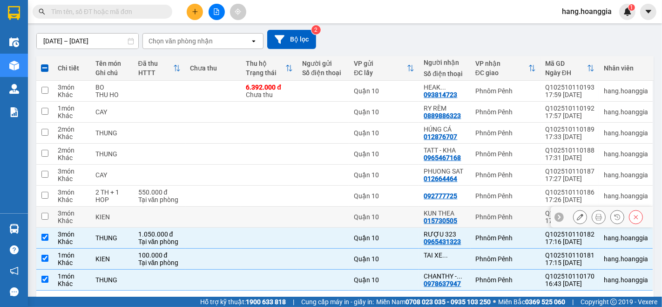
click at [181, 222] on td at bounding box center [160, 216] width 52 height 21
checkbox input "true"
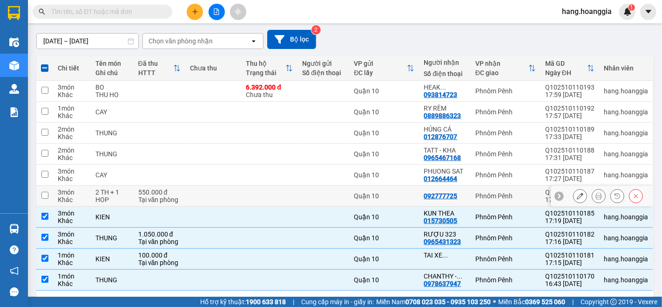
click at [190, 195] on td at bounding box center [213, 195] width 56 height 21
checkbox input "true"
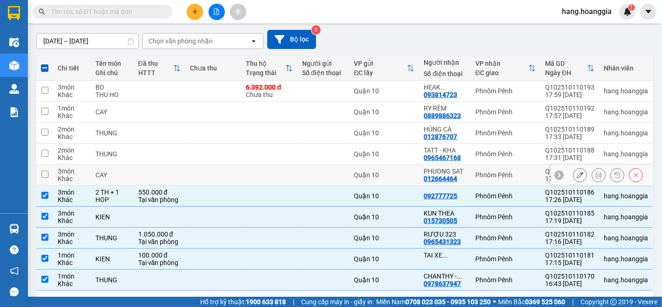
click at [190, 178] on td at bounding box center [213, 174] width 56 height 21
checkbox input "true"
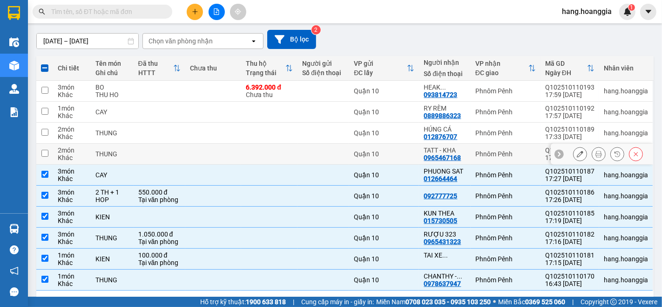
click at [187, 155] on td at bounding box center [213, 153] width 56 height 21
checkbox input "true"
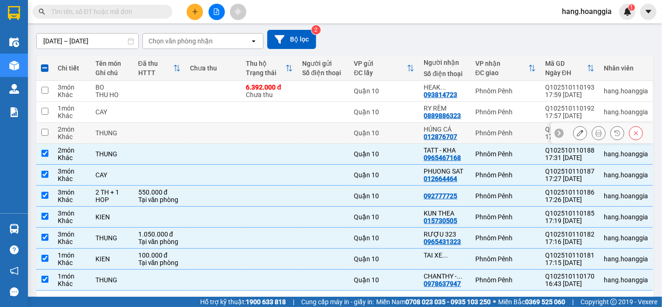
click at [190, 136] on td at bounding box center [213, 133] width 56 height 21
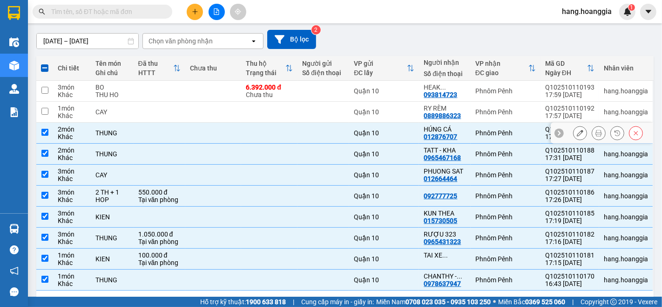
click at [185, 132] on td at bounding box center [213, 133] width 56 height 21
checkbox input "false"
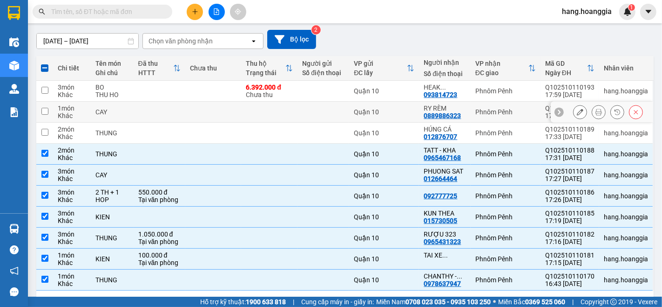
click at [185, 119] on td at bounding box center [213, 112] width 56 height 21
checkbox input "true"
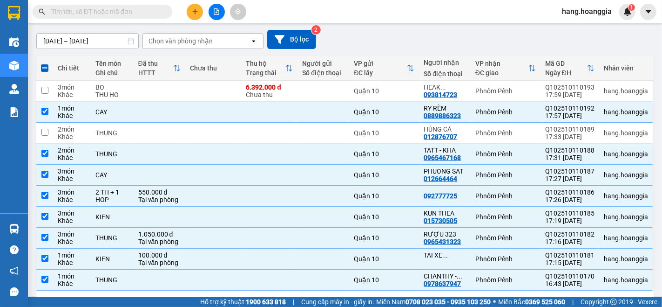
click at [189, 80] on th "Chưa thu" at bounding box center [213, 68] width 56 height 25
click at [185, 87] on td at bounding box center [213, 91] width 56 height 21
checkbox input "true"
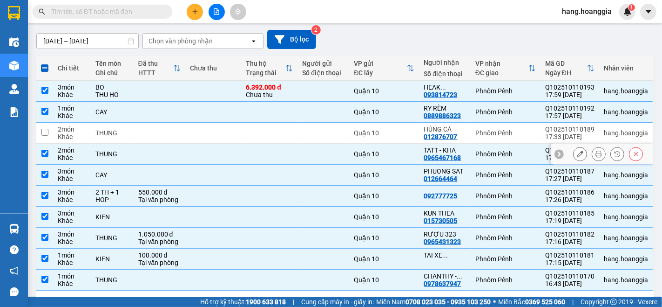
scroll to position [0, 0]
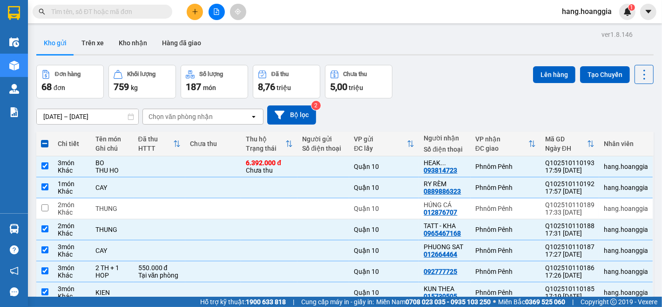
click at [543, 62] on div "ver 1.8.146 Kho gửi Trên xe Kho nhận Hàng đã giao Đơn hàng 68 đơn Khối lượng 75…" at bounding box center [345, 213] width 625 height 371
click at [548, 78] on button "Lên hàng" at bounding box center [554, 74] width 42 height 17
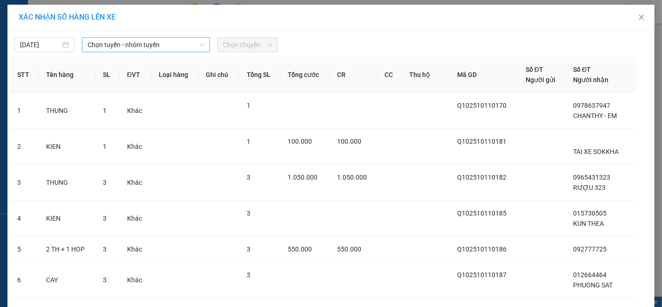
click at [120, 50] on span "Chọn tuyến - nhóm tuyến" at bounding box center [146, 45] width 117 height 14
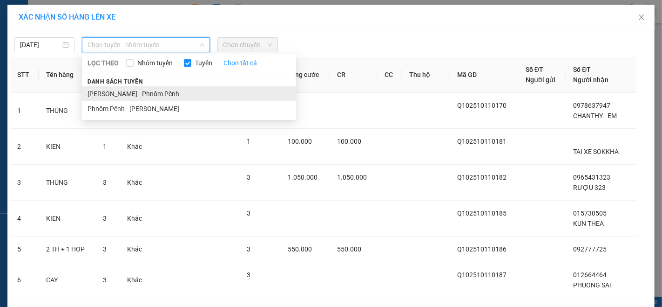
click at [120, 91] on li "[PERSON_NAME] - Phnôm Pênh" at bounding box center [189, 93] width 214 height 15
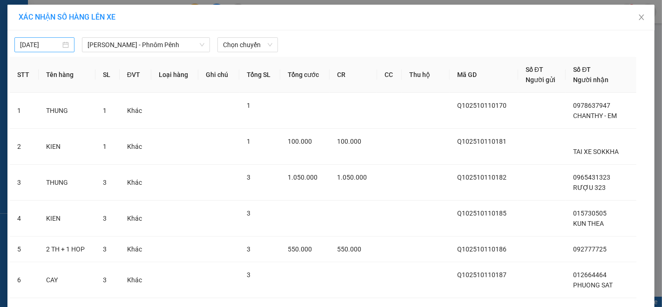
click at [64, 43] on div "[DATE]" at bounding box center [44, 45] width 49 height 10
type input "[DATE]"
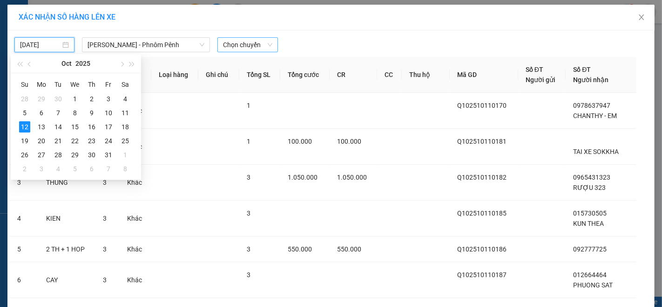
click at [240, 40] on span "Chọn chuyến" at bounding box center [247, 45] width 49 height 14
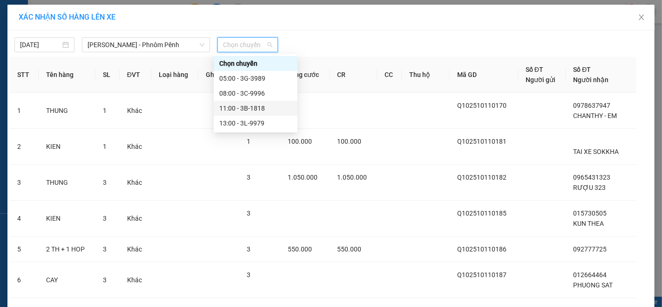
click at [248, 103] on div "11:00 - 3B-1818" at bounding box center [255, 108] width 73 height 10
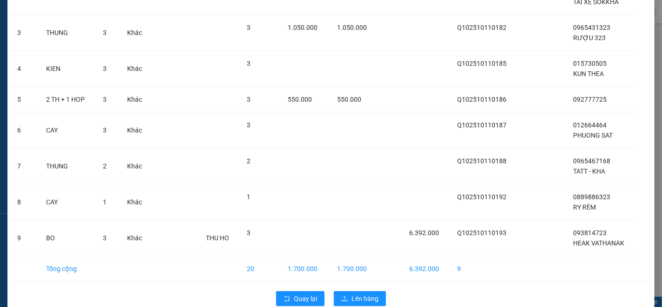
scroll to position [172, 0]
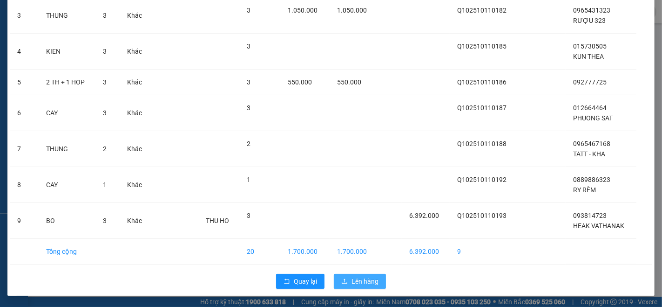
click at [353, 281] on span "Lên hàng" at bounding box center [365, 281] width 27 height 10
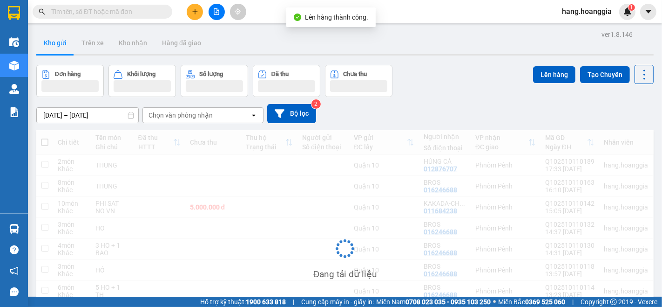
scroll to position [96, 0]
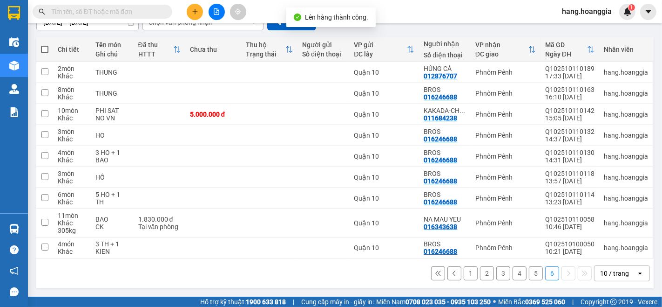
click at [532, 272] on button "5" at bounding box center [536, 273] width 14 height 14
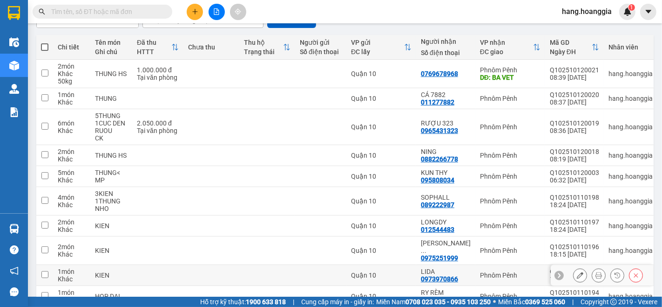
scroll to position [142, 0]
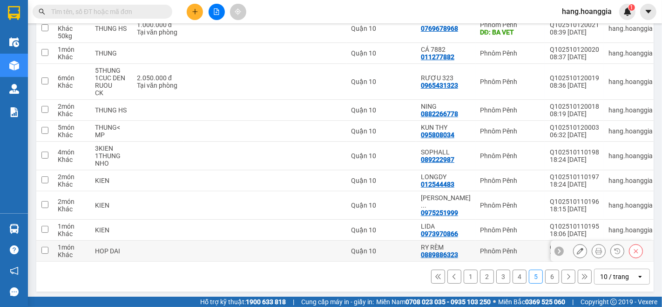
click at [153, 245] on td at bounding box center [157, 250] width 51 height 21
checkbox input "true"
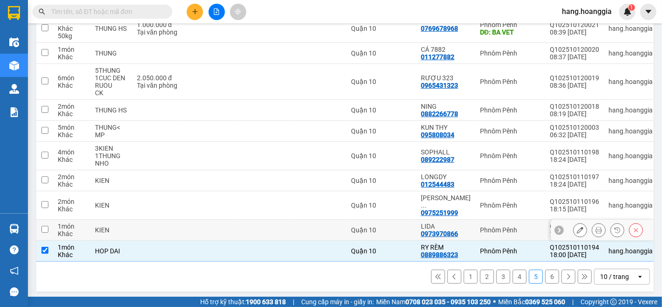
click at [152, 224] on td at bounding box center [157, 229] width 51 height 21
checkbox input "true"
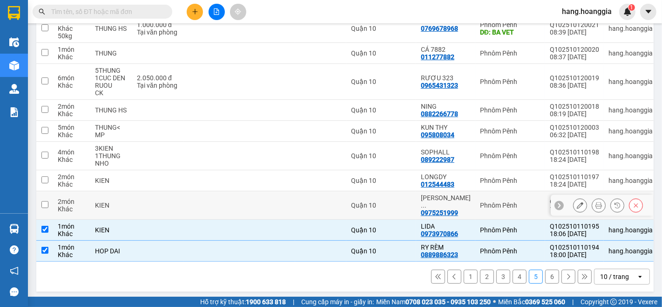
click at [164, 199] on td at bounding box center [157, 205] width 51 height 28
checkbox input "true"
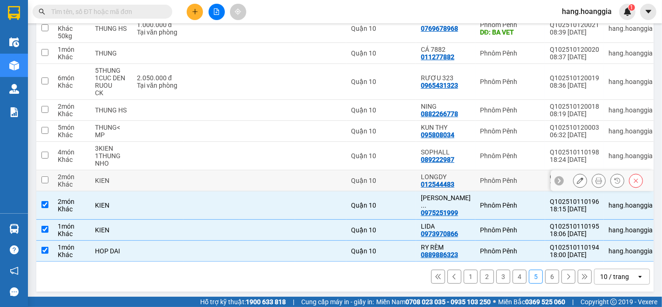
click at [179, 178] on td at bounding box center [157, 180] width 51 height 21
checkbox input "true"
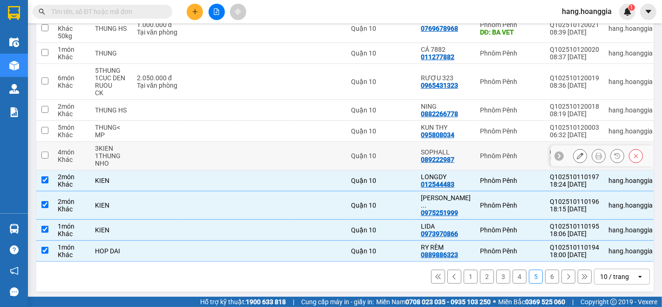
click at [188, 161] on td at bounding box center [212, 156] width 56 height 28
checkbox input "true"
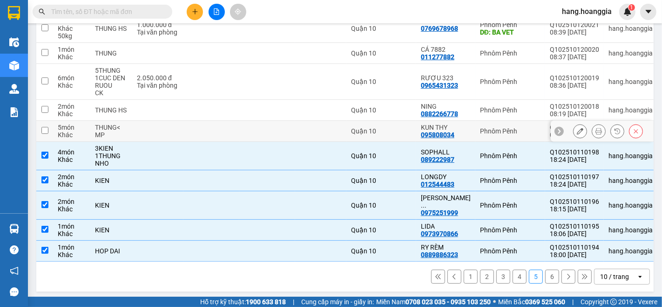
click at [194, 134] on td at bounding box center [212, 131] width 56 height 21
checkbox input "true"
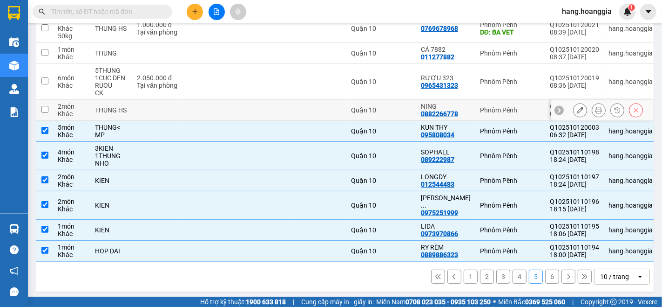
click at [204, 114] on td at bounding box center [212, 110] width 56 height 21
checkbox input "true"
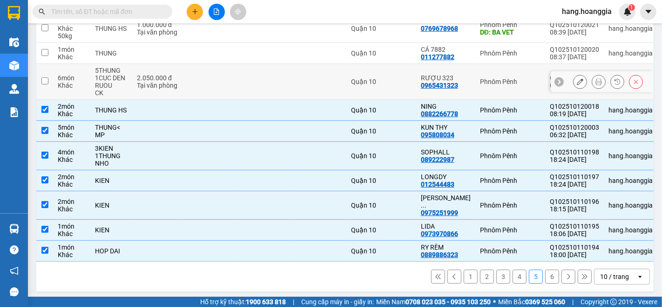
click at [215, 85] on td at bounding box center [212, 82] width 56 height 36
checkbox input "true"
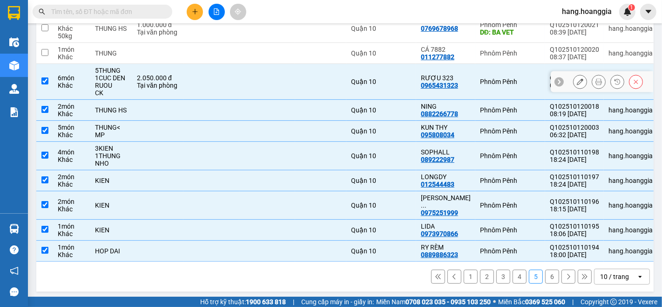
scroll to position [90, 0]
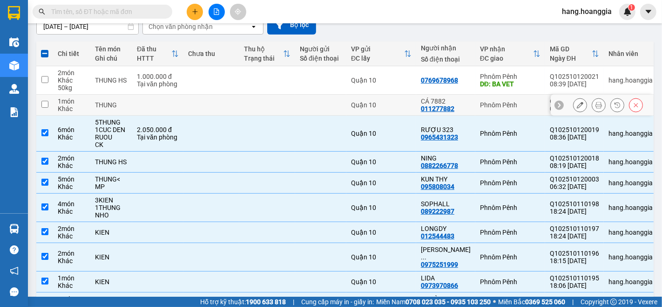
click at [200, 95] on td at bounding box center [212, 105] width 56 height 21
checkbox input "true"
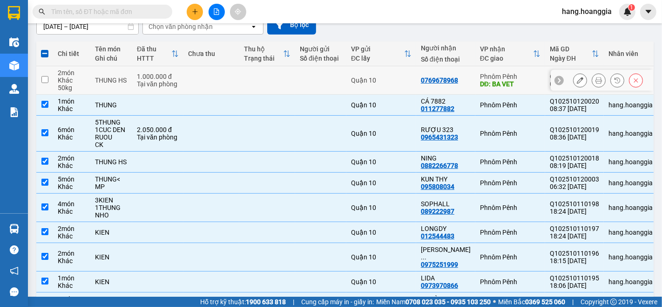
click at [211, 74] on td at bounding box center [212, 80] width 56 height 28
checkbox input "true"
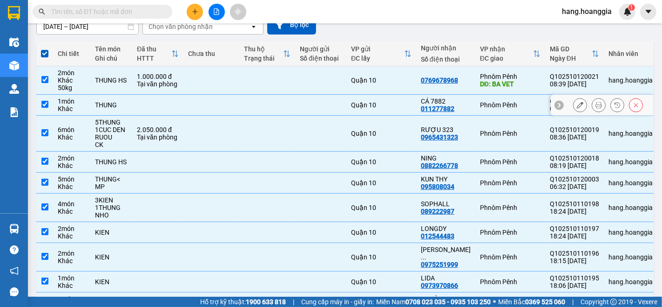
scroll to position [0, 0]
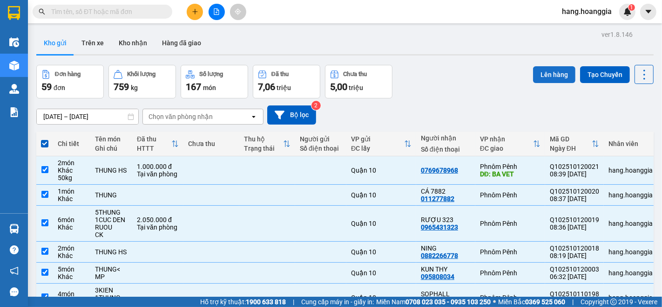
click at [555, 76] on button "Lên hàng" at bounding box center [554, 74] width 42 height 17
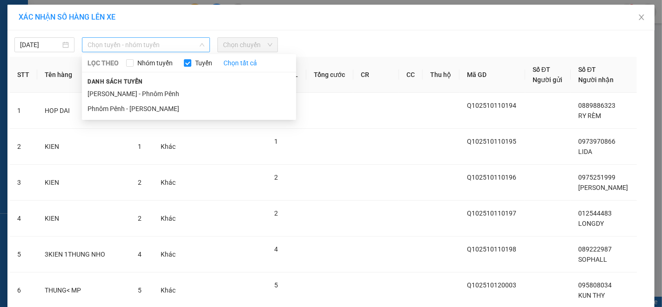
drag, startPoint x: 127, startPoint y: 48, endPoint x: 132, endPoint y: 94, distance: 46.4
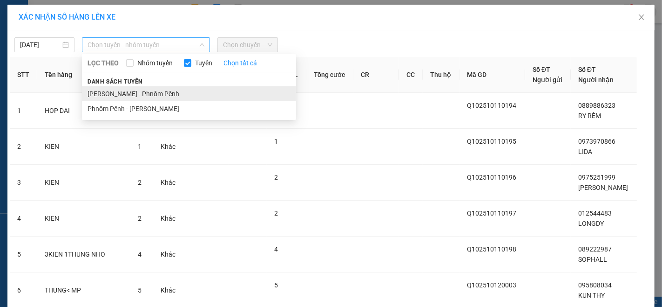
click at [128, 48] on span "Chọn tuyến - nhóm tuyến" at bounding box center [146, 45] width 117 height 14
click at [139, 94] on li "[PERSON_NAME] - Phnôm Pênh" at bounding box center [189, 93] width 214 height 15
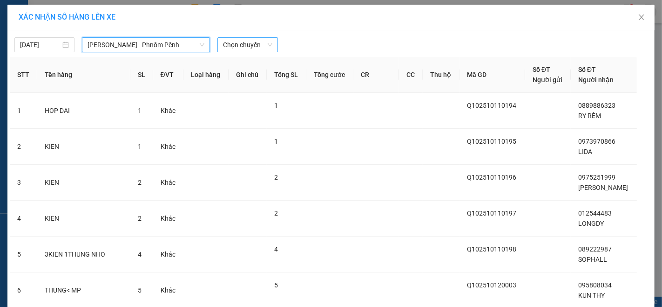
click at [268, 44] on span "Chọn chuyến" at bounding box center [247, 45] width 49 height 14
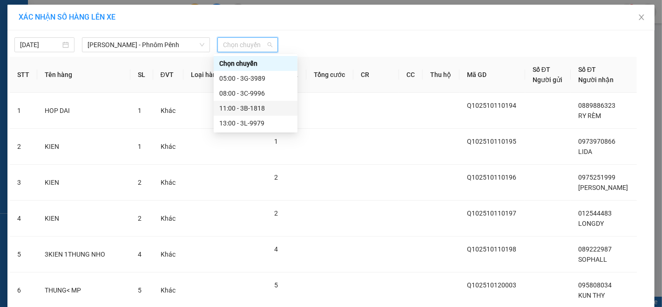
click at [240, 106] on div "11:00 - 3B-1818" at bounding box center [255, 108] width 73 height 10
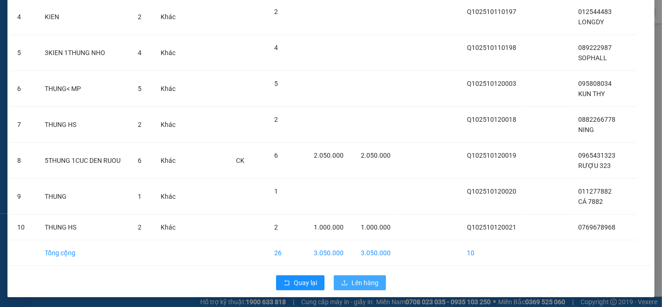
scroll to position [208, 0]
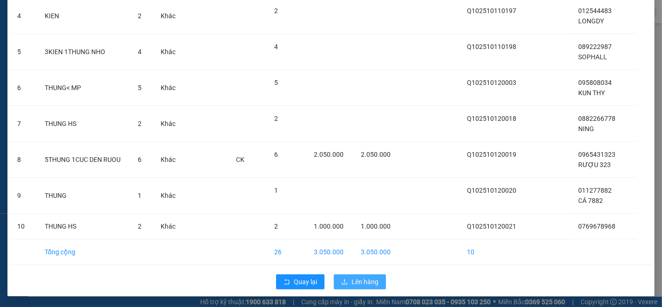
click at [352, 279] on span "Lên hàng" at bounding box center [365, 281] width 27 height 10
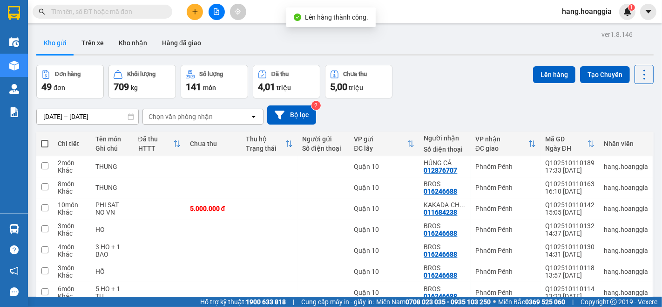
scroll to position [98, 0]
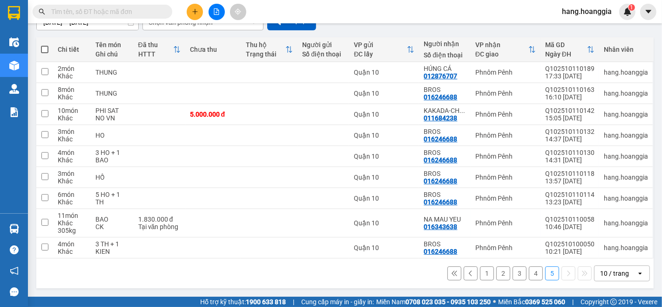
click at [529, 273] on button "4" at bounding box center [536, 273] width 14 height 14
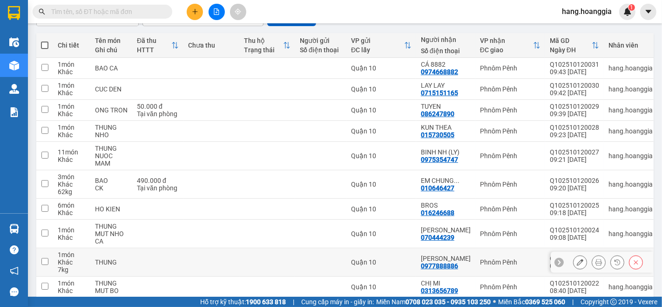
scroll to position [142, 0]
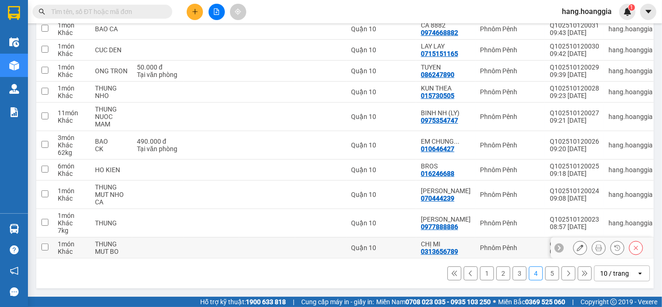
click at [146, 247] on td at bounding box center [157, 247] width 51 height 21
checkbox input "true"
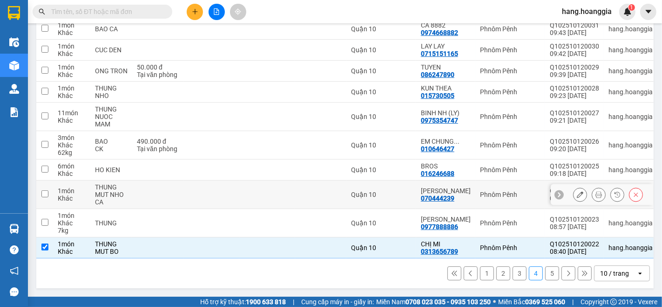
click at [150, 191] on td at bounding box center [157, 194] width 51 height 28
checkbox input "true"
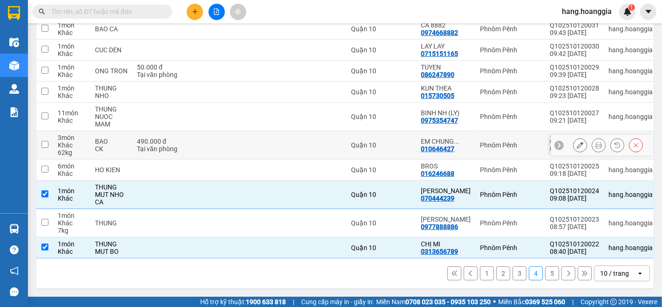
click at [172, 145] on div "Tại văn phòng" at bounding box center [158, 148] width 42 height 7
checkbox input "true"
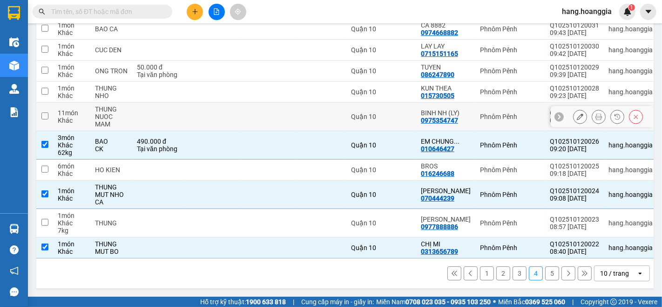
click at [179, 119] on td at bounding box center [157, 116] width 51 height 28
checkbox input "true"
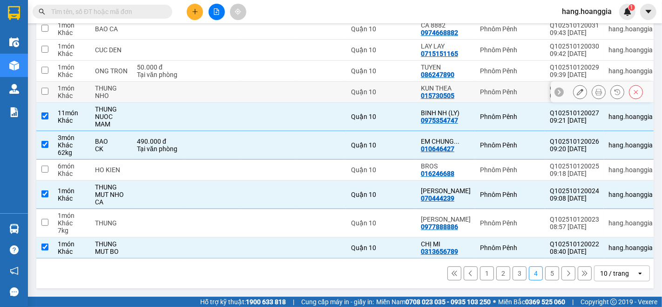
click at [189, 87] on td at bounding box center [212, 92] width 56 height 21
checkbox input "true"
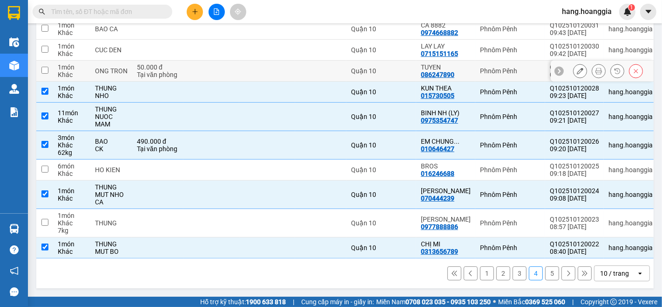
click at [199, 69] on td at bounding box center [212, 71] width 56 height 21
checkbox input "true"
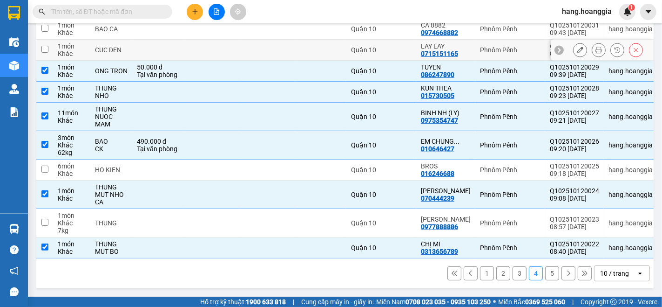
click at [212, 52] on td at bounding box center [212, 50] width 56 height 21
checkbox input "true"
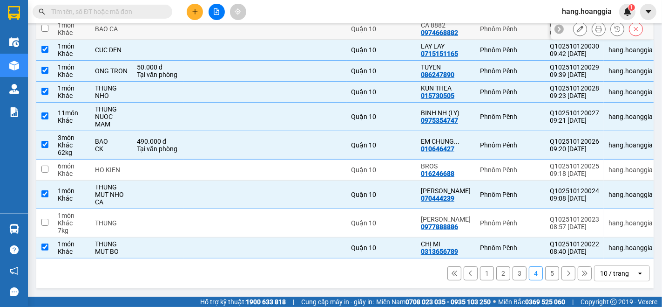
scroll to position [90, 0]
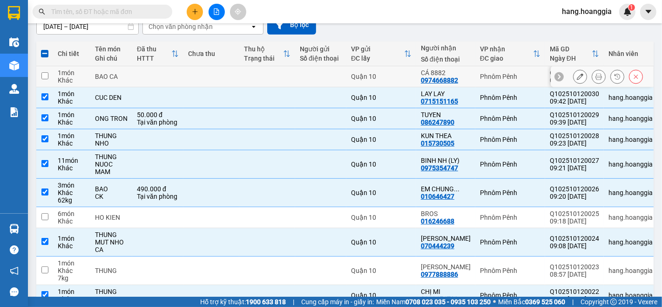
click at [220, 73] on td at bounding box center [212, 76] width 56 height 21
checkbox input "true"
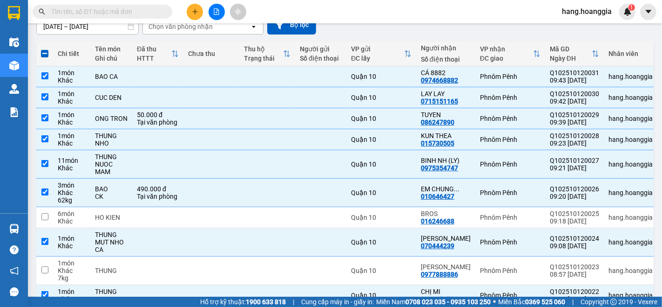
scroll to position [38, 0]
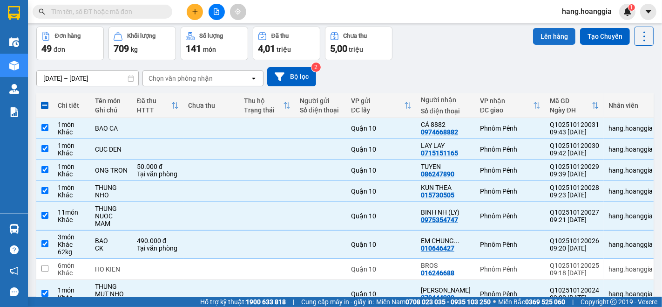
click at [537, 36] on button "Lên hàng" at bounding box center [554, 36] width 42 height 17
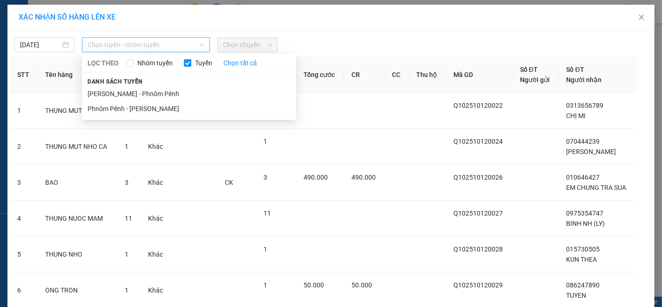
click at [188, 48] on span "Chọn tuyến - nhóm tuyến" at bounding box center [146, 45] width 117 height 14
drag, startPoint x: 164, startPoint y: 93, endPoint x: 286, endPoint y: 44, distance: 131.9
click at [168, 92] on li "[PERSON_NAME] - Phnôm Pênh" at bounding box center [189, 93] width 214 height 15
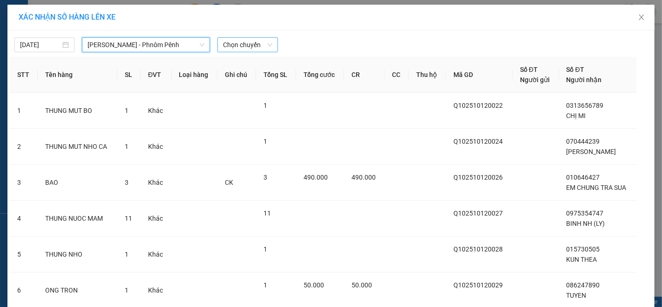
click at [250, 45] on span "Chọn chuyến" at bounding box center [247, 45] width 49 height 14
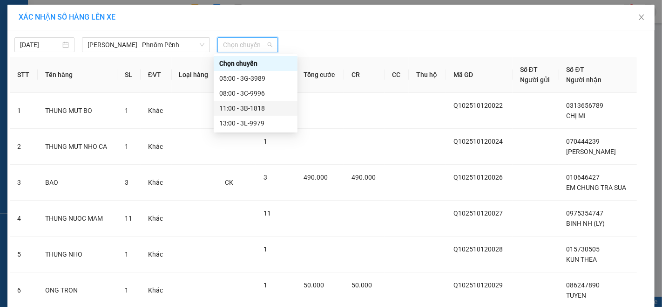
click at [236, 106] on div "11:00 - 3B-1818" at bounding box center [255, 108] width 73 height 10
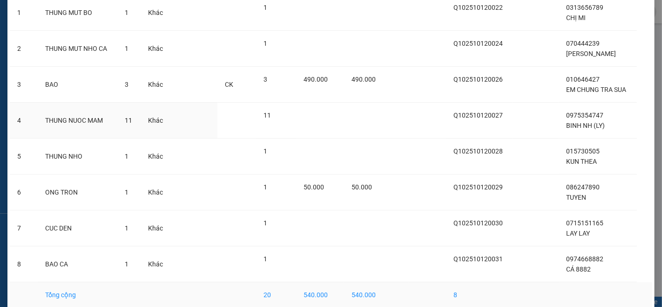
scroll to position [146, 0]
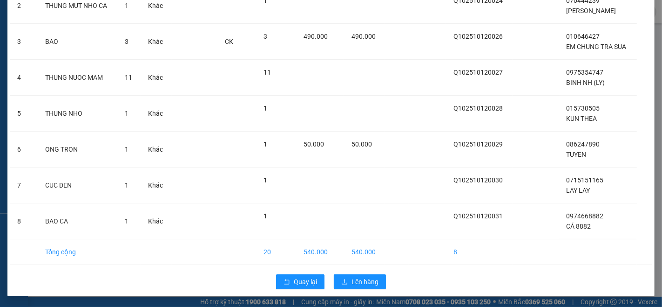
click at [354, 269] on div "Quay lại Lên hàng" at bounding box center [331, 281] width 643 height 24
click at [363, 284] on span "Lên hàng" at bounding box center [365, 281] width 27 height 10
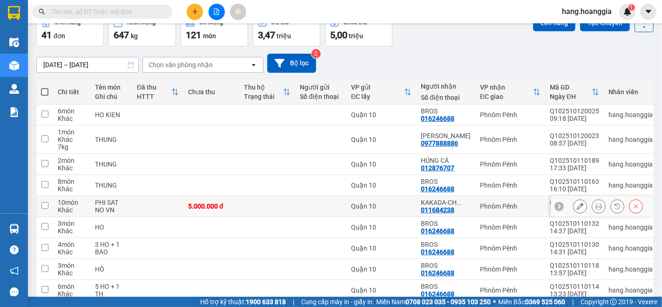
scroll to position [127, 0]
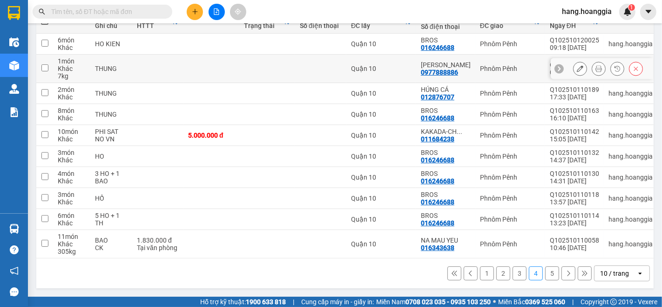
drag, startPoint x: 595, startPoint y: 58, endPoint x: 595, endPoint y: 63, distance: 5.6
click at [595, 63] on div at bounding box center [599, 68] width 14 height 14
click at [595, 65] on button at bounding box center [599, 69] width 13 height 16
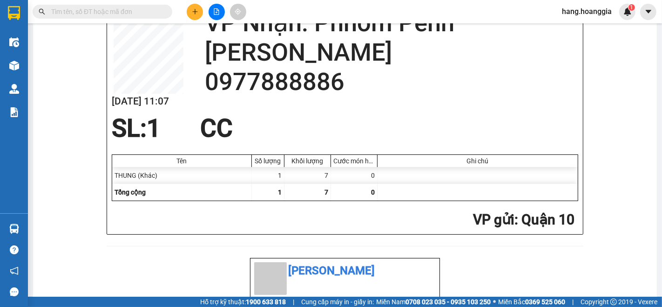
scroll to position [75, 0]
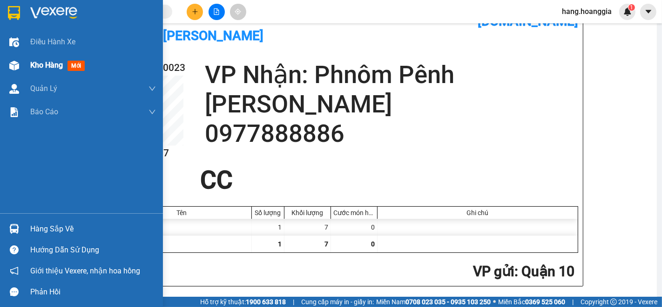
click at [43, 66] on span "Kho hàng" at bounding box center [46, 65] width 33 height 9
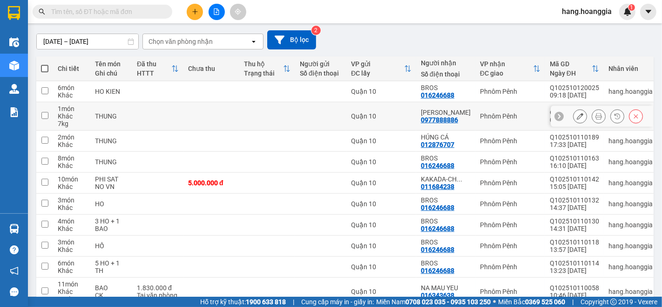
drag, startPoint x: 103, startPoint y: 113, endPoint x: 399, endPoint y: 78, distance: 297.4
click at [104, 113] on div "THUNG" at bounding box center [111, 115] width 33 height 7
checkbox input "true"
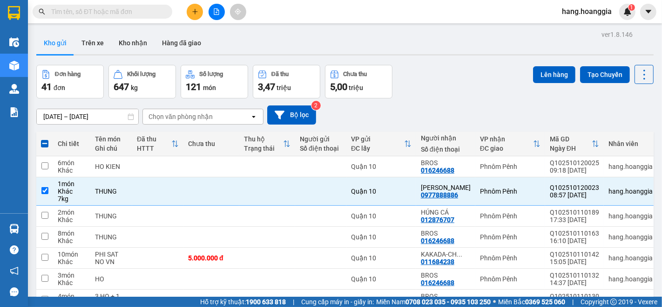
click at [533, 70] on button "Lên hàng" at bounding box center [554, 74] width 42 height 17
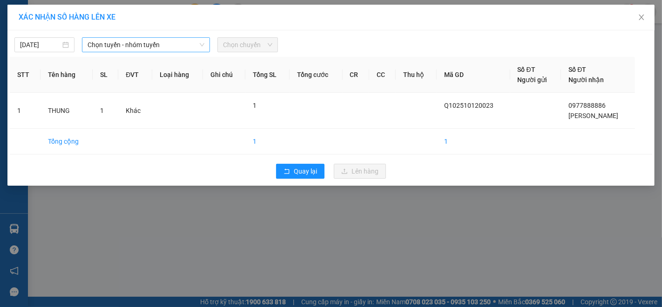
click at [122, 38] on div "Chọn tuyến - nhóm tuyến" at bounding box center [146, 44] width 128 height 15
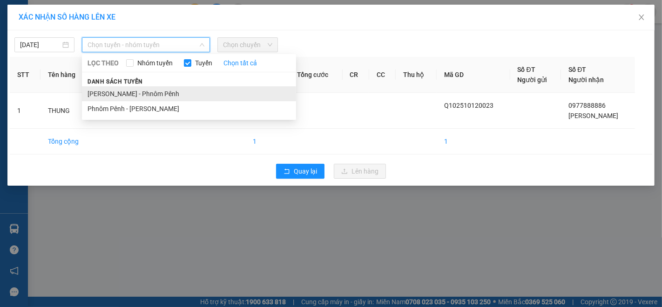
click at [123, 92] on li "[PERSON_NAME] - Phnôm Pênh" at bounding box center [189, 93] width 214 height 15
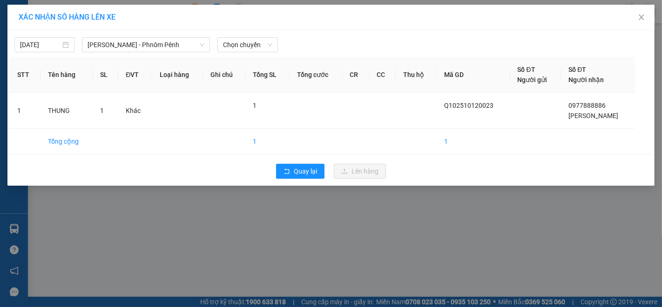
click at [252, 55] on div "12/10/2025 Hồ Chí Minh - Phnôm Pênh LỌC THEO Nhóm tuyến Tuyến Chọn tất cả Danh …" at bounding box center [330, 107] width 647 height 155
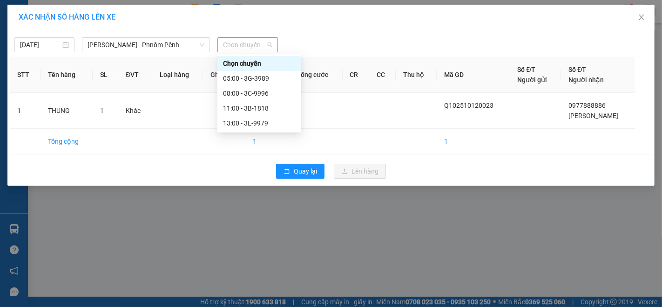
click at [252, 44] on span "Chọn chuyến" at bounding box center [247, 45] width 49 height 14
click at [251, 107] on div "11:00 - 3B-1818" at bounding box center [259, 108] width 73 height 10
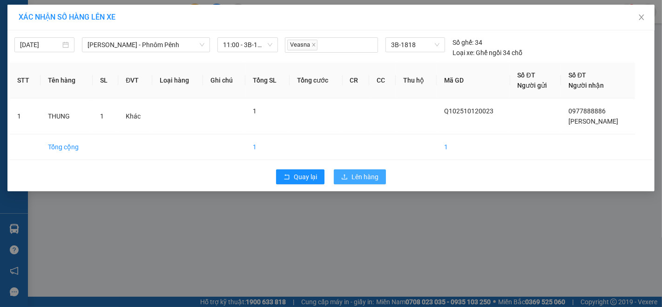
drag, startPoint x: 365, startPoint y: 171, endPoint x: 364, endPoint y: 201, distance: 30.3
click at [365, 172] on span "Lên hàng" at bounding box center [365, 176] width 27 height 10
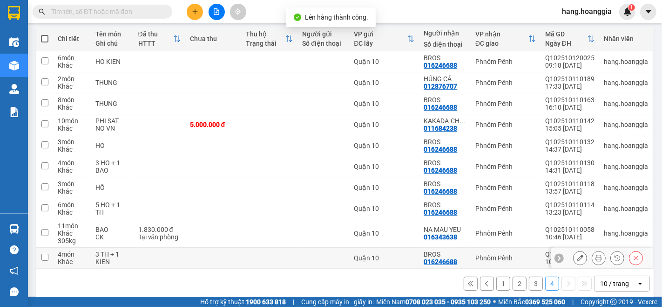
scroll to position [119, 0]
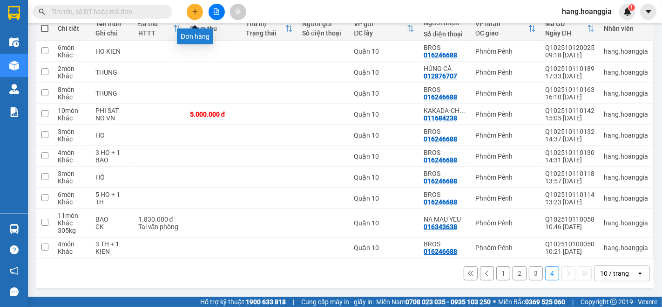
click at [194, 12] on icon "plus" at bounding box center [194, 11] width 5 height 0
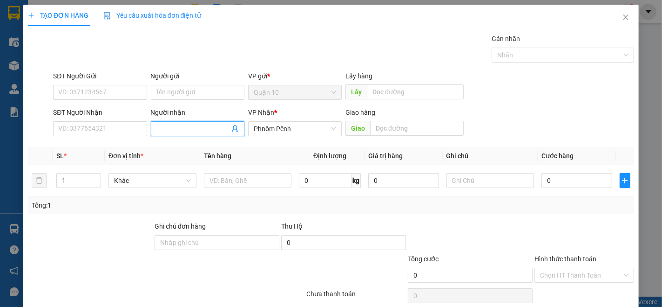
click at [198, 129] on input "Người nhận" at bounding box center [193, 128] width 73 height 10
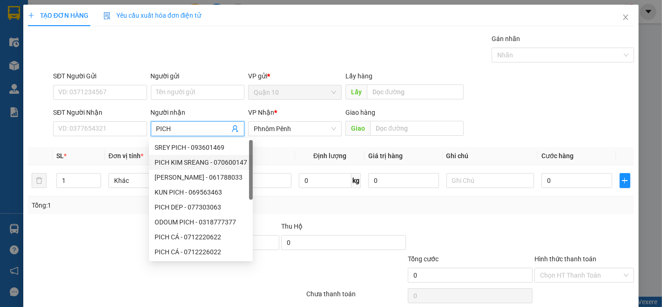
type input "PICH"
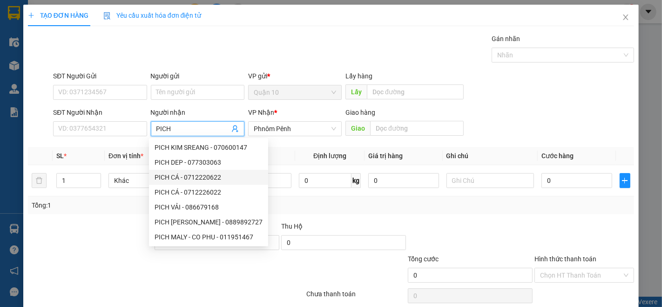
click at [216, 177] on div "PICH CÁ - 0712220622" at bounding box center [209, 177] width 108 height 10
type input "0712220622"
type input "PICH CÁ"
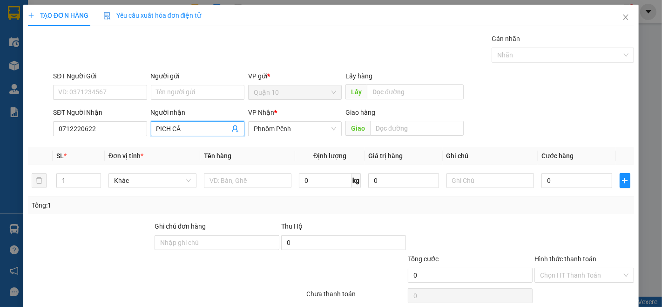
click at [190, 129] on input "PICH CÁ" at bounding box center [193, 128] width 73 height 10
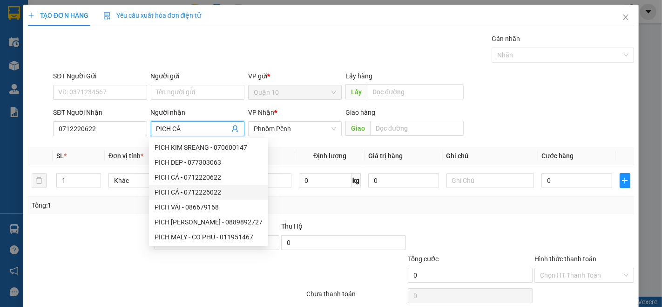
click at [204, 191] on div "PICH CÁ - 0712226022" at bounding box center [209, 192] width 108 height 10
type input "0712226022"
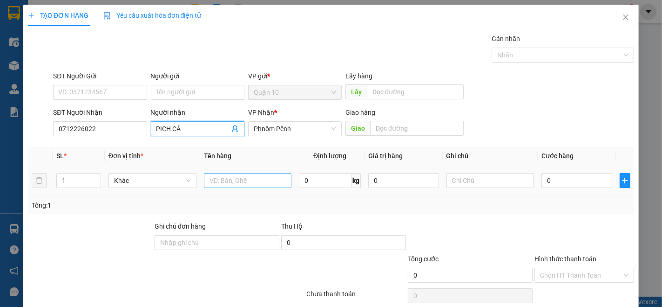
type input "PICH CÁ"
click at [276, 179] on input "text" at bounding box center [248, 180] width 88 height 15
type input "BAO CA"
click at [90, 176] on span "Increase Value" at bounding box center [95, 177] width 10 height 8
type input "3"
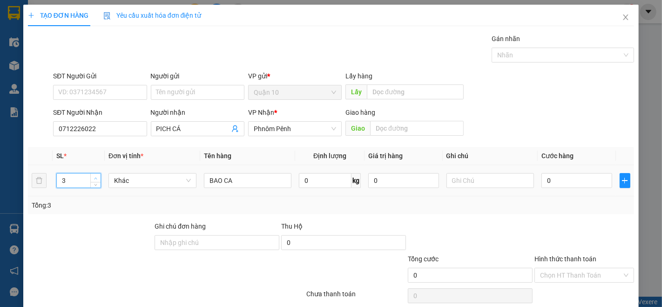
click at [90, 176] on span "Increase Value" at bounding box center [95, 177] width 10 height 8
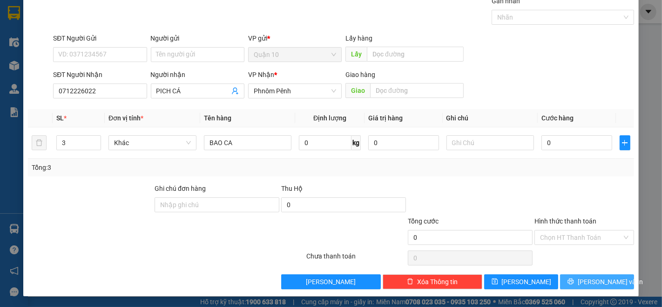
click at [615, 280] on button "[PERSON_NAME] và In" at bounding box center [597, 281] width 74 height 15
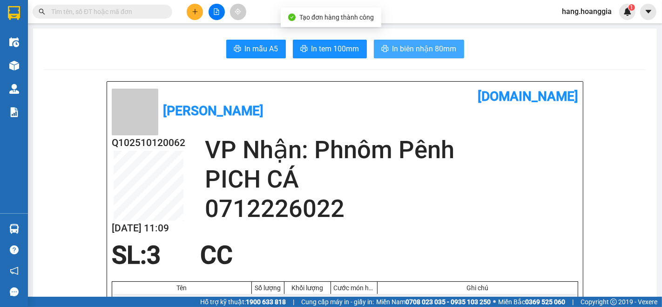
click at [431, 47] on span "In biên nhận 80mm" at bounding box center [425, 49] width 64 height 12
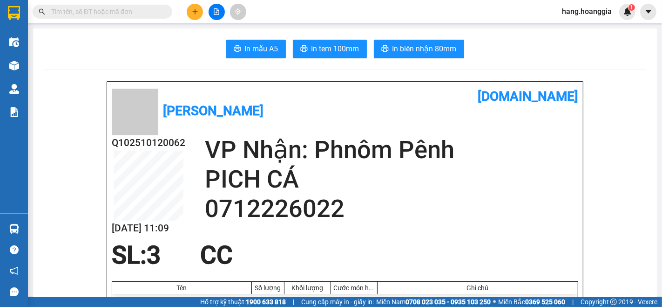
scroll to position [52, 0]
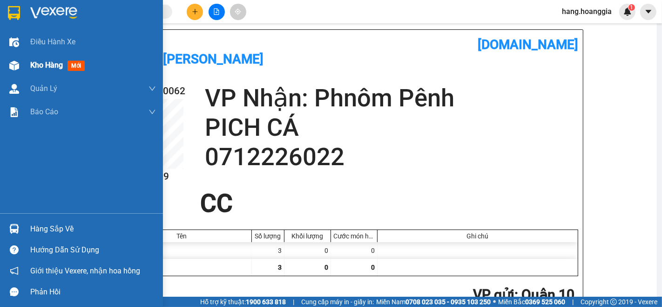
click at [46, 61] on span "Kho hàng" at bounding box center [46, 65] width 33 height 9
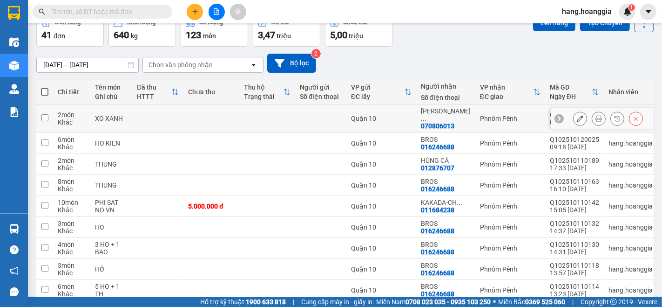
click at [334, 117] on div at bounding box center [321, 118] width 42 height 7
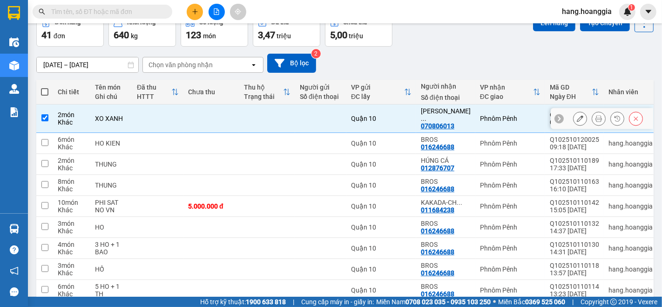
checkbox input "true"
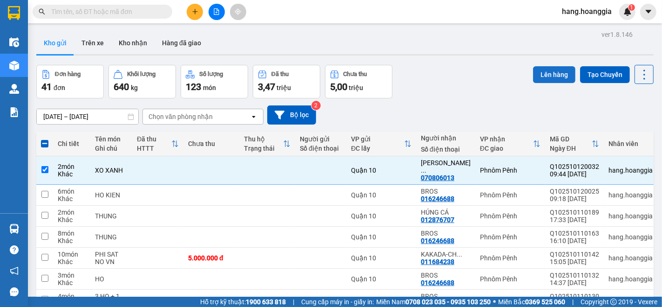
click at [550, 68] on button "Lên hàng" at bounding box center [554, 74] width 42 height 17
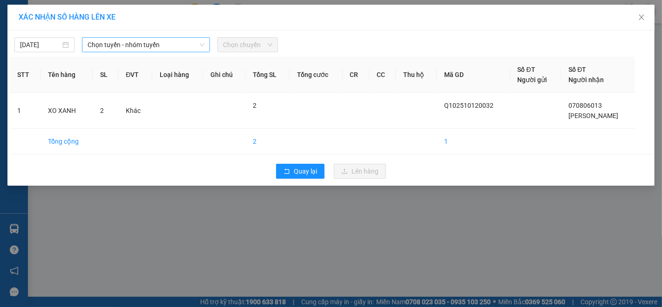
click at [143, 47] on span "Chọn tuyến - nhóm tuyến" at bounding box center [146, 45] width 117 height 14
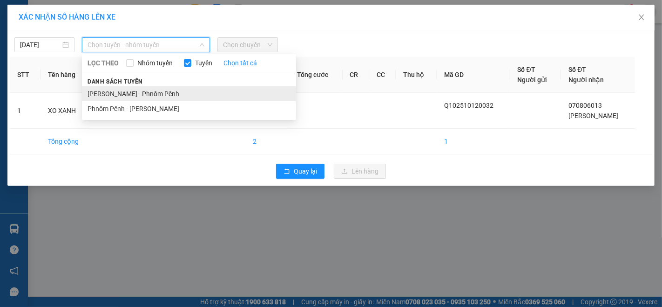
click at [136, 90] on li "[PERSON_NAME] - Phnôm Pênh" at bounding box center [189, 93] width 214 height 15
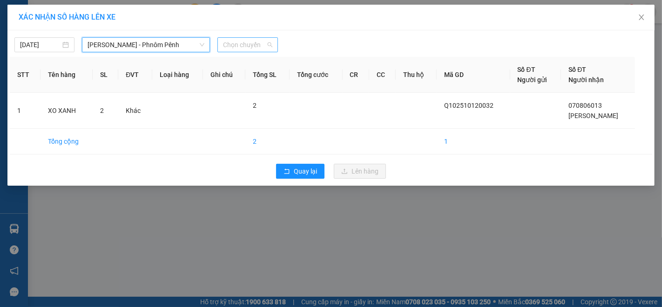
click at [248, 46] on span "Chọn chuyến" at bounding box center [247, 45] width 49 height 14
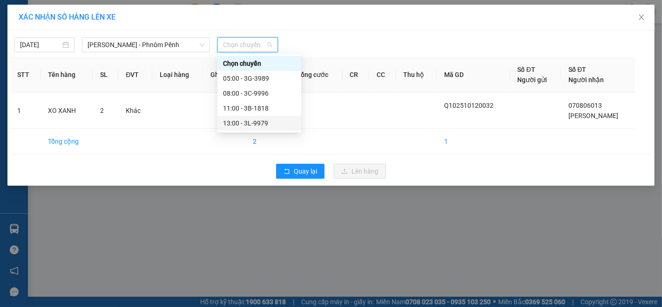
click at [250, 117] on div "13:00 - 3L-9979" at bounding box center [260, 123] width 84 height 15
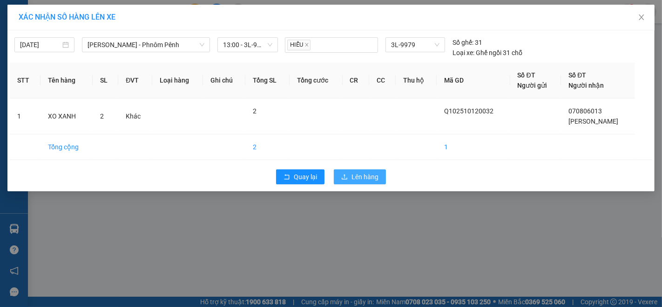
click at [375, 171] on span "Lên hàng" at bounding box center [365, 176] width 27 height 10
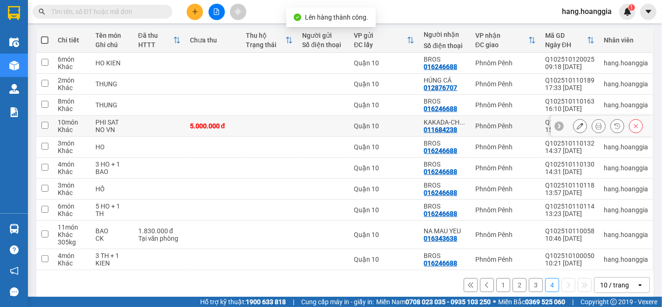
scroll to position [119, 0]
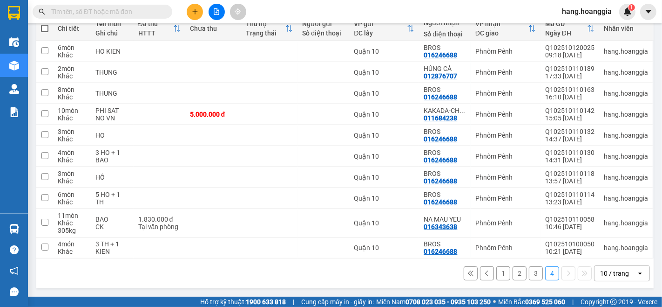
click at [529, 266] on button "3" at bounding box center [536, 273] width 14 height 14
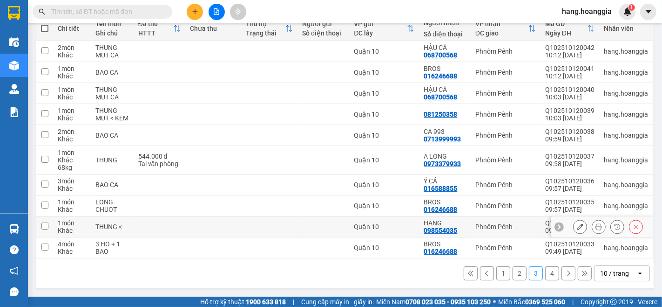
click at [180, 232] on td at bounding box center [160, 226] width 52 height 21
checkbox input "true"
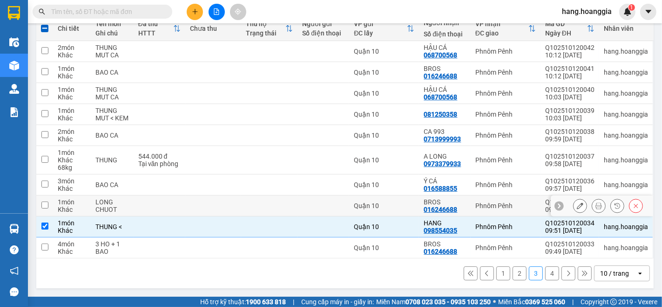
click at [170, 199] on td at bounding box center [160, 205] width 52 height 21
checkbox input "true"
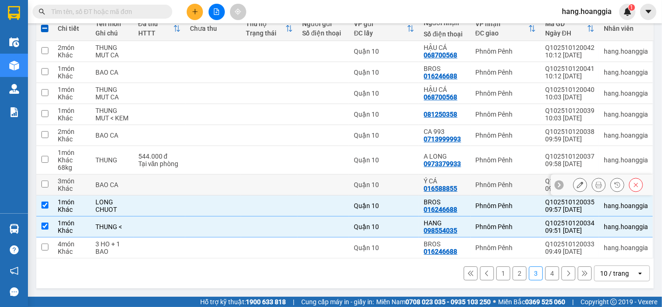
click at [170, 183] on td at bounding box center [160, 184] width 52 height 21
checkbox input "true"
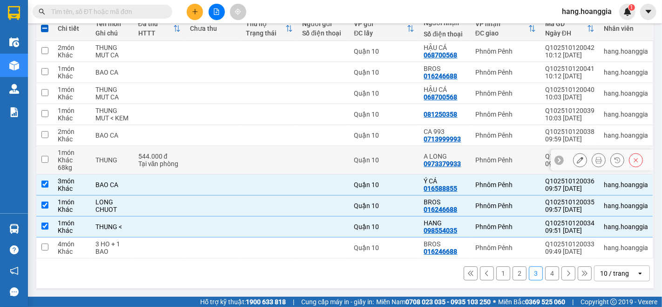
click at [182, 156] on td "544.000 đ Tại văn phòng" at bounding box center [160, 160] width 52 height 28
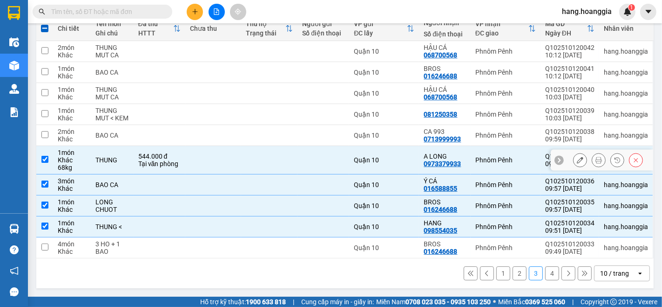
click at [182, 156] on td "544.000 đ Tại văn phòng" at bounding box center [160, 160] width 52 height 28
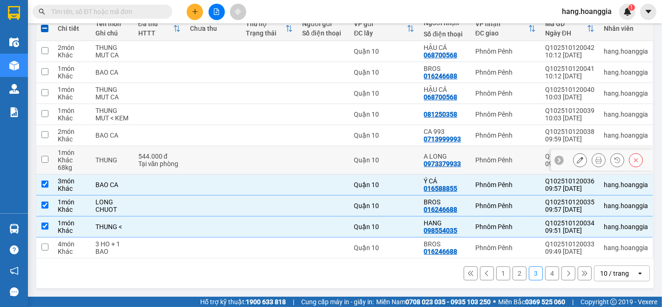
click at [182, 156] on td "544.000 đ Tại văn phòng" at bounding box center [160, 160] width 52 height 28
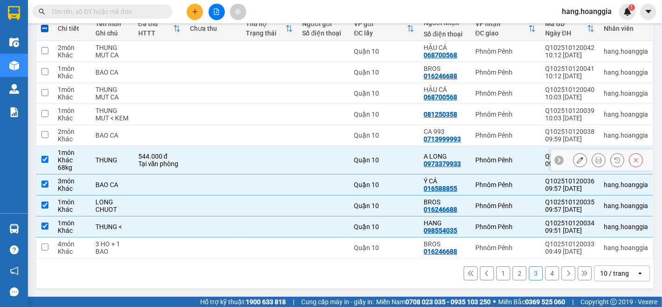
checkbox input "true"
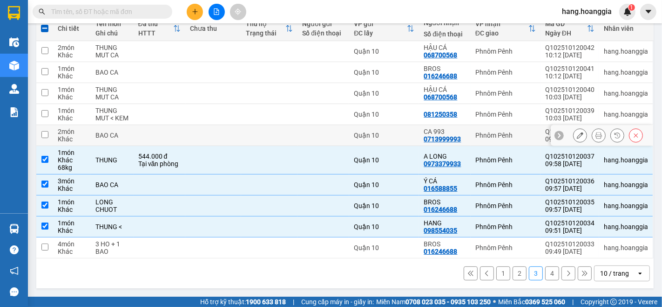
click at [191, 144] on td at bounding box center [213, 135] width 56 height 21
checkbox input "true"
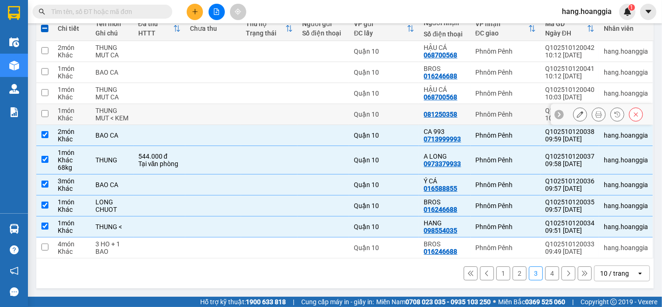
click at [197, 124] on td at bounding box center [213, 114] width 56 height 21
checkbox input "true"
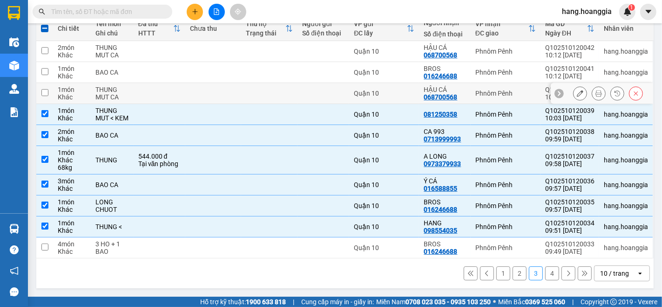
click at [205, 95] on td at bounding box center [213, 93] width 56 height 21
checkbox input "true"
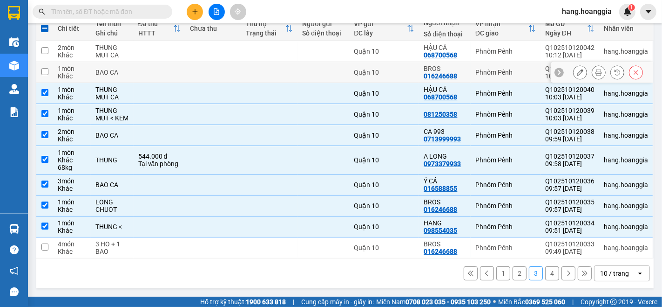
click at [211, 62] on td at bounding box center [213, 72] width 56 height 21
checkbox input "true"
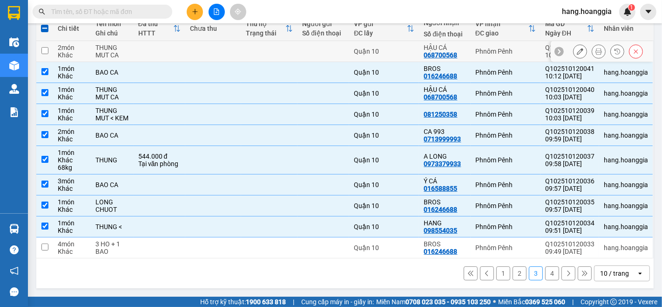
click at [211, 47] on td at bounding box center [213, 51] width 56 height 21
checkbox input "true"
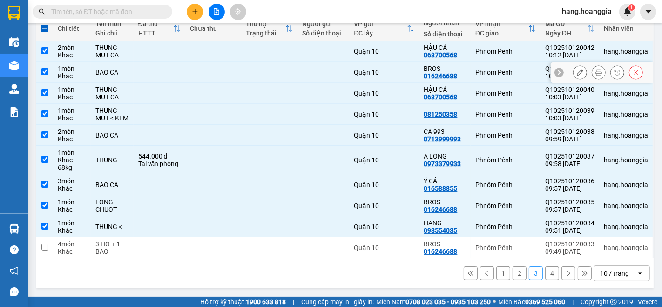
scroll to position [15, 0]
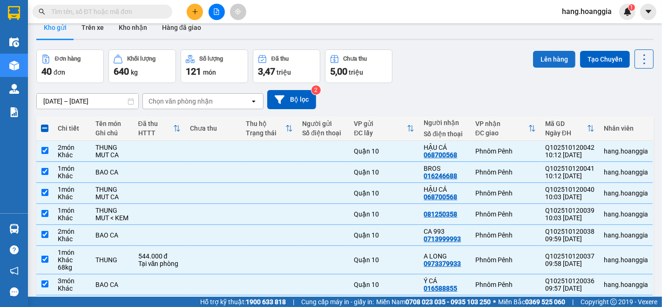
click at [542, 53] on button "Lên hàng" at bounding box center [554, 59] width 42 height 17
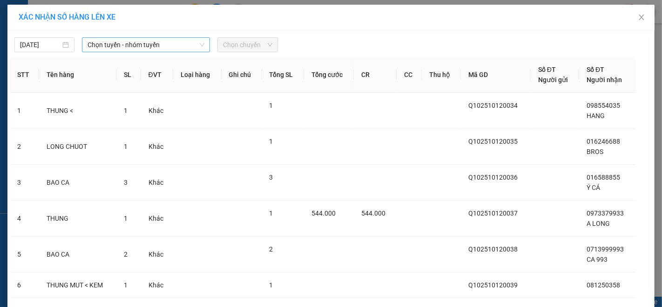
click at [185, 50] on span "Chọn tuyến - nhóm tuyến" at bounding box center [146, 45] width 117 height 14
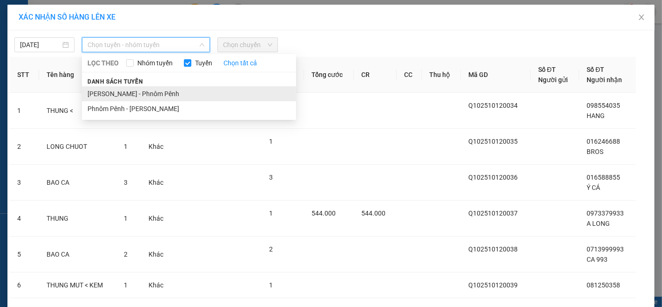
click at [154, 90] on li "[PERSON_NAME] - Phnôm Pênh" at bounding box center [189, 93] width 214 height 15
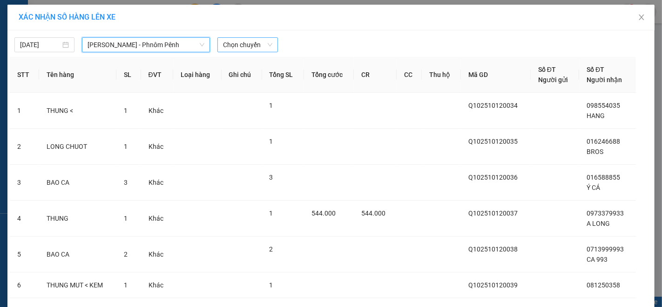
drag, startPoint x: 216, startPoint y: 48, endPoint x: 240, endPoint y: 50, distance: 23.9
click at [218, 48] on div "Chọn chuyến" at bounding box center [248, 44] width 60 height 15
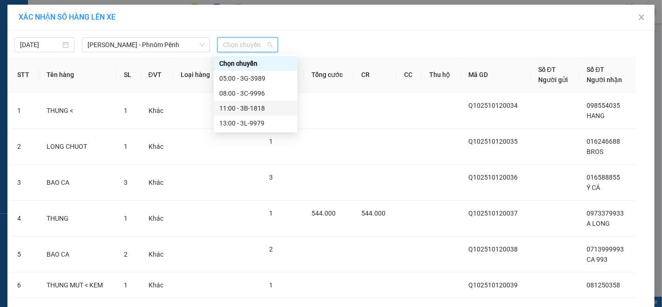
click at [236, 106] on div "11:00 - 3B-1818" at bounding box center [255, 108] width 73 height 10
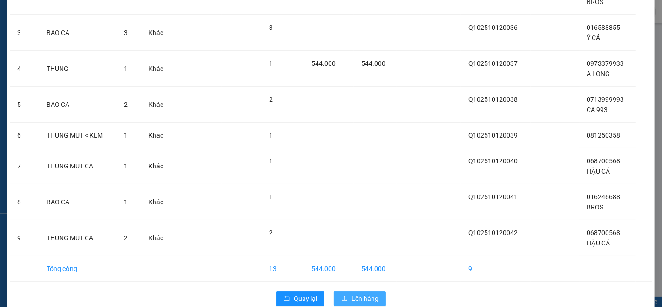
scroll to position [172, 0]
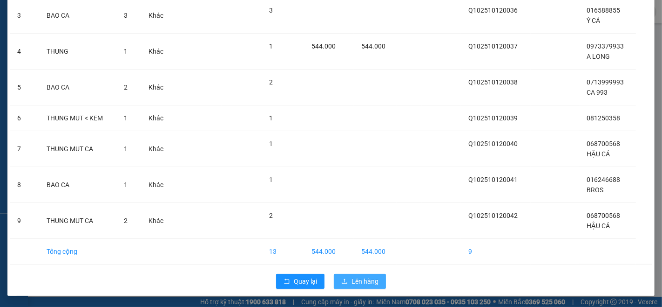
click at [359, 282] on span "Lên hàng" at bounding box center [365, 281] width 27 height 10
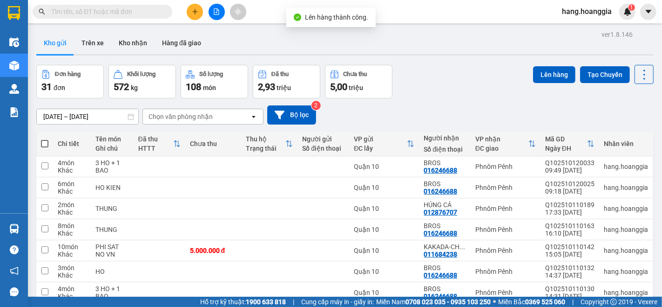
scroll to position [119, 0]
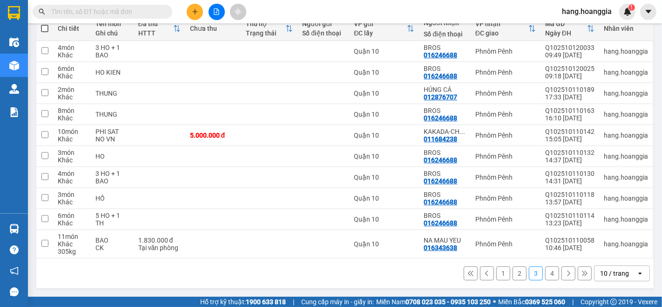
click at [513, 273] on button "2" at bounding box center [520, 273] width 14 height 14
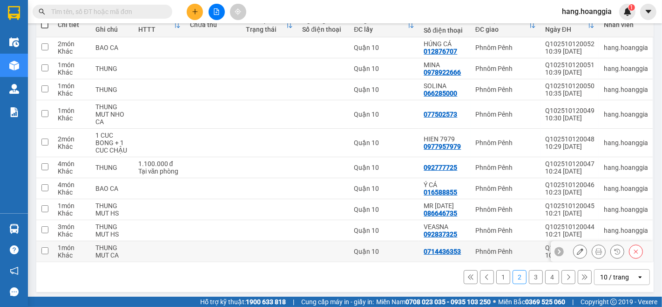
click at [208, 251] on td at bounding box center [213, 251] width 56 height 21
checkbox input "true"
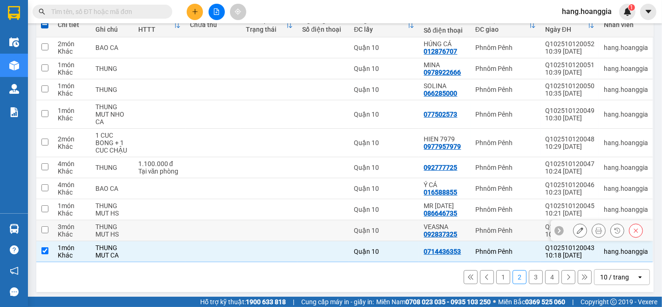
click at [202, 233] on td at bounding box center [213, 230] width 56 height 21
checkbox input "true"
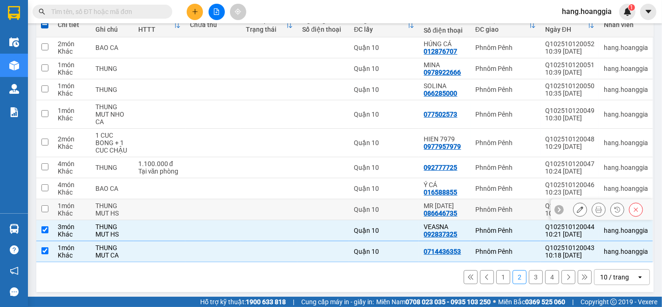
click at [201, 203] on td at bounding box center [213, 209] width 56 height 21
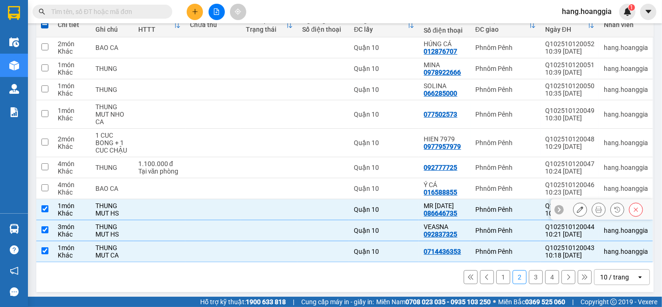
drag, startPoint x: 147, startPoint y: 208, endPoint x: 143, endPoint y: 223, distance: 15.3
click at [147, 208] on td at bounding box center [160, 209] width 52 height 21
checkbox input "false"
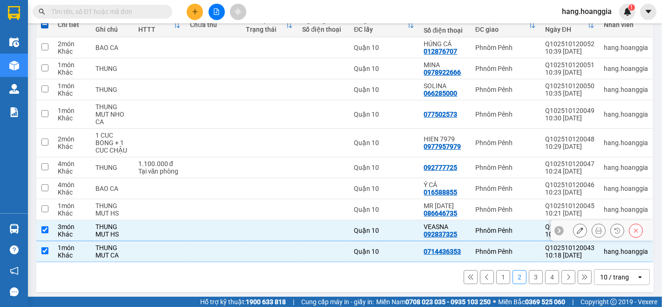
click at [143, 225] on td at bounding box center [160, 230] width 52 height 21
checkbox input "false"
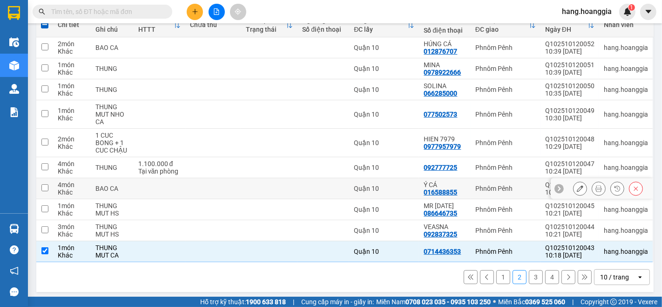
click at [189, 185] on td at bounding box center [213, 188] width 56 height 21
checkbox input "true"
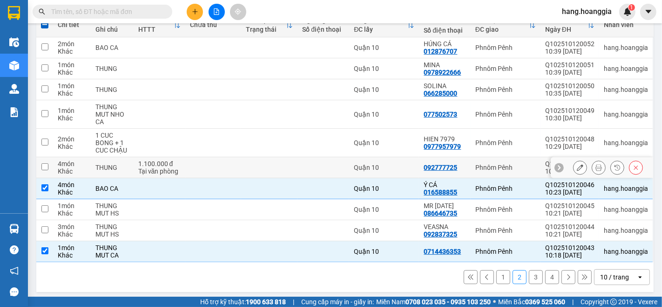
click at [197, 166] on td at bounding box center [213, 167] width 56 height 21
checkbox input "true"
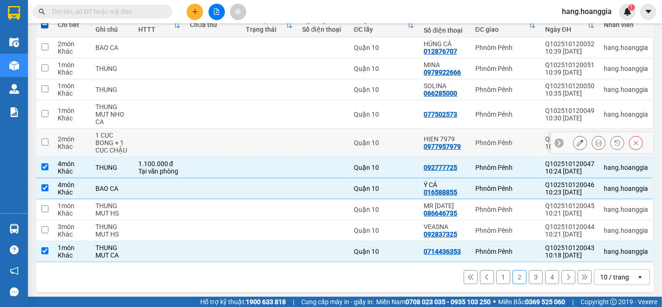
click at [203, 142] on td at bounding box center [213, 143] width 56 height 28
checkbox input "true"
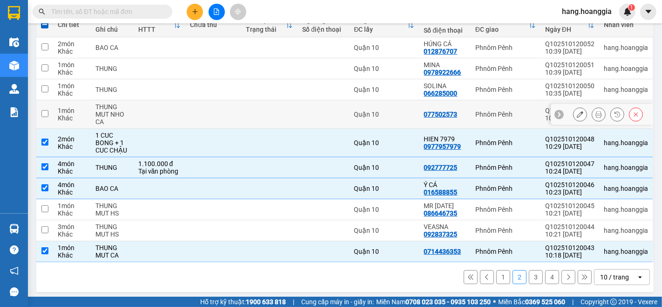
click at [204, 120] on td at bounding box center [213, 114] width 56 height 28
checkbox input "true"
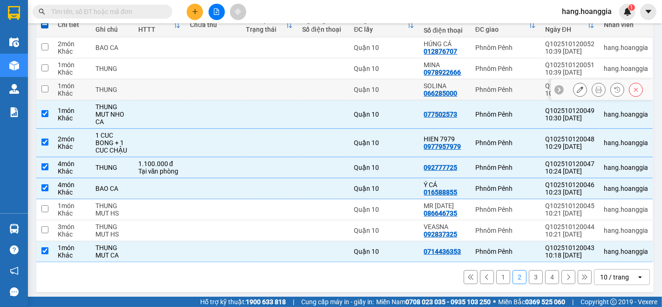
click at [220, 90] on td at bounding box center [213, 89] width 56 height 21
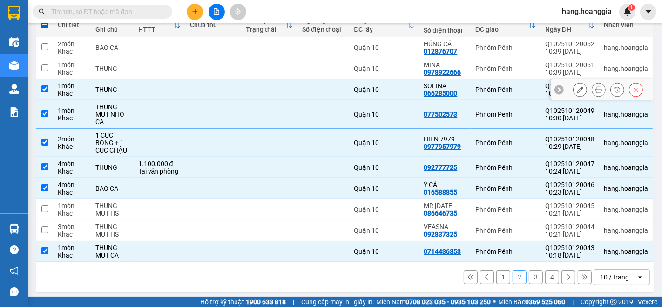
click at [210, 89] on td at bounding box center [213, 89] width 56 height 21
checkbox input "false"
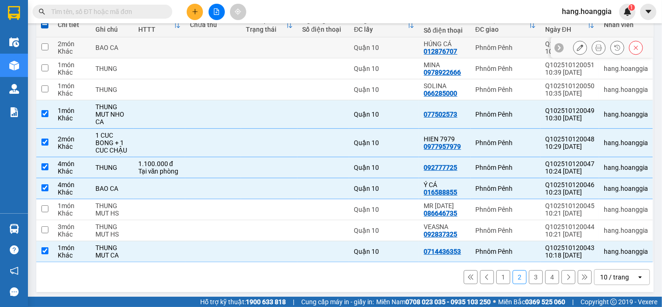
click at [199, 49] on td at bounding box center [213, 47] width 56 height 21
checkbox input "true"
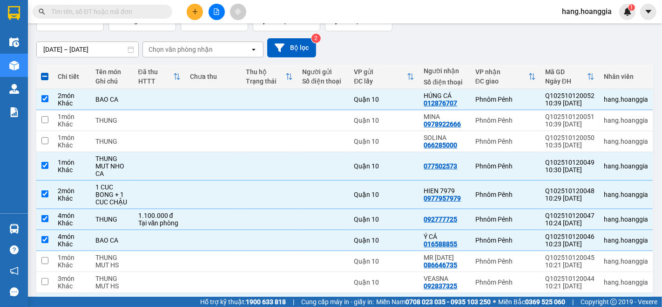
scroll to position [0, 0]
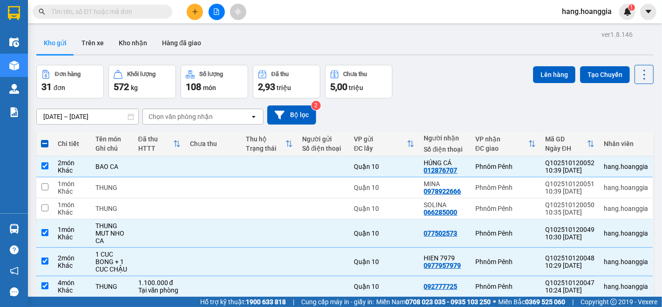
click at [548, 84] on div "Lên hàng Tạo Chuyến" at bounding box center [593, 82] width 121 height 34
click at [547, 77] on button "Lên hàng" at bounding box center [554, 74] width 42 height 17
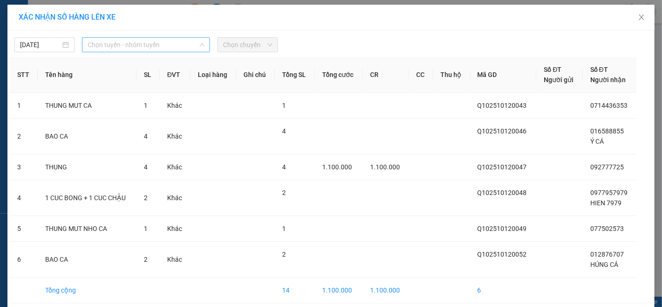
click at [127, 49] on span "Chọn tuyến - nhóm tuyến" at bounding box center [146, 45] width 117 height 14
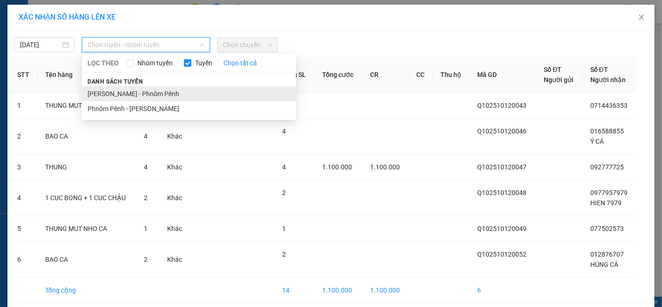
click at [124, 91] on li "[PERSON_NAME] - Phnôm Pênh" at bounding box center [189, 93] width 214 height 15
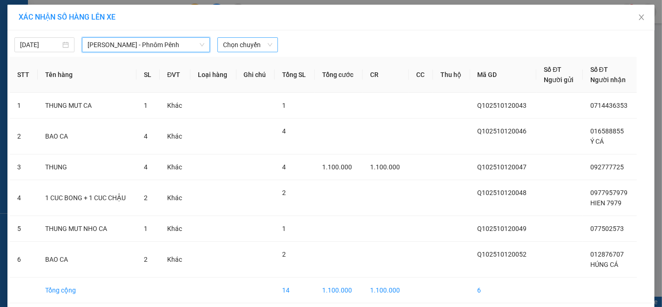
click at [238, 43] on span "Chọn chuyến" at bounding box center [247, 45] width 49 height 14
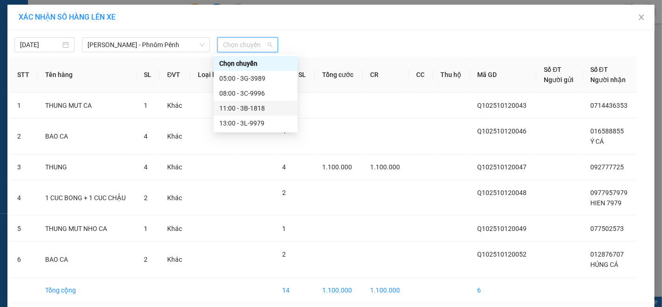
click at [254, 111] on div "11:00 - 3B-1818" at bounding box center [255, 108] width 73 height 10
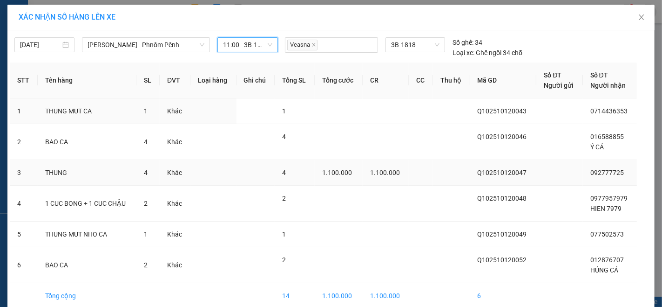
scroll to position [44, 0]
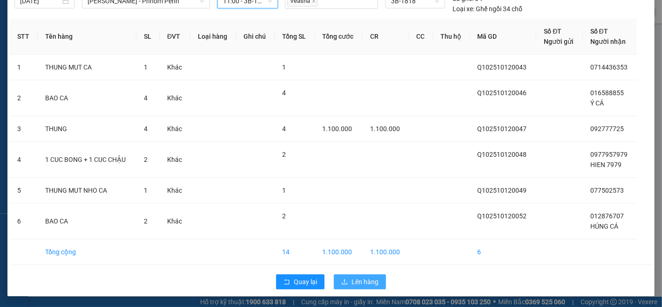
click at [361, 280] on span "Lên hàng" at bounding box center [365, 281] width 27 height 10
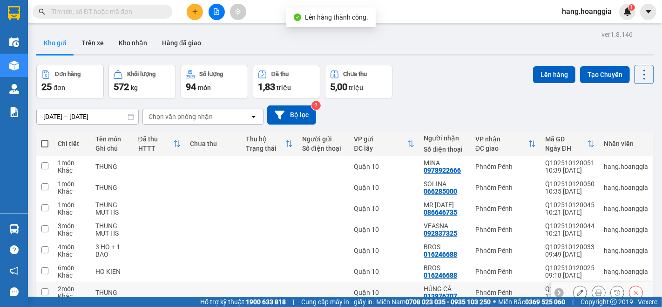
scroll to position [103, 0]
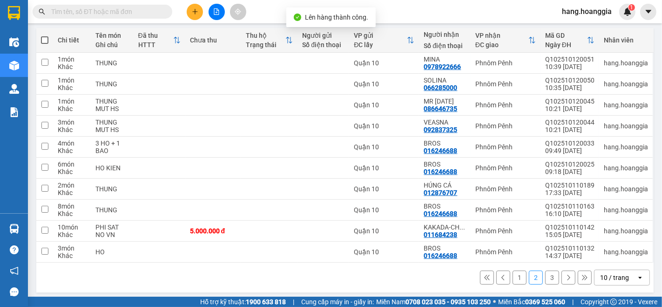
drag, startPoint x: 514, startPoint y: 281, endPoint x: 501, endPoint y: 282, distance: 12.6
click at [513, 281] on button "1" at bounding box center [520, 277] width 14 height 14
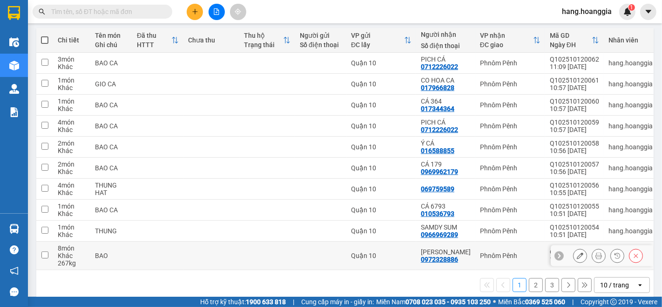
click at [191, 253] on td at bounding box center [212, 255] width 56 height 28
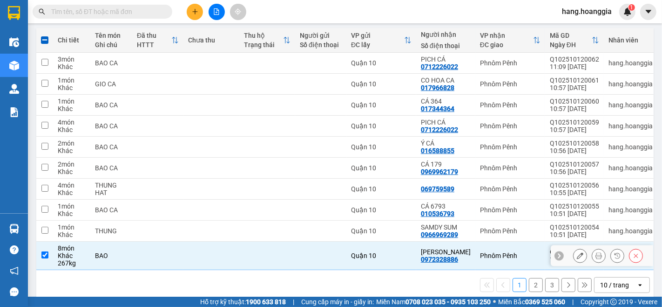
click at [170, 269] on td at bounding box center [157, 255] width 51 height 28
checkbox input "false"
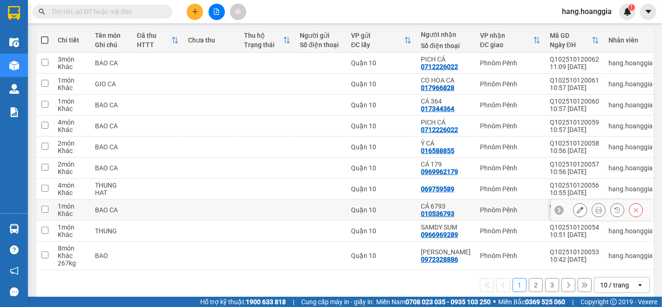
click at [174, 211] on td at bounding box center [157, 209] width 51 height 21
checkbox input "true"
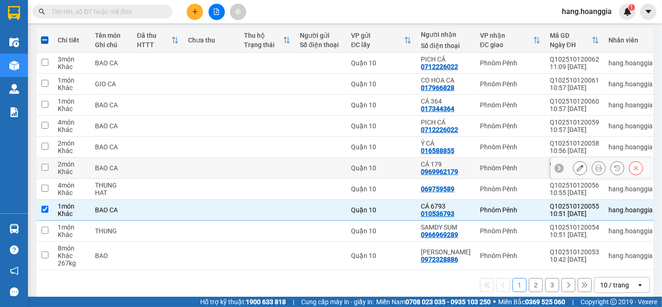
click at [171, 160] on td at bounding box center [157, 167] width 51 height 21
checkbox input "true"
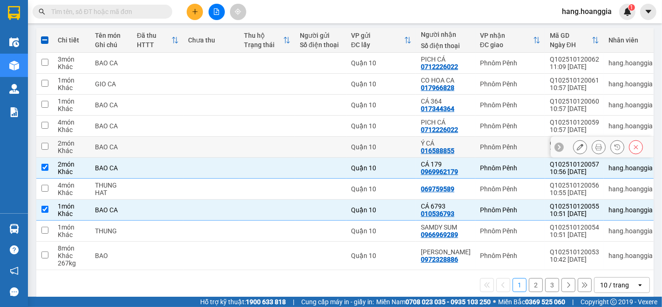
click at [171, 149] on td at bounding box center [157, 146] width 51 height 21
checkbox input "true"
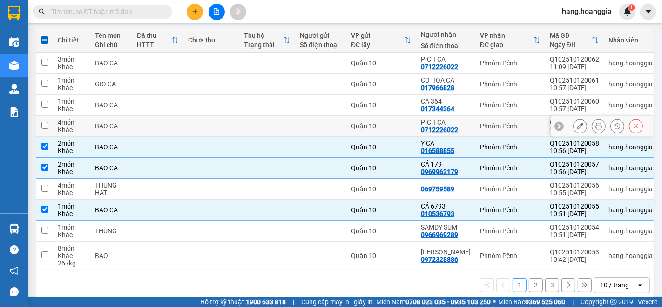
click at [170, 125] on td at bounding box center [157, 126] width 51 height 21
checkbox input "true"
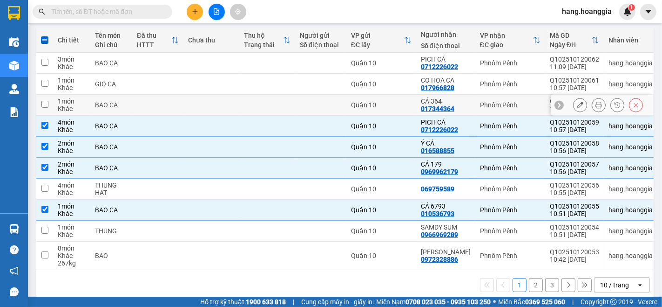
click at [170, 110] on td at bounding box center [157, 105] width 51 height 21
checkbox input "true"
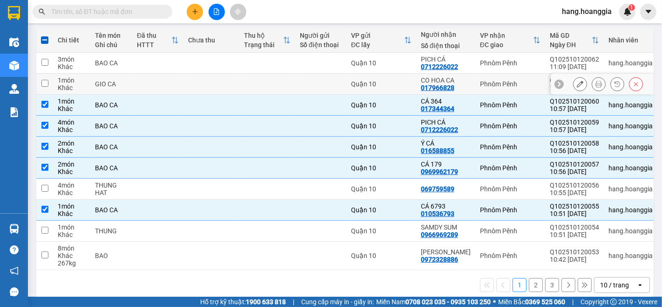
click at [169, 82] on td at bounding box center [157, 84] width 51 height 21
checkbox input "true"
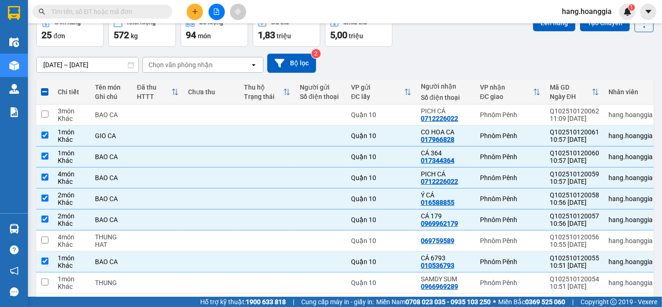
scroll to position [0, 0]
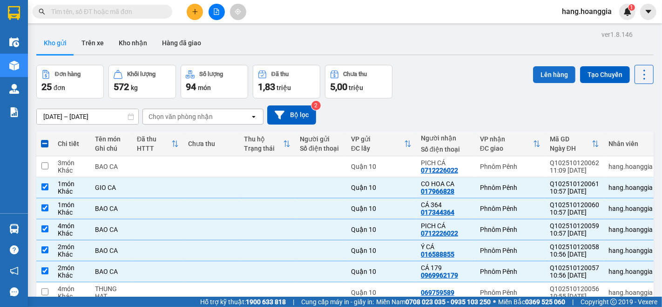
click at [538, 75] on button "Lên hàng" at bounding box center [554, 74] width 42 height 17
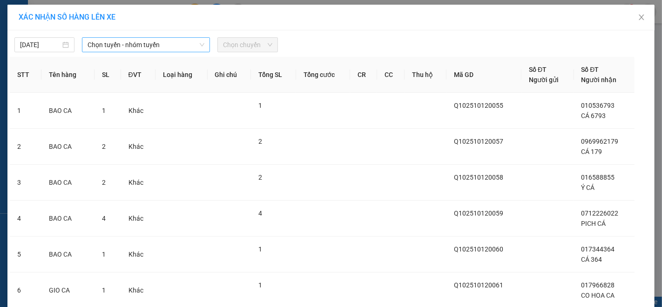
click at [132, 48] on span "Chọn tuyến - nhóm tuyến" at bounding box center [146, 45] width 117 height 14
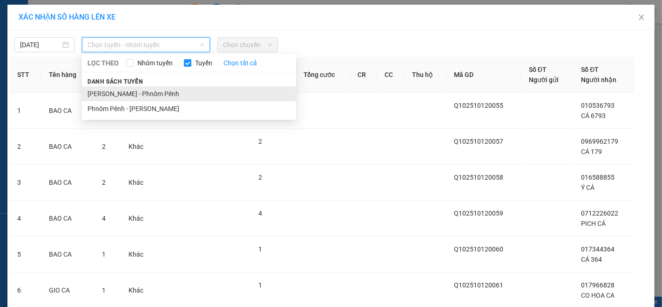
click at [126, 95] on li "[PERSON_NAME] - Phnôm Pênh" at bounding box center [189, 93] width 214 height 15
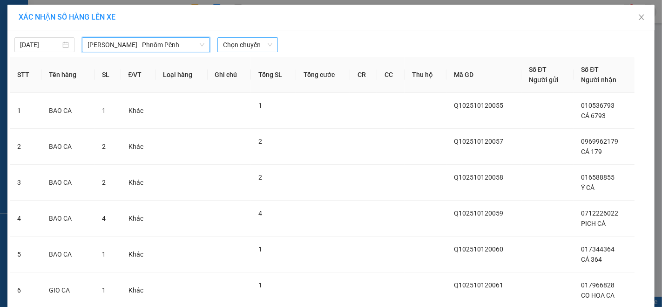
click at [245, 44] on span "Chọn chuyến" at bounding box center [247, 45] width 49 height 14
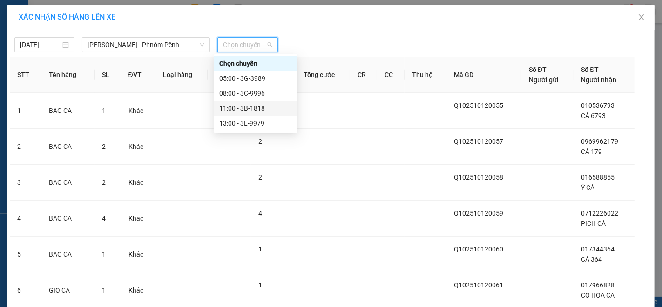
click at [245, 104] on div "11:00 - 3B-1818" at bounding box center [255, 108] width 73 height 10
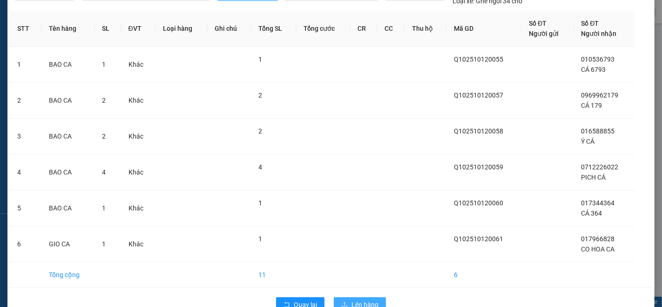
scroll to position [75, 0]
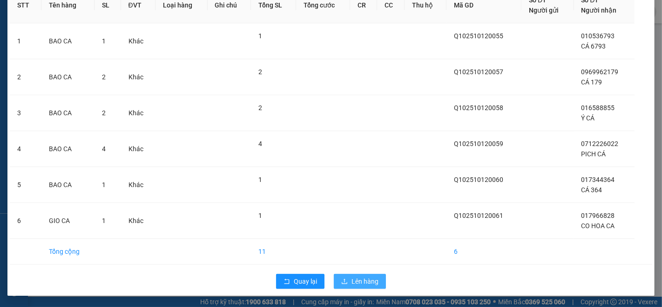
click at [361, 282] on span "Lên hàng" at bounding box center [365, 281] width 27 height 10
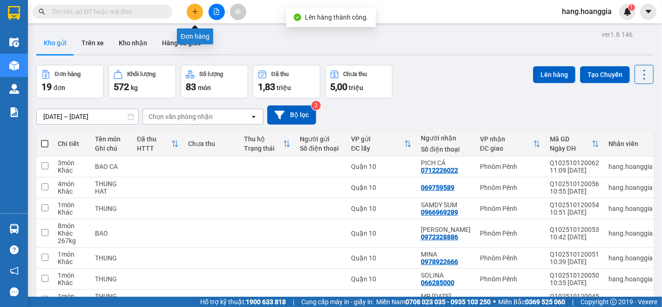
click at [191, 8] on button at bounding box center [195, 12] width 16 height 16
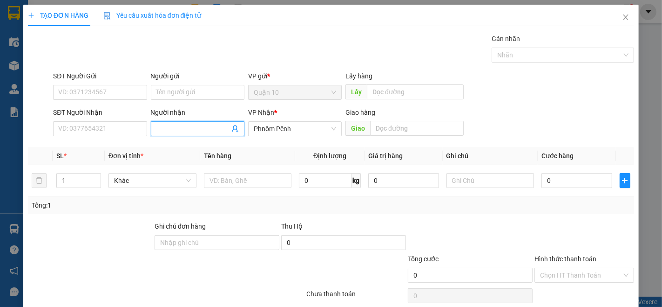
click at [161, 126] on input "Người nhận" at bounding box center [193, 128] width 73 height 10
type input "ANH UT"
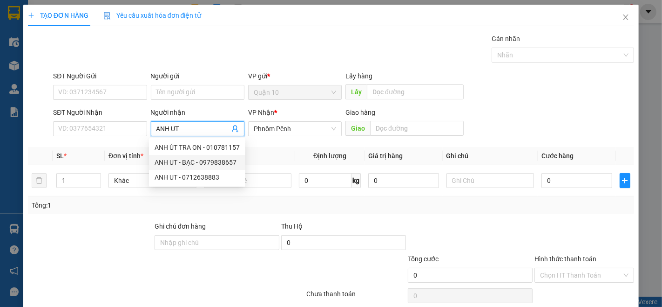
click at [222, 161] on div "ANH UT - BẠC - 0979838657" at bounding box center [197, 162] width 85 height 10
type input "0979838657"
type input "ANH UT - BẠC"
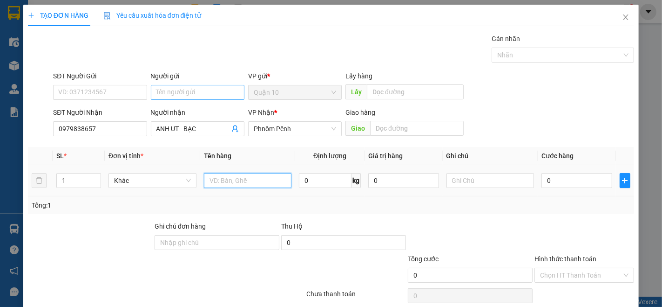
drag, startPoint x: 261, startPoint y: 176, endPoint x: 151, endPoint y: 94, distance: 137.4
click at [259, 176] on input "text" at bounding box center [248, 180] width 88 height 15
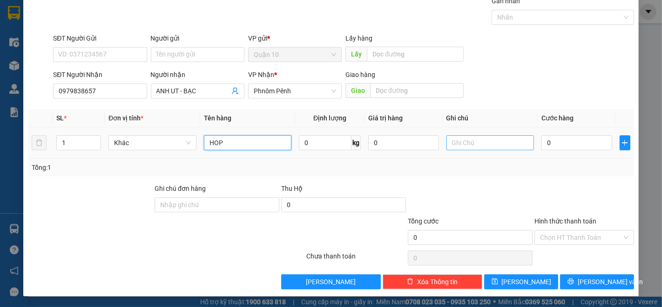
type input "HOP"
click at [477, 139] on input "text" at bounding box center [491, 142] width 88 height 15
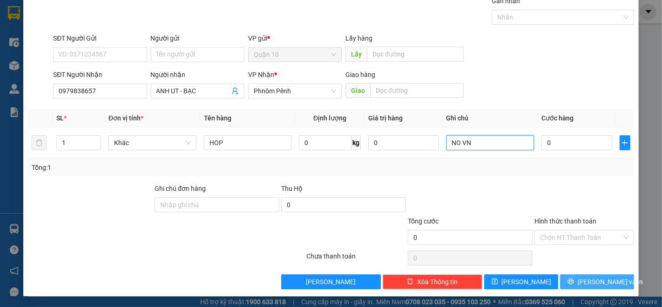
type input "NO VN"
click at [601, 277] on span "[PERSON_NAME] và In" at bounding box center [610, 281] width 65 height 10
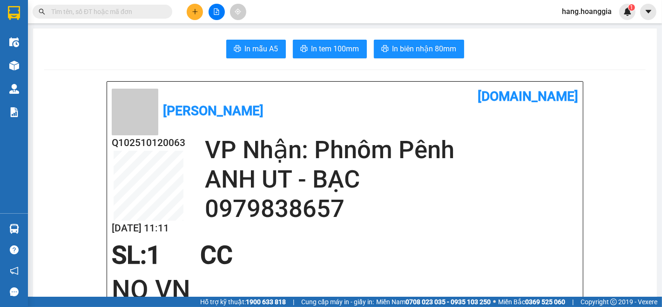
scroll to position [52, 0]
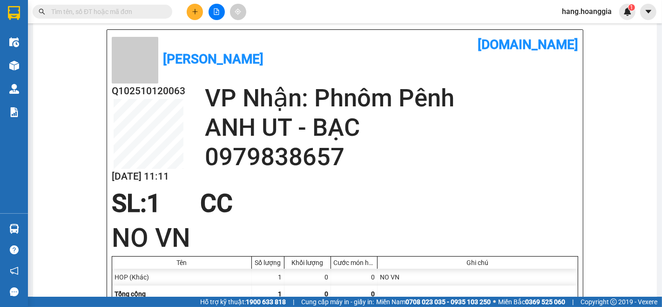
click at [200, 5] on div at bounding box center [217, 12] width 70 height 16
click at [196, 12] on icon "plus" at bounding box center [194, 11] width 5 height 0
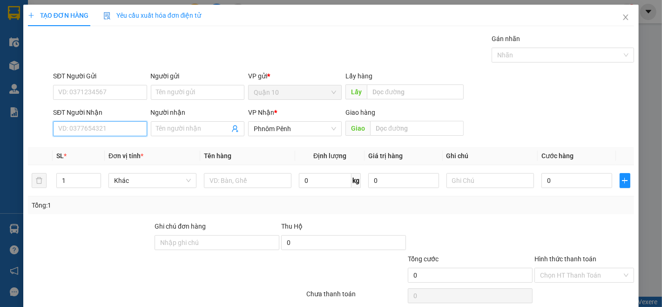
click at [73, 123] on input "SĐT Người Nhận" at bounding box center [100, 128] width 94 height 15
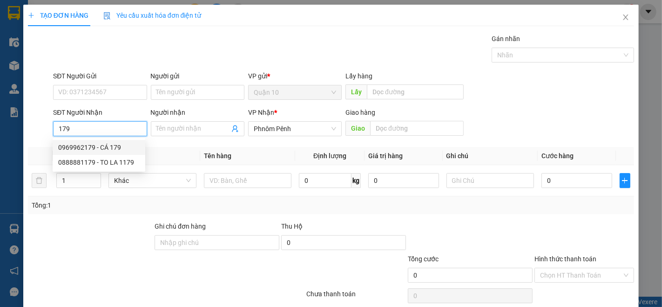
click at [123, 147] on div "0969962179 - CÁ 179" at bounding box center [99, 147] width 82 height 10
type input "0969962179"
type input "CÁ 179"
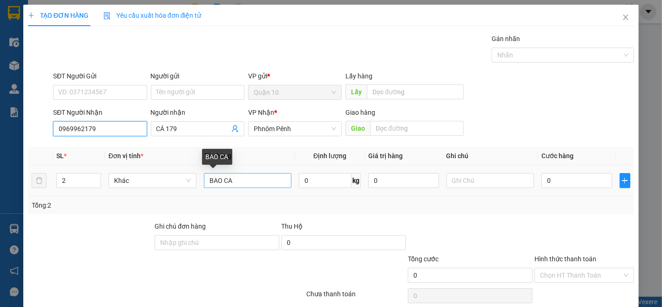
type input "0969962179"
click at [215, 182] on input "BAO CA" at bounding box center [248, 180] width 88 height 15
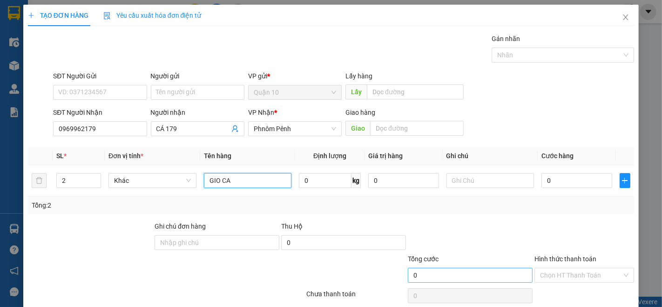
scroll to position [38, 0]
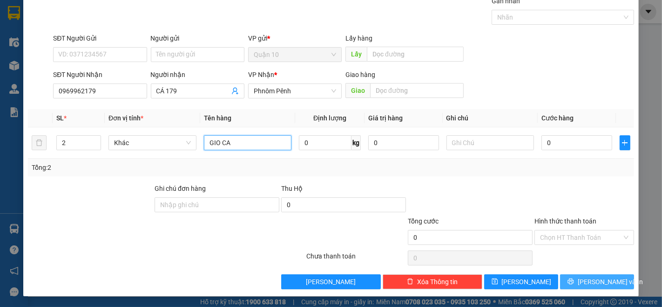
type input "GIO CA"
click at [605, 280] on span "[PERSON_NAME] và In" at bounding box center [610, 281] width 65 height 10
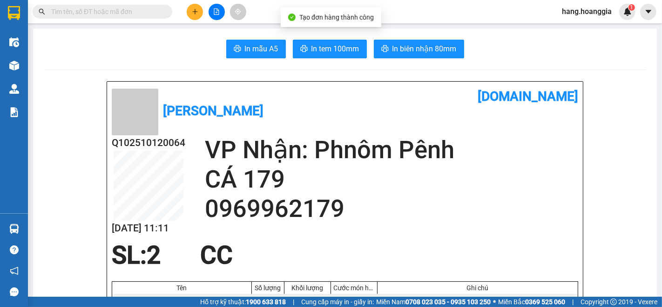
scroll to position [52, 0]
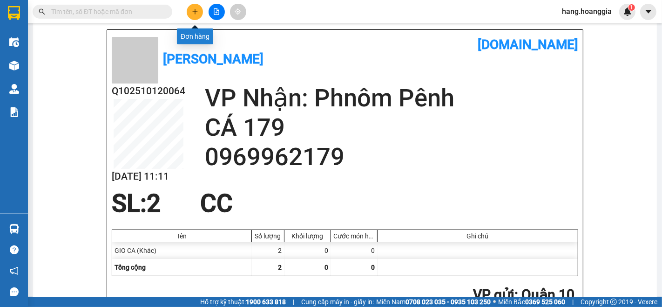
click at [192, 11] on icon "plus" at bounding box center [195, 11] width 7 height 7
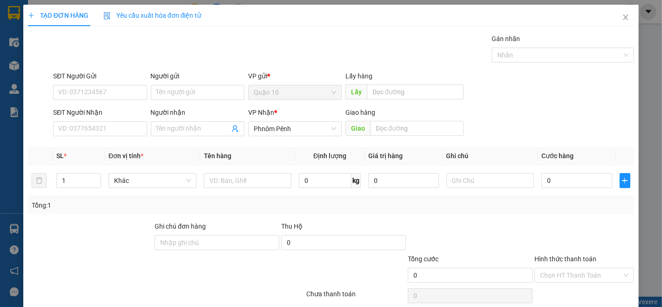
drag, startPoint x: 177, startPoint y: 129, endPoint x: 219, endPoint y: 59, distance: 82.1
click at [177, 129] on input "Người nhận" at bounding box center [193, 128] width 73 height 10
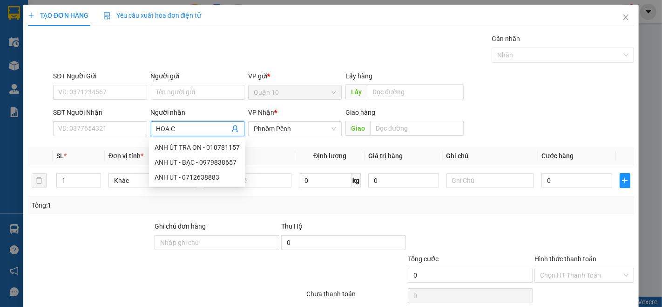
type input "HOA CA"
click at [188, 162] on div "CO HOA CA - 017966828" at bounding box center [196, 162] width 82 height 10
type input "017966828"
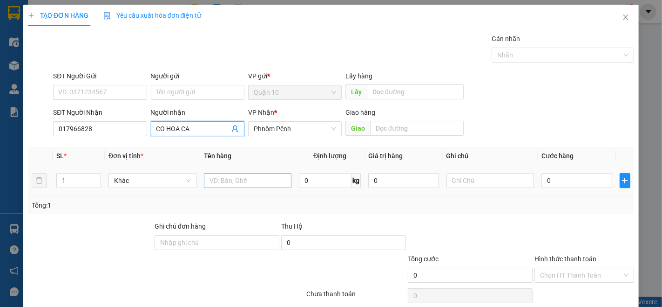
type input "CO HOA CA"
drag, startPoint x: 249, startPoint y: 183, endPoint x: 236, endPoint y: 102, distance: 81.6
click at [236, 177] on input "text" at bounding box center [248, 180] width 88 height 15
type input "BAO CA"
type input "2"
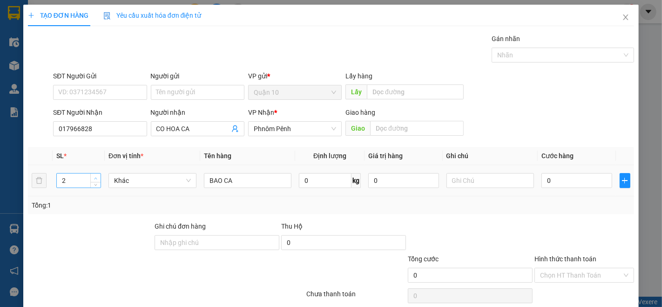
click at [94, 177] on icon "up" at bounding box center [95, 178] width 3 height 3
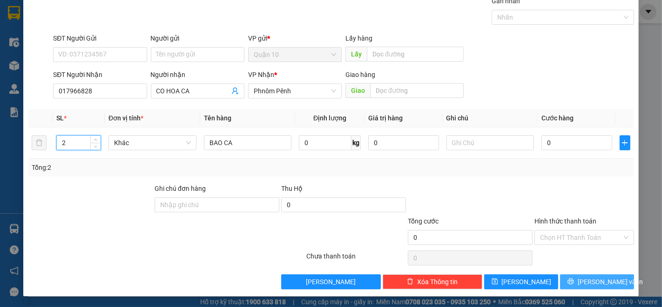
click at [610, 286] on button "[PERSON_NAME] và In" at bounding box center [597, 281] width 74 height 15
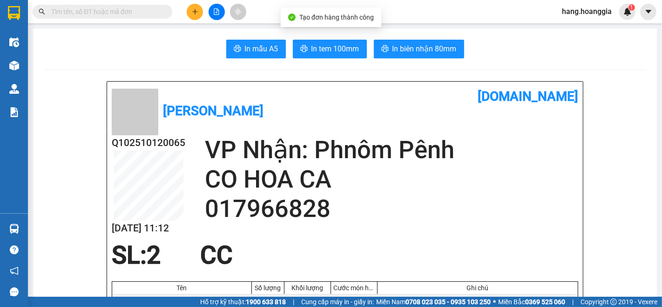
scroll to position [52, 0]
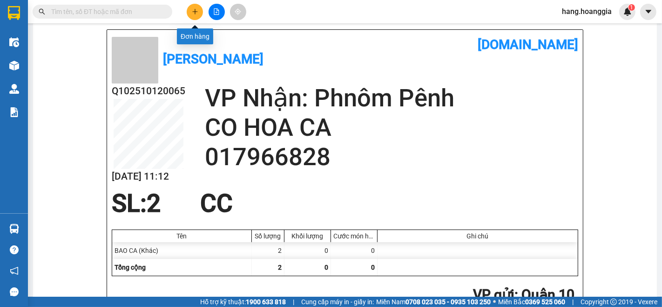
click at [193, 11] on icon "plus" at bounding box center [195, 11] width 7 height 7
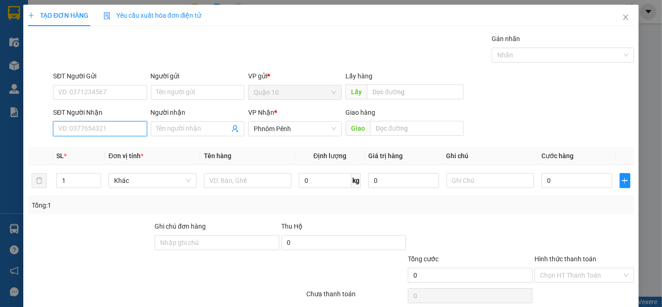
drag, startPoint x: 122, startPoint y: 122, endPoint x: 148, endPoint y: 162, distance: 47.6
click at [122, 123] on input "SĐT Người Nhận" at bounding box center [100, 128] width 94 height 15
drag, startPoint x: 105, startPoint y: 144, endPoint x: 225, endPoint y: 163, distance: 121.6
click at [107, 144] on div "0712226022 - PICH CÁ" at bounding box center [99, 147] width 82 height 10
type input "0712226022"
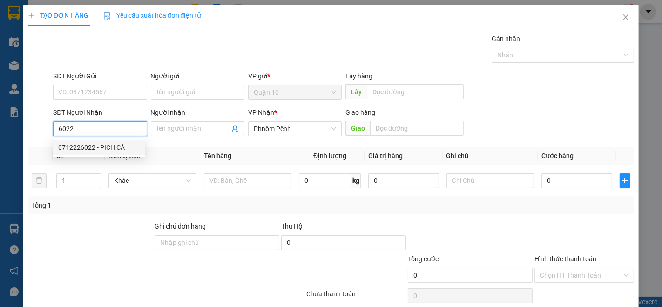
type input "PICH CÁ"
type input "0712226022"
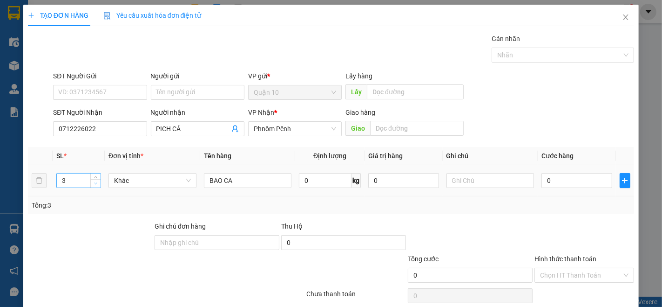
type input "2"
click at [95, 183] on icon "down" at bounding box center [96, 184] width 3 height 2
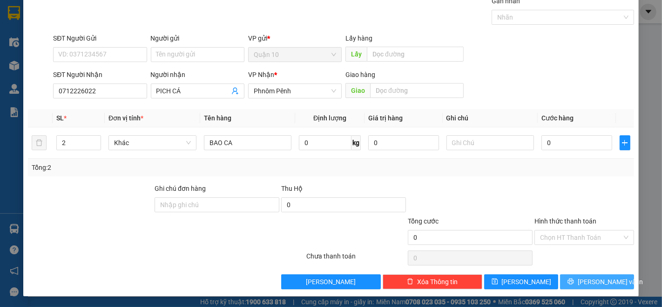
click at [616, 286] on button "[PERSON_NAME] và In" at bounding box center [597, 281] width 74 height 15
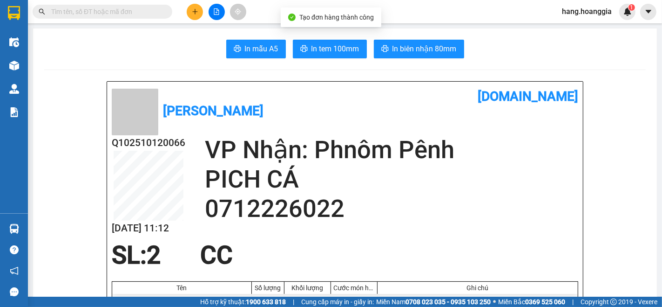
scroll to position [52, 0]
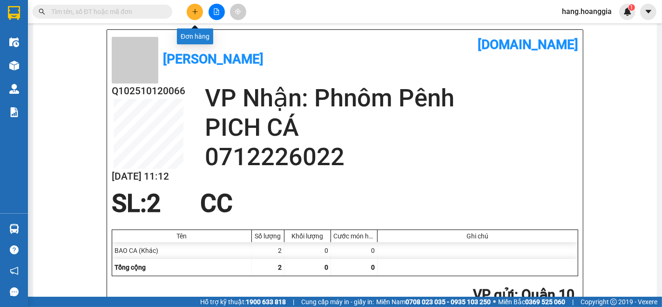
click at [195, 15] on button at bounding box center [195, 12] width 16 height 16
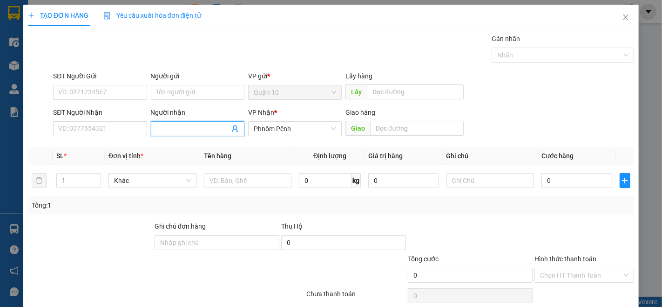
click at [157, 126] on input "Người nhận" at bounding box center [193, 128] width 73 height 10
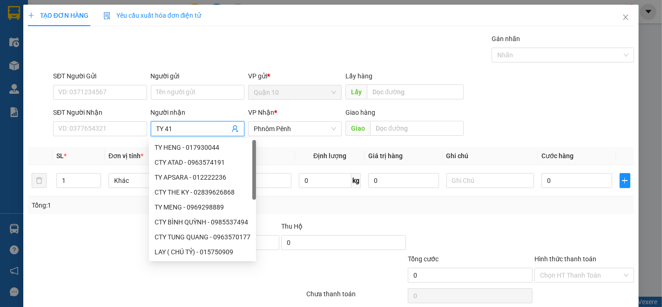
type input "TY 419"
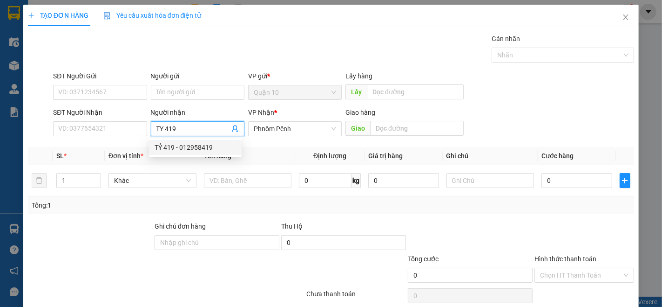
drag, startPoint x: 187, startPoint y: 145, endPoint x: 399, endPoint y: 203, distance: 219.8
click at [195, 145] on div "TỶ 419 - 012958419" at bounding box center [196, 147] width 82 height 10
type input "012958419"
type input "TỶ 419"
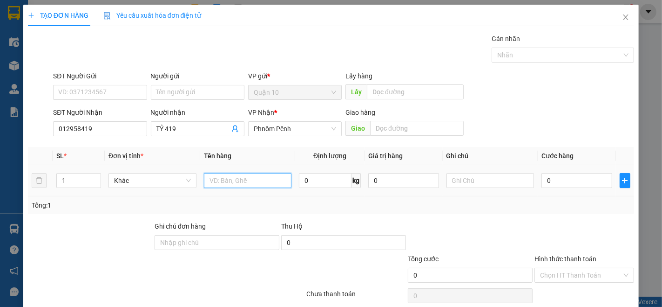
click at [278, 176] on input "text" at bounding box center [248, 180] width 88 height 15
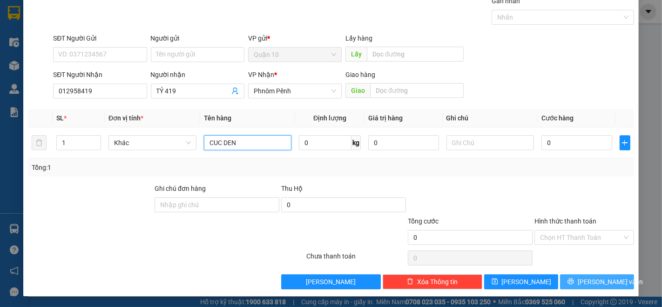
type input "CUC DEN"
click at [611, 286] on button "[PERSON_NAME] và In" at bounding box center [597, 281] width 74 height 15
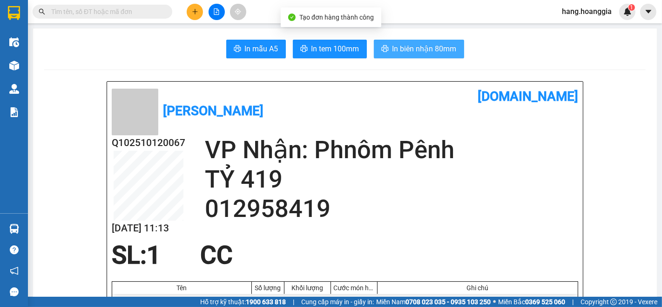
drag, startPoint x: 411, startPoint y: 48, endPoint x: 412, endPoint y: 89, distance: 41.5
click at [412, 52] on span "In biên nhận 80mm" at bounding box center [425, 49] width 64 height 12
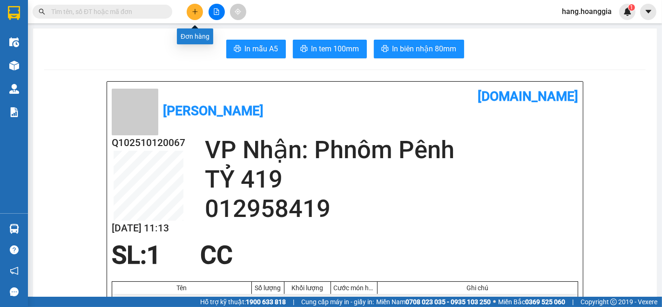
click at [195, 10] on icon "plus" at bounding box center [195, 11] width 0 height 5
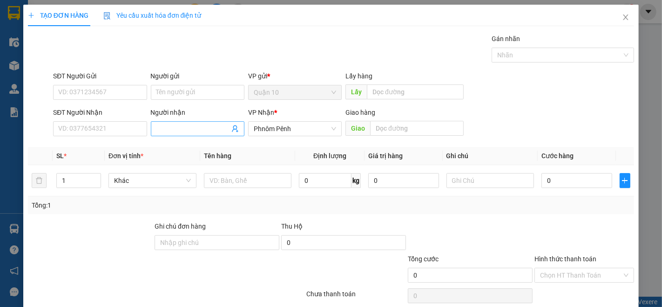
click at [191, 129] on input "Người nhận" at bounding box center [193, 128] width 73 height 10
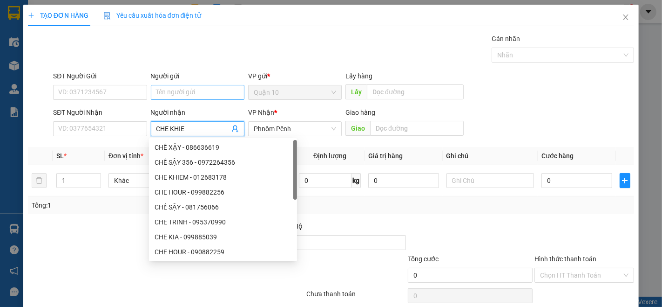
type input "CHE KHIEM"
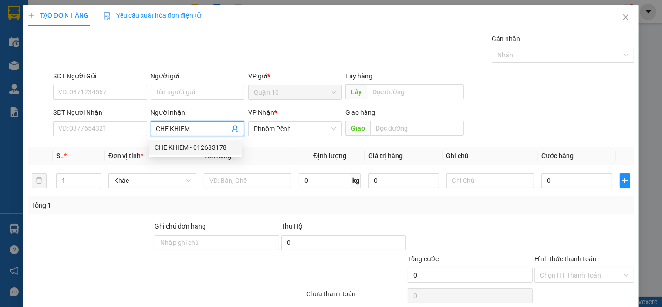
click at [210, 151] on div "CHE KHIEM - 012683178" at bounding box center [196, 147] width 82 height 10
type input "012683178"
type input "CHE KHIEM"
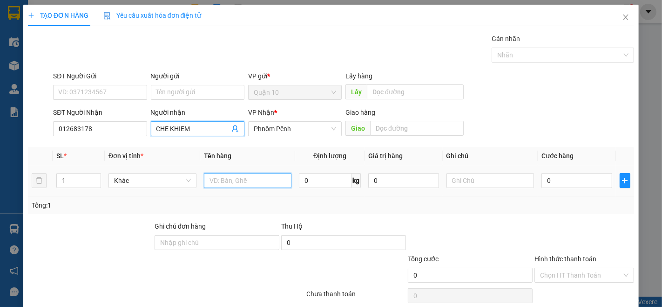
click at [227, 181] on input "text" at bounding box center [248, 180] width 88 height 15
type input "THUNG"
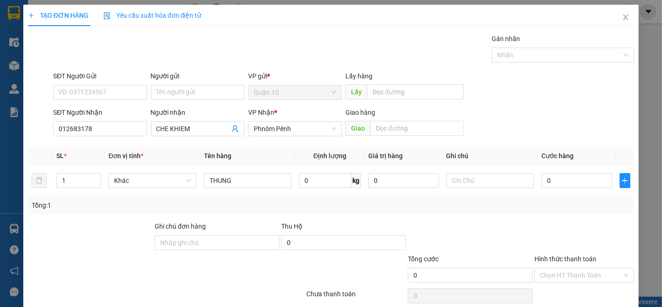
click at [92, 164] on th "SL *" at bounding box center [79, 156] width 52 height 18
type input "2"
click at [95, 177] on icon "up" at bounding box center [95, 178] width 3 height 3
click at [573, 187] on input "0" at bounding box center [577, 180] width 70 height 15
type input "2"
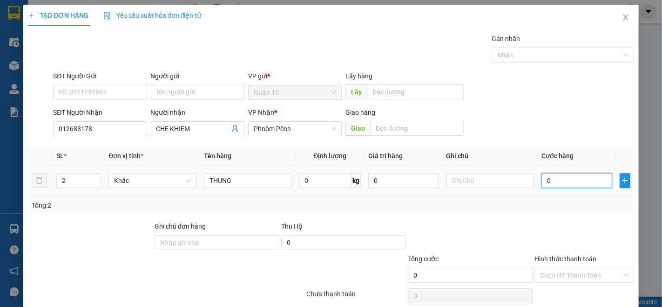
type input "2"
type input "20"
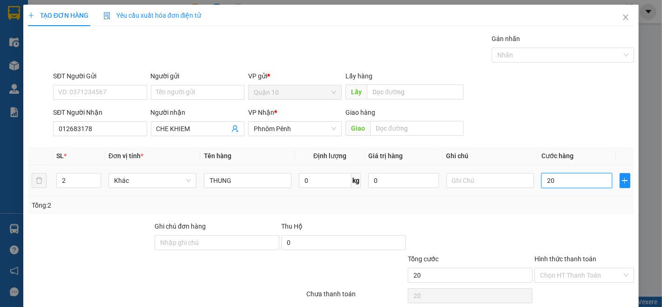
type input "200"
type input "200.000"
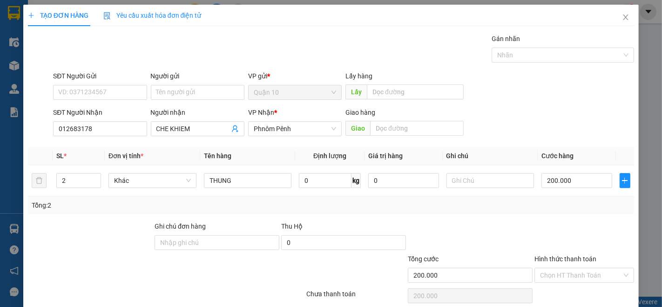
click at [557, 212] on div "Tổng: 2" at bounding box center [331, 205] width 606 height 18
click at [565, 269] on input "Hình thức thanh toán" at bounding box center [581, 275] width 82 height 14
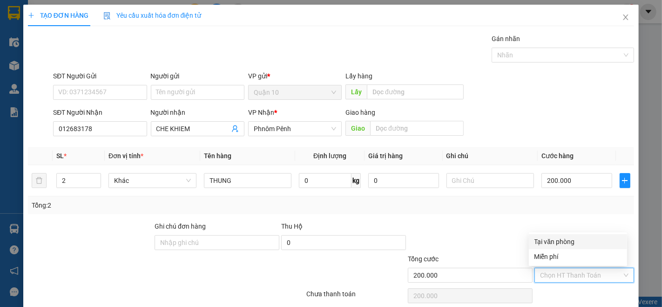
click at [584, 247] on div "Tại văn phòng" at bounding box center [578, 241] width 98 height 15
type input "0"
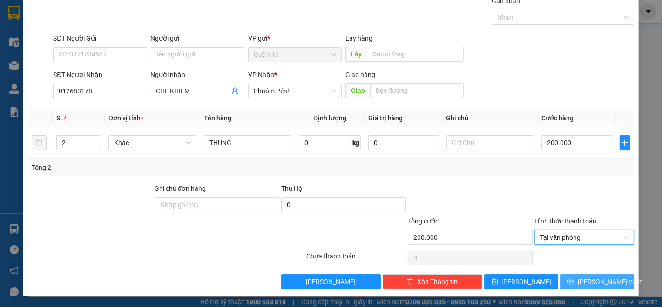
click at [596, 275] on button "[PERSON_NAME] và In" at bounding box center [597, 281] width 74 height 15
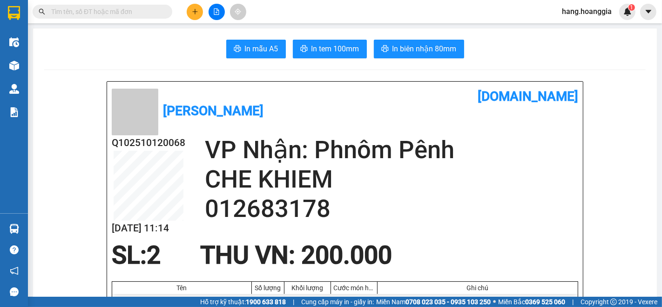
click at [210, 5] on div at bounding box center [217, 12] width 70 height 16
click at [195, 11] on icon "plus" at bounding box center [195, 11] width 0 height 5
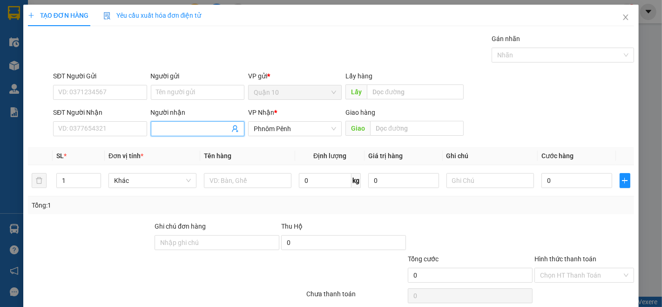
click at [189, 122] on span at bounding box center [198, 128] width 94 height 15
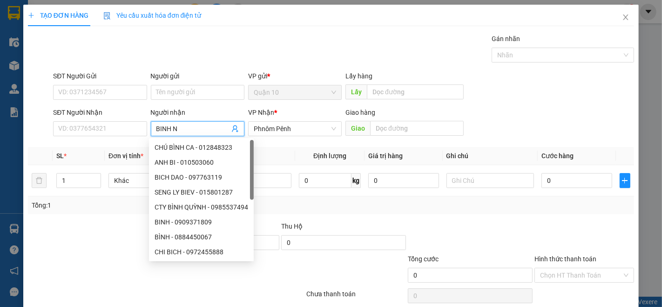
type input "BINH NH"
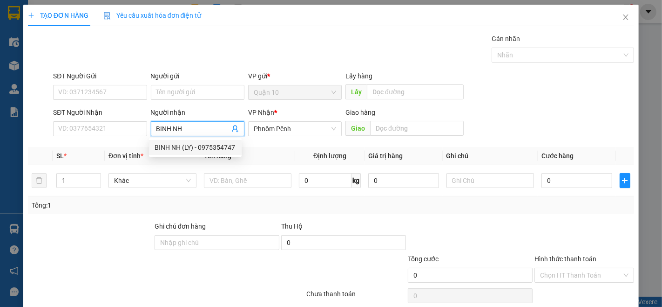
click at [191, 146] on div "BINH NH (LY) - 0975354747" at bounding box center [196, 147] width 82 height 10
type input "0975354747"
type input "BINH NH (LY)"
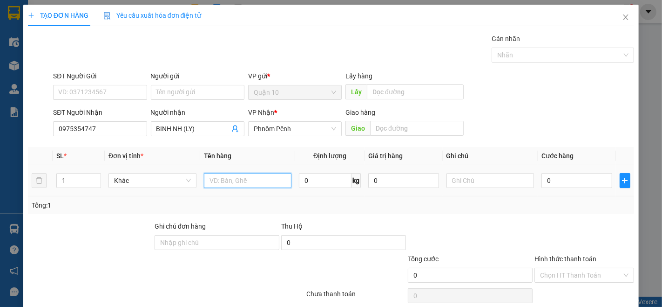
click at [219, 181] on input "text" at bounding box center [248, 180] width 88 height 15
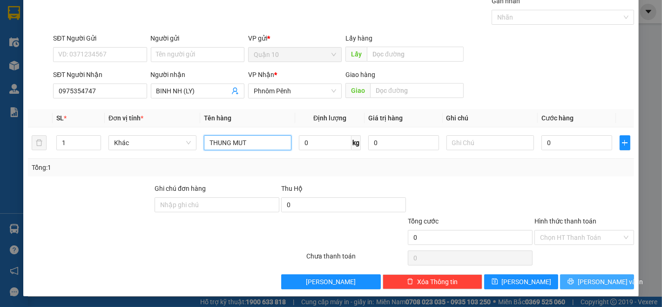
type input "THUNG MUT"
click at [603, 279] on span "[PERSON_NAME] và In" at bounding box center [610, 281] width 65 height 10
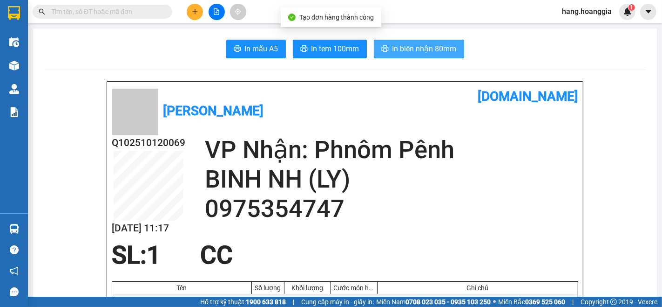
click at [424, 46] on span "In biên nhận 80mm" at bounding box center [425, 49] width 64 height 12
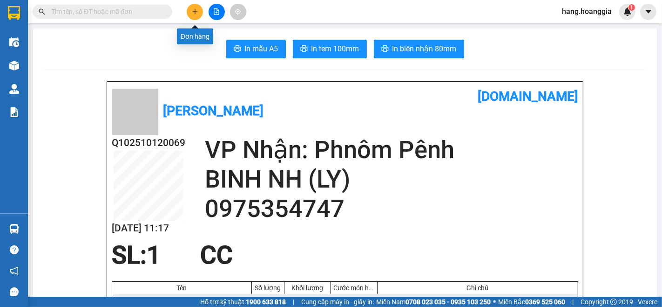
click at [198, 12] on button at bounding box center [195, 12] width 16 height 16
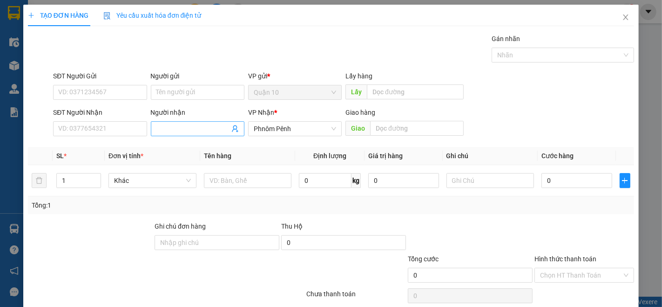
click at [200, 125] on input "Người nhận" at bounding box center [193, 128] width 73 height 10
type input "TY 41"
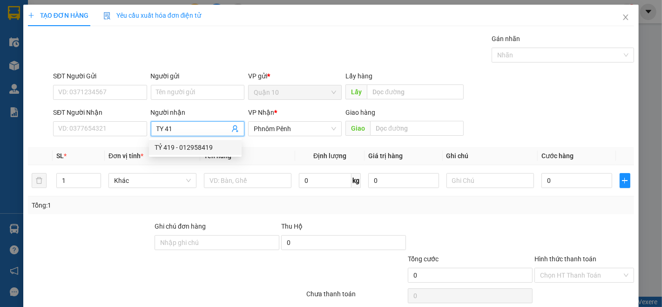
click at [189, 146] on div "TỶ 419 - 012958419" at bounding box center [196, 147] width 82 height 10
type input "012958419"
type input "TỶ 419"
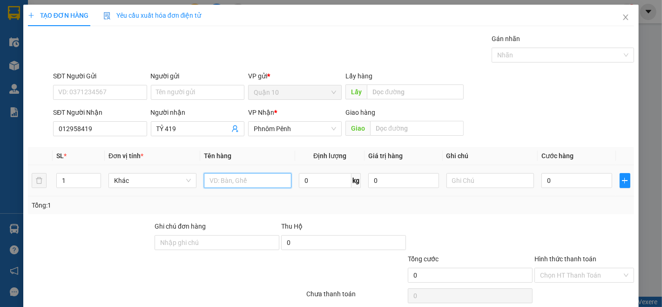
click at [215, 182] on input "text" at bounding box center [248, 180] width 88 height 15
click at [244, 180] on input "1 THUNG" at bounding box center [248, 180] width 88 height 15
type input "1 THUNG + 1 RON"
click at [88, 176] on input "1" at bounding box center [79, 180] width 44 height 14
type input "2"
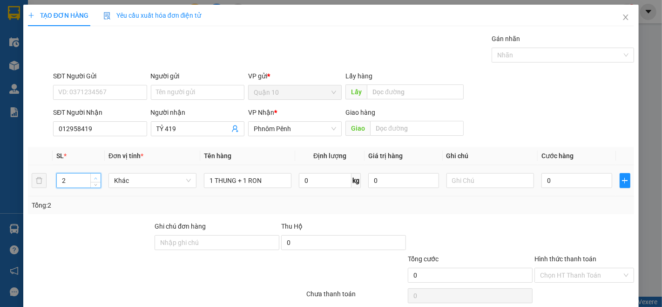
click at [96, 175] on span "up" at bounding box center [96, 178] width 6 height 6
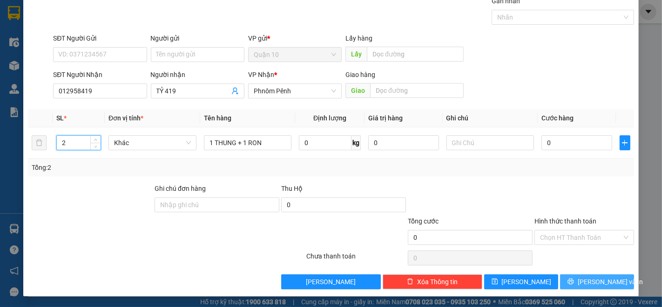
click at [592, 291] on div "TẠO ĐƠN HÀNG Yêu cầu xuất hóa đơn điện tử Transit Pickup Surcharge Ids Transit …" at bounding box center [331, 131] width 616 height 329
click at [590, 276] on span "[PERSON_NAME] và In" at bounding box center [610, 281] width 65 height 10
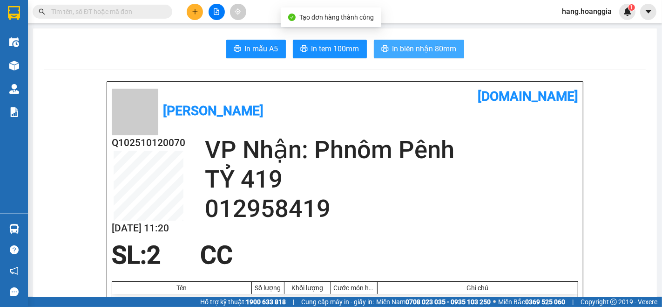
click at [424, 53] on span "In biên nhận 80mm" at bounding box center [425, 49] width 64 height 12
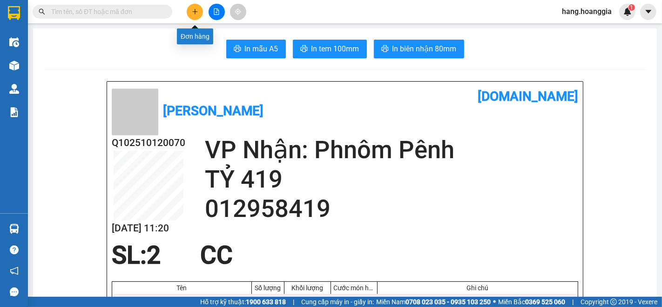
click at [192, 13] on icon "plus" at bounding box center [195, 11] width 7 height 7
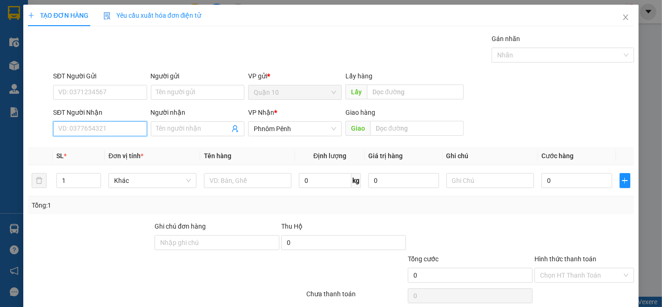
click at [143, 129] on input "SĐT Người Nhận" at bounding box center [100, 128] width 94 height 15
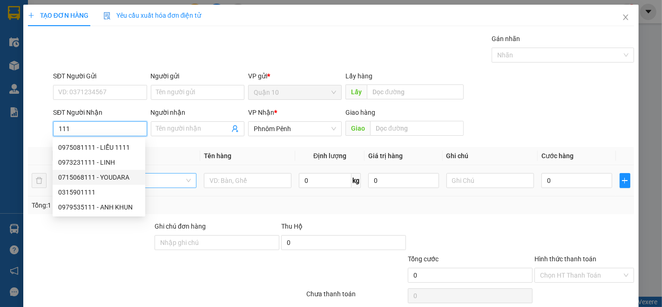
drag, startPoint x: 100, startPoint y: 175, endPoint x: 155, endPoint y: 177, distance: 55.0
click at [102, 175] on div "0715068111 - YOUDARA" at bounding box center [99, 177] width 82 height 10
type input "0715068111"
type input "YOUDARA"
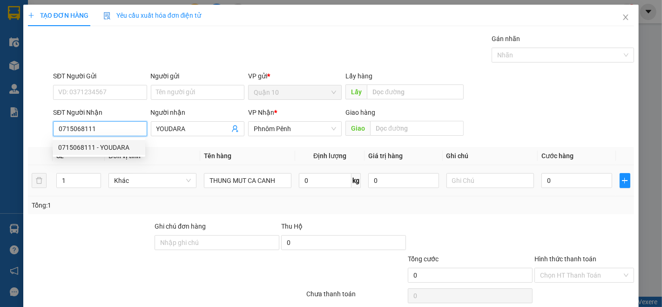
type input "0715068111"
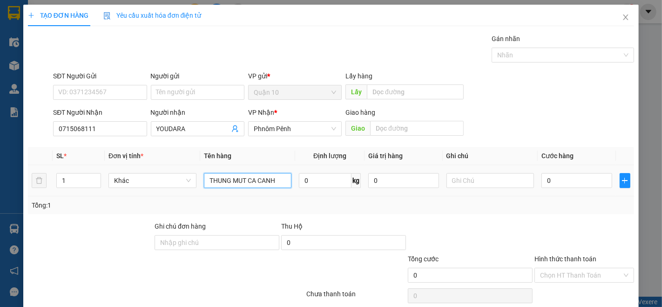
click at [230, 179] on input "THUNG MUT CA CANH" at bounding box center [248, 180] width 88 height 15
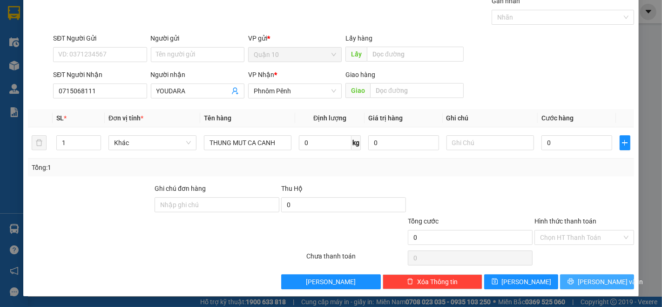
click at [602, 277] on span "[PERSON_NAME] và In" at bounding box center [610, 281] width 65 height 10
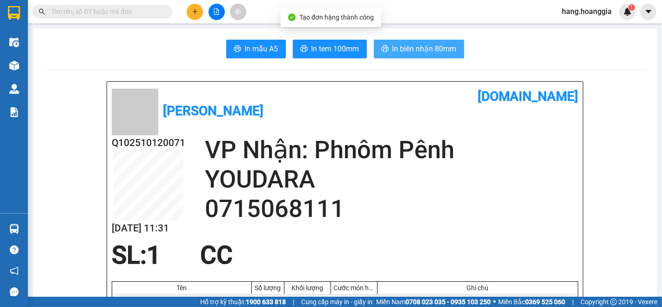
click at [403, 43] on span "In biên nhận 80mm" at bounding box center [425, 49] width 64 height 12
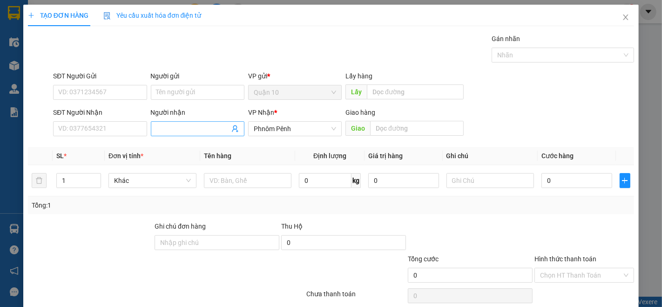
click at [189, 127] on input "Người nhận" at bounding box center [193, 128] width 73 height 10
type input "BE 2"
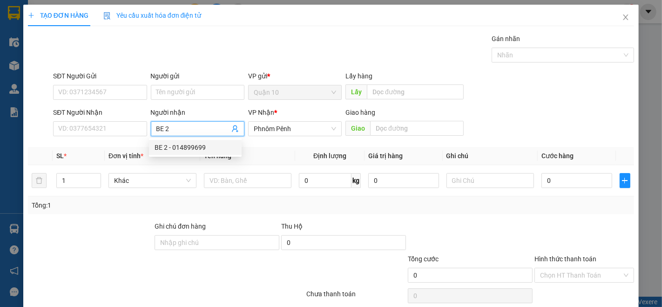
click at [190, 145] on div "BE 2 - 014899699" at bounding box center [196, 147] width 82 height 10
type input "014899699"
type input "BE 2"
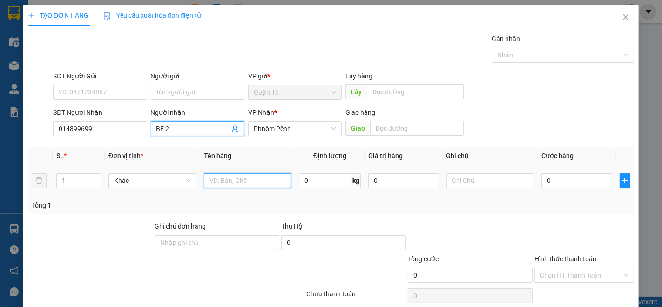
click at [233, 185] on input "text" at bounding box center [248, 180] width 88 height 15
type input "LA NHP"
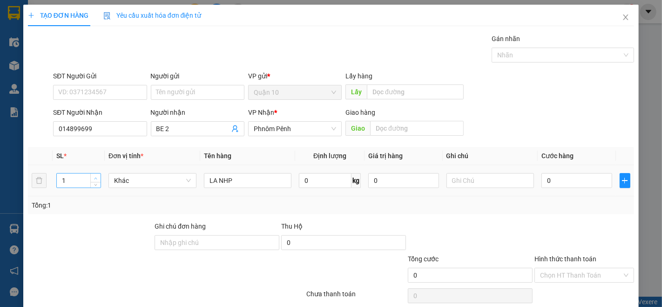
type input "2"
click at [91, 176] on span "Increase Value" at bounding box center [95, 177] width 10 height 8
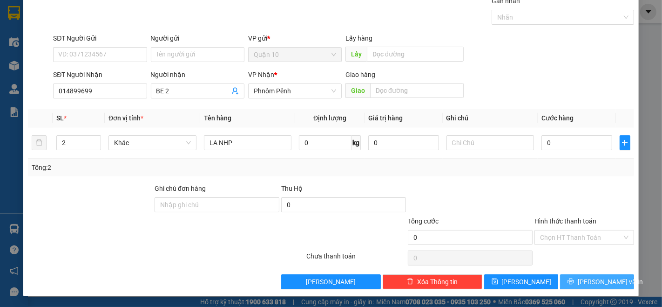
click at [576, 275] on button "[PERSON_NAME] và In" at bounding box center [597, 281] width 74 height 15
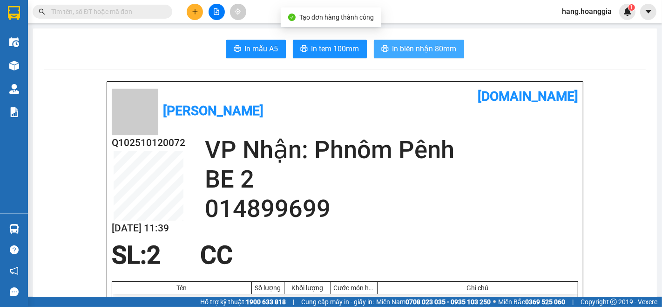
click at [412, 47] on span "In biên nhận 80mm" at bounding box center [425, 49] width 64 height 12
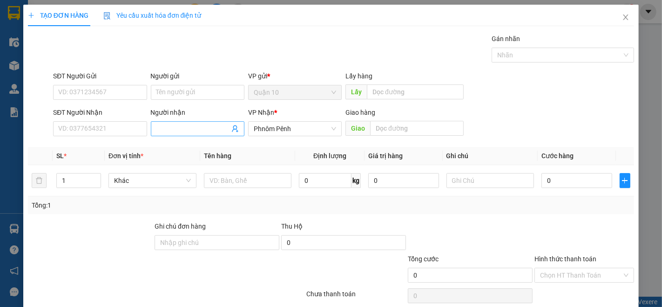
click at [193, 129] on input "Người nhận" at bounding box center [193, 128] width 73 height 10
type input "HUNG CA"
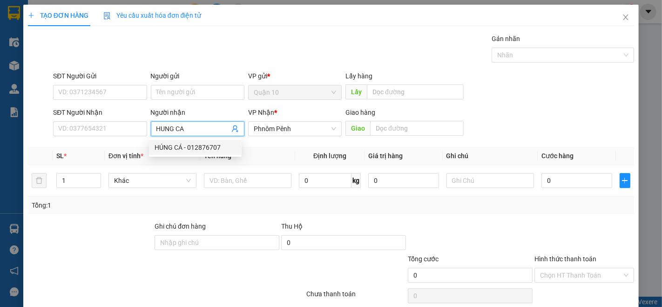
click at [210, 141] on div "HÚNG CÁ - 012876707" at bounding box center [195, 147] width 93 height 15
type input "012876707"
type input "HÚNG CÁ"
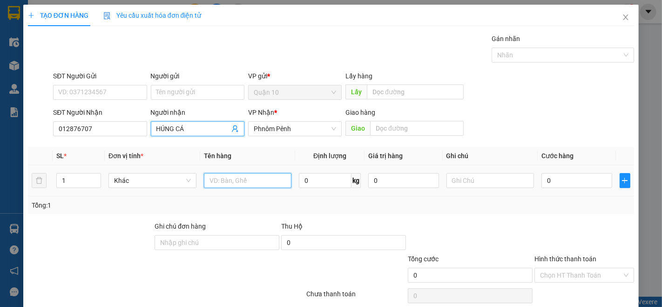
click at [234, 177] on input "text" at bounding box center [248, 180] width 88 height 15
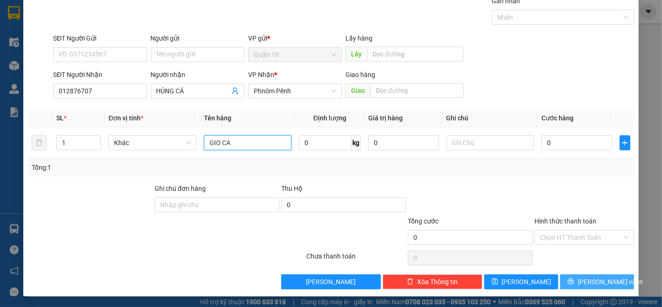
type input "GIO CA"
click at [586, 277] on span "[PERSON_NAME] và In" at bounding box center [610, 281] width 65 height 10
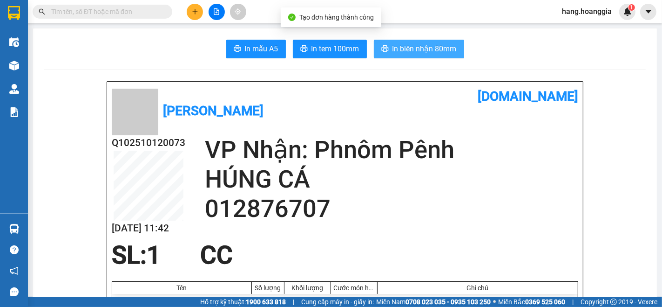
drag, startPoint x: 431, startPoint y: 49, endPoint x: 609, endPoint y: 305, distance: 311.5
click at [430, 49] on span "In biên nhận 80mm" at bounding box center [425, 49] width 64 height 12
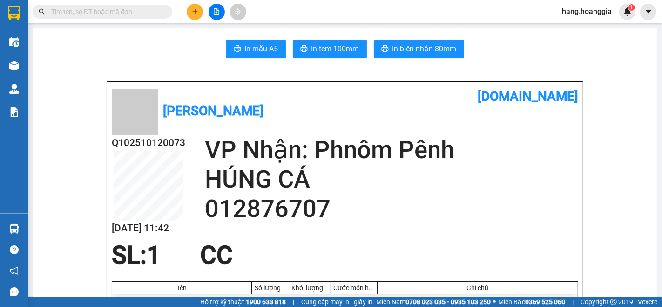
click at [194, 13] on icon "plus" at bounding box center [195, 11] width 7 height 7
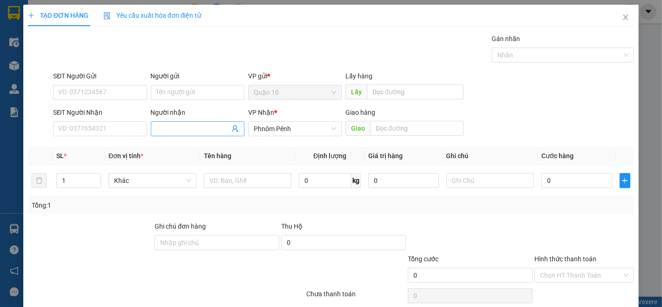
click at [189, 128] on input "Người nhận" at bounding box center [193, 128] width 73 height 10
type input "HAU CA"
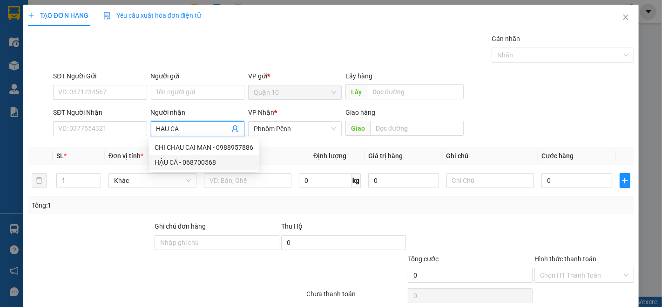
click at [181, 161] on div "HẬU CÁ - 068700568" at bounding box center [204, 162] width 99 height 10
type input "068700568"
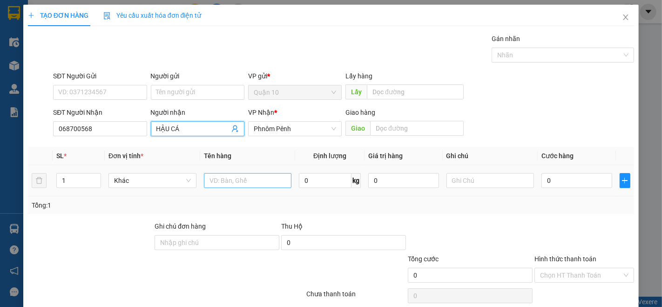
type input "HẬU CÁ"
click at [269, 187] on input "text" at bounding box center [248, 180] width 88 height 15
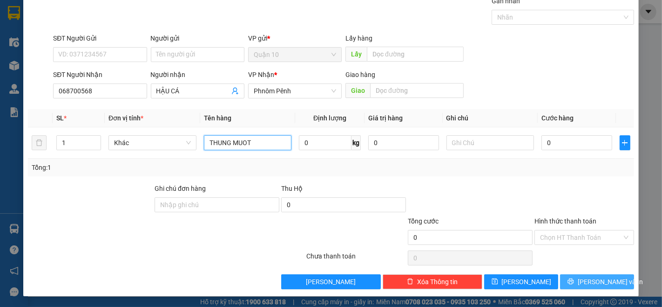
type input "THUNG MUOT"
click at [600, 278] on span "[PERSON_NAME] và In" at bounding box center [610, 281] width 65 height 10
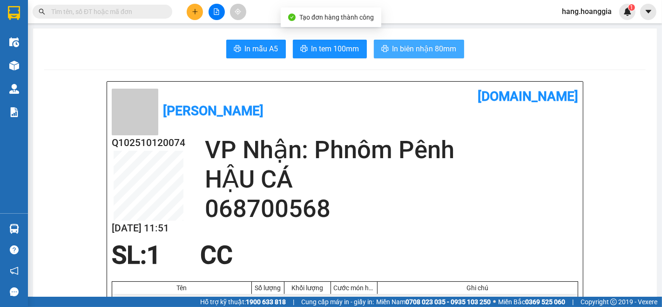
click at [407, 54] on span "In biên nhận 80mm" at bounding box center [425, 49] width 64 height 12
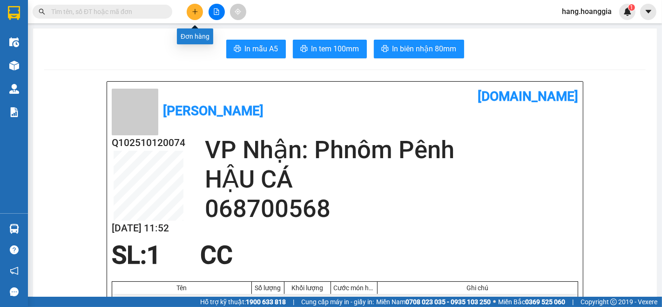
click at [196, 11] on icon "plus" at bounding box center [195, 11] width 7 height 7
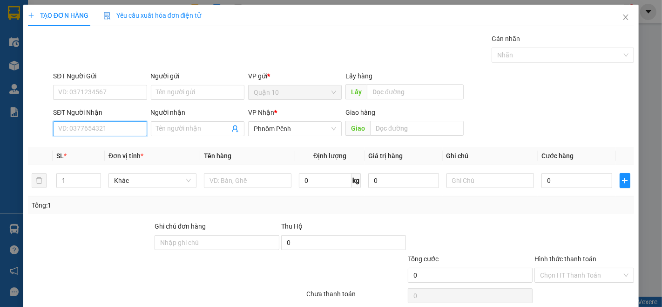
drag, startPoint x: 117, startPoint y: 126, endPoint x: 525, endPoint y: 305, distance: 444.9
click at [122, 129] on input "SĐT Người Nhận" at bounding box center [100, 128] width 94 height 15
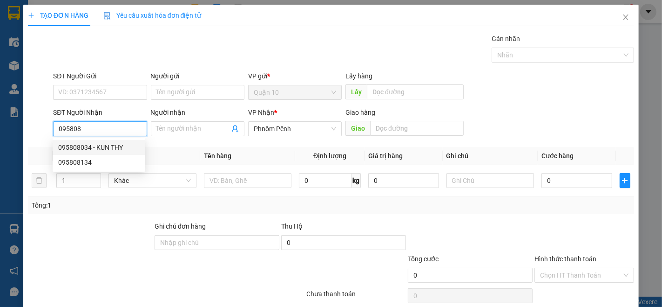
click at [71, 150] on div "095808034 - KUN THY" at bounding box center [99, 147] width 82 height 10
type input "095808034"
type input "KUN THY"
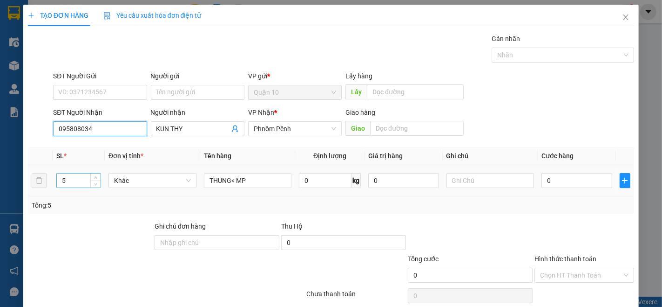
type input "095808034"
drag, startPoint x: 72, startPoint y: 176, endPoint x: 129, endPoint y: 206, distance: 63.8
click at [73, 176] on input "5" at bounding box center [79, 180] width 44 height 14
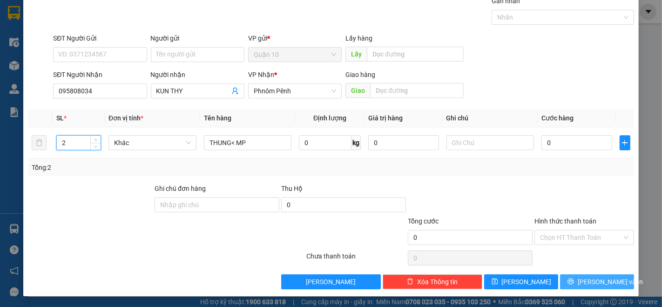
type input "2"
click at [598, 276] on span "[PERSON_NAME] và In" at bounding box center [610, 281] width 65 height 10
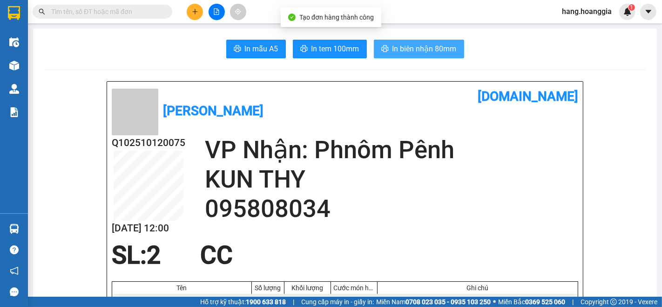
click at [407, 48] on span "In biên nhận 80mm" at bounding box center [425, 49] width 64 height 12
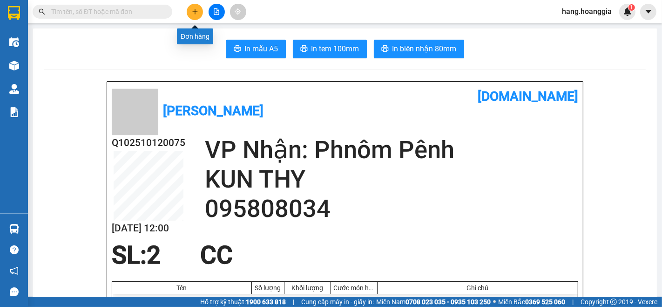
click at [194, 13] on icon "plus" at bounding box center [195, 11] width 7 height 7
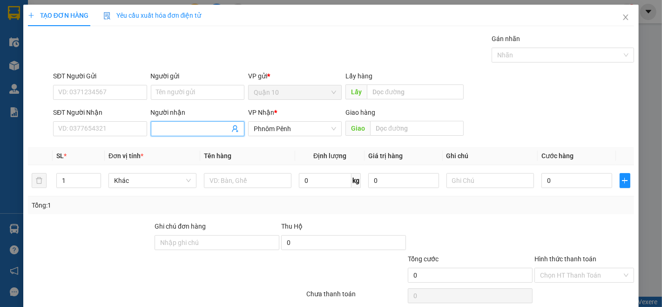
click at [191, 129] on input "Người nhận" at bounding box center [193, 128] width 73 height 10
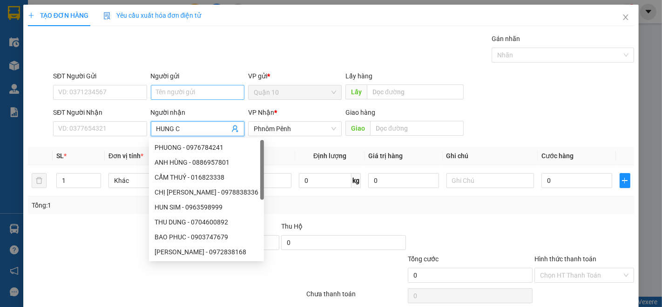
type input "HUNG CA"
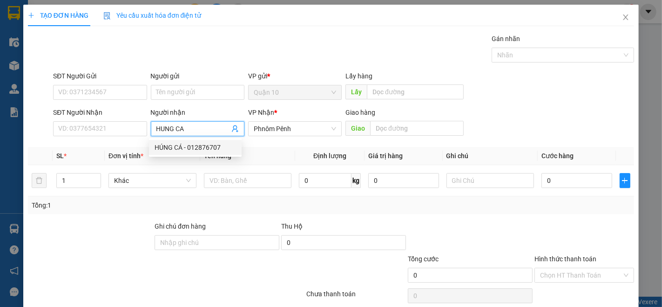
click at [196, 147] on div "HÚNG CÁ - 012876707" at bounding box center [196, 147] width 82 height 10
type input "012876707"
type input "HÚNG CÁ"
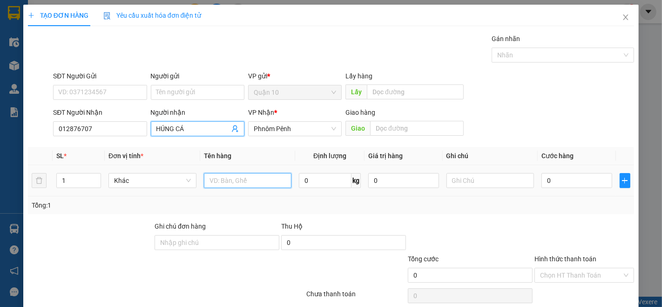
click at [232, 180] on input "text" at bounding box center [248, 180] width 88 height 15
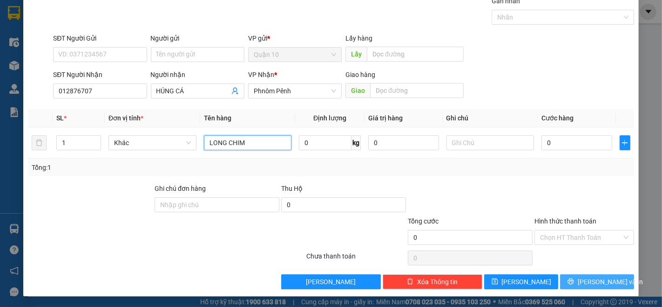
type input "LONG CHIM"
click at [597, 284] on span "[PERSON_NAME] và In" at bounding box center [610, 281] width 65 height 10
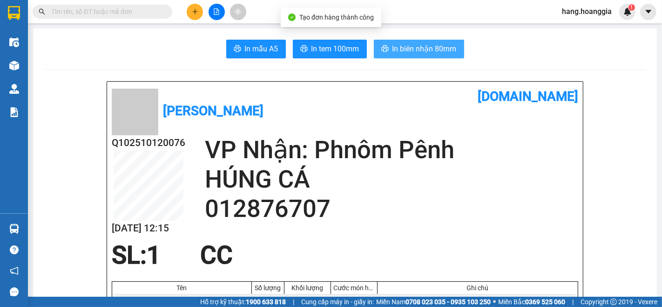
click at [409, 45] on span "In biên nhận 80mm" at bounding box center [425, 49] width 64 height 12
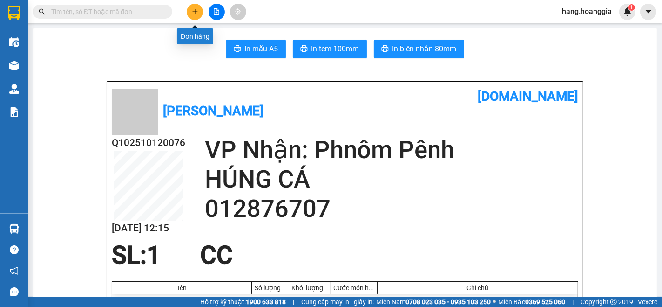
click at [196, 11] on icon "plus" at bounding box center [195, 11] width 7 height 7
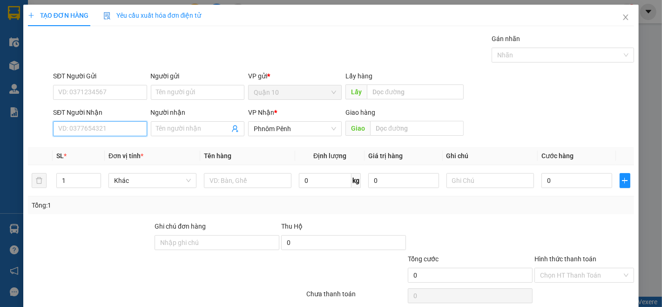
click at [118, 128] on input "SĐT Người Nhận" at bounding box center [100, 128] width 94 height 15
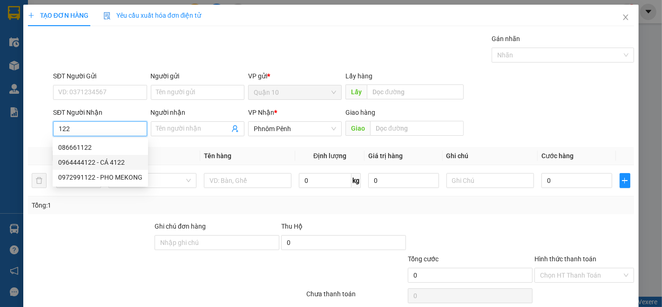
click at [72, 161] on div "0964444122 - CÁ 4122" at bounding box center [100, 162] width 84 height 10
type input "0964444122"
type input "CÁ 4122"
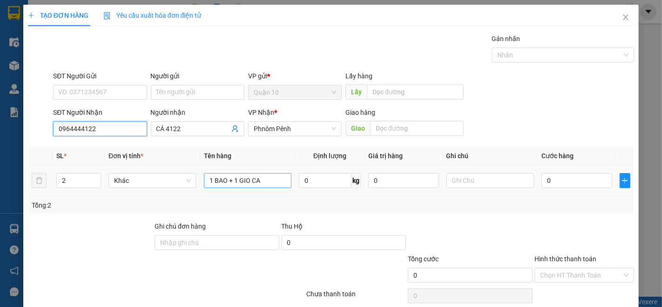
type input "0964444122"
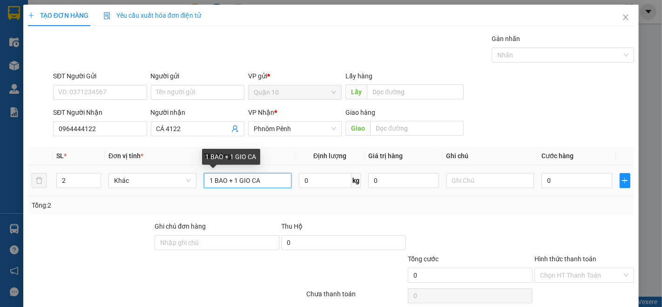
click at [280, 183] on input "1 BAO + 1 GIO CA" at bounding box center [248, 180] width 88 height 15
type input "GIO CA"
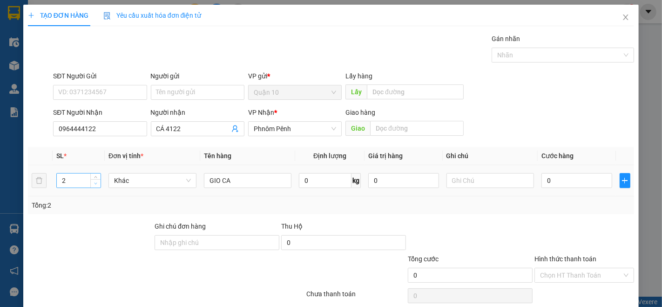
type input "1"
click at [96, 182] on icon "down" at bounding box center [95, 183] width 3 height 3
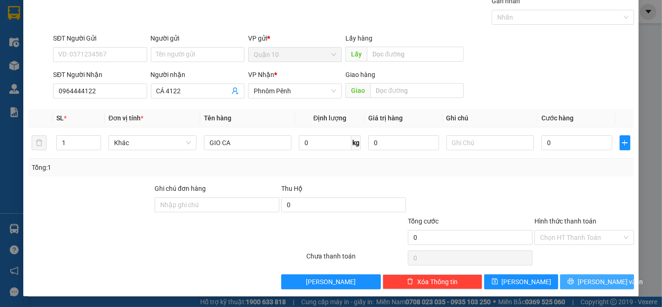
click at [594, 275] on button "[PERSON_NAME] và In" at bounding box center [597, 281] width 74 height 15
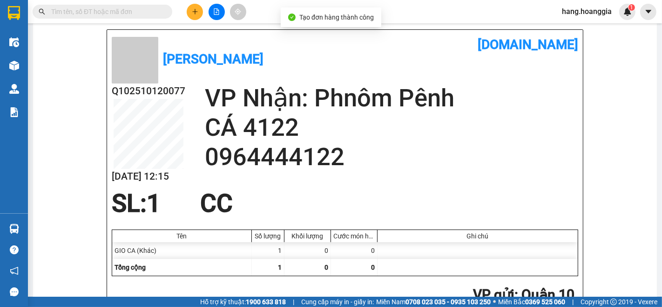
scroll to position [103, 0]
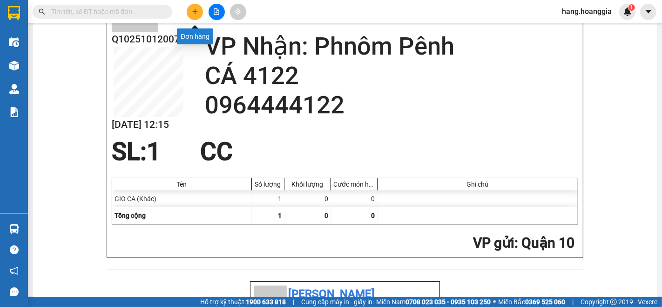
drag, startPoint x: 196, startPoint y: 10, endPoint x: 198, endPoint y: 19, distance: 9.0
click at [198, 19] on button at bounding box center [195, 12] width 16 height 16
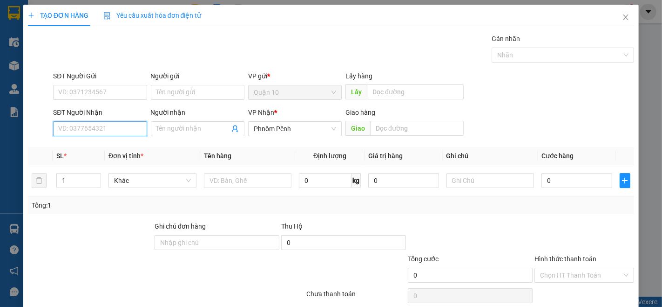
click at [119, 132] on input "SĐT Người Nhận" at bounding box center [100, 128] width 94 height 15
click at [180, 124] on input "Người nhận" at bounding box center [193, 128] width 73 height 10
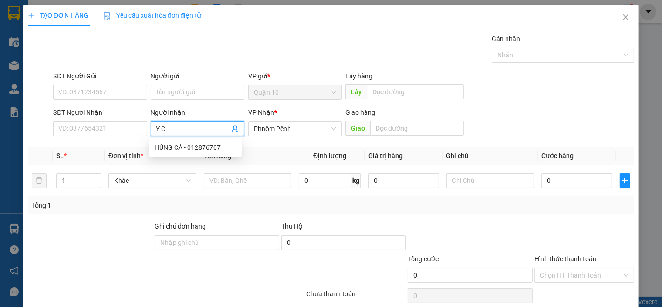
type input "Y CA"
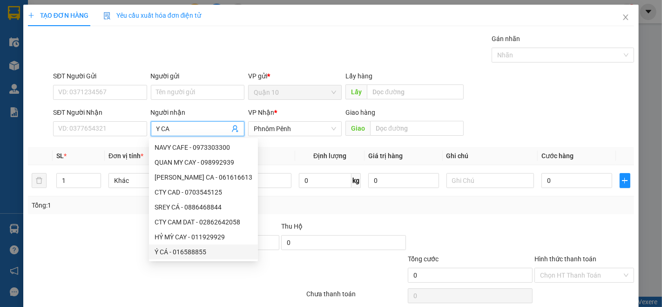
click at [196, 254] on div "Ý CÁ - 016588855" at bounding box center [204, 251] width 98 height 10
type input "016588855"
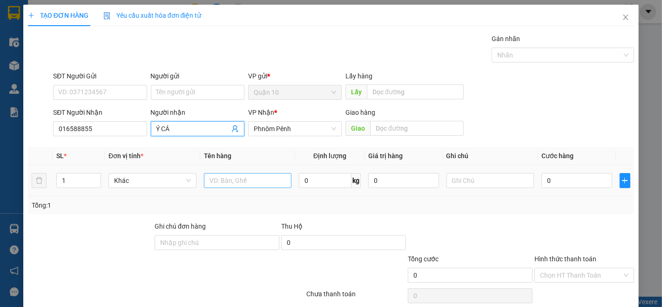
type input "Ý CÁ"
drag, startPoint x: 257, startPoint y: 177, endPoint x: 662, endPoint y: 305, distance: 425.0
click at [301, 183] on tr "1 Khác 0 kg 0 0" at bounding box center [331, 180] width 606 height 31
click at [91, 173] on span "Increase Value" at bounding box center [95, 177] width 10 height 8
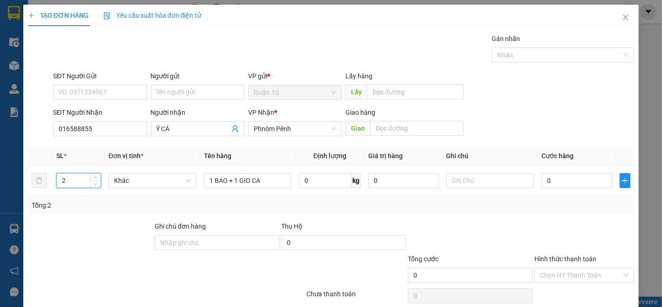
scroll to position [38, 0]
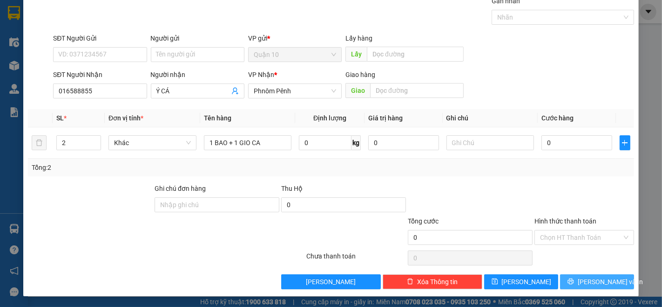
click at [601, 276] on span "[PERSON_NAME] và In" at bounding box center [610, 281] width 65 height 10
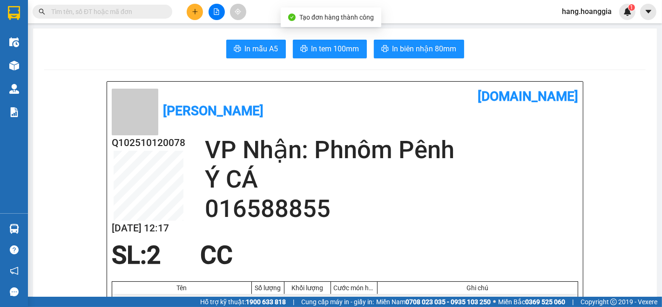
scroll to position [52, 0]
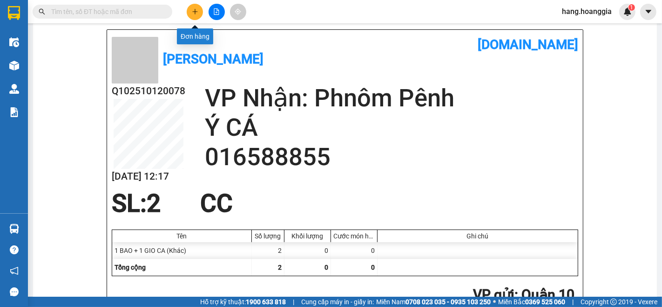
click at [197, 5] on button at bounding box center [195, 12] width 16 height 16
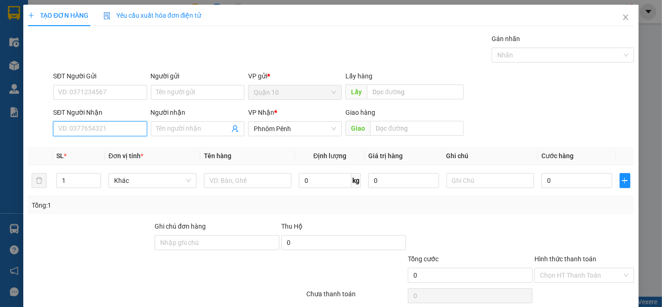
drag, startPoint x: 78, startPoint y: 131, endPoint x: 117, endPoint y: 147, distance: 42.8
click at [78, 131] on input "SĐT Người Nhận" at bounding box center [100, 128] width 94 height 15
click at [118, 145] on div "0969962179 - CÁ 179" at bounding box center [99, 147] width 82 height 10
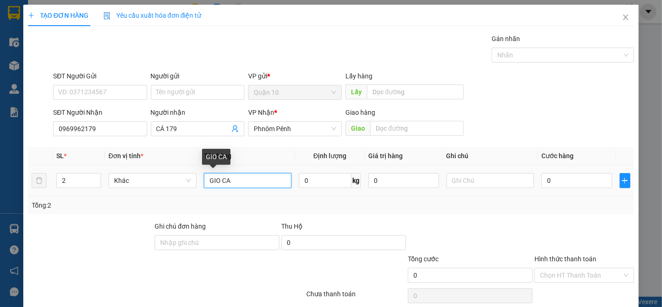
click at [204, 182] on input "GIO CA" at bounding box center [248, 180] width 88 height 15
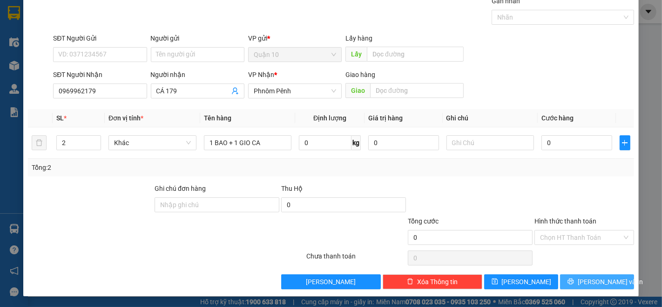
click at [589, 279] on span "[PERSON_NAME] và In" at bounding box center [610, 281] width 65 height 10
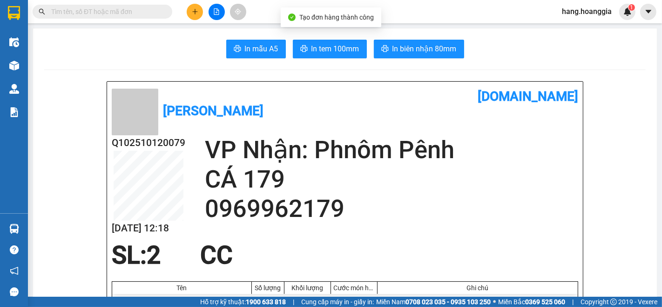
scroll to position [52, 0]
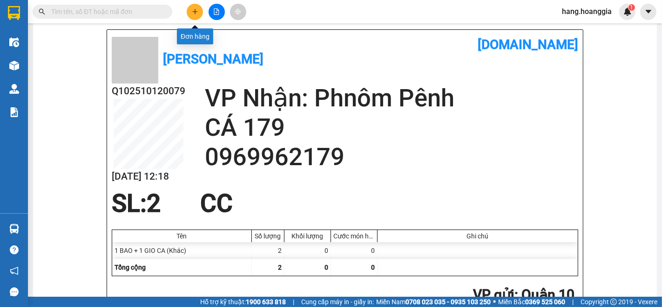
click at [196, 17] on button at bounding box center [195, 12] width 16 height 16
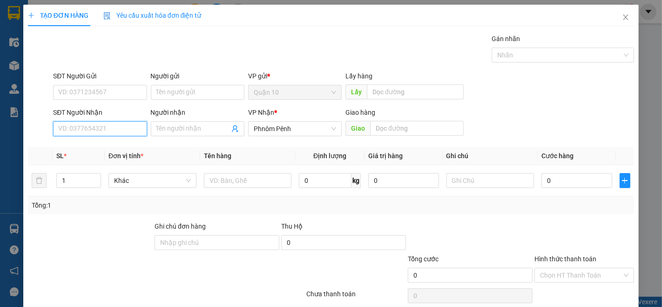
click at [117, 133] on input "SĐT Người Nhận" at bounding box center [100, 128] width 94 height 15
click at [117, 141] on div "0712226022 - PICH CÁ" at bounding box center [99, 147] width 93 height 15
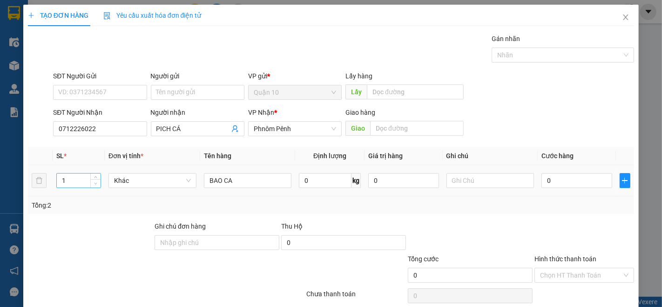
click at [95, 187] on span "Decrease Value" at bounding box center [95, 183] width 10 height 8
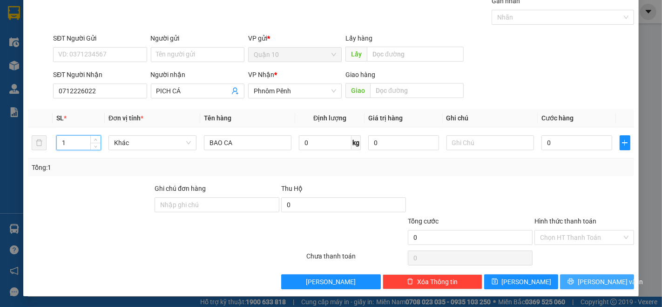
click at [600, 283] on span "[PERSON_NAME] và In" at bounding box center [610, 281] width 65 height 10
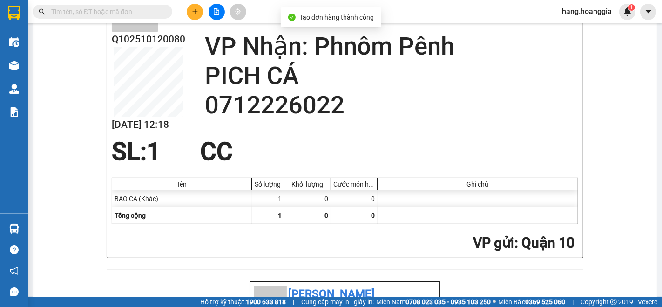
scroll to position [52, 0]
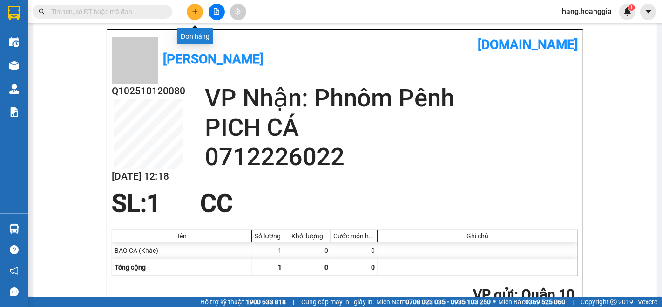
click at [198, 12] on icon "plus" at bounding box center [195, 11] width 7 height 7
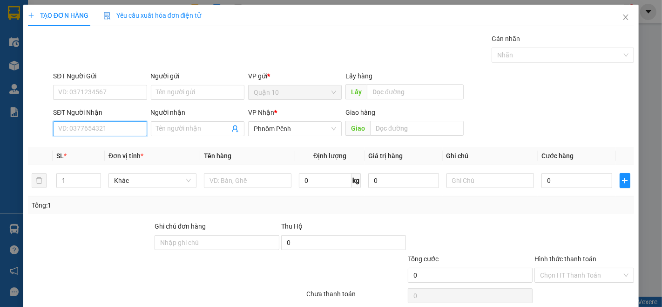
drag, startPoint x: 68, startPoint y: 127, endPoint x: 662, endPoint y: 301, distance: 618.5
click at [78, 129] on input "SĐT Người Nhận" at bounding box center [100, 128] width 94 height 15
click at [118, 146] on div "0964444122 - CÁ 4122" at bounding box center [99, 147] width 82 height 10
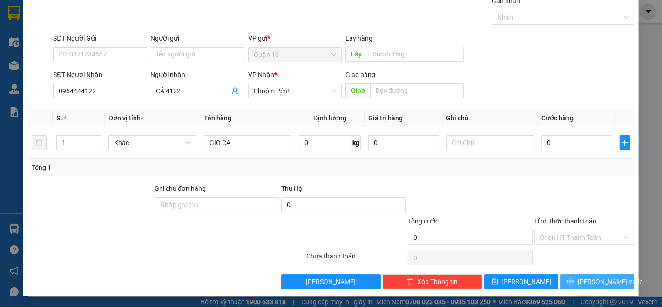
click at [579, 279] on button "[PERSON_NAME] và In" at bounding box center [597, 281] width 74 height 15
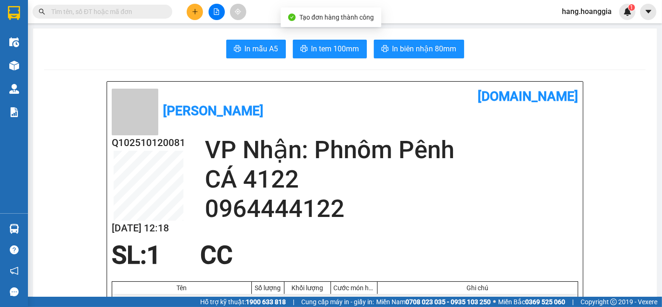
scroll to position [52, 0]
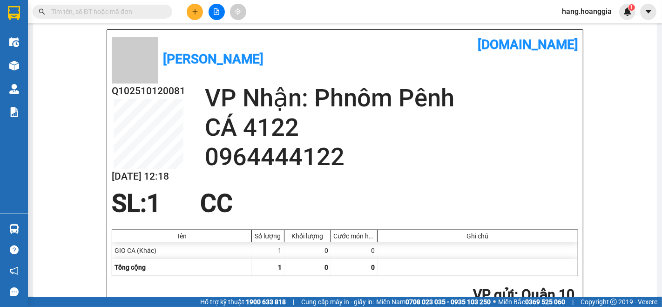
click at [191, 20] on div at bounding box center [217, 12] width 70 height 16
click at [193, 10] on icon "plus" at bounding box center [195, 11] width 7 height 7
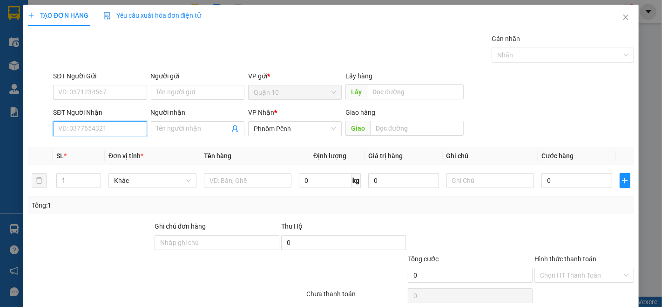
click at [115, 125] on input "SĐT Người Nhận" at bounding box center [100, 128] width 94 height 15
click at [110, 143] on div "0889893793 - CÁ 3793" at bounding box center [99, 147] width 82 height 10
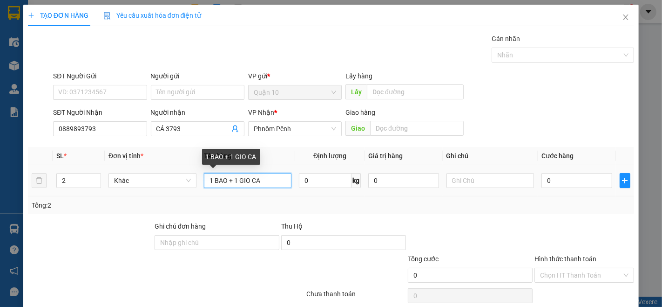
click at [268, 185] on input "1 BAO + 1 GIO CA" at bounding box center [248, 180] width 88 height 15
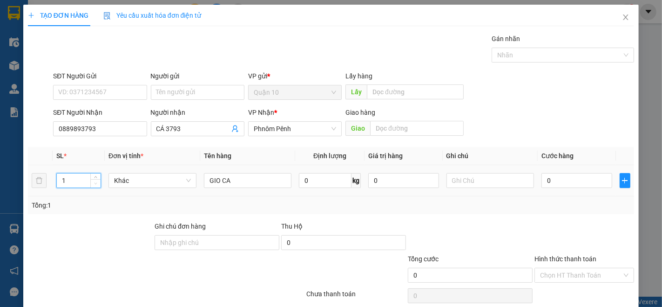
click at [94, 186] on span "Decrease Value" at bounding box center [95, 183] width 10 height 8
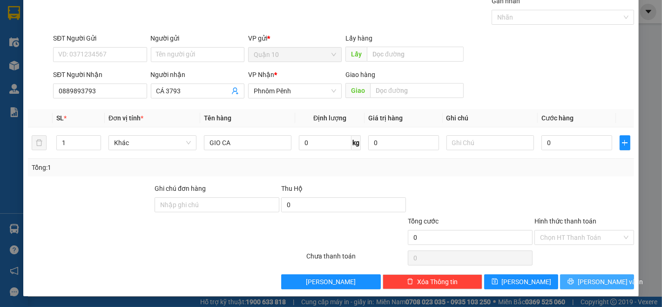
click at [609, 282] on button "[PERSON_NAME] và In" at bounding box center [597, 281] width 74 height 15
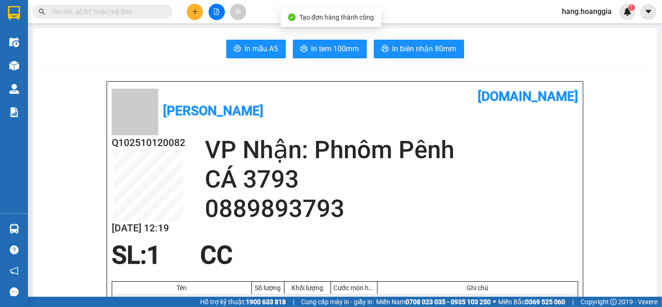
scroll to position [52, 0]
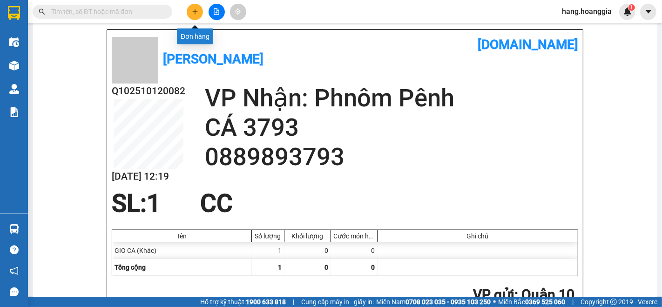
click at [195, 11] on icon "plus" at bounding box center [195, 11] width 0 height 5
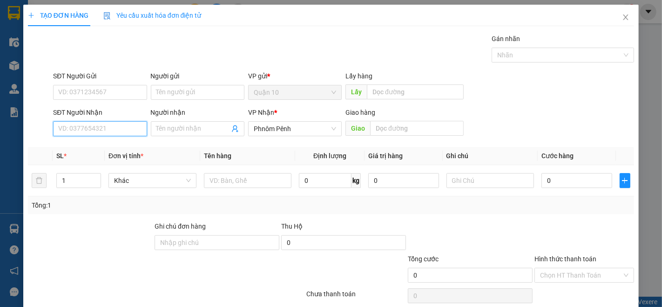
click at [110, 136] on input "SĐT Người Nhận" at bounding box center [100, 128] width 94 height 15
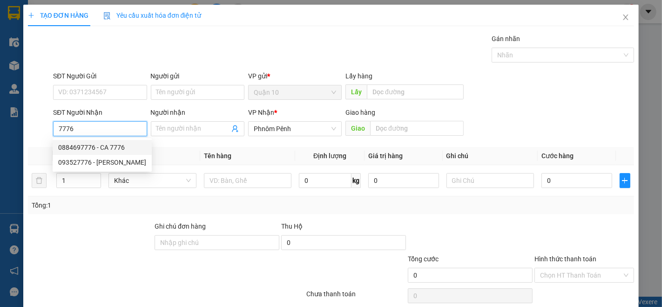
click at [94, 140] on div "0884697776 - CA 7776" at bounding box center [102, 147] width 99 height 15
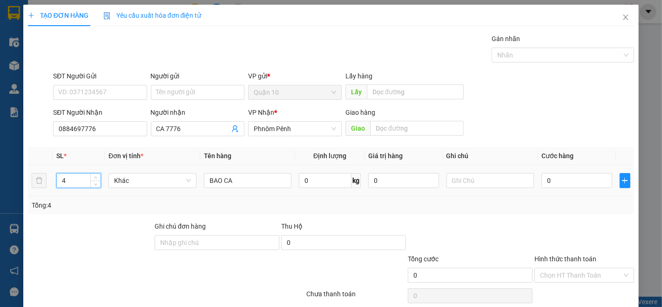
click at [78, 180] on input "4" at bounding box center [79, 180] width 44 height 14
click at [211, 178] on input "BAO CA" at bounding box center [248, 180] width 88 height 15
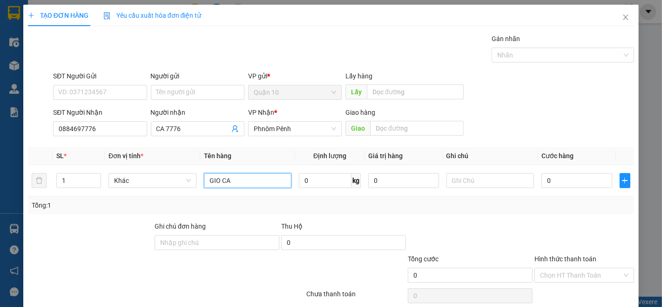
scroll to position [38, 0]
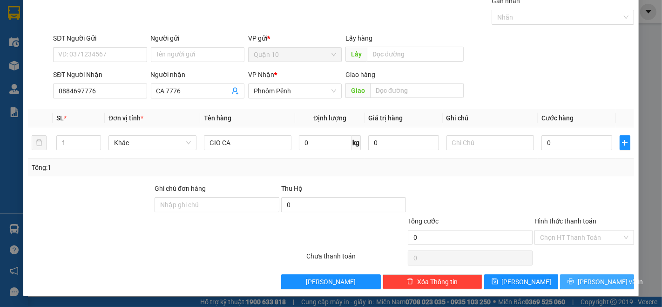
click at [597, 282] on span "[PERSON_NAME] và In" at bounding box center [610, 281] width 65 height 10
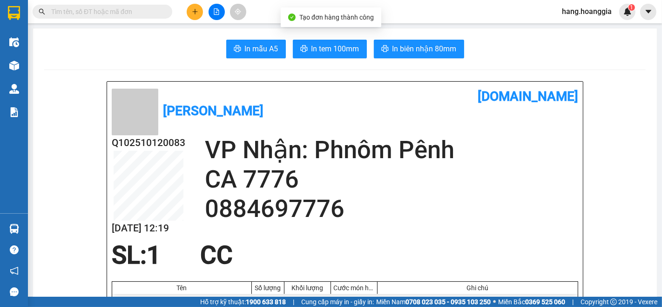
scroll to position [52, 0]
